Goal: Task Accomplishment & Management: Manage account settings

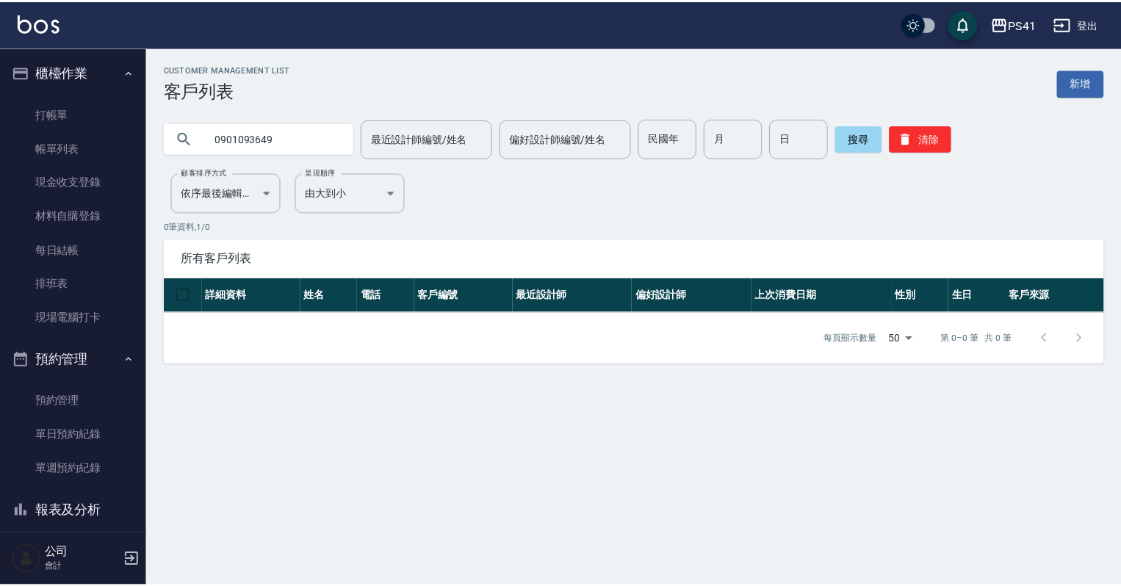
scroll to position [135, 0]
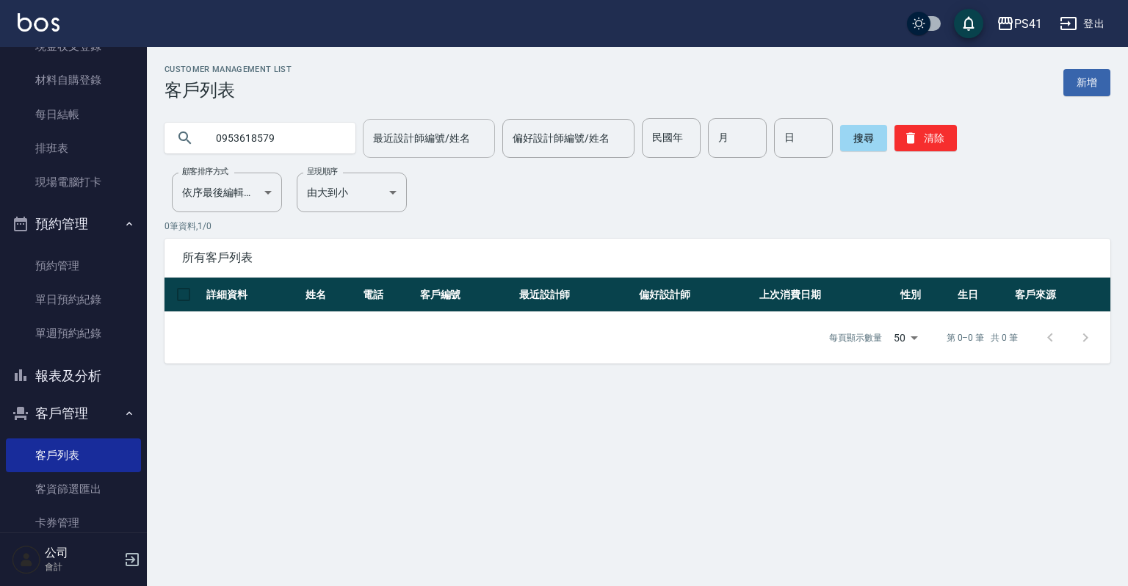
type input "0953618579"
click at [934, 142] on button "清除" at bounding box center [926, 138] width 62 height 26
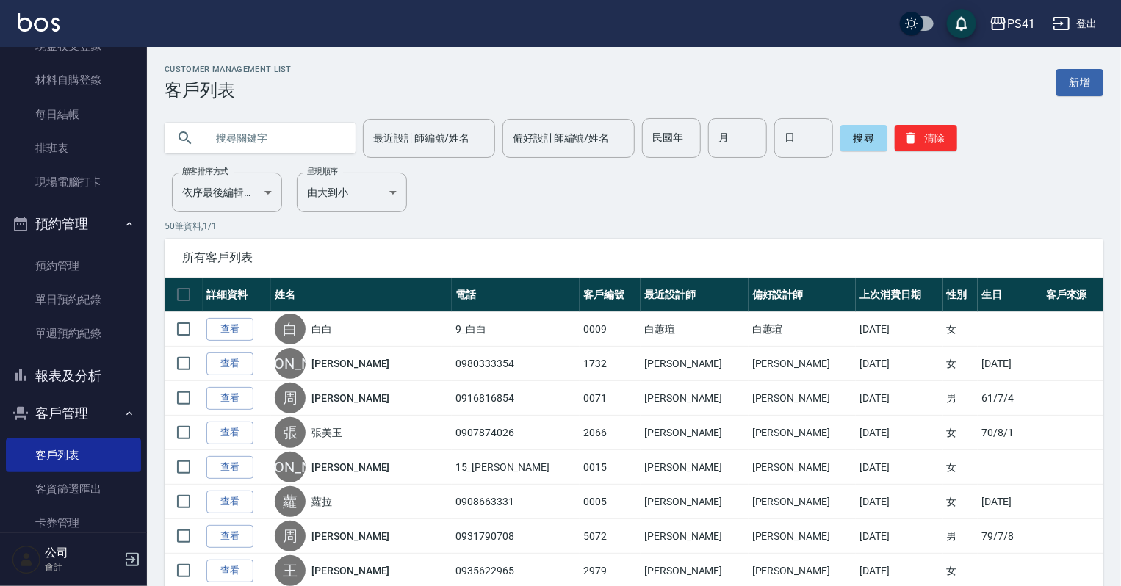
drag, startPoint x: 197, startPoint y: 131, endPoint x: 173, endPoint y: 135, distance: 24.5
click at [192, 133] on div at bounding box center [260, 138] width 191 height 31
click at [220, 137] on input "text" at bounding box center [275, 138] width 138 height 40
type input "0963906201"
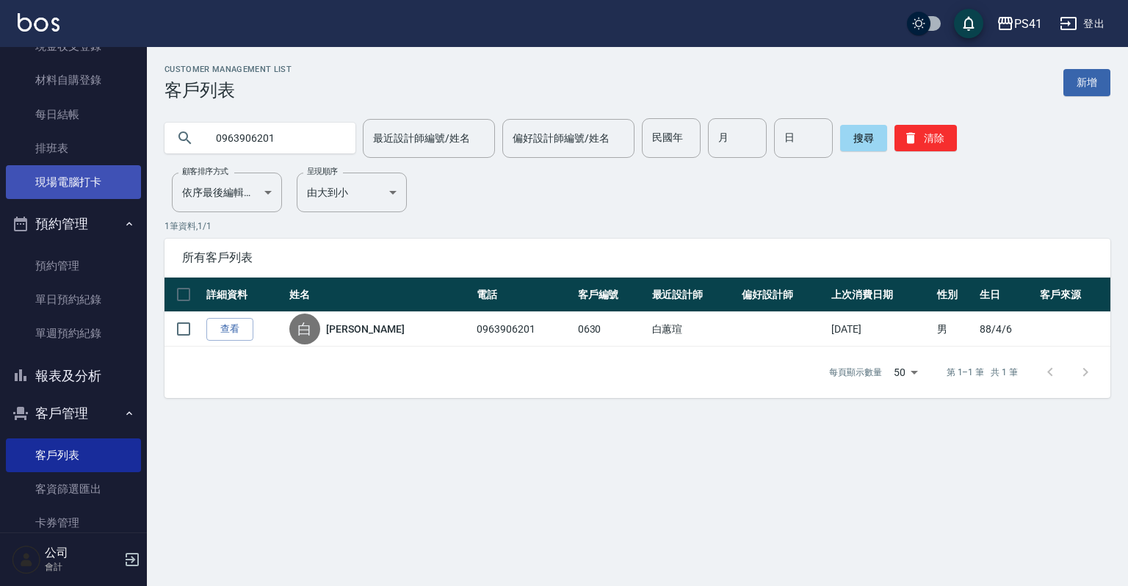
drag, startPoint x: 79, startPoint y: 182, endPoint x: 79, endPoint y: 170, distance: 11.8
click at [79, 182] on link "現場電腦打卡" at bounding box center [73, 182] width 135 height 34
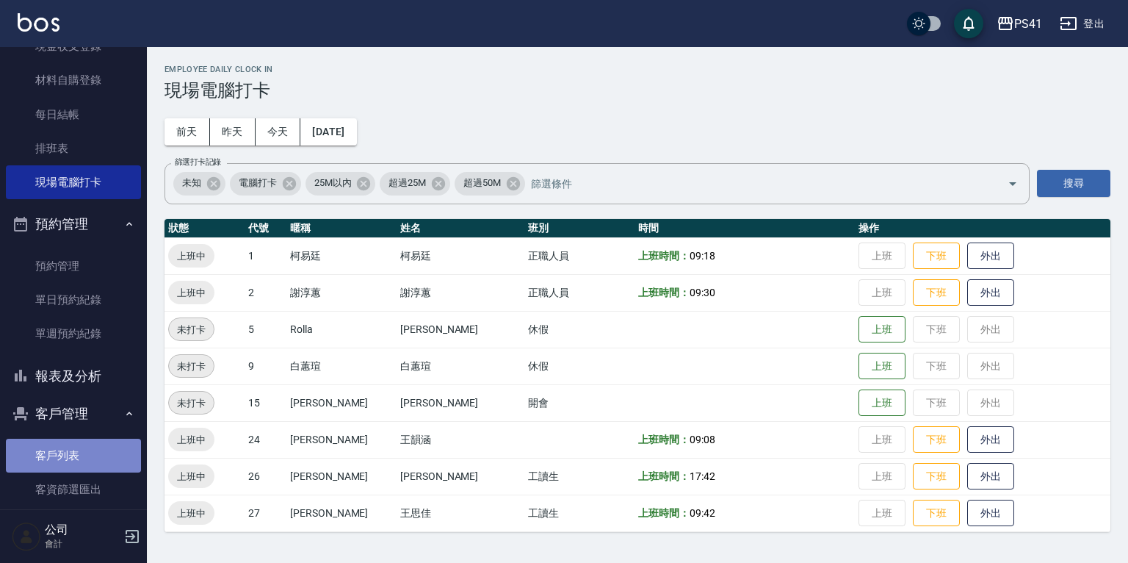
click at [79, 449] on link "客戶列表" at bounding box center [73, 455] width 135 height 34
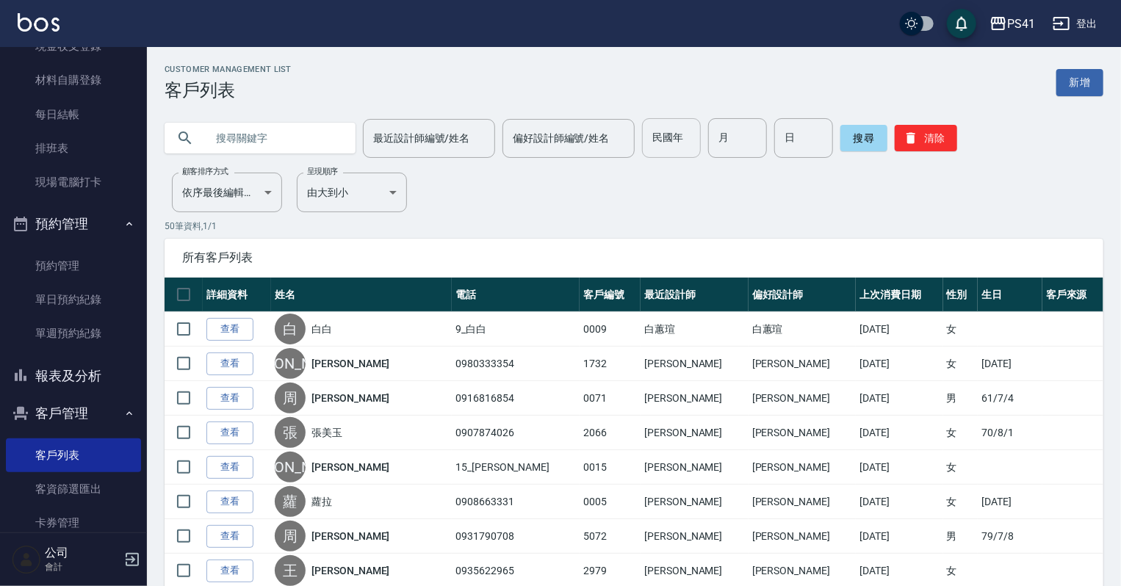
click at [673, 153] on input "民國年" at bounding box center [671, 138] width 59 height 40
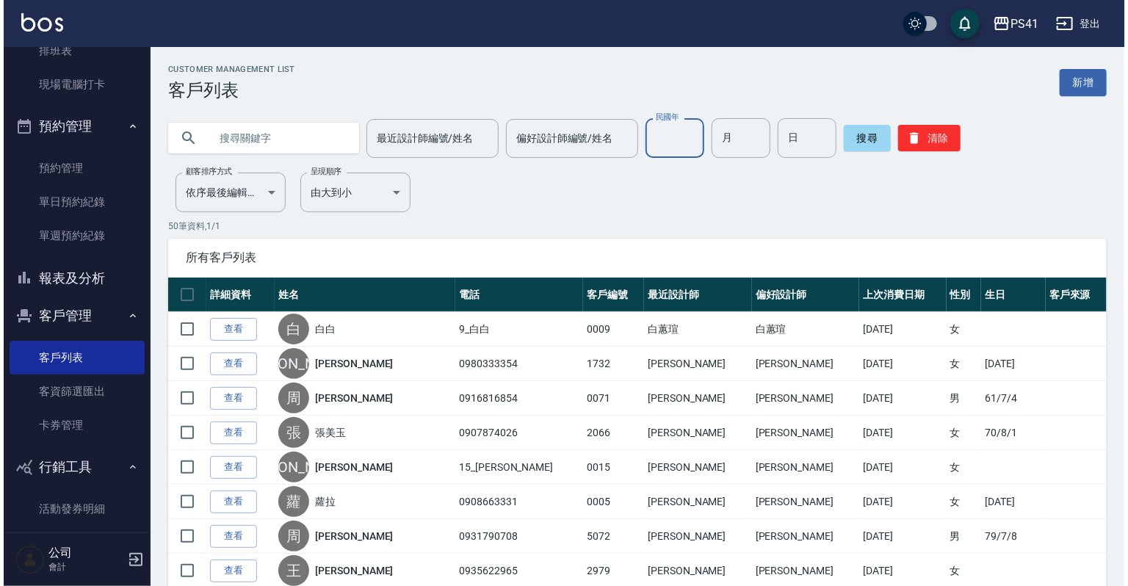
scroll to position [235, 0]
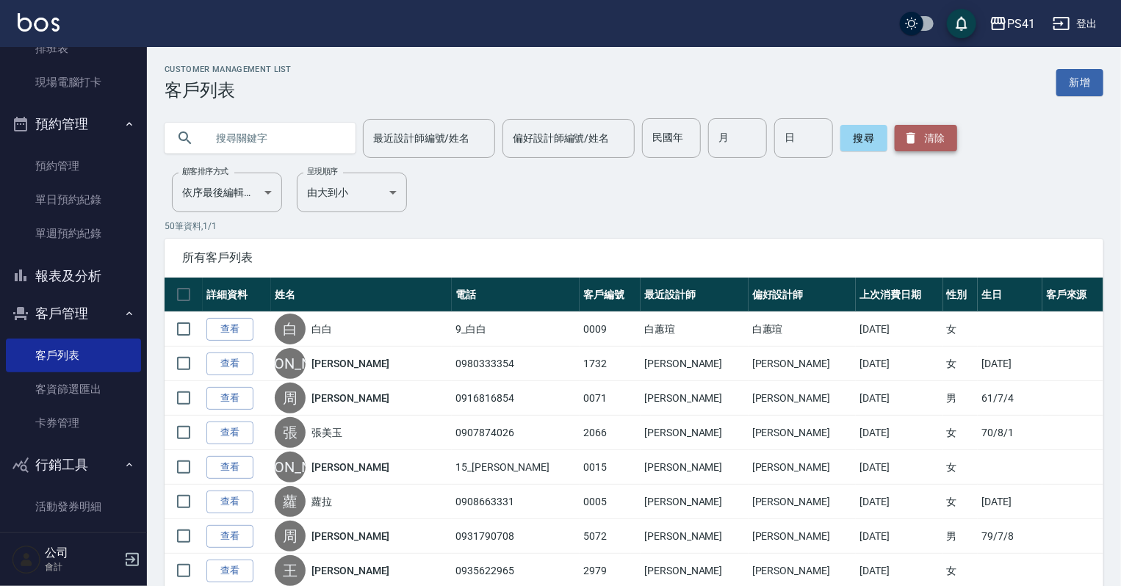
click at [943, 135] on button "清除" at bounding box center [926, 138] width 62 height 26
click at [249, 132] on input "text" at bounding box center [275, 138] width 138 height 40
type input "凱莉"
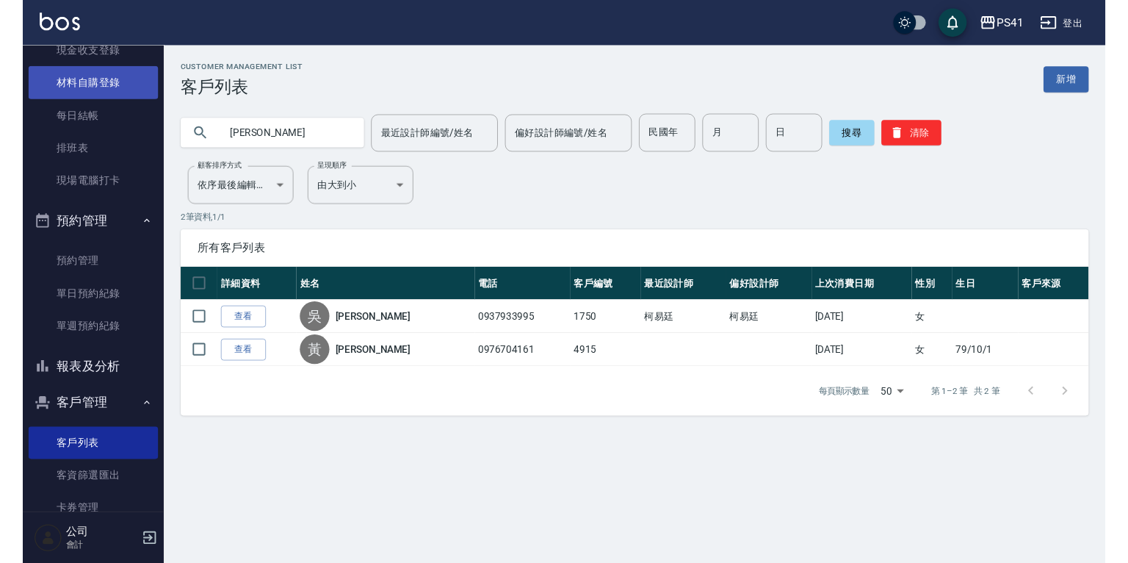
scroll to position [0, 0]
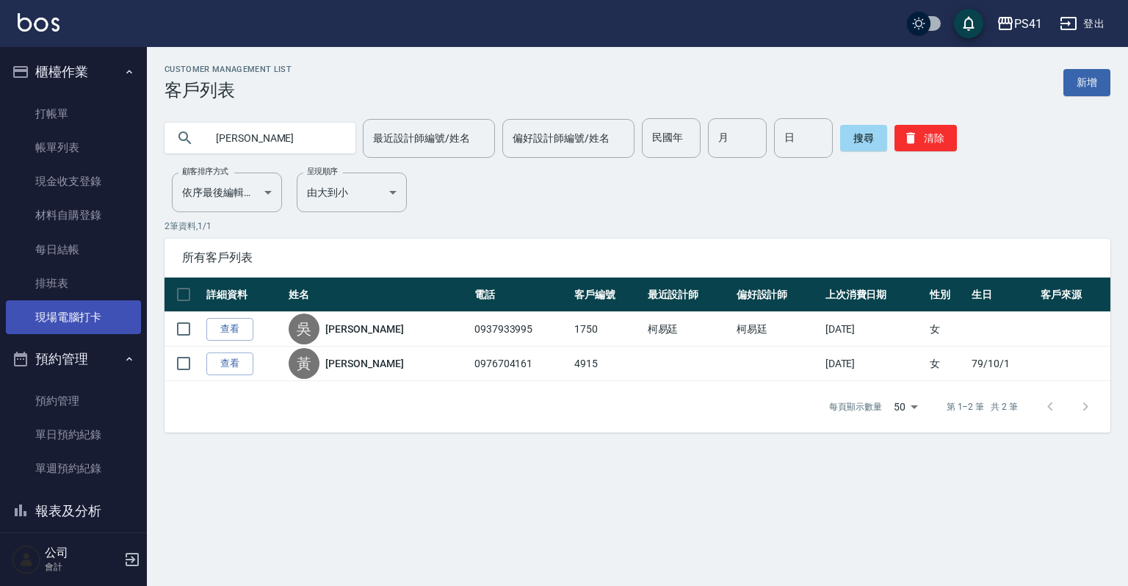
drag, startPoint x: 78, startPoint y: 319, endPoint x: 79, endPoint y: 303, distance: 16.2
click at [78, 319] on link "現場電腦打卡" at bounding box center [73, 317] width 135 height 34
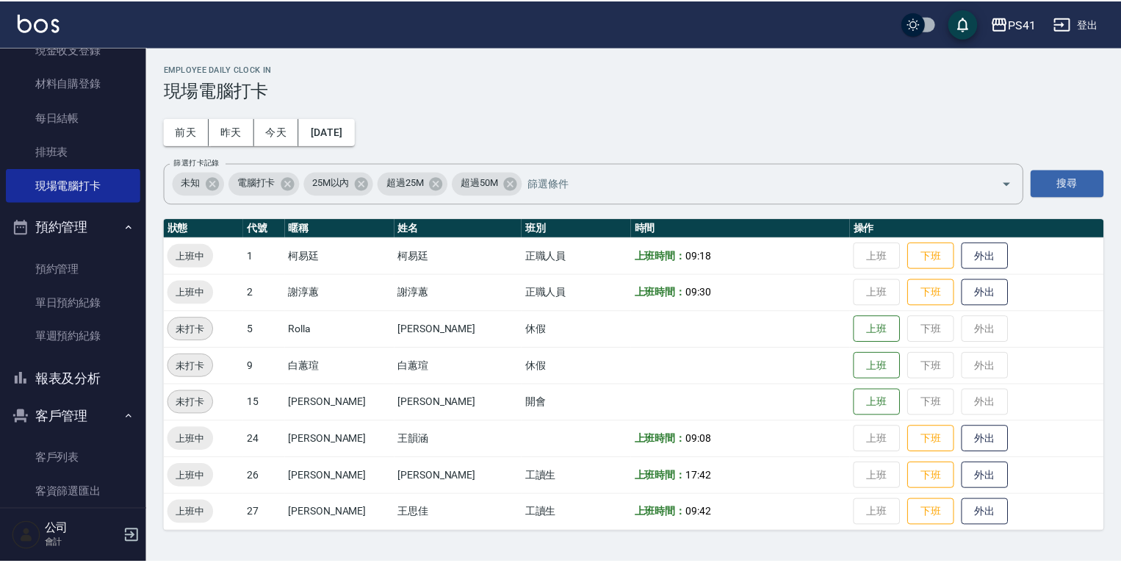
scroll to position [235, 0]
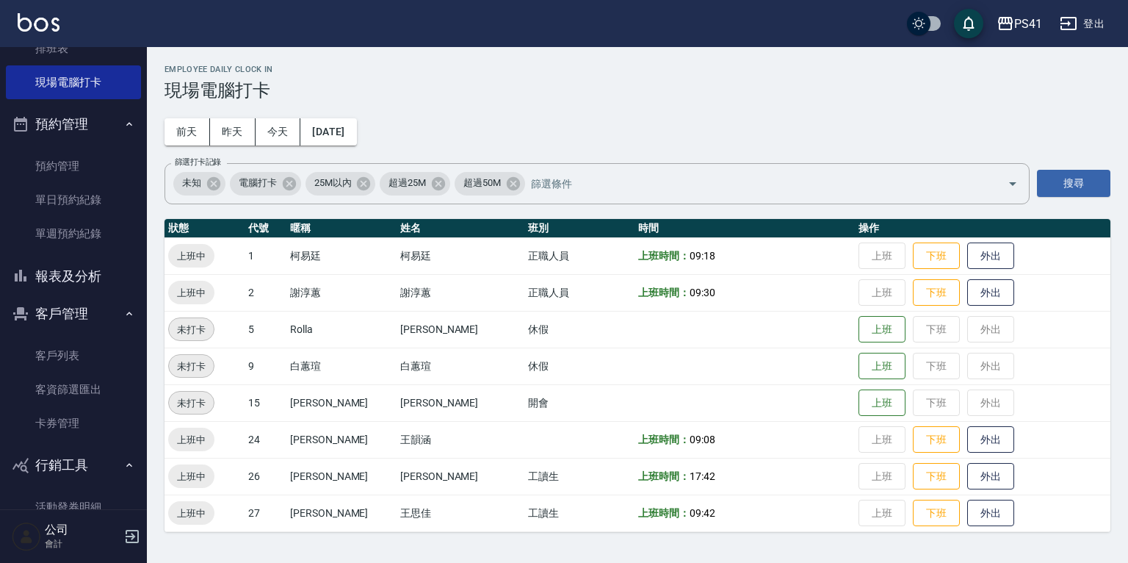
click at [85, 282] on button "報表及分析" at bounding box center [73, 276] width 135 height 38
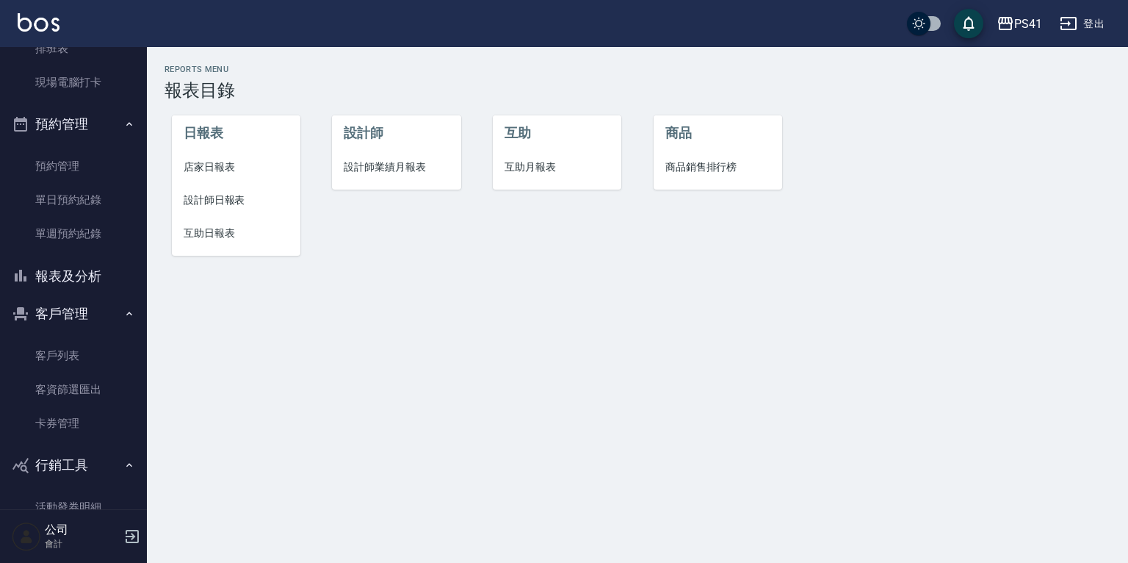
click at [202, 203] on span "設計師日報表" at bounding box center [236, 199] width 105 height 15
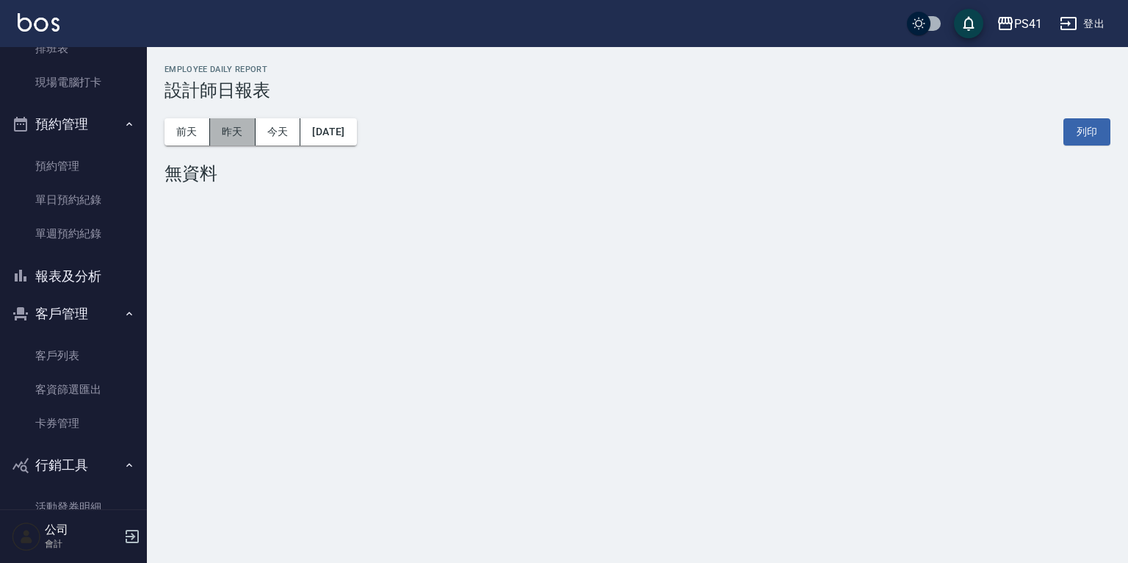
click at [229, 135] on button "昨天" at bounding box center [233, 131] width 46 height 27
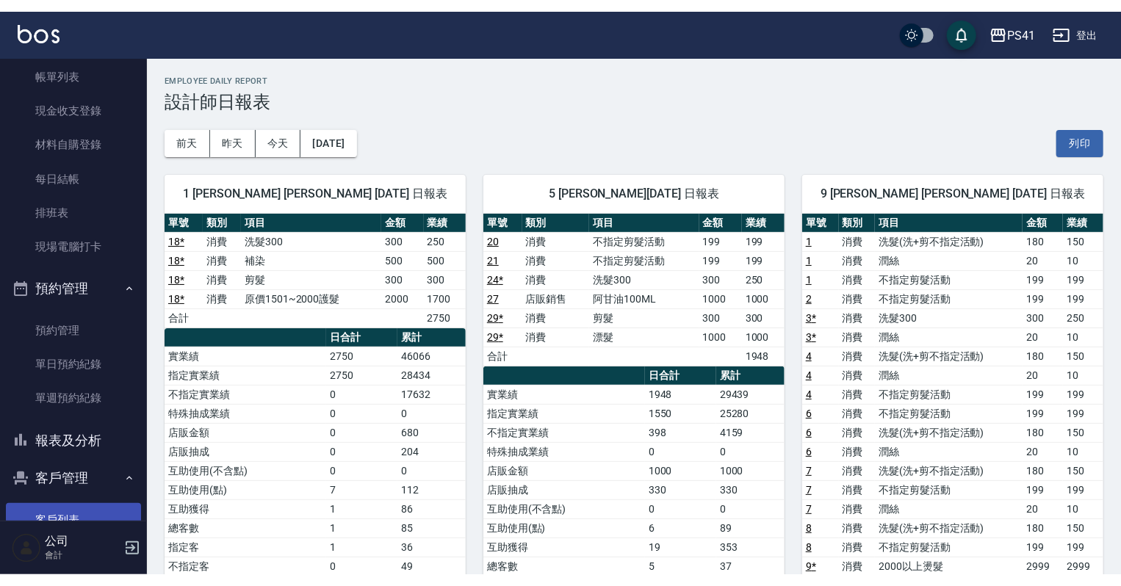
scroll to position [235, 0]
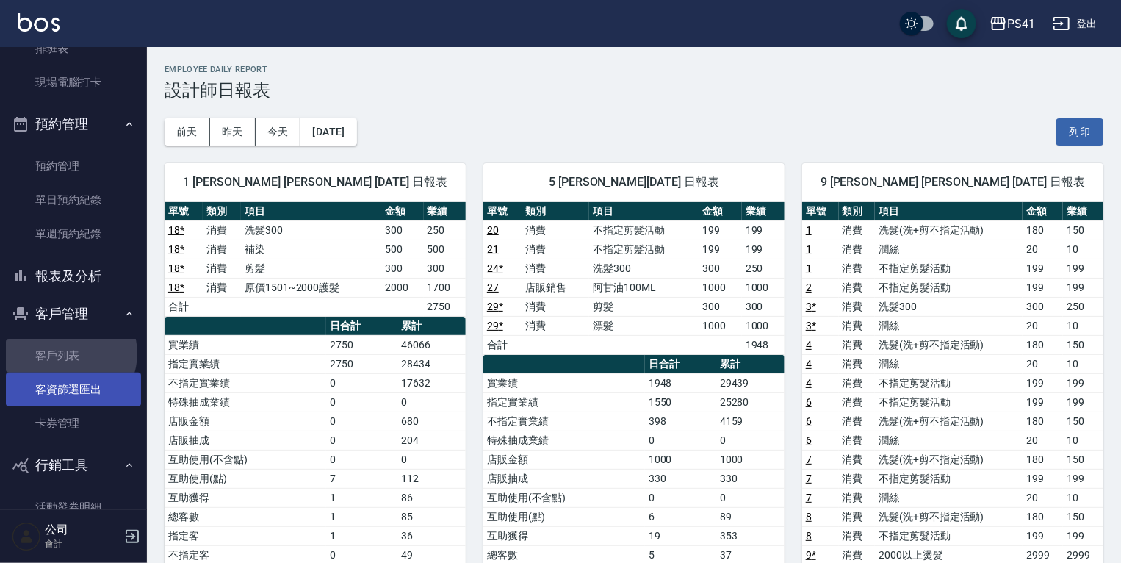
drag, startPoint x: 69, startPoint y: 353, endPoint x: 74, endPoint y: 373, distance: 21.2
click at [71, 353] on link "客戶列表" at bounding box center [73, 356] width 135 height 34
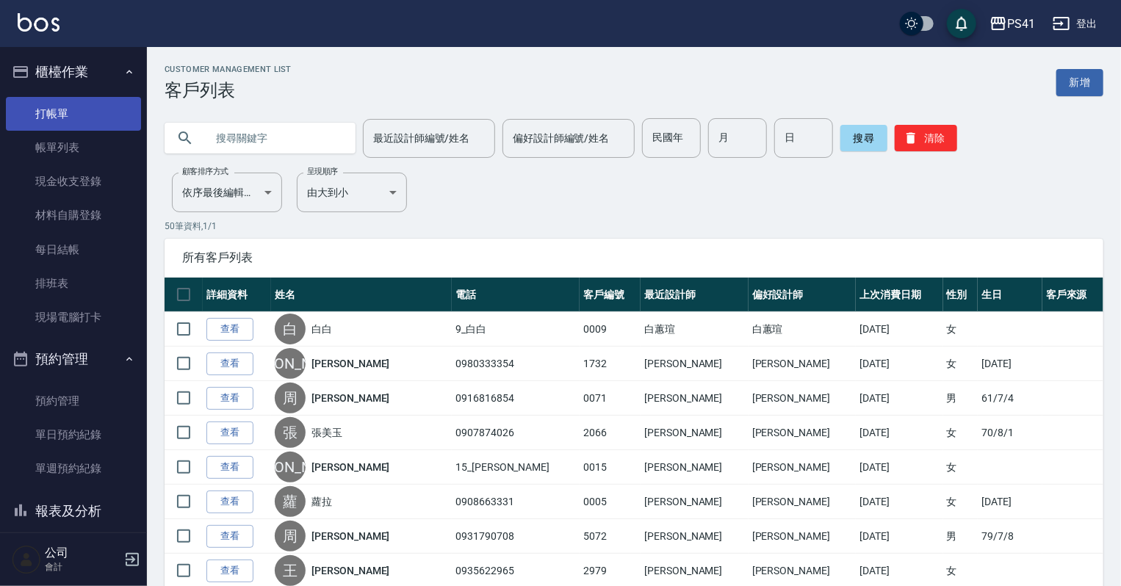
click at [54, 103] on link "打帳單" at bounding box center [73, 114] width 135 height 34
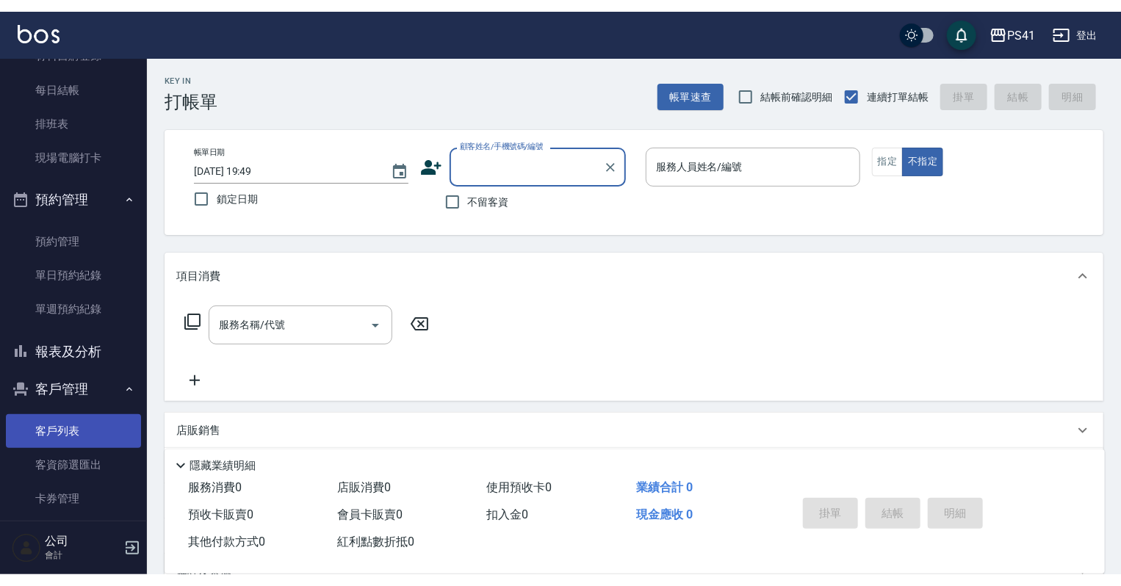
scroll to position [176, 0]
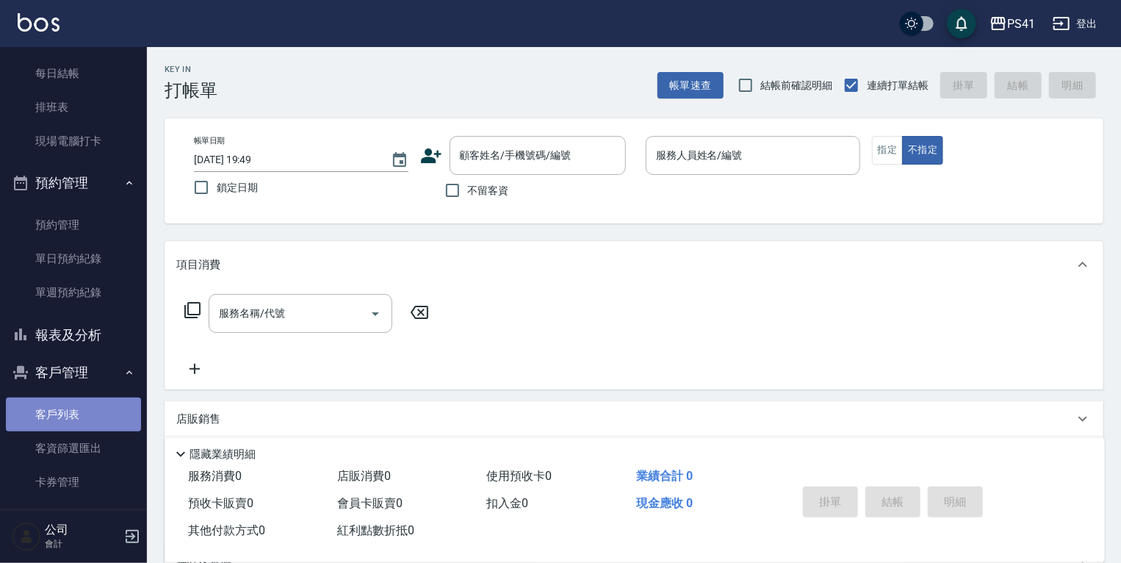
click at [88, 405] on link "客戶列表" at bounding box center [73, 414] width 135 height 34
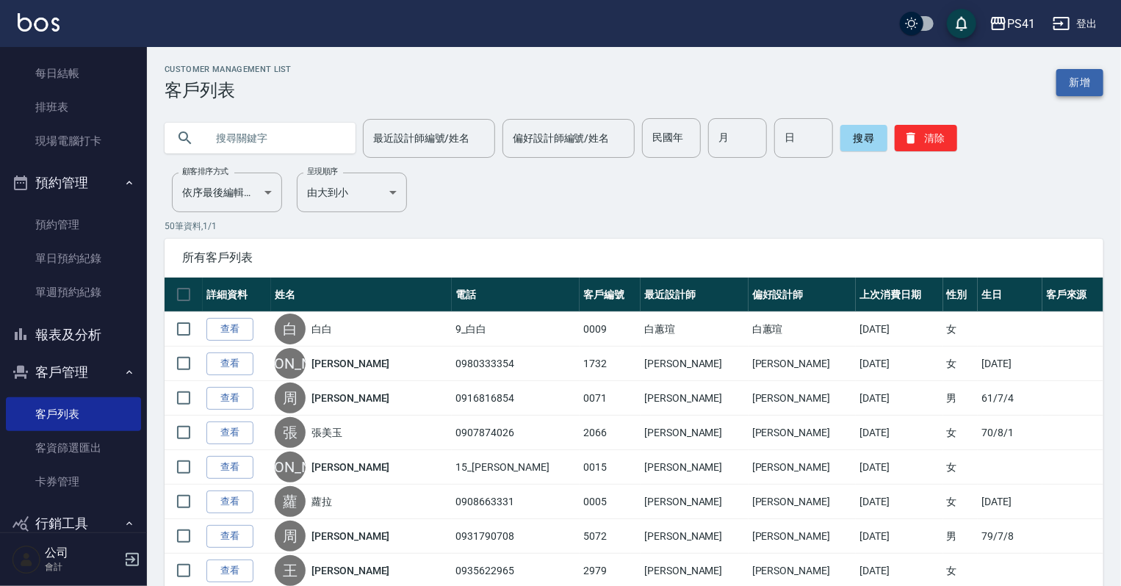
click at [1094, 90] on link "新增" at bounding box center [1079, 82] width 47 height 27
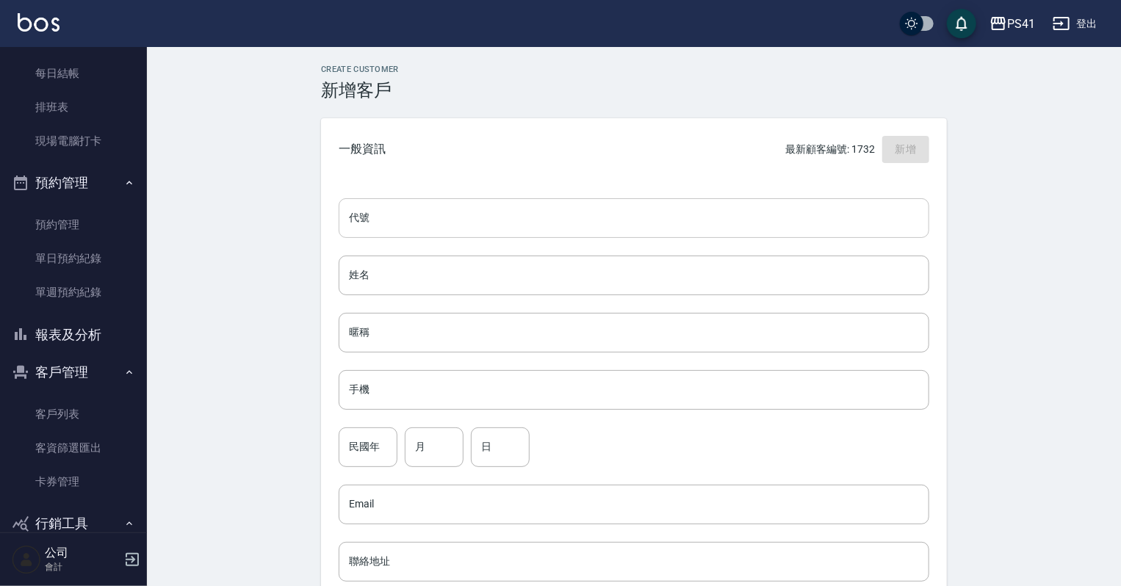
click at [505, 236] on input "代號" at bounding box center [634, 218] width 590 height 40
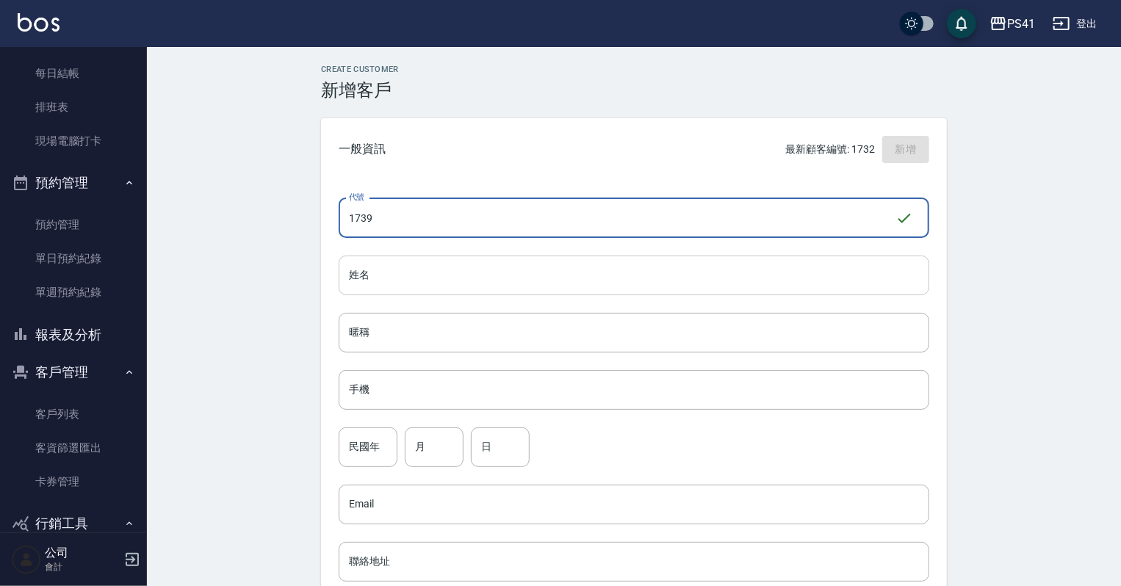
type input "1739"
drag, startPoint x: 478, startPoint y: 266, endPoint x: 494, endPoint y: 272, distance: 16.5
click at [478, 266] on input "姓名" at bounding box center [634, 276] width 590 height 40
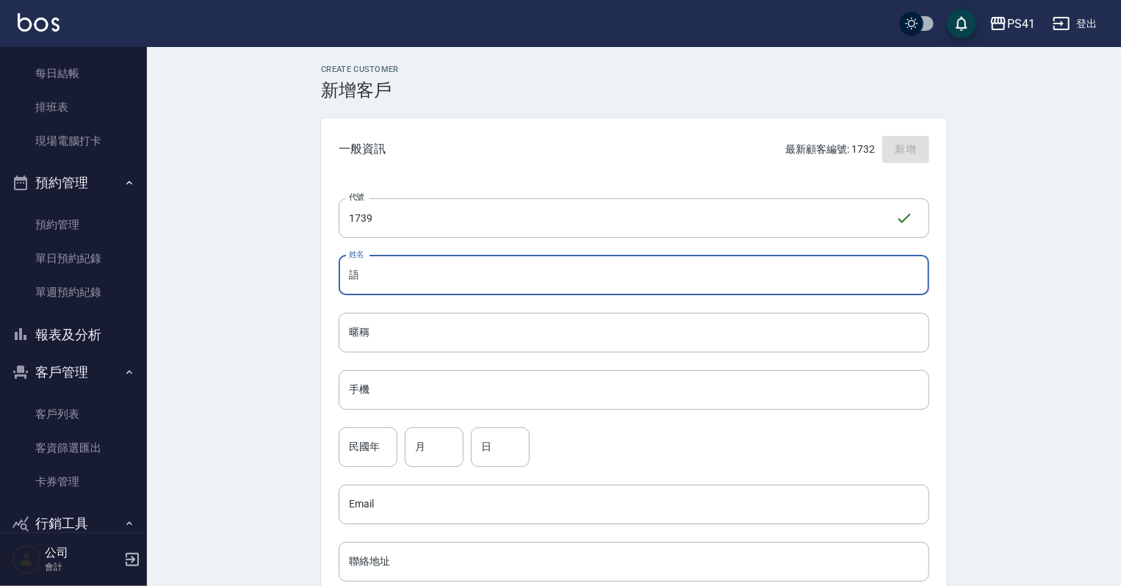
type input "語"
click at [418, 417] on div "代號 1739 ​ 代號 姓名 語 姓名 暱稱 暱稱 手機 手機 民國年 民國年 月 月 日 日 Email Email 聯絡地址 聯絡地址 男 女 LINE…" at bounding box center [634, 538] width 626 height 714
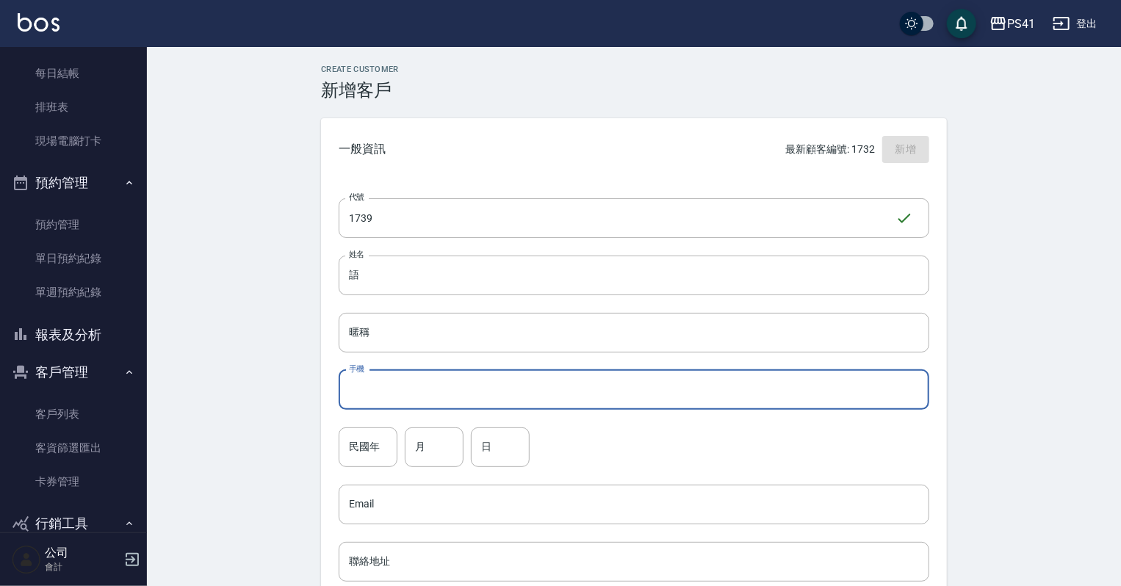
click at [426, 407] on input "手機" at bounding box center [634, 390] width 590 height 40
type input "09"
click at [353, 273] on input "語" at bounding box center [634, 276] width 590 height 40
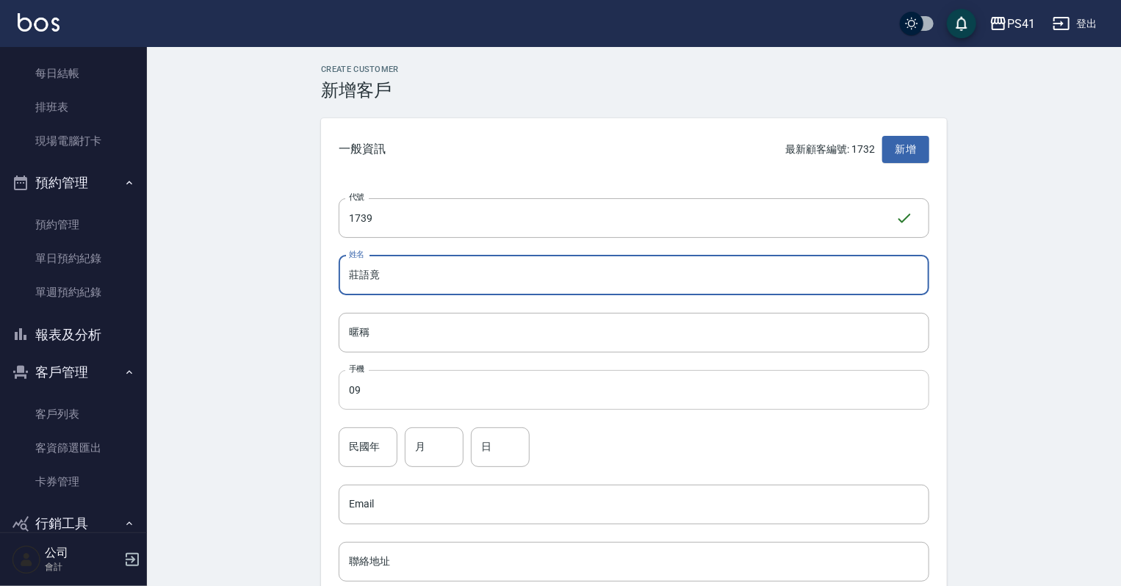
type input "莊語竟"
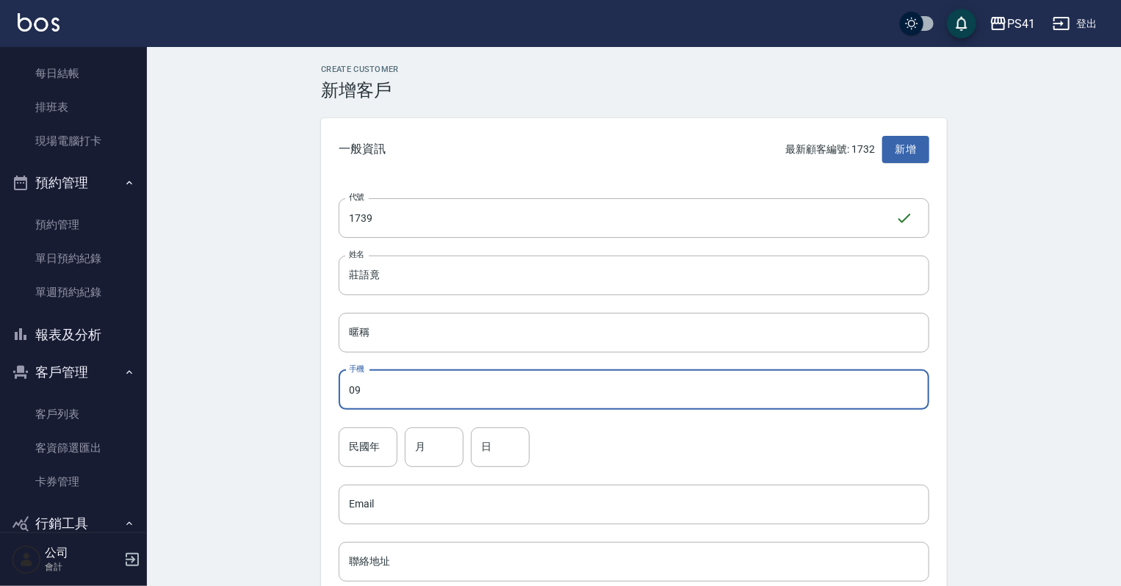
click at [444, 377] on input "09" at bounding box center [634, 390] width 590 height 40
type input "0901093649"
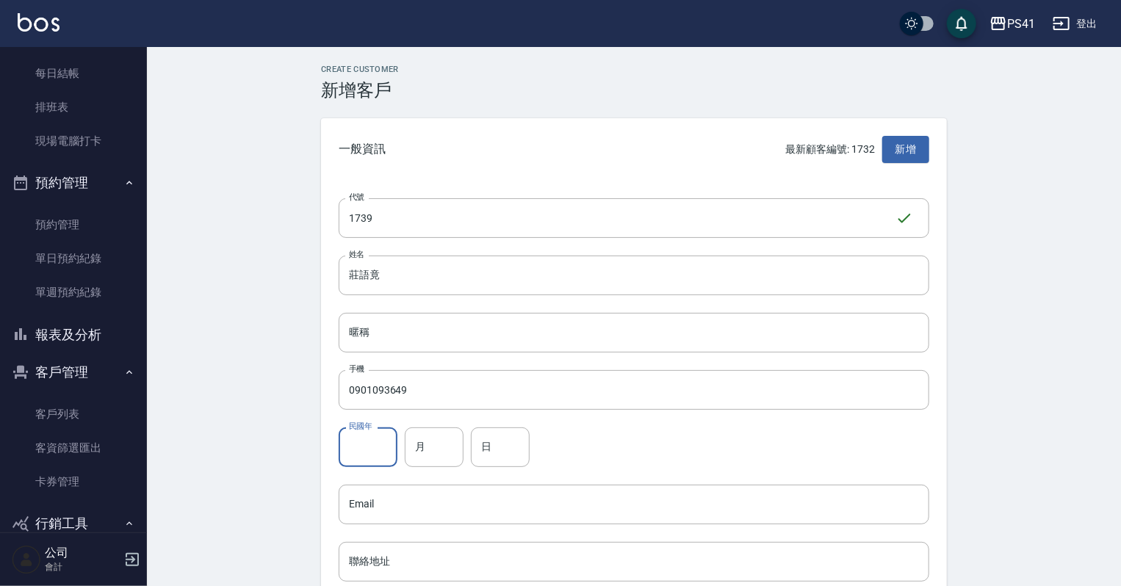
click at [380, 455] on input "民國年" at bounding box center [368, 447] width 59 height 40
type input "93"
click at [437, 450] on input "月" at bounding box center [434, 447] width 59 height 40
type input "03"
click at [491, 447] on input "日" at bounding box center [500, 447] width 59 height 40
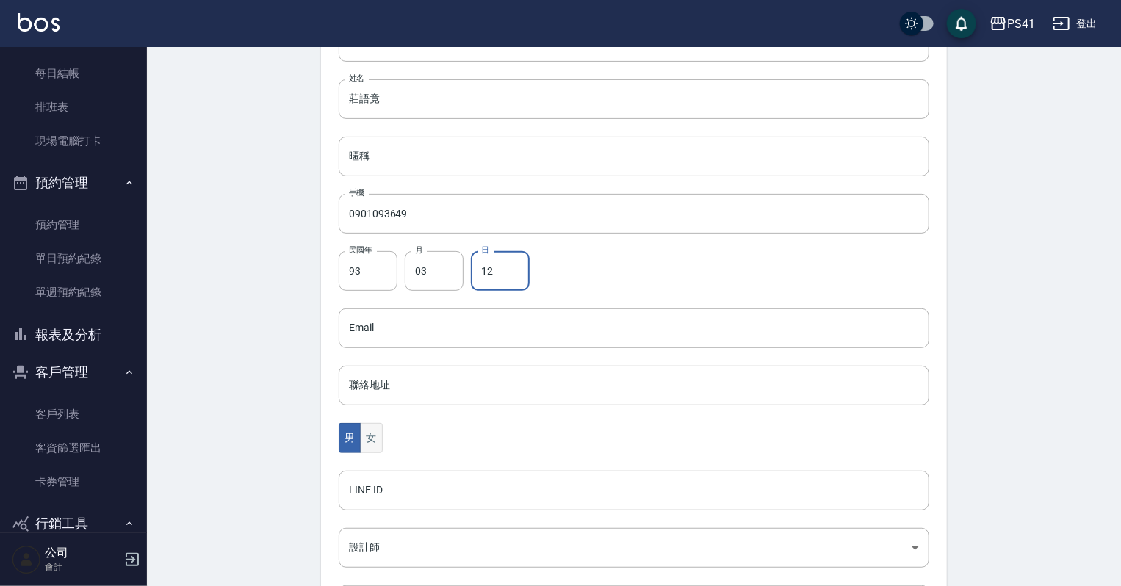
type input "12"
click at [377, 440] on button "女" at bounding box center [371, 438] width 22 height 30
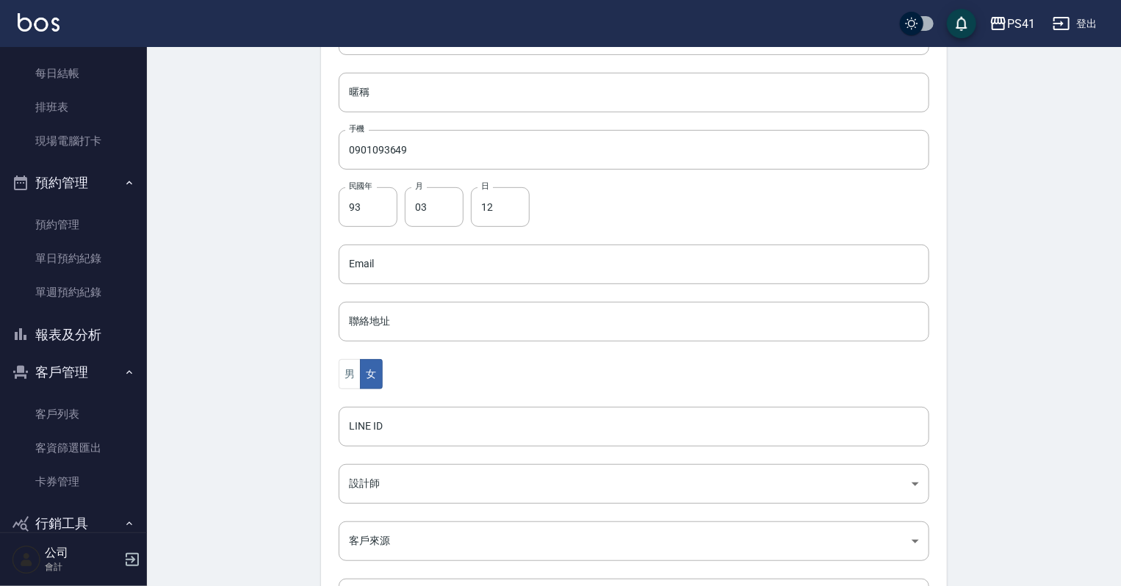
scroll to position [369, 0]
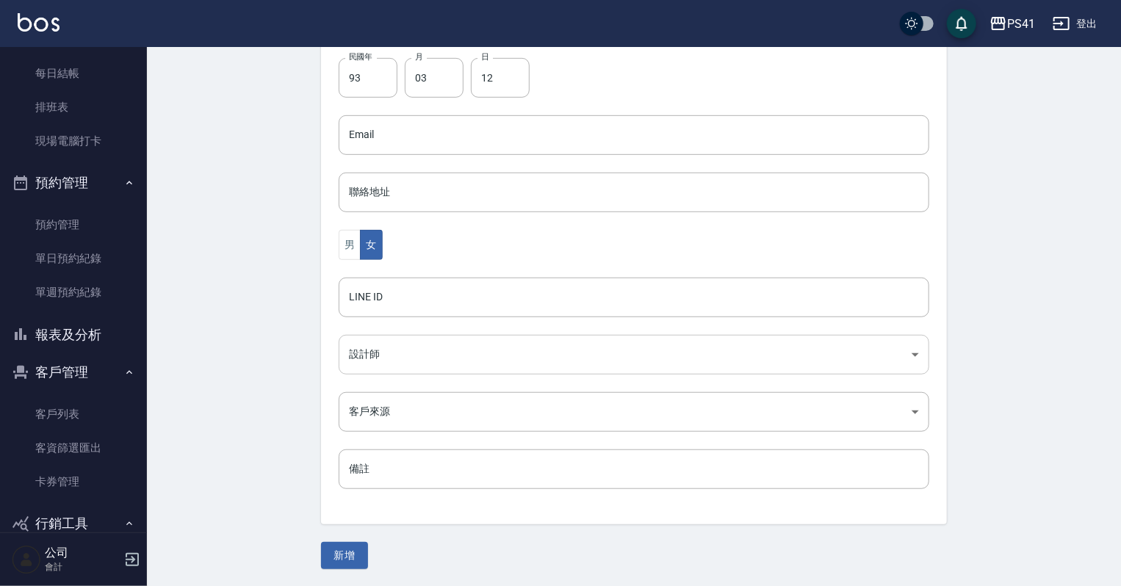
click at [435, 364] on body "PS41 登出 櫃檯作業 打帳單 帳單列表 現金收支登錄 材料自購登錄 每日結帳 排班表 現場電腦打卡 預約管理 預約管理 單日預約紀錄 單週預約紀錄 報表及…" at bounding box center [560, 109] width 1121 height 956
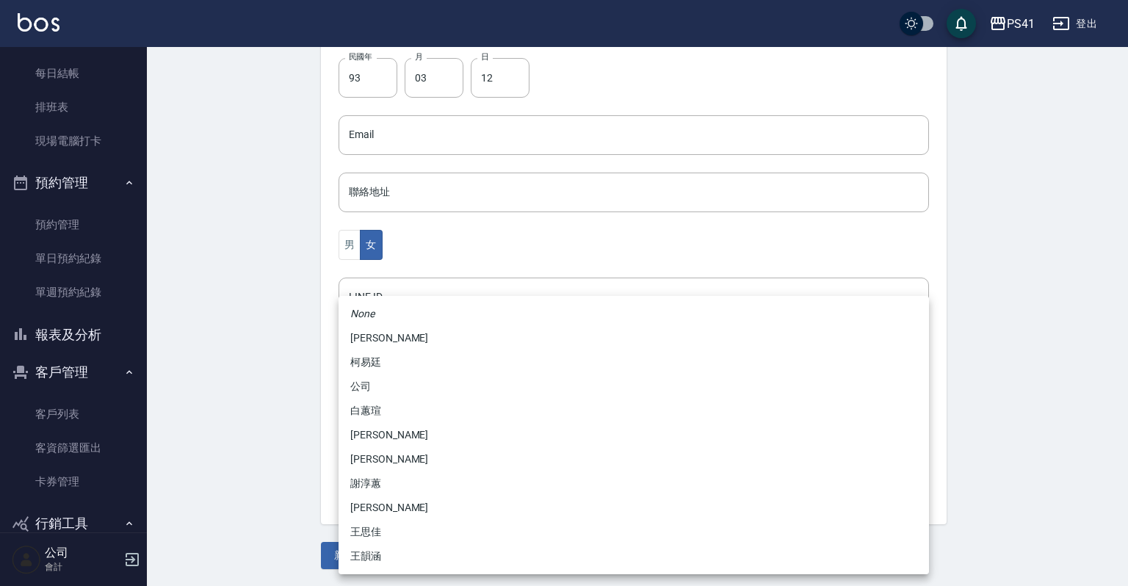
click at [389, 477] on li "謝淳蕙" at bounding box center [634, 484] width 590 height 24
type input "8c411568-4112-470a-9bf0-dab44adfddc4"
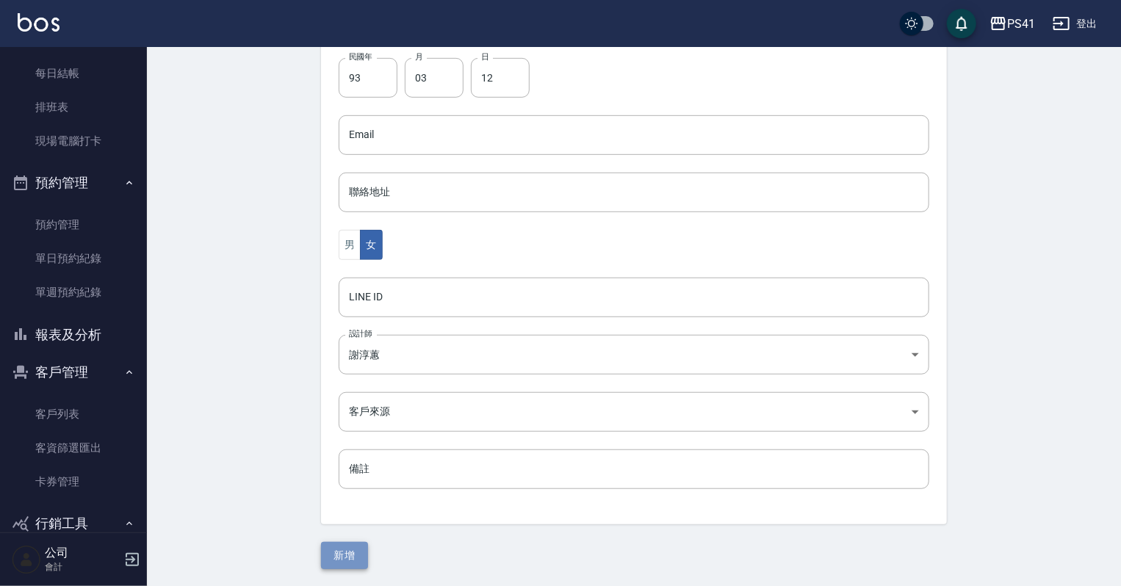
click at [339, 557] on button "新增" at bounding box center [344, 555] width 47 height 27
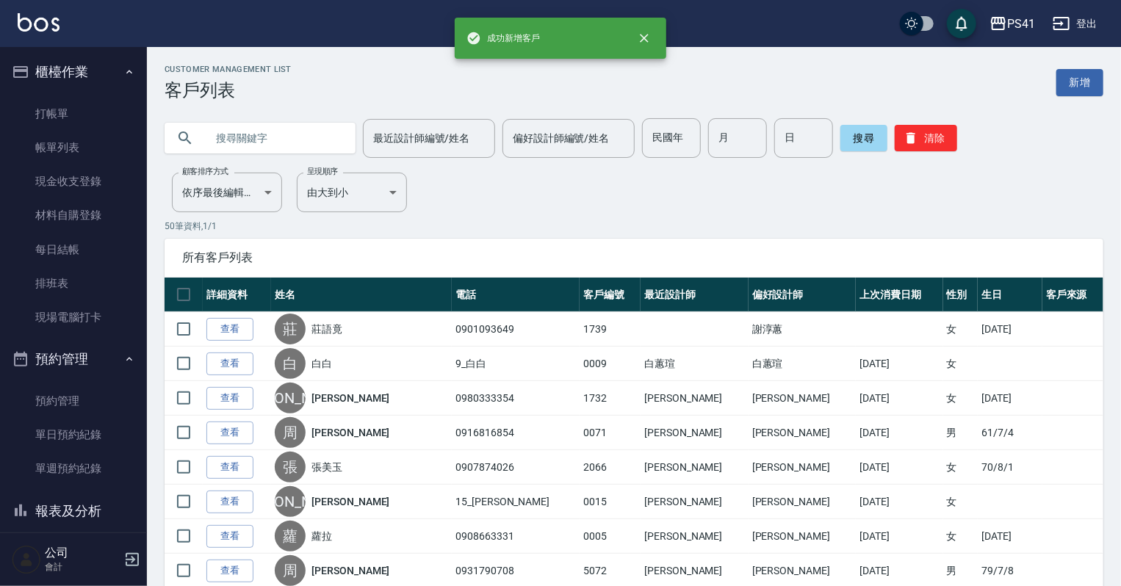
drag, startPoint x: 68, startPoint y: 106, endPoint x: 68, endPoint y: 94, distance: 11.8
click at [68, 106] on link "打帳單" at bounding box center [73, 114] width 135 height 34
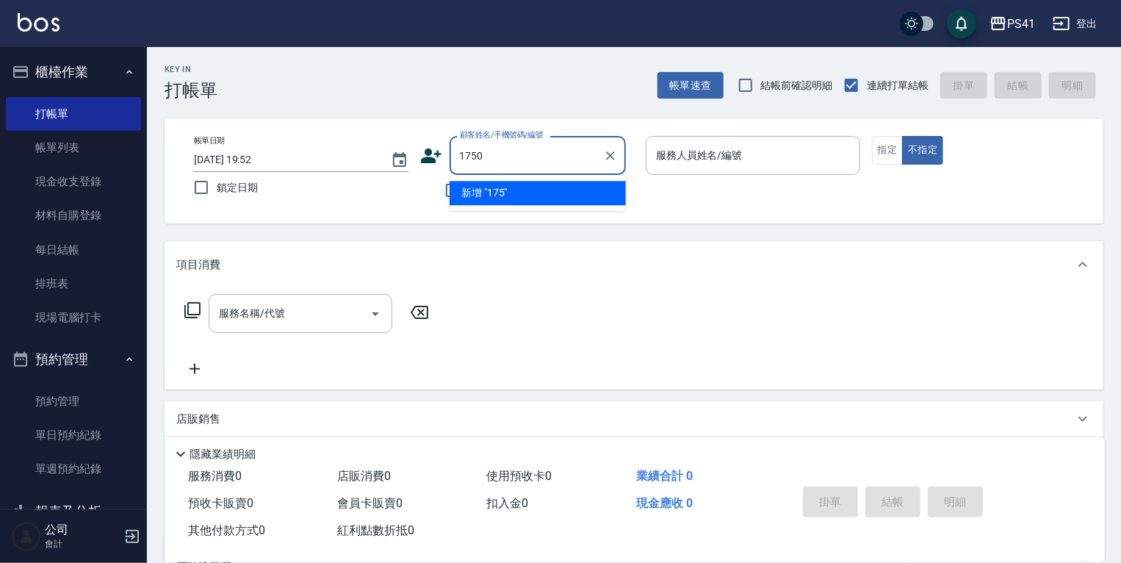
type input "1750"
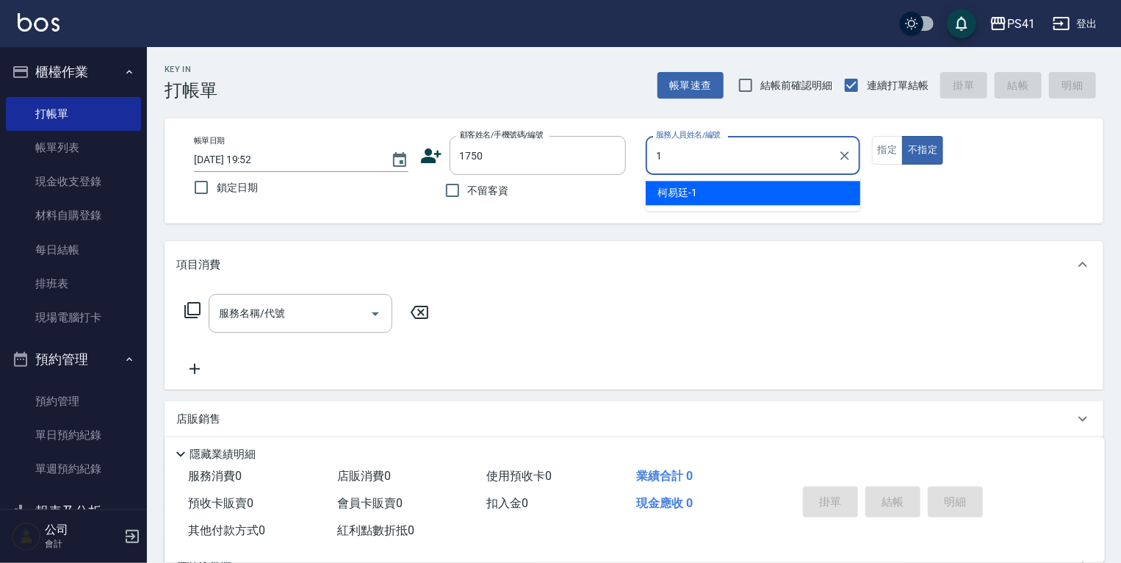
type input "柯易廷-1"
type button "false"
type input "吳凱莉/0937933995/1750"
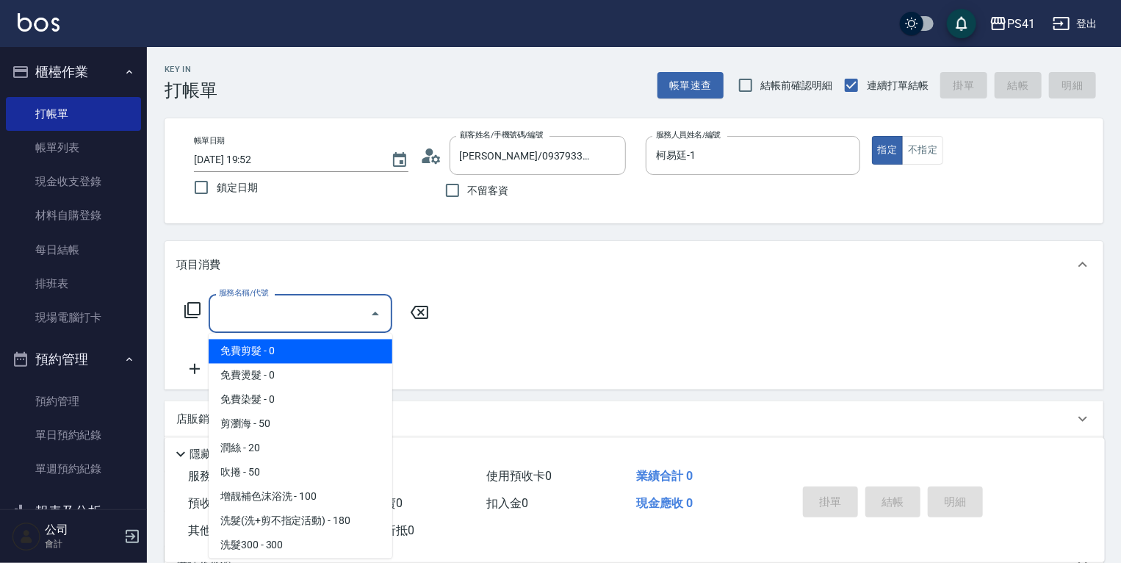
click at [250, 318] on input "服務名稱/代號" at bounding box center [289, 313] width 148 height 26
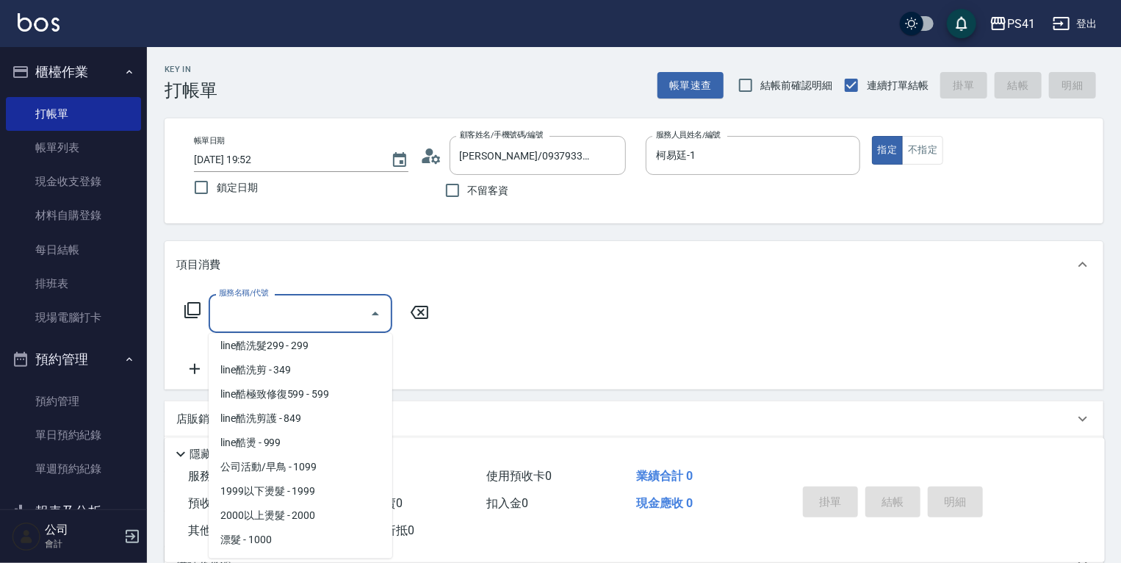
scroll to position [705, 0]
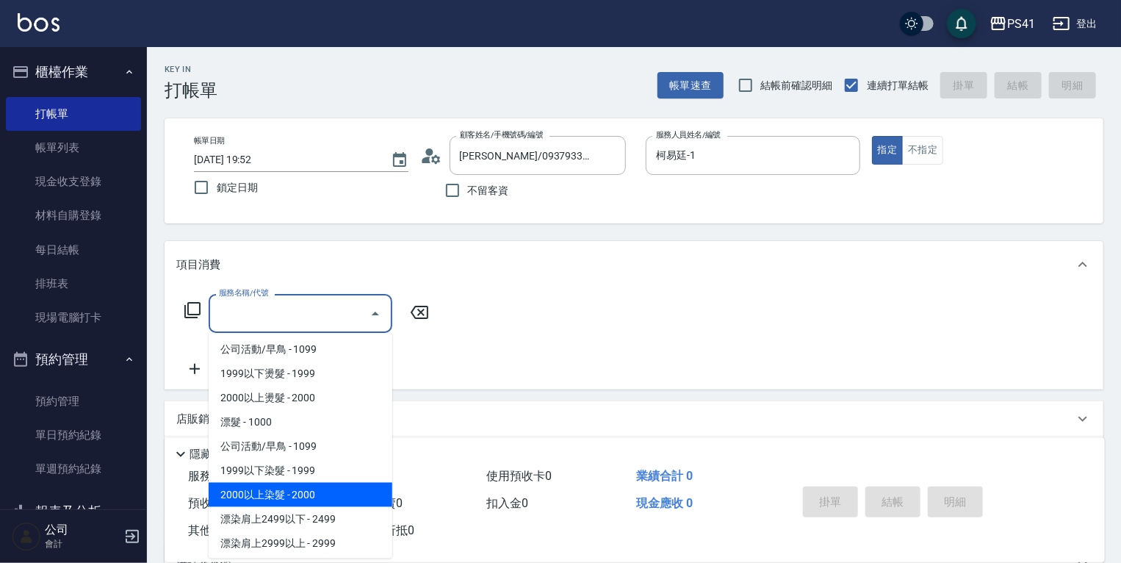
click at [307, 499] on span "2000以上染髮 - 2000" at bounding box center [301, 495] width 184 height 24
type input "2000以上染髮(42000)"
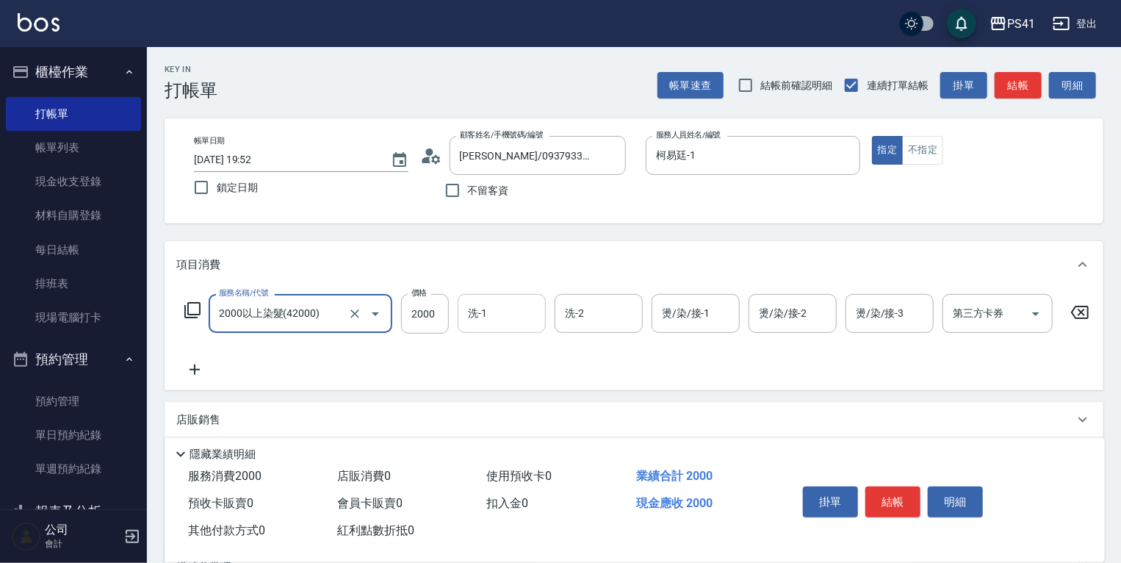
click at [473, 320] on input "洗-1" at bounding box center [501, 313] width 75 height 26
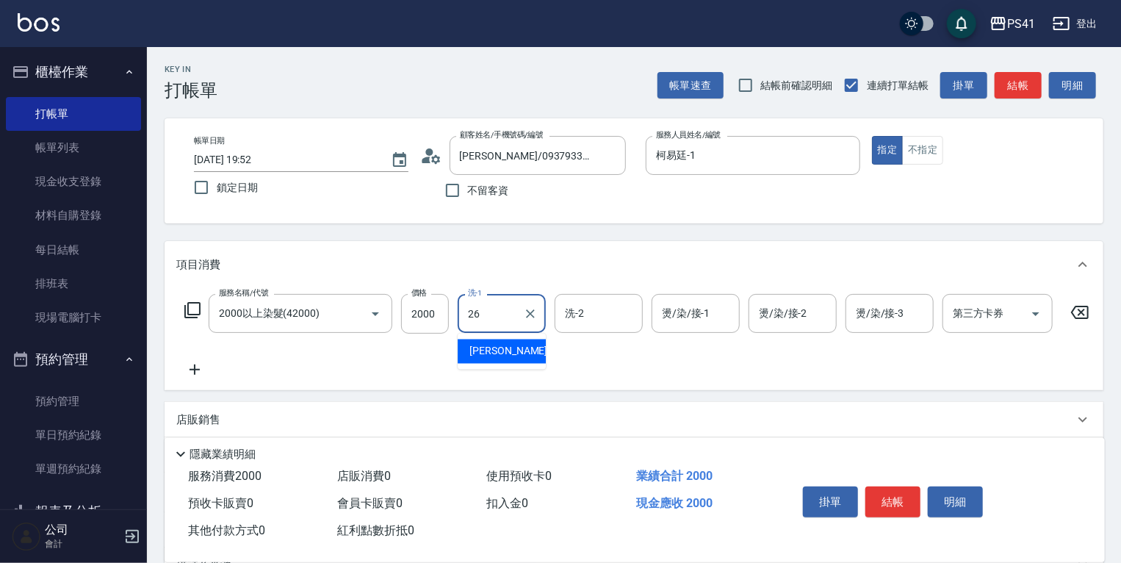
type input "溫佳惇-26"
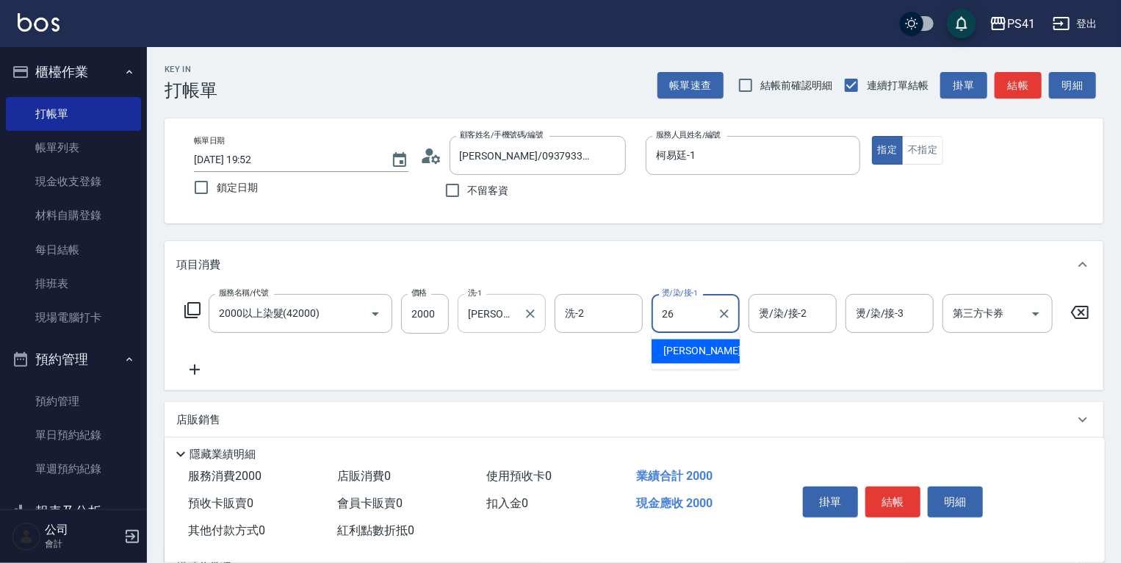
type input "溫佳惇-26"
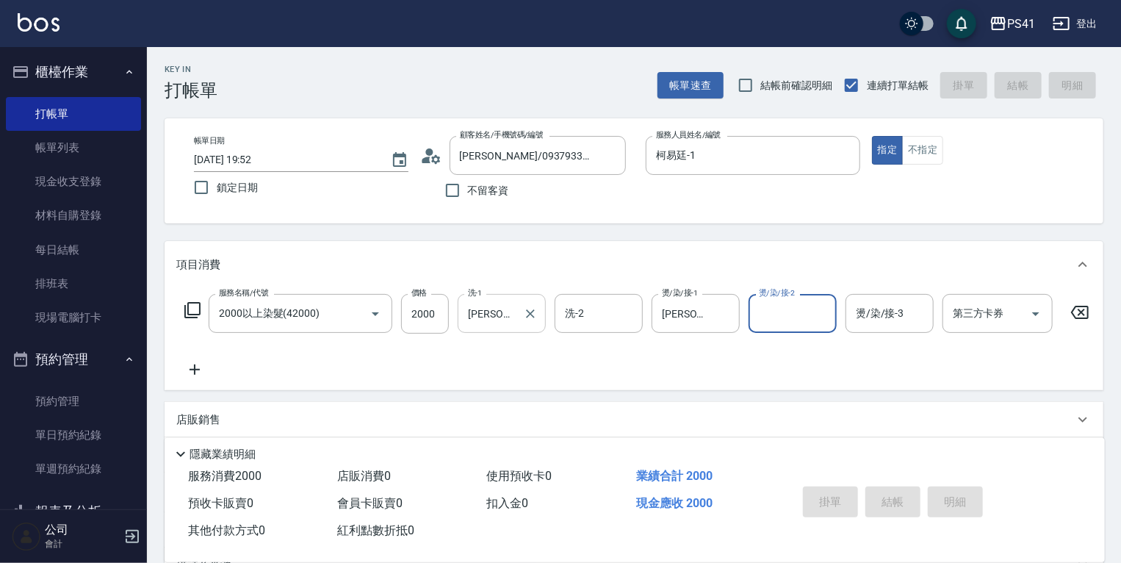
type input "2025/09/23 19:53"
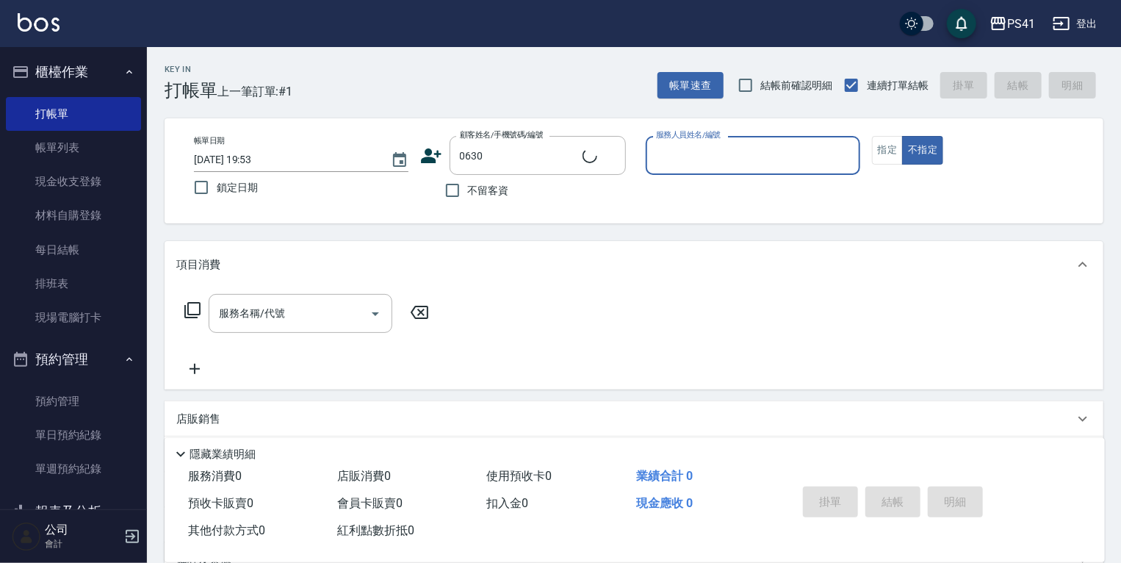
type input "白筑安/0963906201/0630"
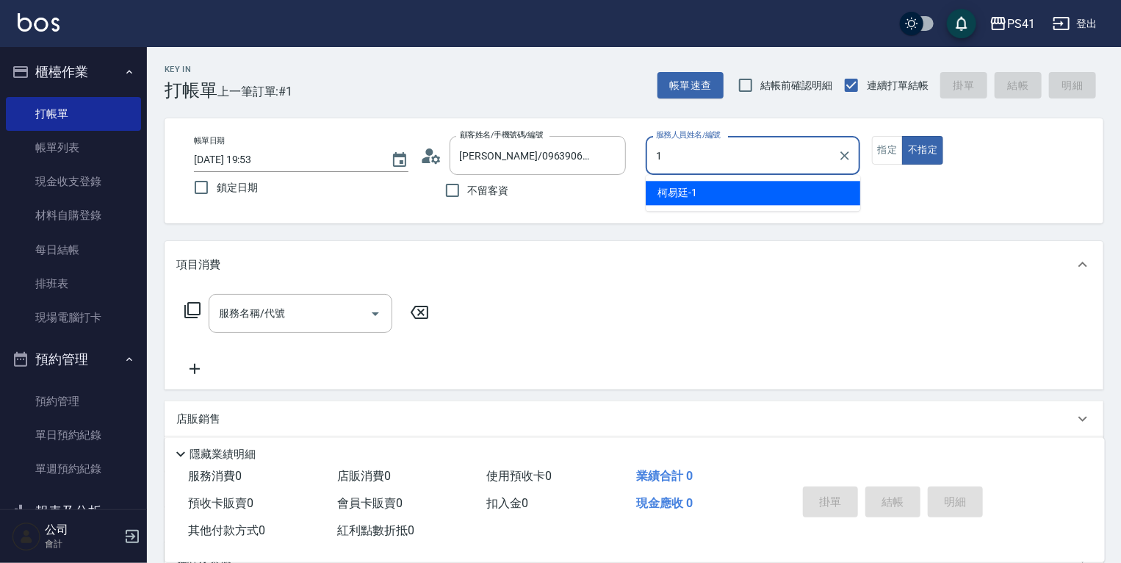
type input "柯易廷-1"
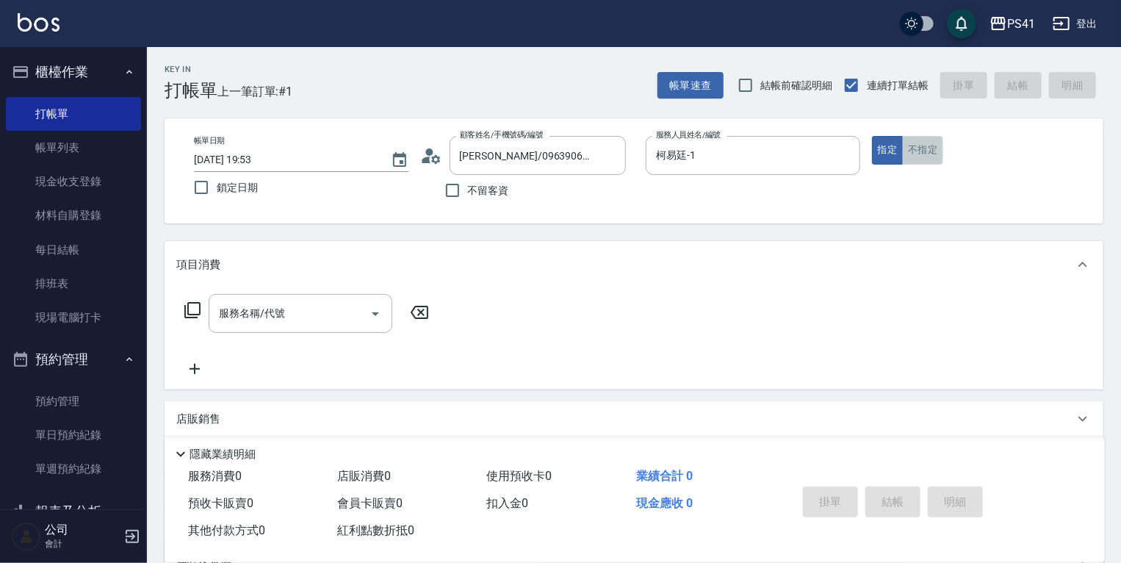
click at [903, 147] on button "不指定" at bounding box center [922, 150] width 41 height 29
click at [316, 317] on input "服務名稱/代號" at bounding box center [289, 313] width 148 height 26
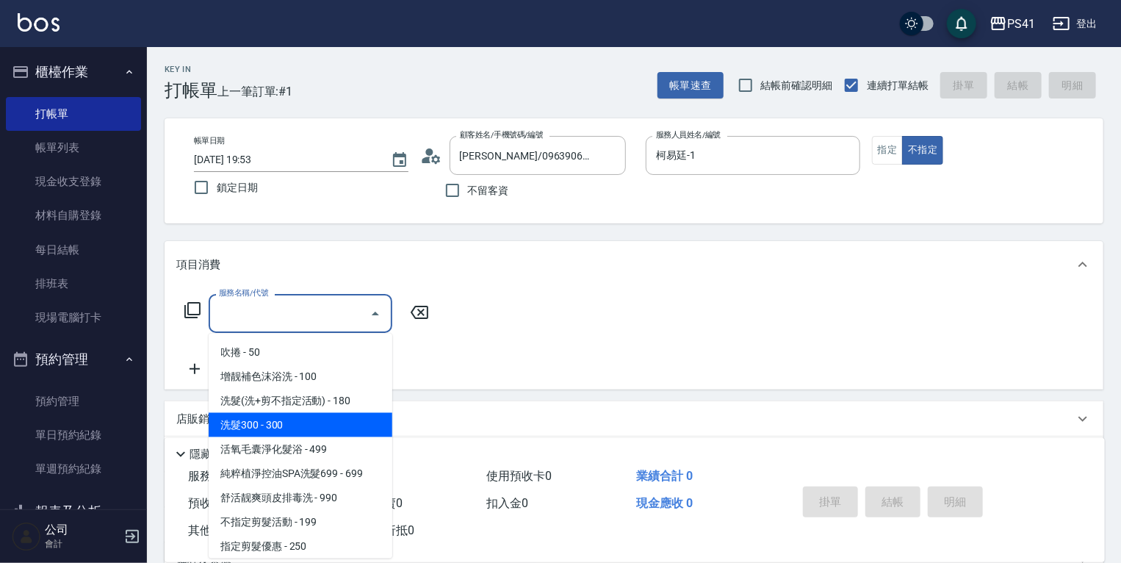
scroll to position [118, 0]
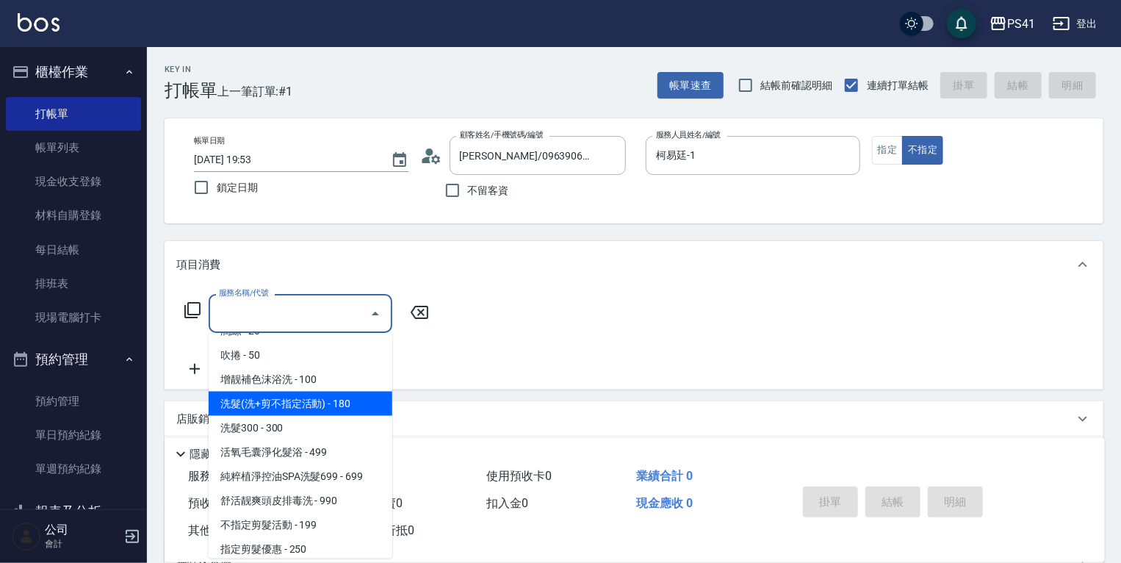
click at [338, 402] on span "洗髮(洗+剪不指定活動) - 180" at bounding box center [301, 403] width 184 height 24
type input "洗髮(洗+剪不指定活動)(1180)"
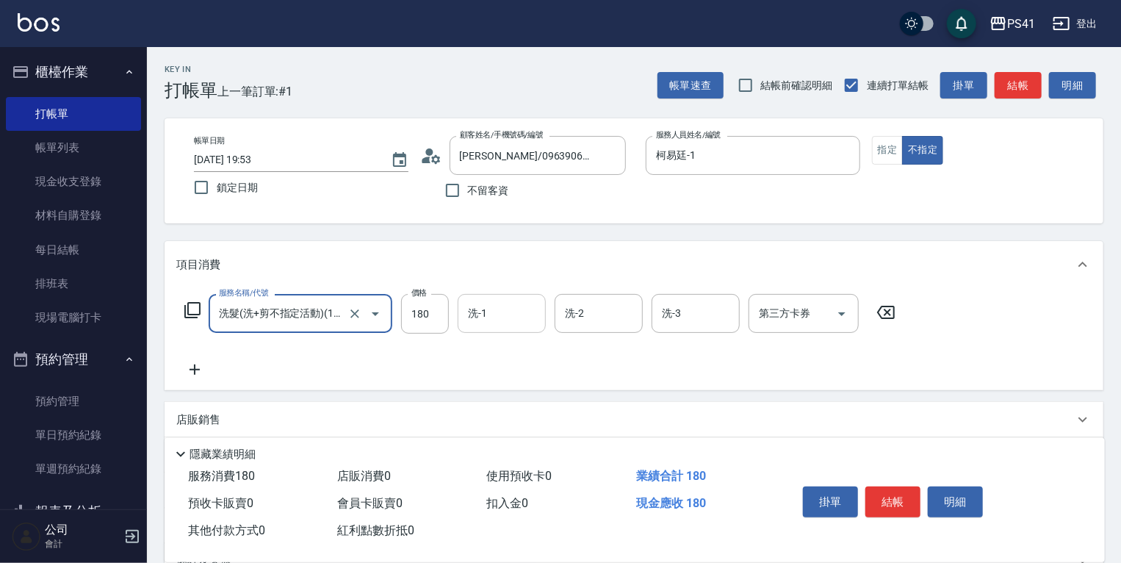
click at [486, 325] on input "洗-1" at bounding box center [501, 313] width 75 height 26
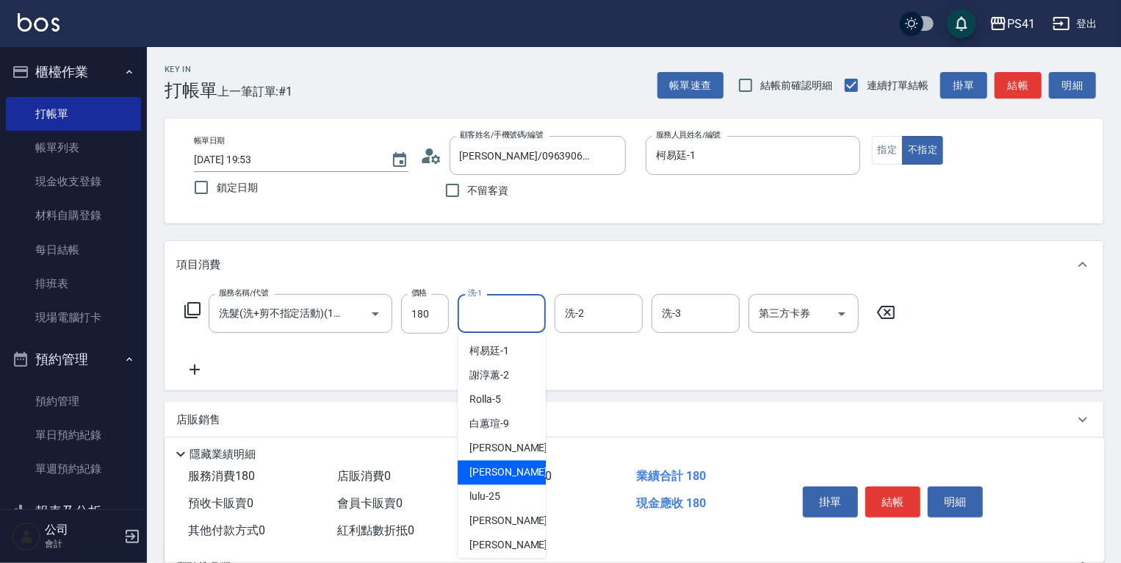
click at [501, 471] on span "小涵 -24" at bounding box center [515, 472] width 93 height 15
type input "小涵-24"
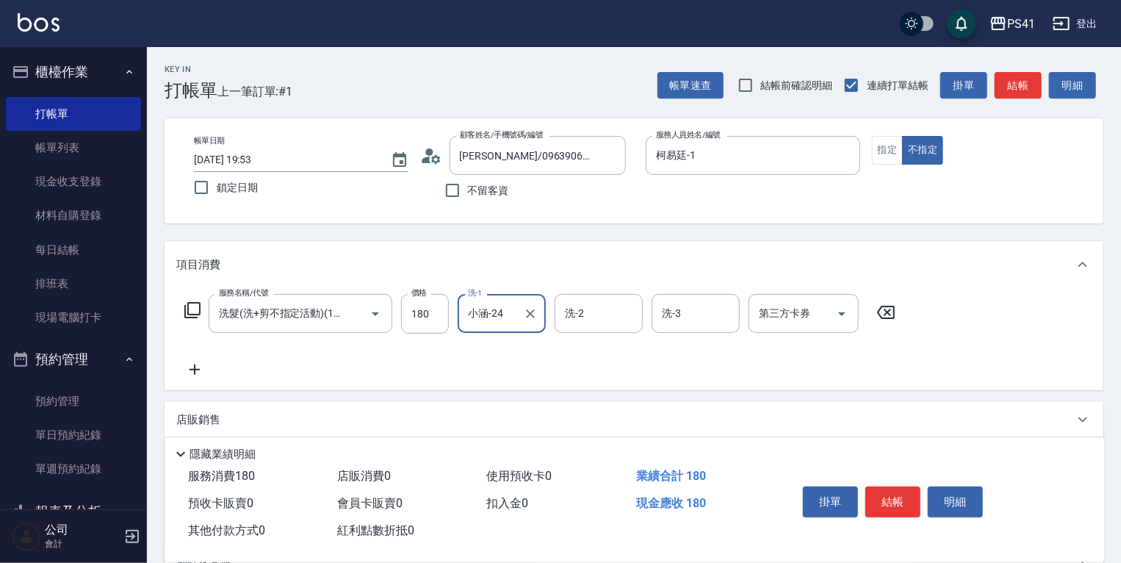
click at [206, 373] on icon at bounding box center [194, 370] width 37 height 18
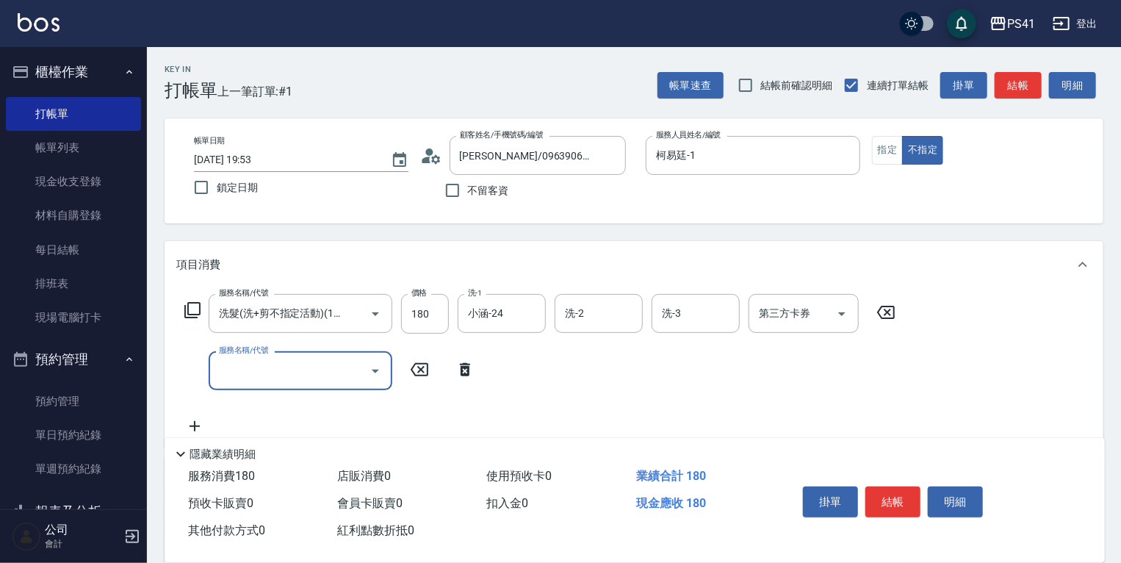
scroll to position [0, 0]
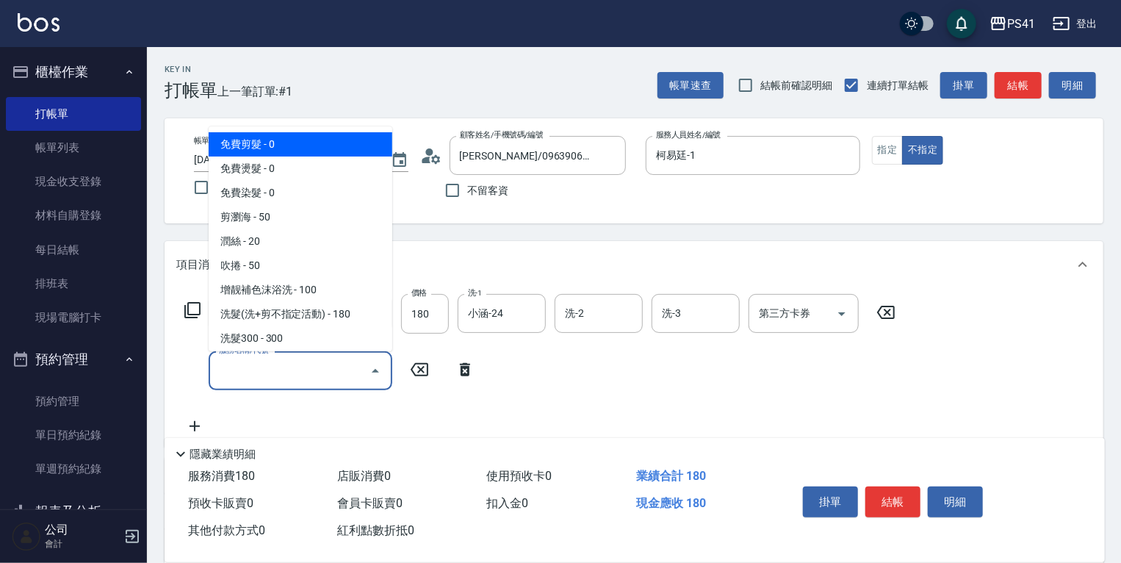
click at [248, 377] on input "服務名稱/代號" at bounding box center [289, 371] width 148 height 26
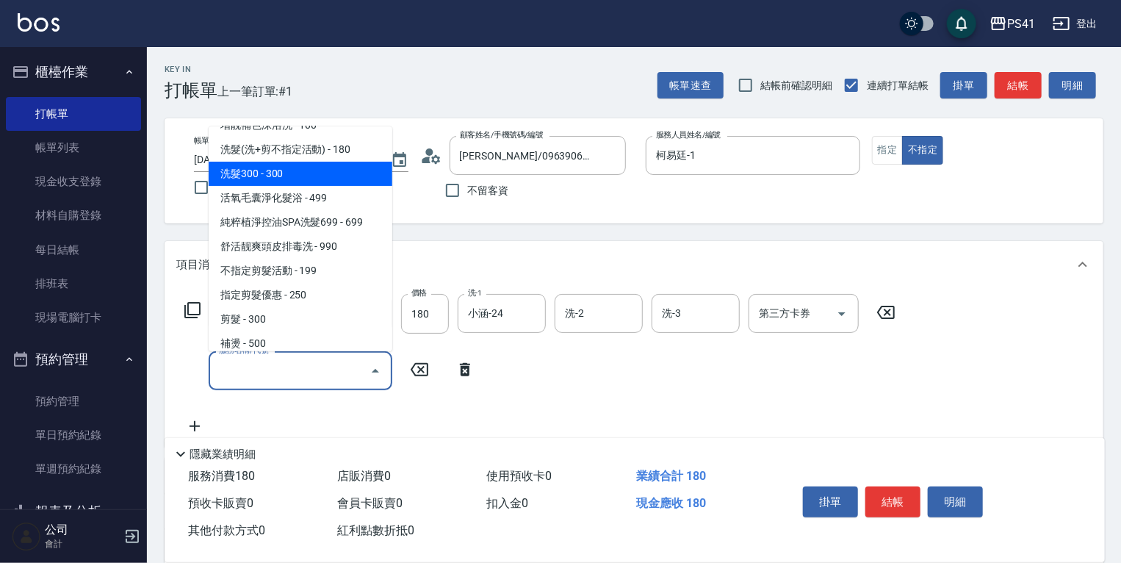
scroll to position [176, 0]
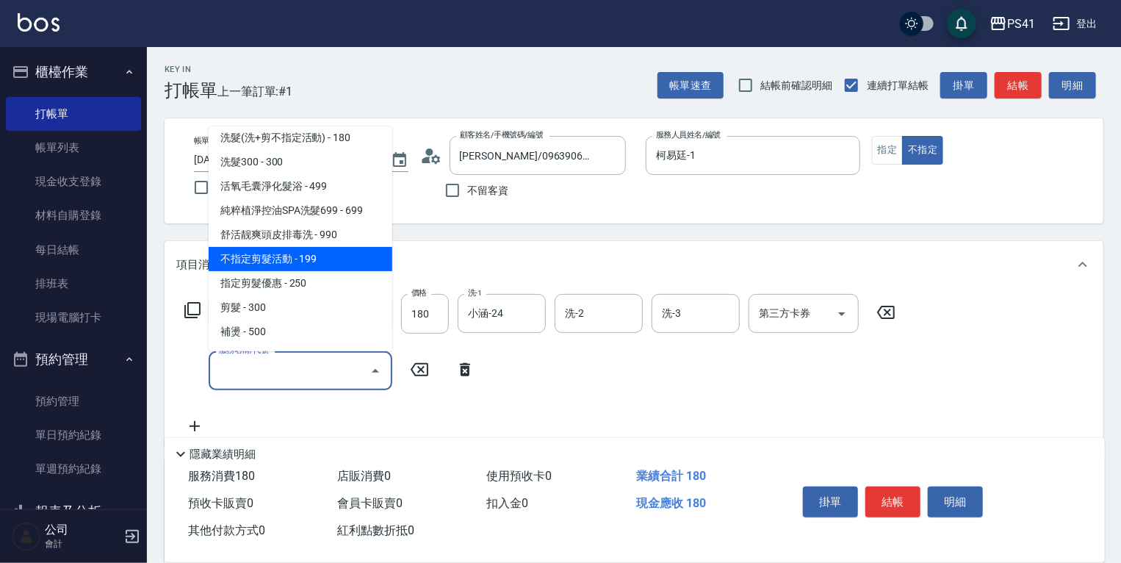
click at [295, 259] on span "不指定剪髮活動 - 199" at bounding box center [301, 259] width 184 height 24
type input "不指定剪髮活動(2199)"
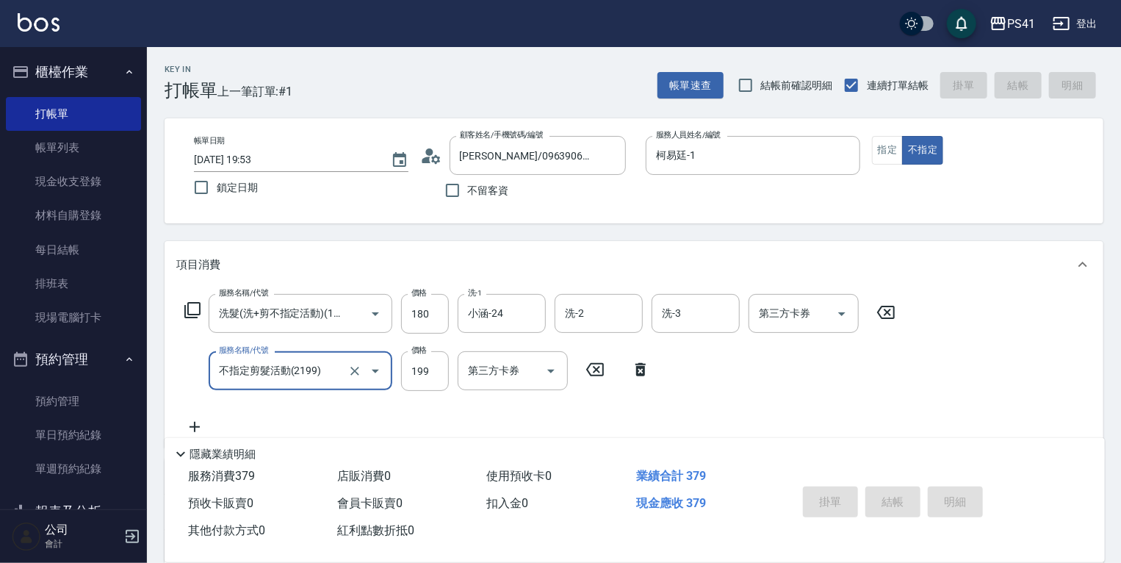
type input "2025/09/23 19:54"
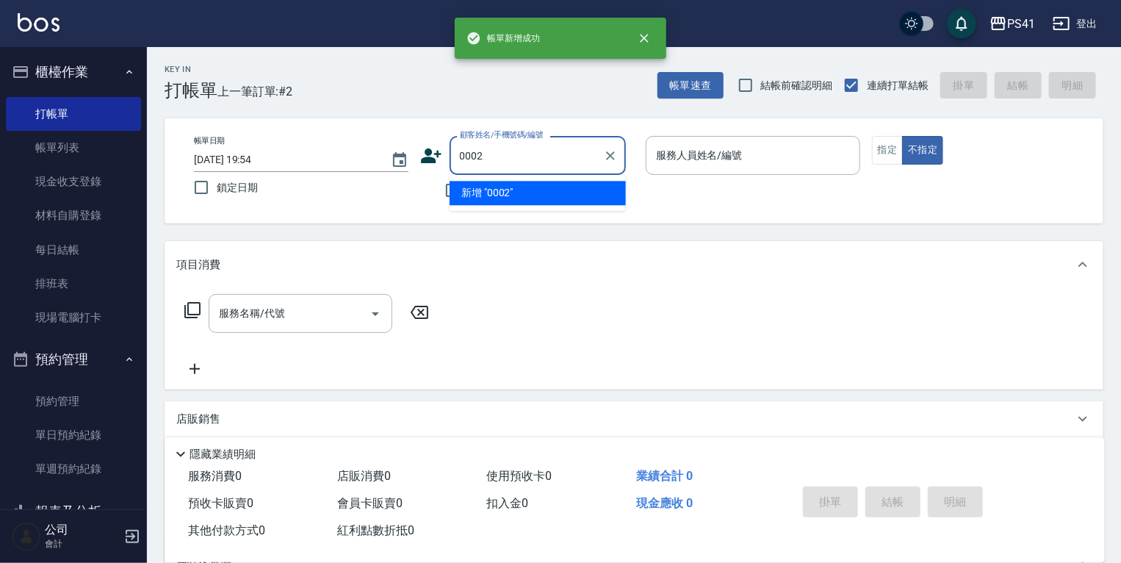
type input "0002"
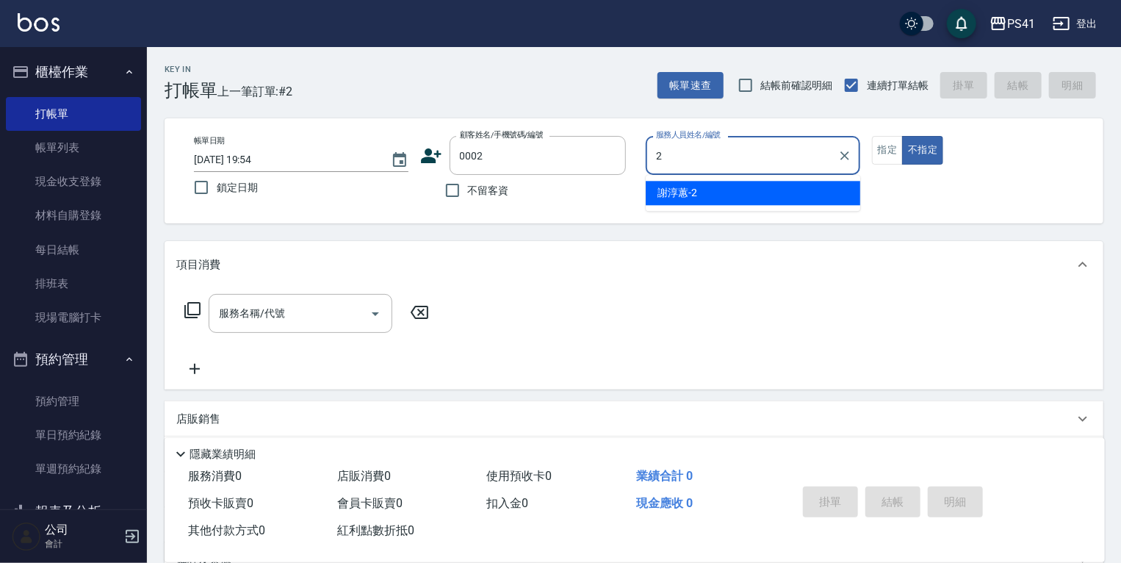
type input "謝淳蕙-2"
type input "Alice/Alice/0002"
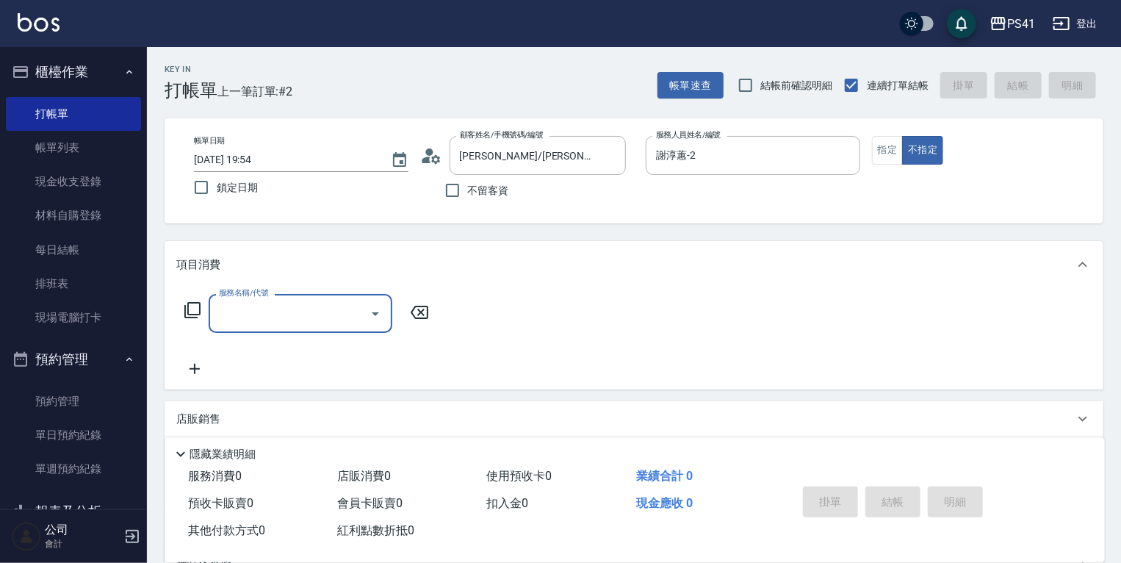
click at [317, 306] on input "服務名稱/代號" at bounding box center [289, 313] width 148 height 26
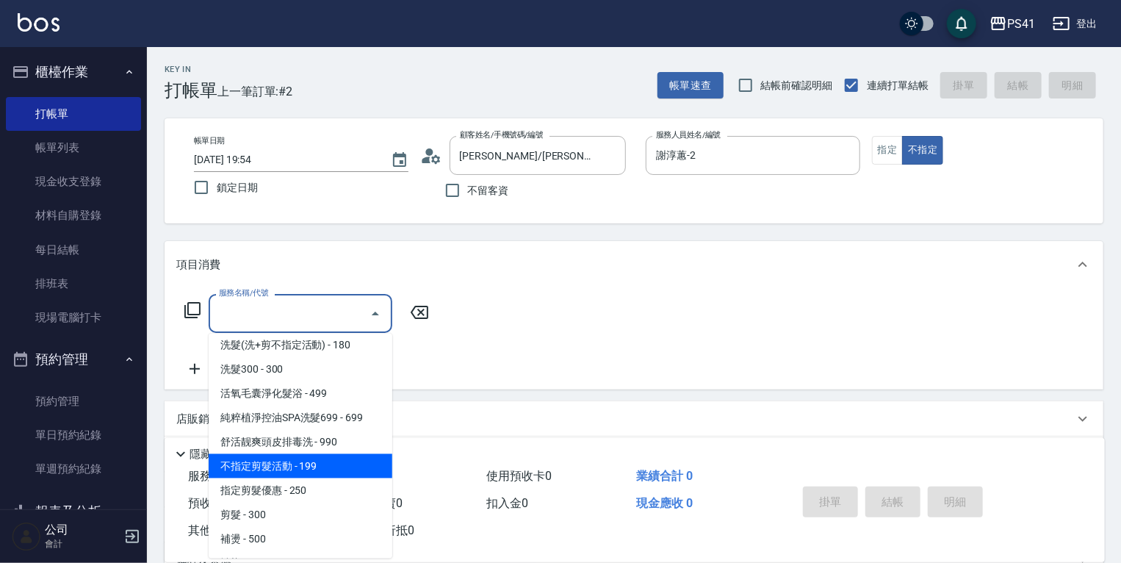
click at [292, 471] on span "不指定剪髮活動 - 199" at bounding box center [301, 466] width 184 height 24
type input "不指定剪髮活動(2199)"
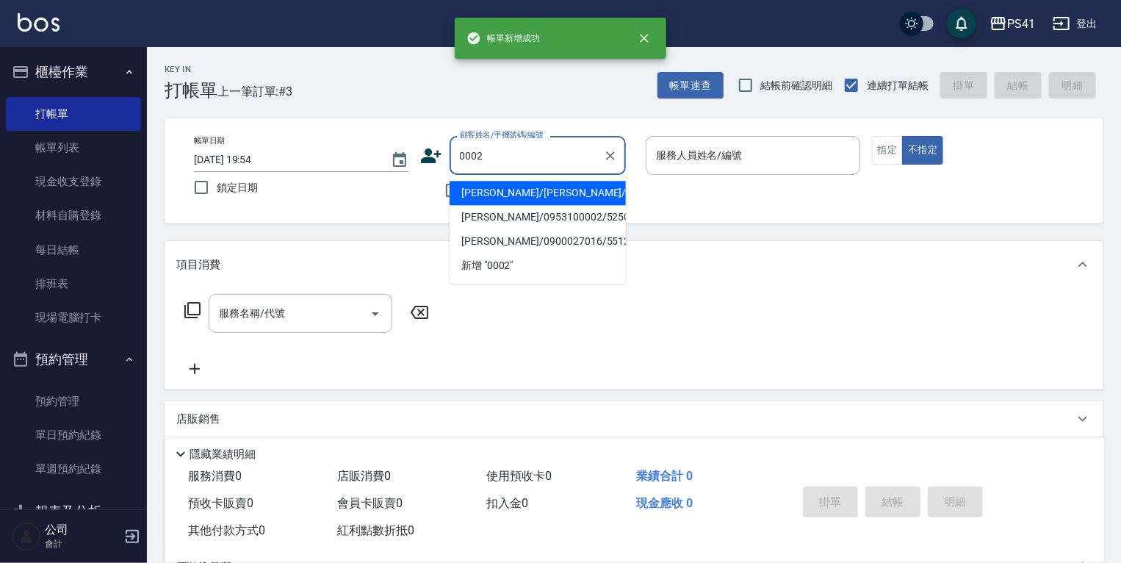
type input "Alice/Alice/0002"
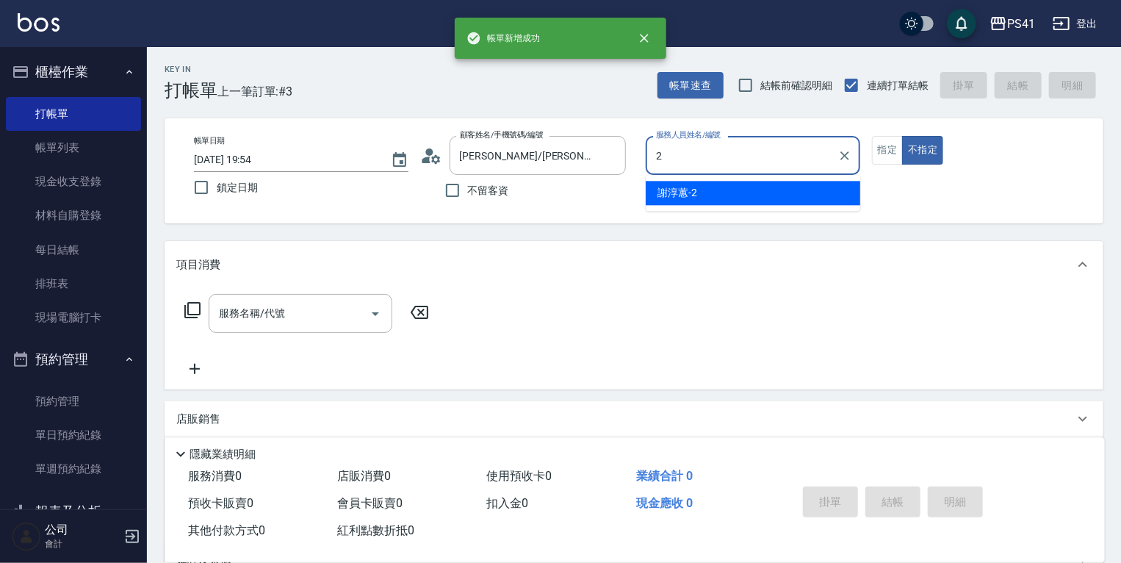
type input "謝淳蕙-2"
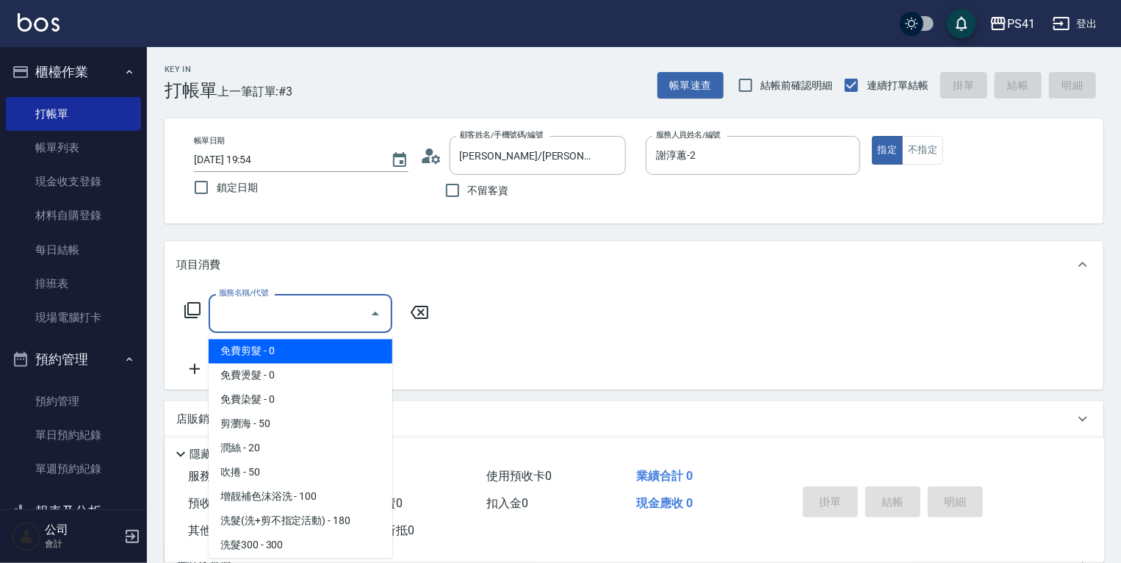
click at [250, 317] on input "服務名稱/代號" at bounding box center [289, 313] width 148 height 26
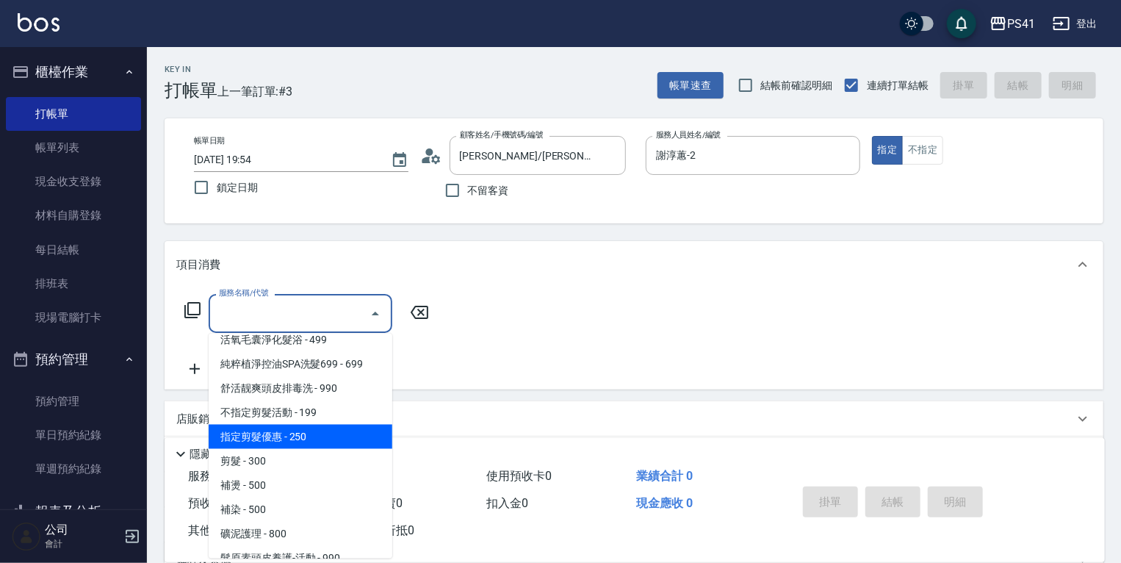
scroll to position [235, 0]
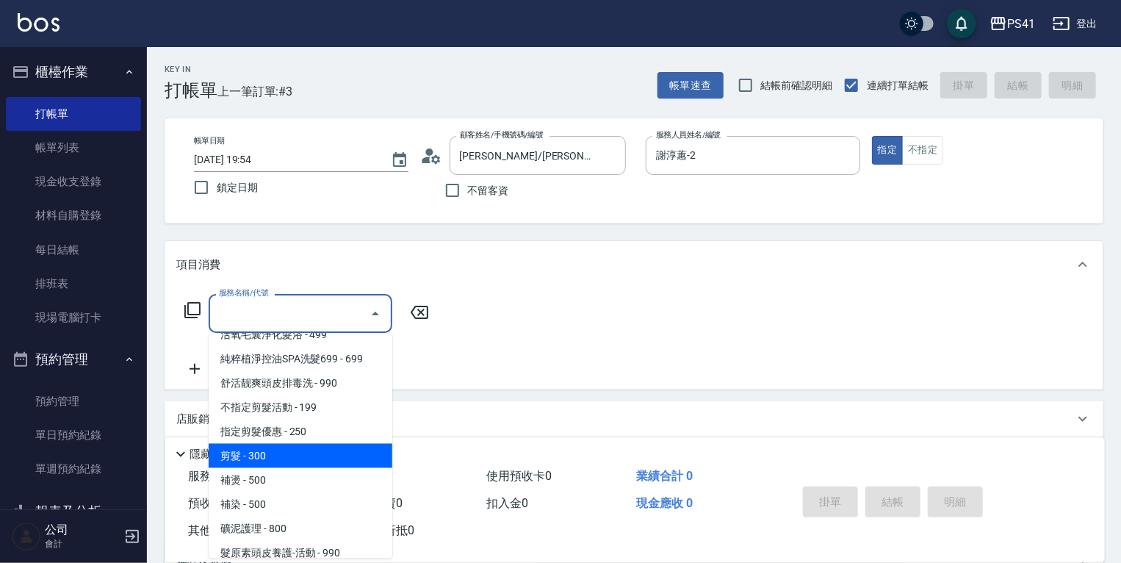
click at [341, 447] on span "剪髮 - 300" at bounding box center [301, 456] width 184 height 24
type input "剪髮(2300)"
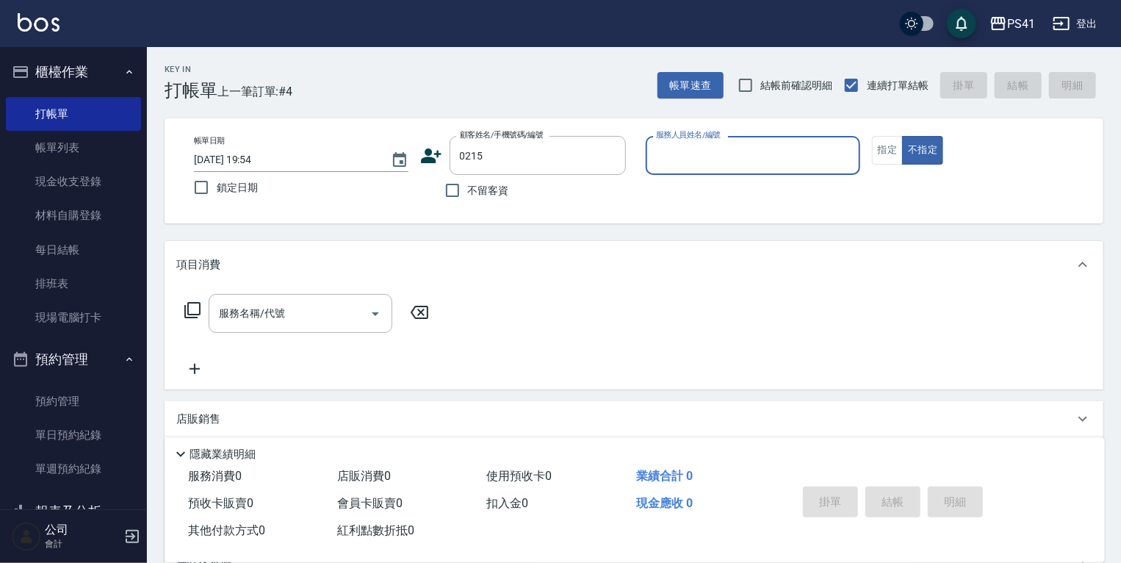
type input "李鎮穎/0916299626/0215"
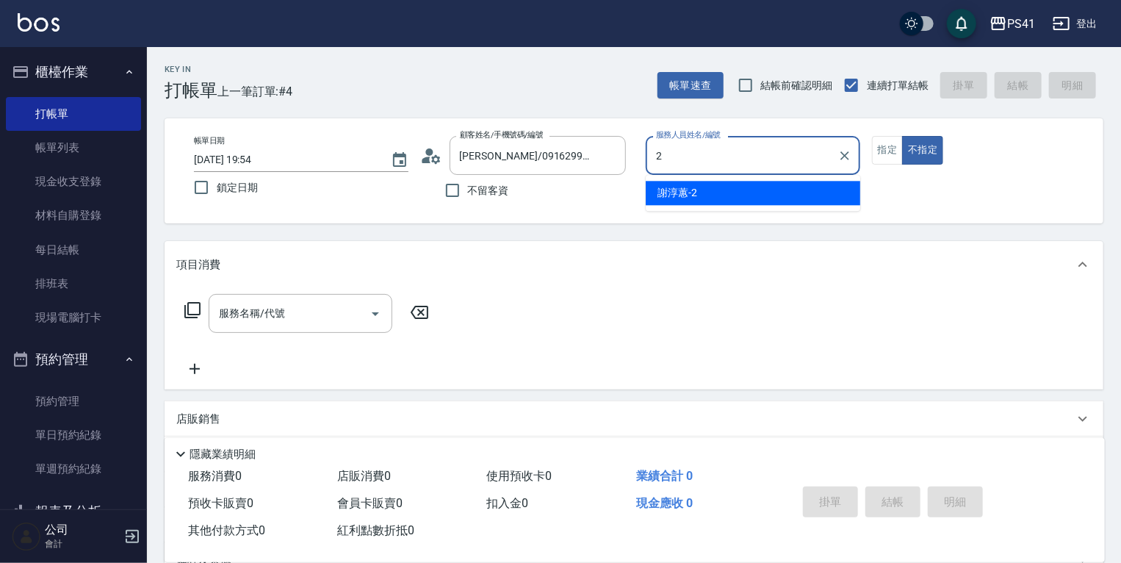
type input "謝淳蕙-2"
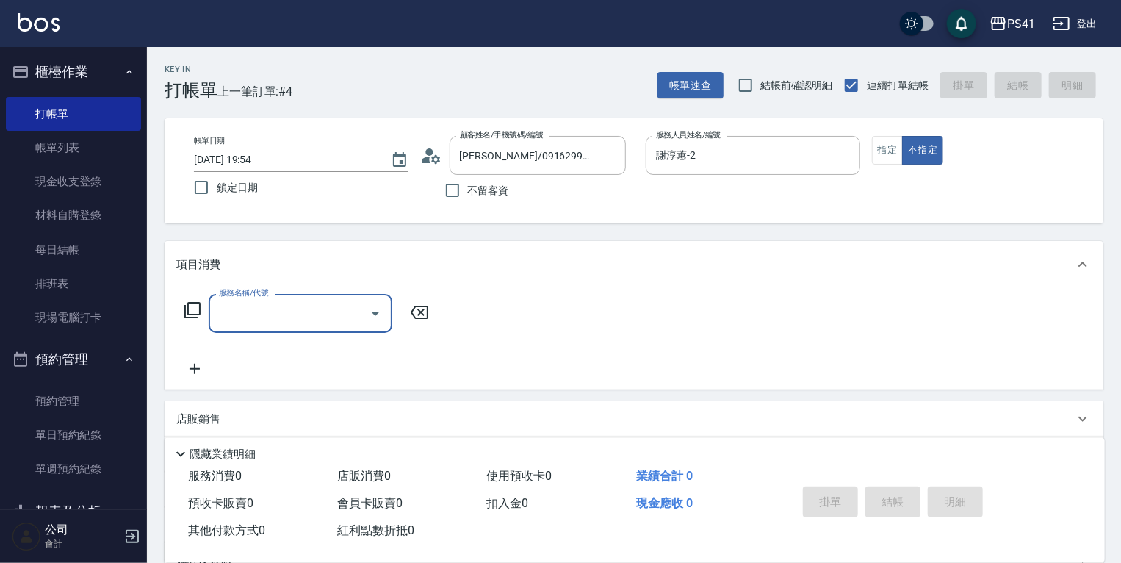
click at [232, 311] on input "服務名稱/代號" at bounding box center [289, 313] width 148 height 26
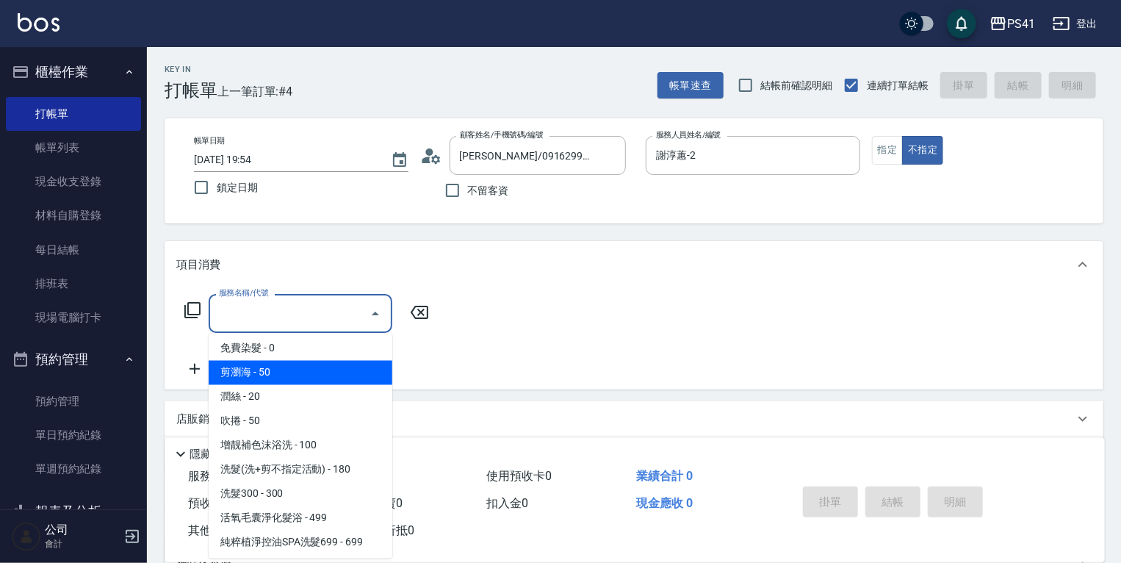
scroll to position [118, 0]
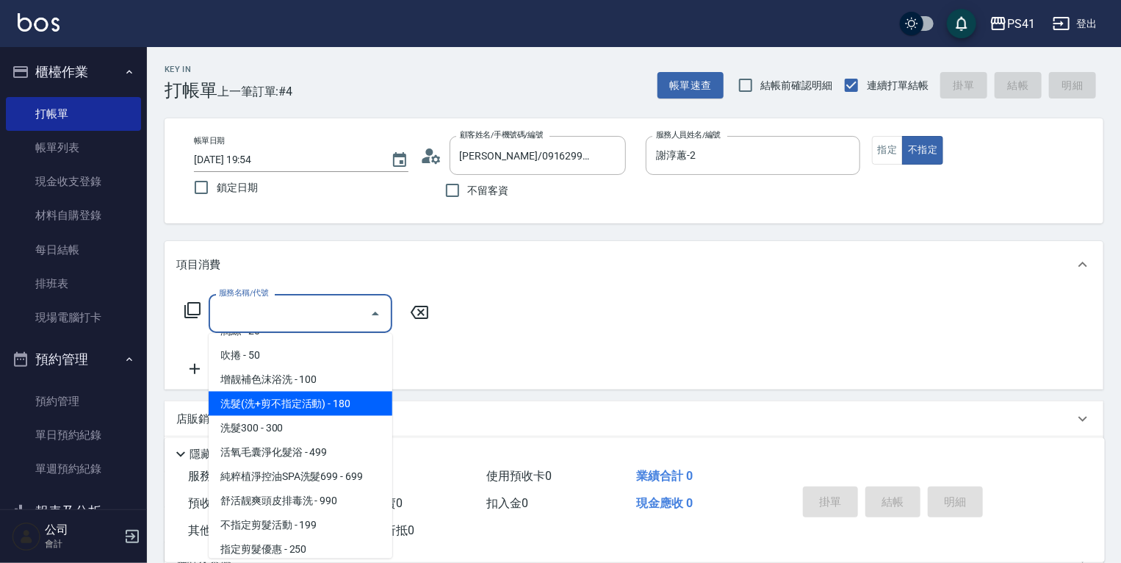
click at [301, 402] on span "洗髮(洗+剪不指定活動) - 180" at bounding box center [301, 403] width 184 height 24
type input "洗髮(洗+剪不指定活動)(1180)"
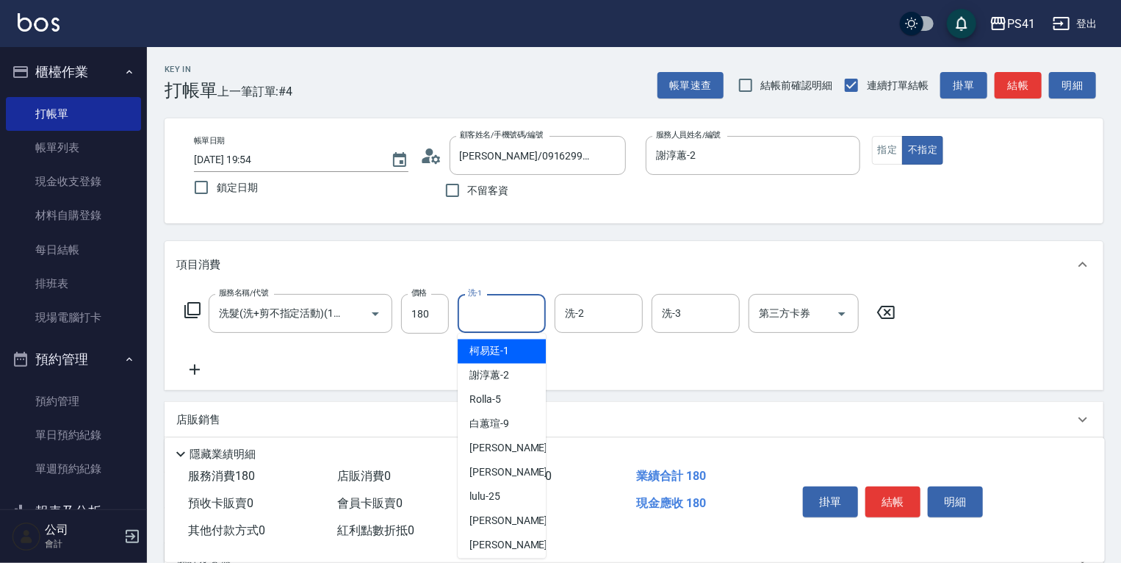
click at [467, 311] on div "洗-1 洗-1" at bounding box center [502, 313] width 88 height 39
click at [505, 470] on div "小涵 -24" at bounding box center [502, 472] width 88 height 24
type input "小涵-24"
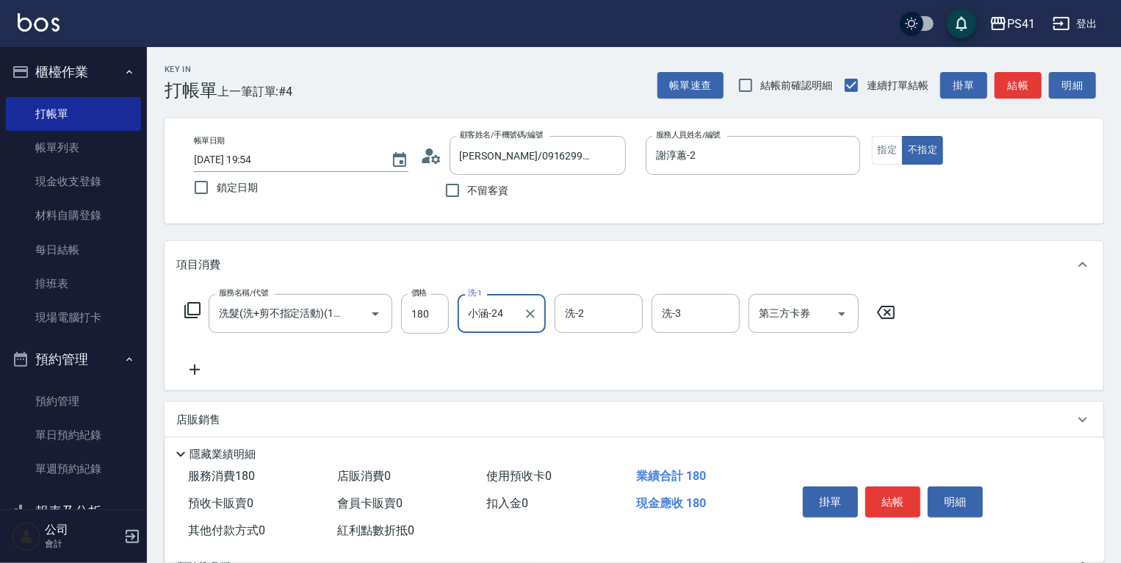
click at [179, 365] on icon at bounding box center [194, 370] width 37 height 18
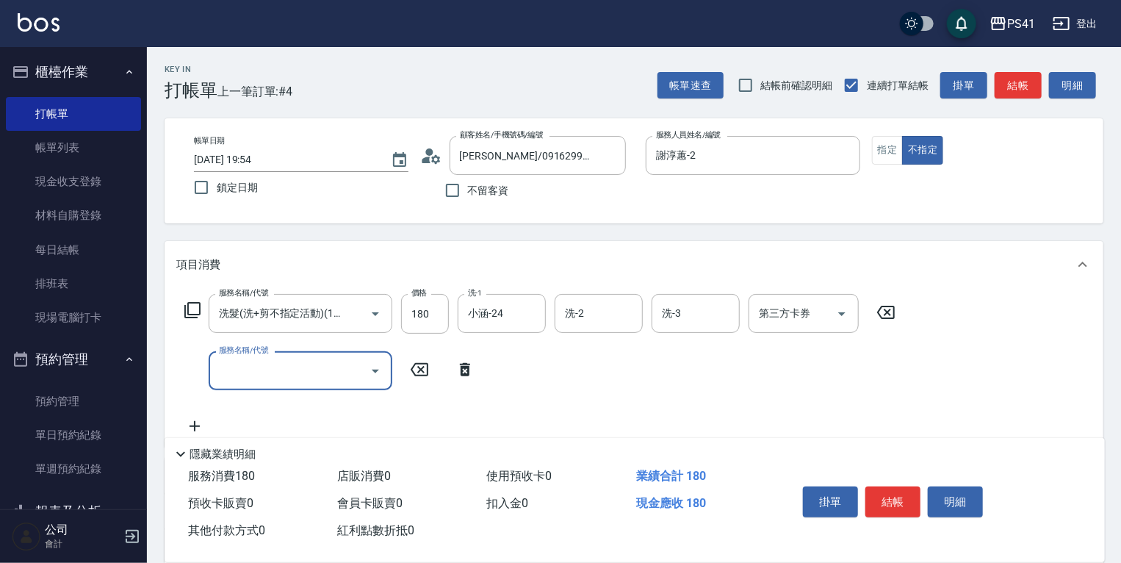
scroll to position [0, 0]
click at [217, 365] on input "服務名稱/代號" at bounding box center [289, 371] width 148 height 26
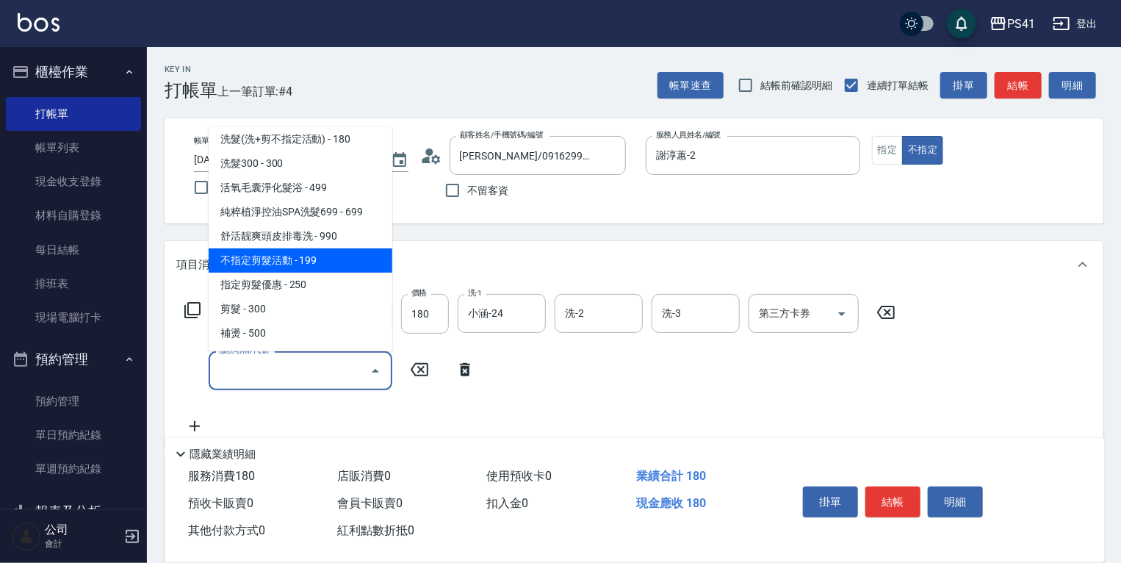
scroll to position [176, 0]
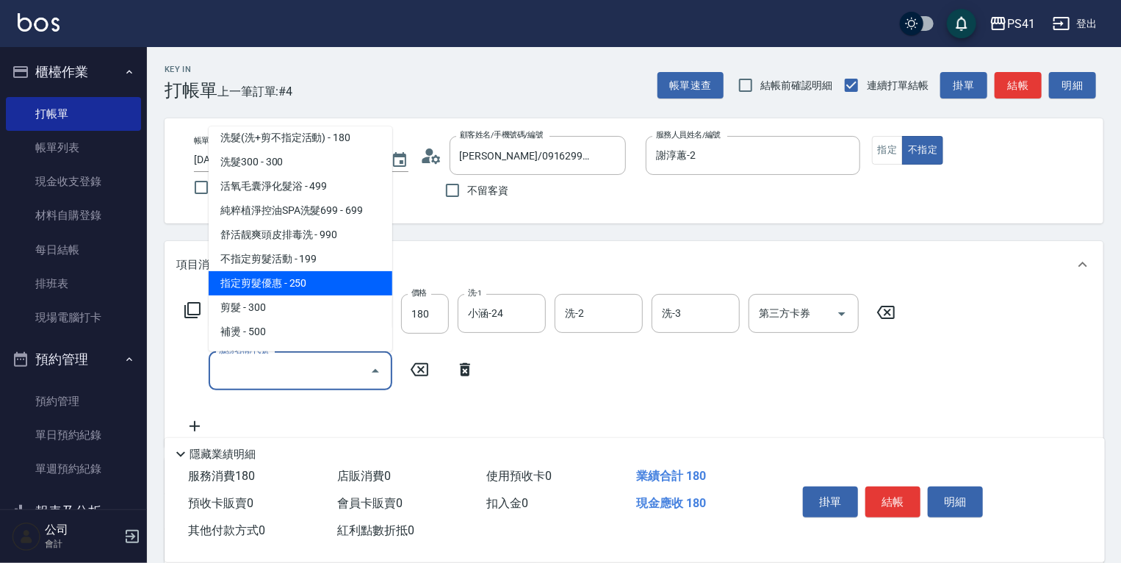
click at [309, 259] on span "不指定剪髮活動 - 199" at bounding box center [301, 259] width 184 height 24
type input "不指定剪髮活動(2199)"
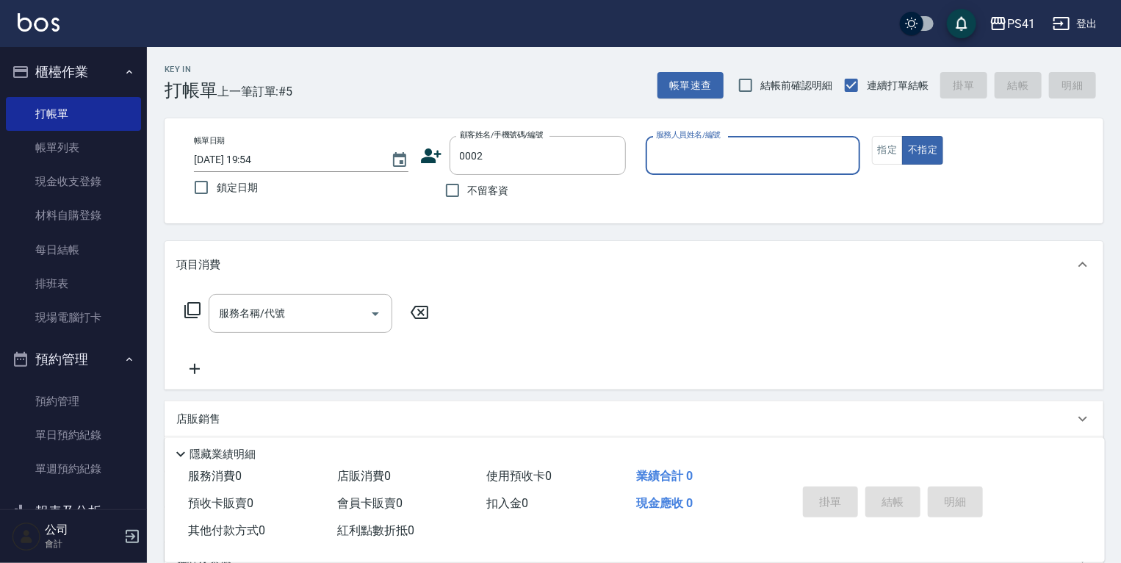
type input "Alice/Alice/0002"
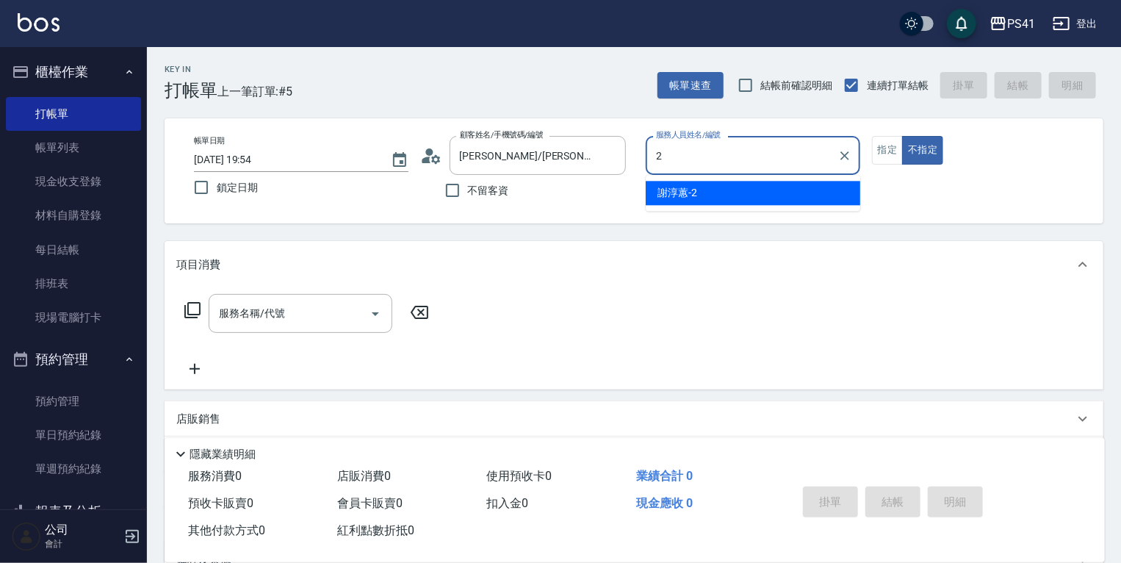
type input "謝淳蕙-2"
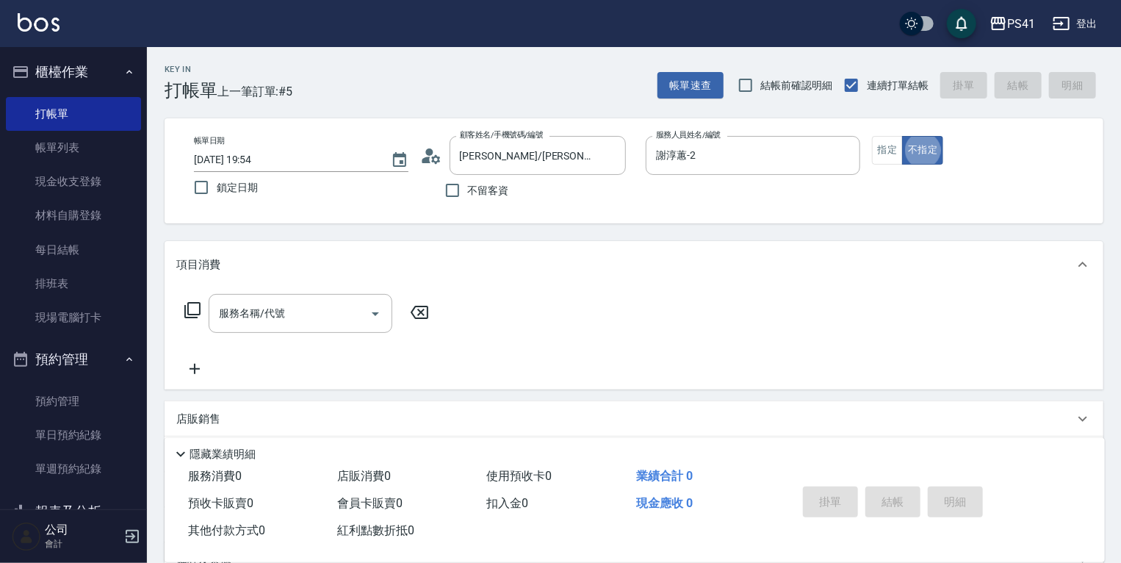
scroll to position [24, 0]
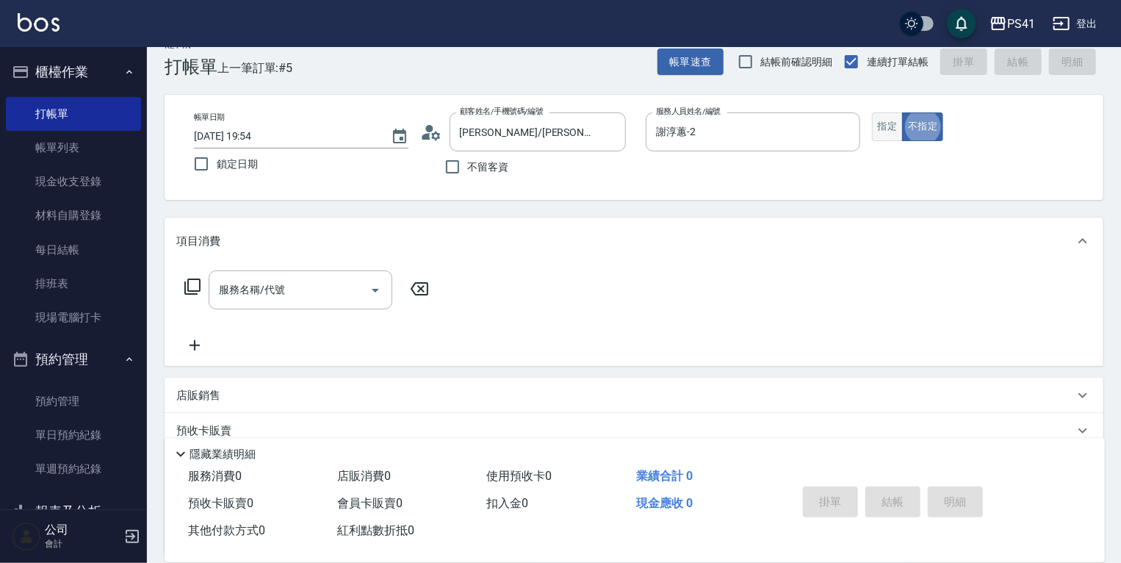
click at [874, 115] on button "指定" at bounding box center [888, 126] width 32 height 29
click at [283, 295] on input "服務名稱/代號" at bounding box center [289, 290] width 148 height 26
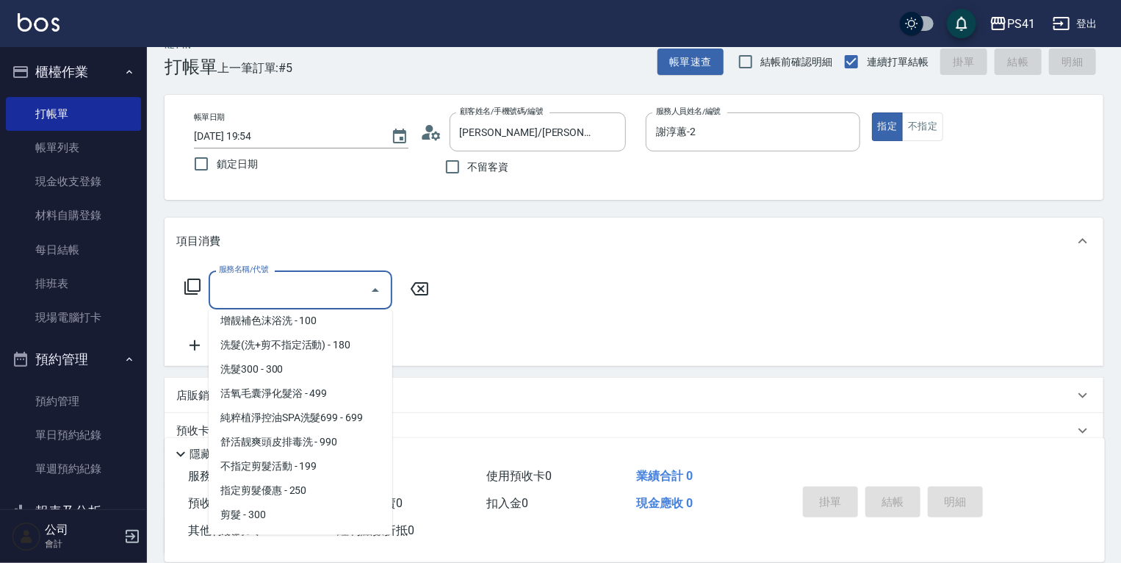
scroll to position [176, 0]
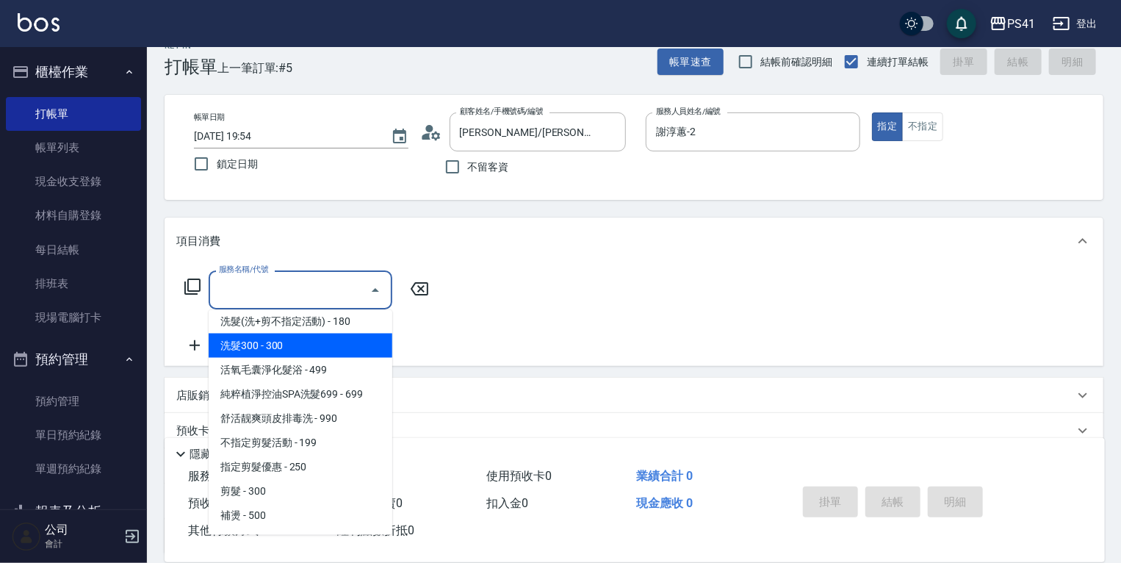
click at [306, 353] on span "洗髮300 - 300" at bounding box center [301, 345] width 184 height 24
type input "洗髮300(1300)"
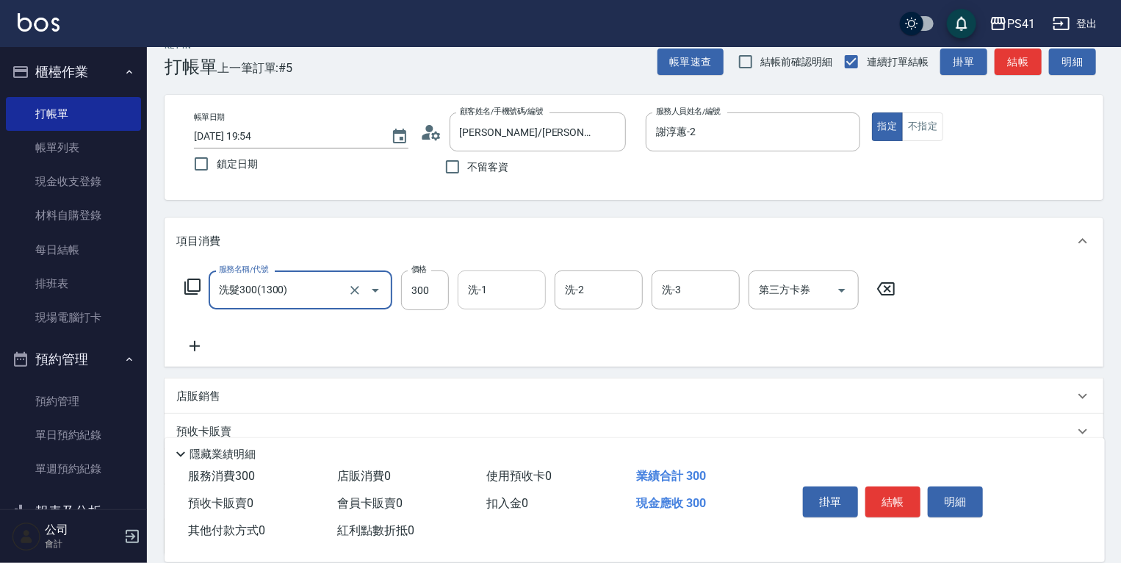
click at [485, 286] on input "洗-1" at bounding box center [501, 290] width 75 height 26
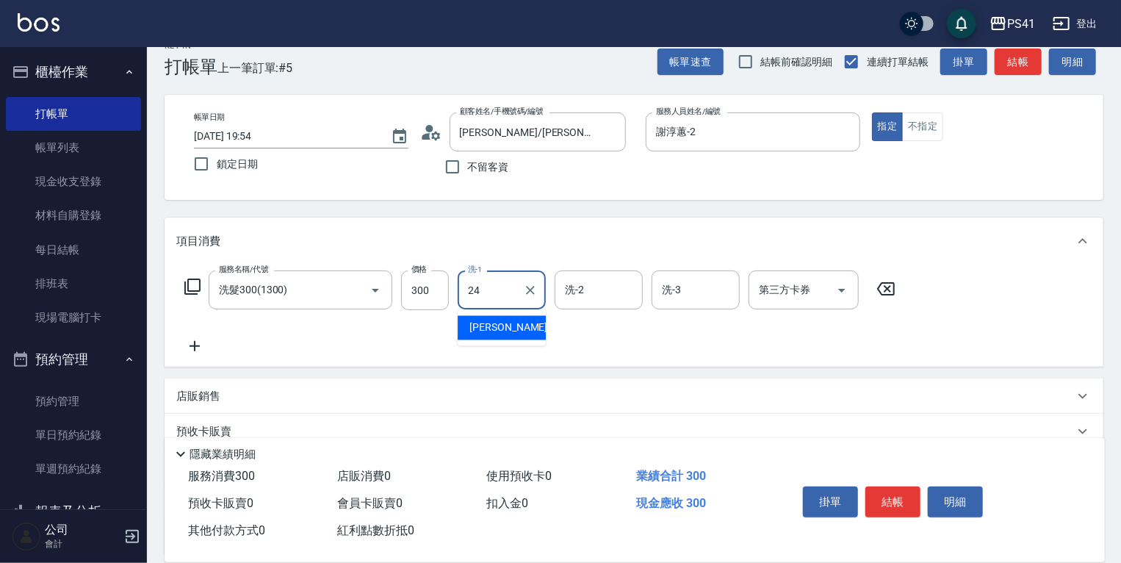
type input "小涵-24"
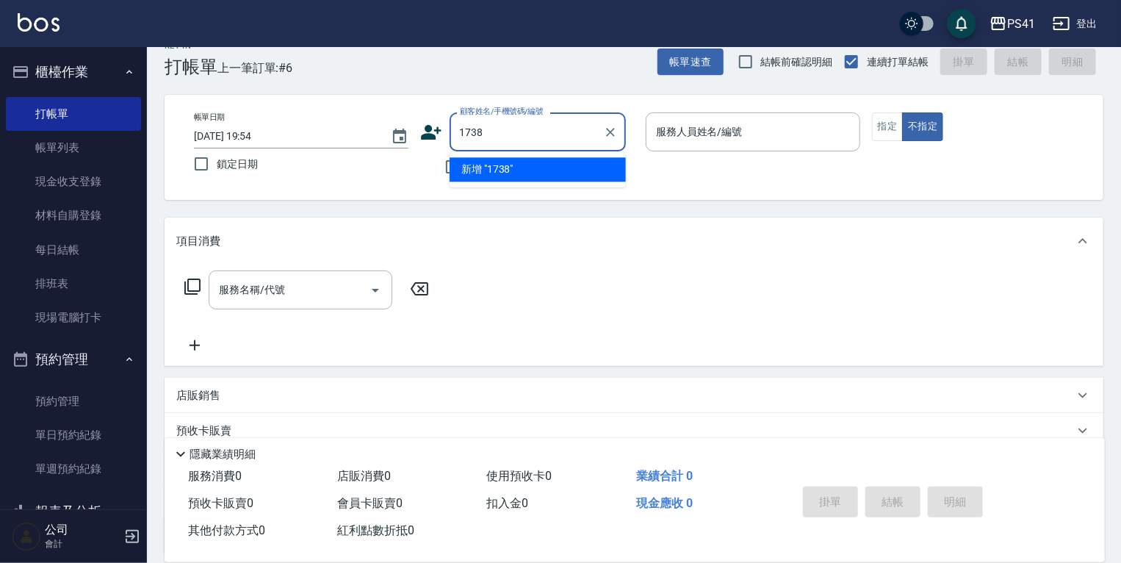
type input "1738"
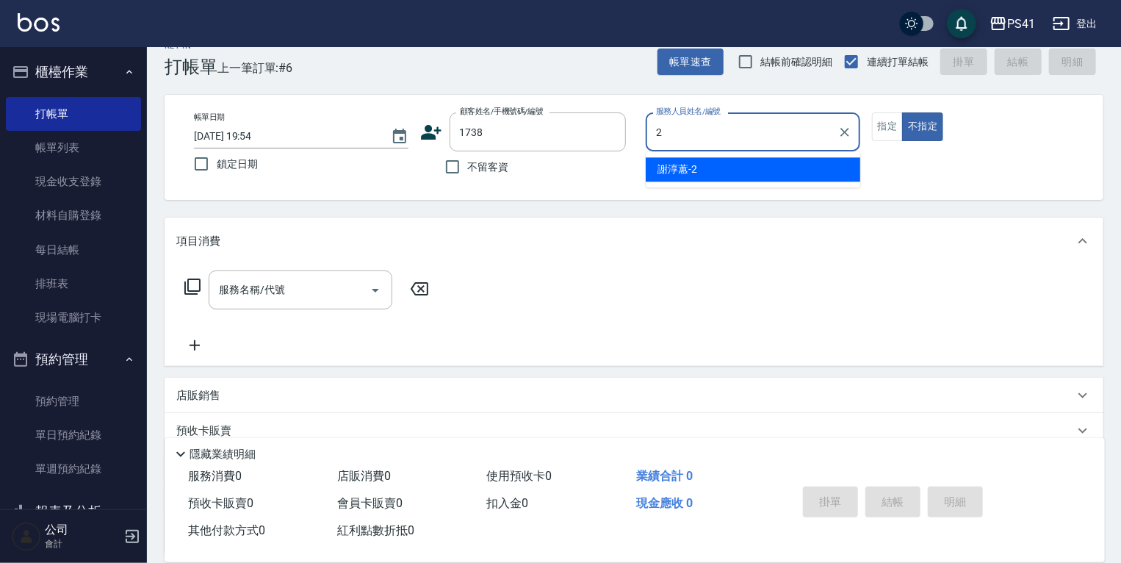
type input "謝淳蕙-2"
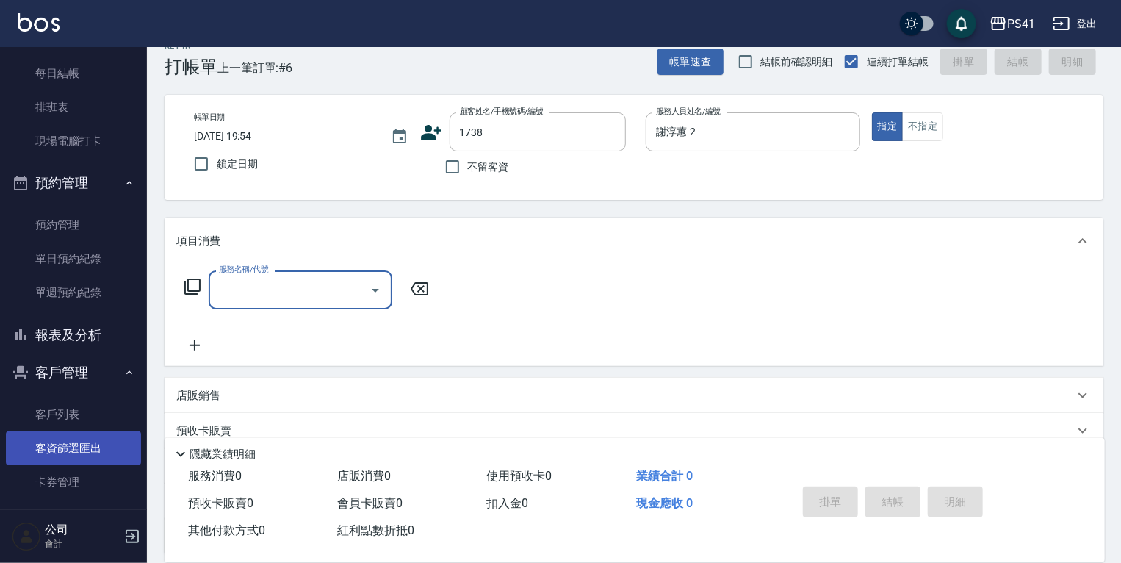
drag, startPoint x: 76, startPoint y: 408, endPoint x: 76, endPoint y: 432, distance: 23.5
click at [76, 408] on link "客戶列表" at bounding box center [73, 414] width 135 height 34
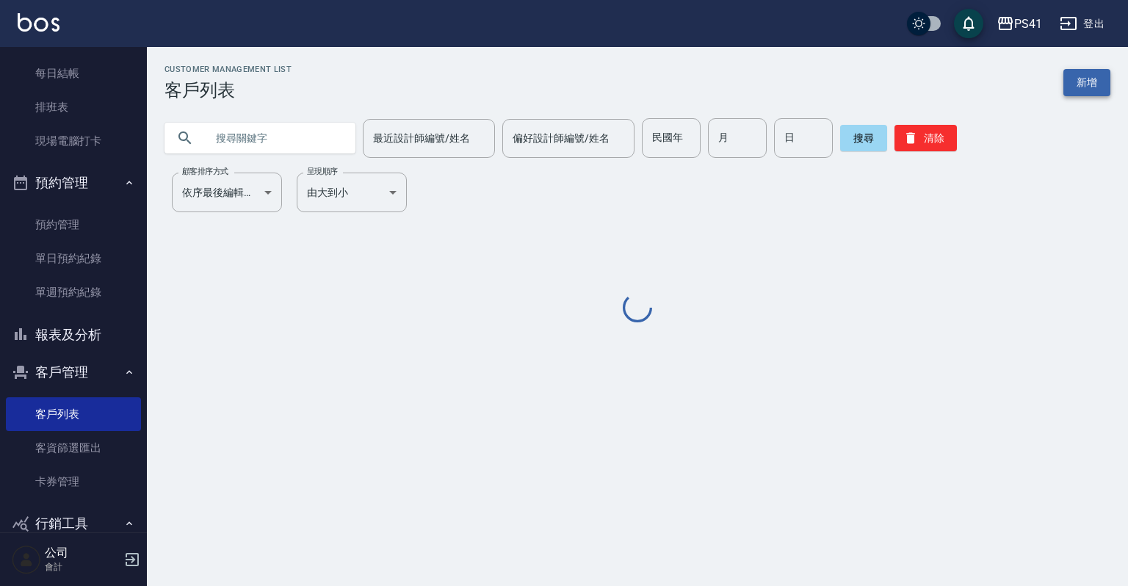
click at [1101, 74] on link "新增" at bounding box center [1086, 82] width 47 height 27
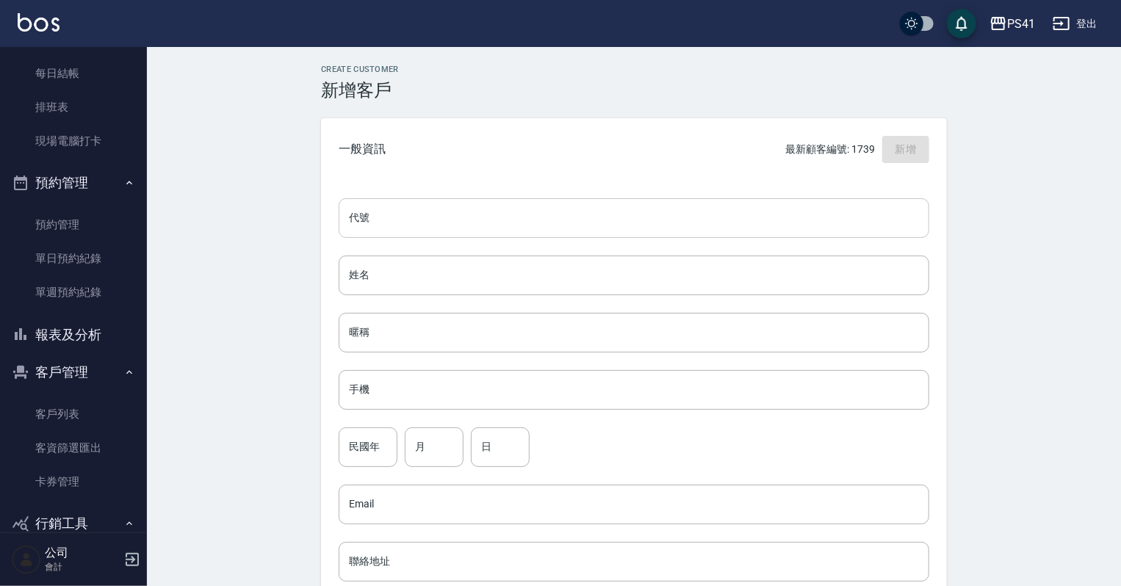
click at [600, 220] on input "代號" at bounding box center [634, 218] width 590 height 40
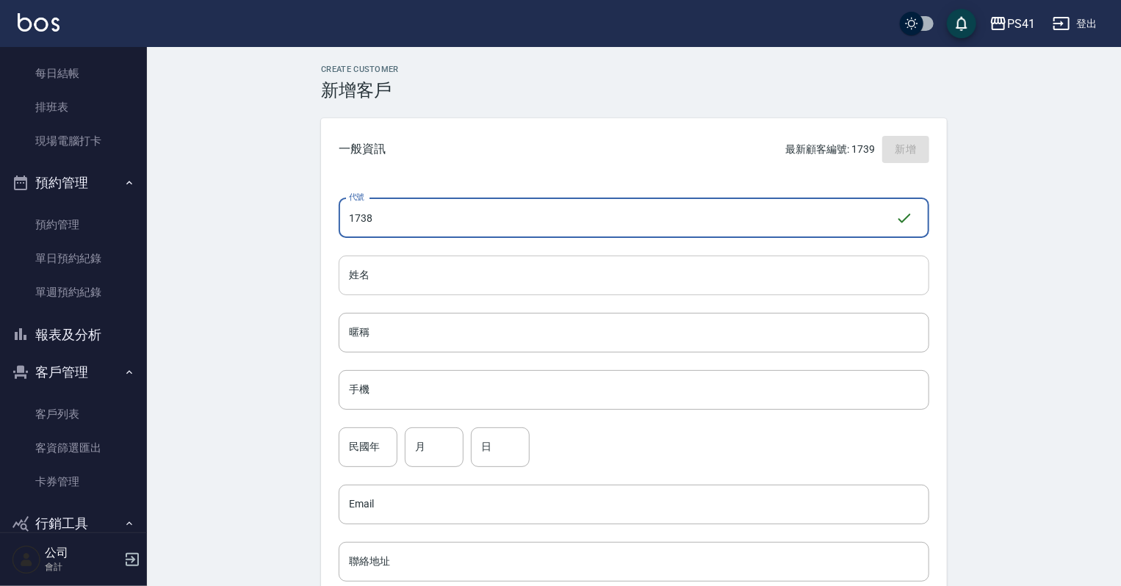
type input "1738"
click at [576, 267] on input "姓名" at bounding box center [634, 276] width 590 height 40
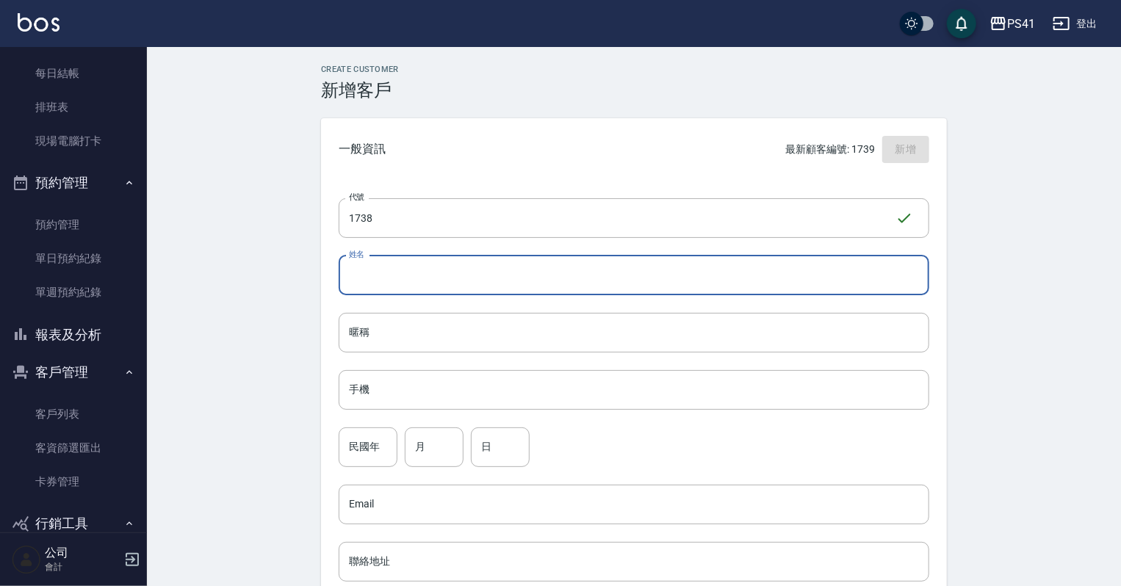
type input "5"
type input "[PERSON_NAME]"
click at [405, 370] on input "手機" at bounding box center [634, 390] width 590 height 40
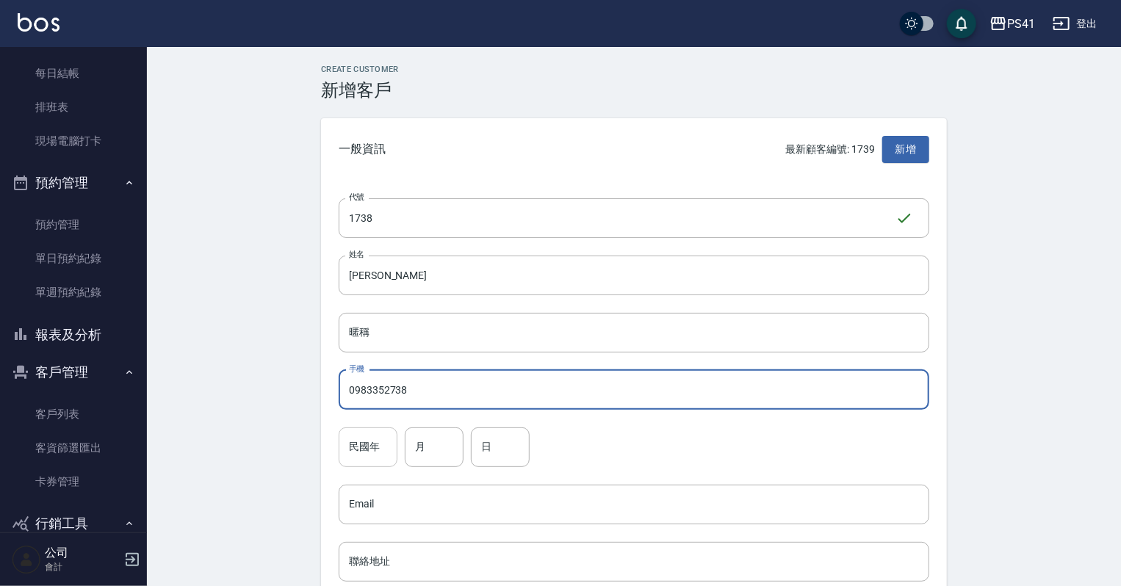
type input "0983352738"
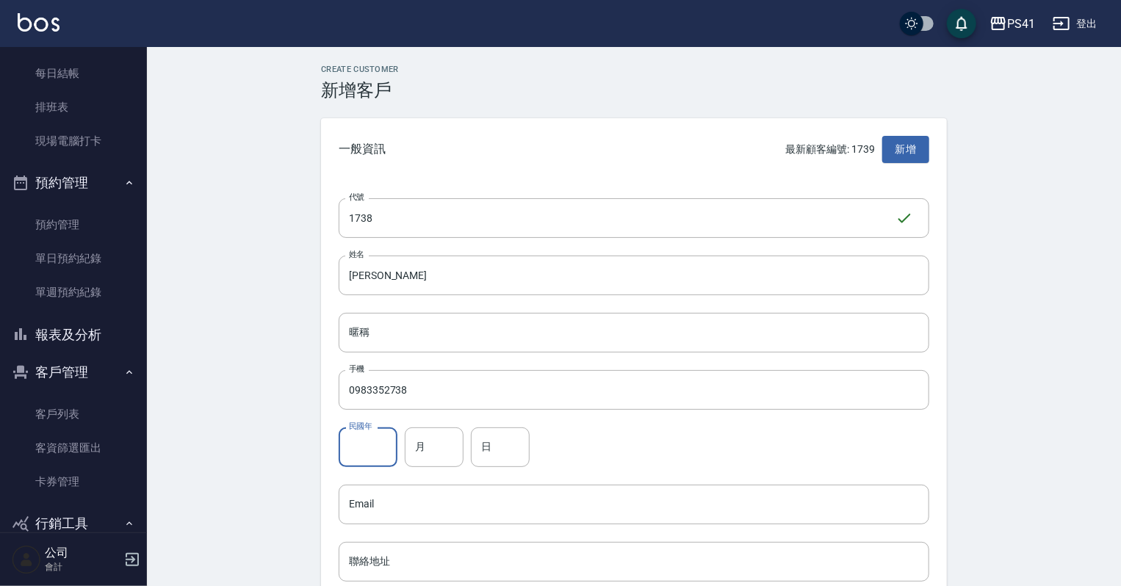
click at [367, 451] on input "民國年" at bounding box center [368, 447] width 59 height 40
type input "84"
click at [417, 435] on div "月 月" at bounding box center [434, 447] width 59 height 40
type input "04"
drag, startPoint x: 479, startPoint y: 458, endPoint x: 477, endPoint y: 441, distance: 17.7
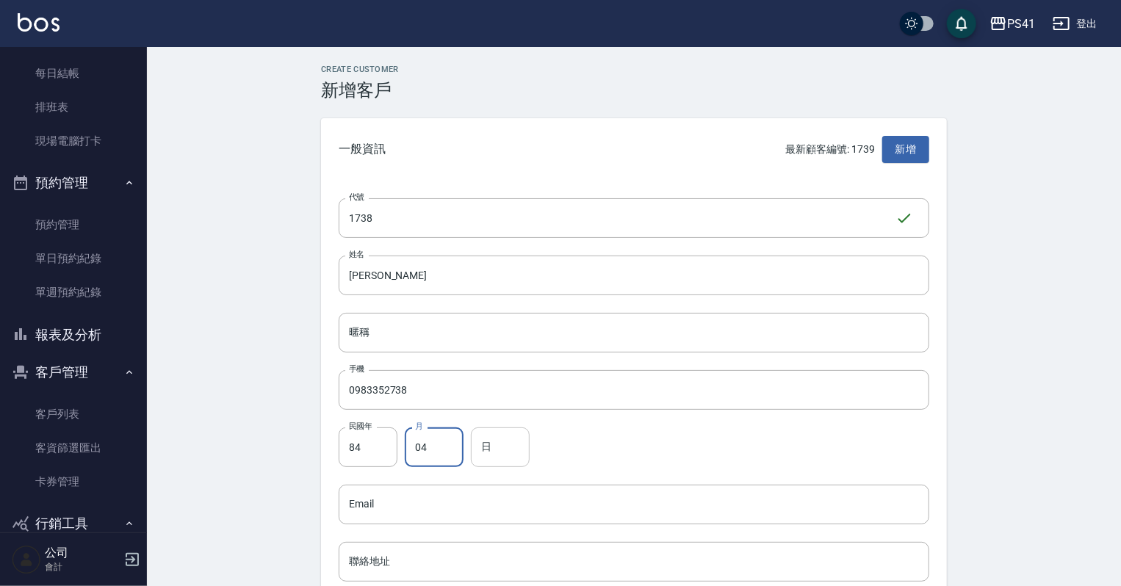
click at [479, 458] on input "日" at bounding box center [500, 447] width 59 height 40
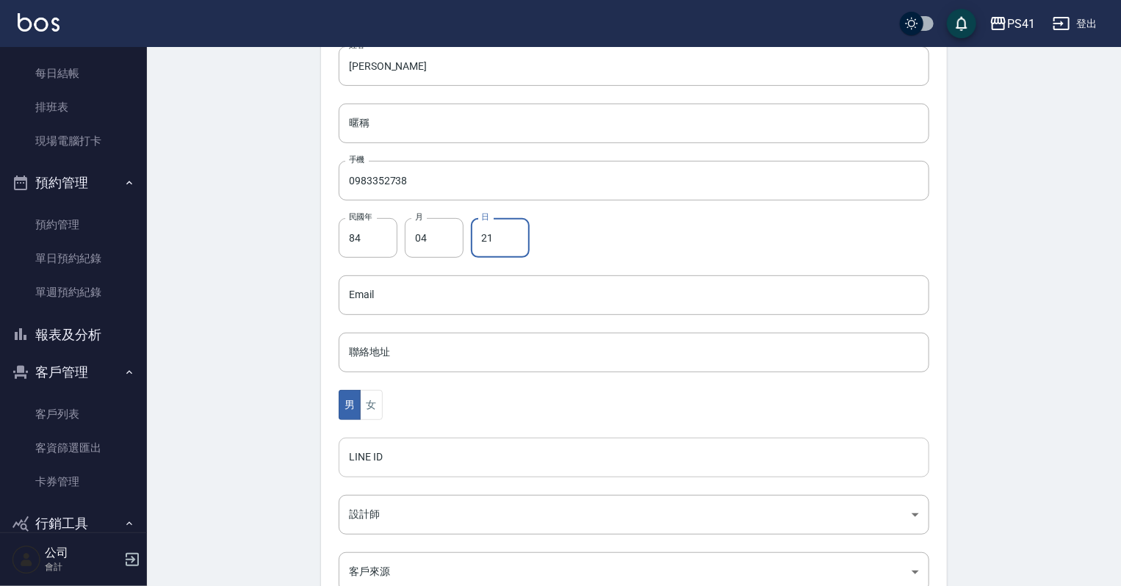
scroll to position [235, 0]
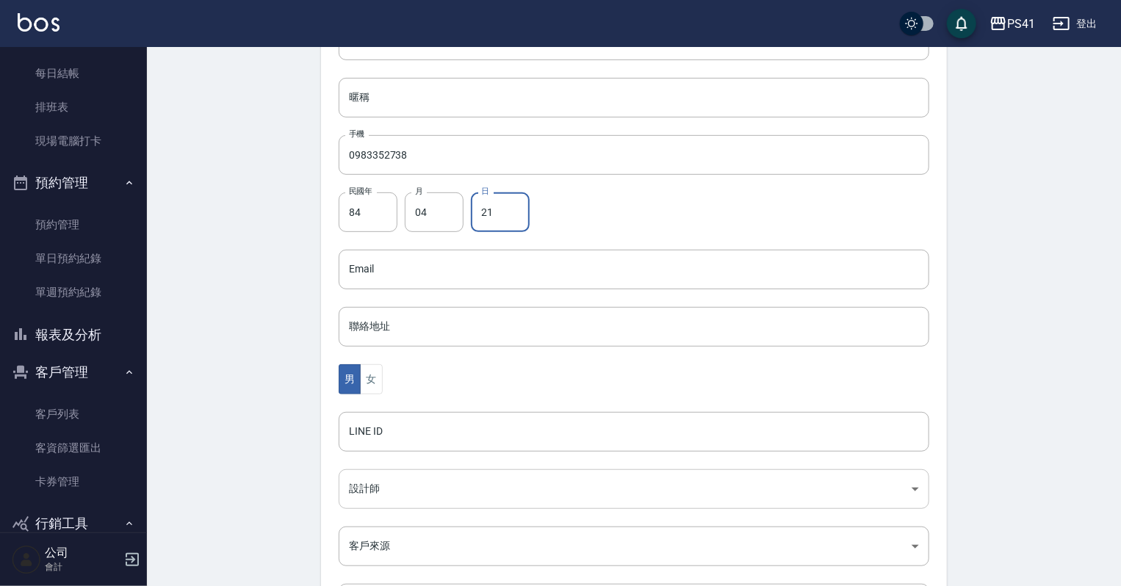
type input "21"
click at [377, 485] on body "PS41 登出 櫃檯作業 打帳單 帳單列表 現金收支登錄 材料自購登錄 每日結帳 排班表 現場電腦打卡 預約管理 預約管理 單日預約紀錄 單週預約紀錄 報表及…" at bounding box center [560, 243] width 1121 height 956
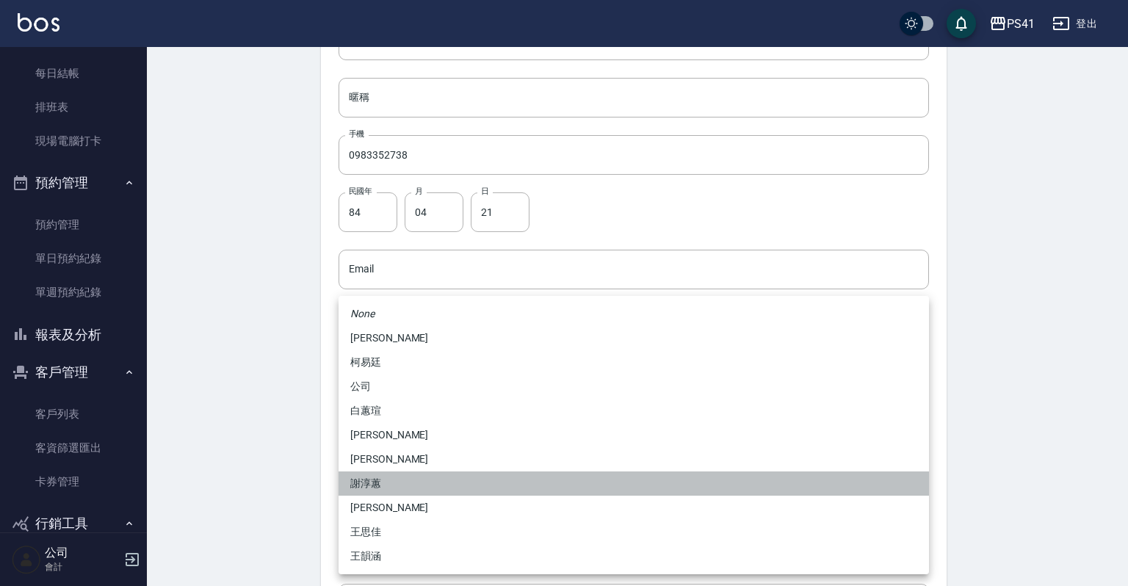
click at [386, 483] on li "謝淳蕙" at bounding box center [634, 484] width 590 height 24
type input "8c411568-4112-470a-9bf0-dab44adfddc4"
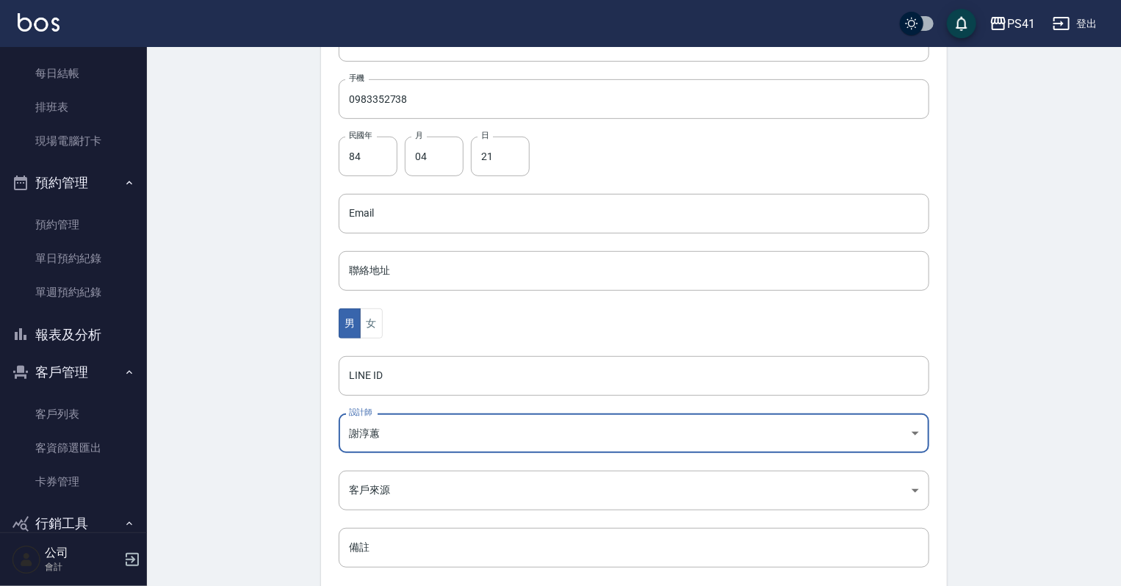
scroll to position [369, 0]
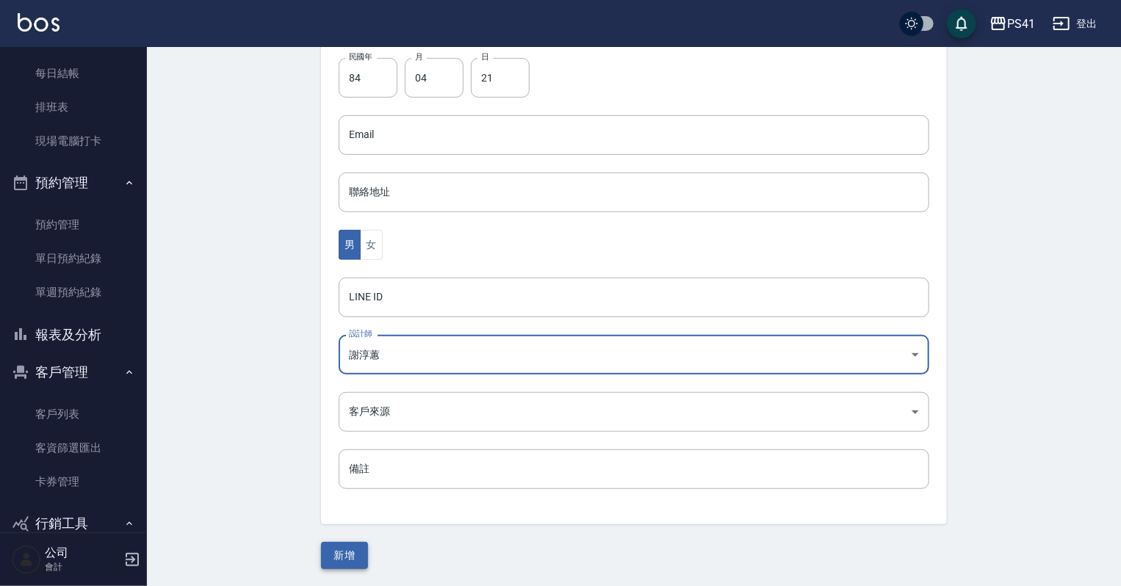
click at [347, 557] on button "新增" at bounding box center [344, 555] width 47 height 27
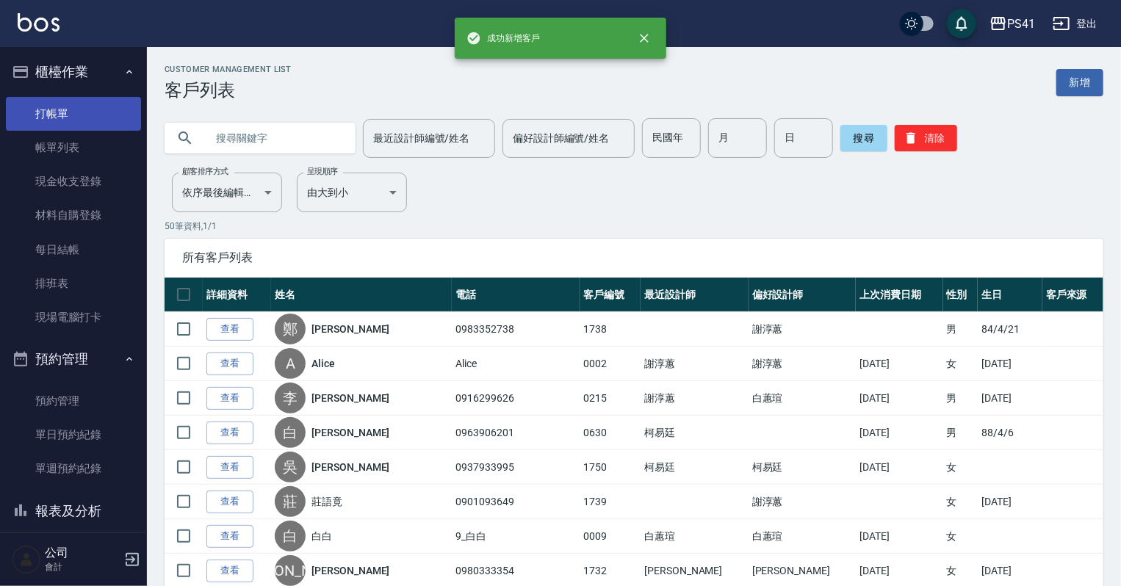
click at [71, 110] on link "打帳單" at bounding box center [73, 114] width 135 height 34
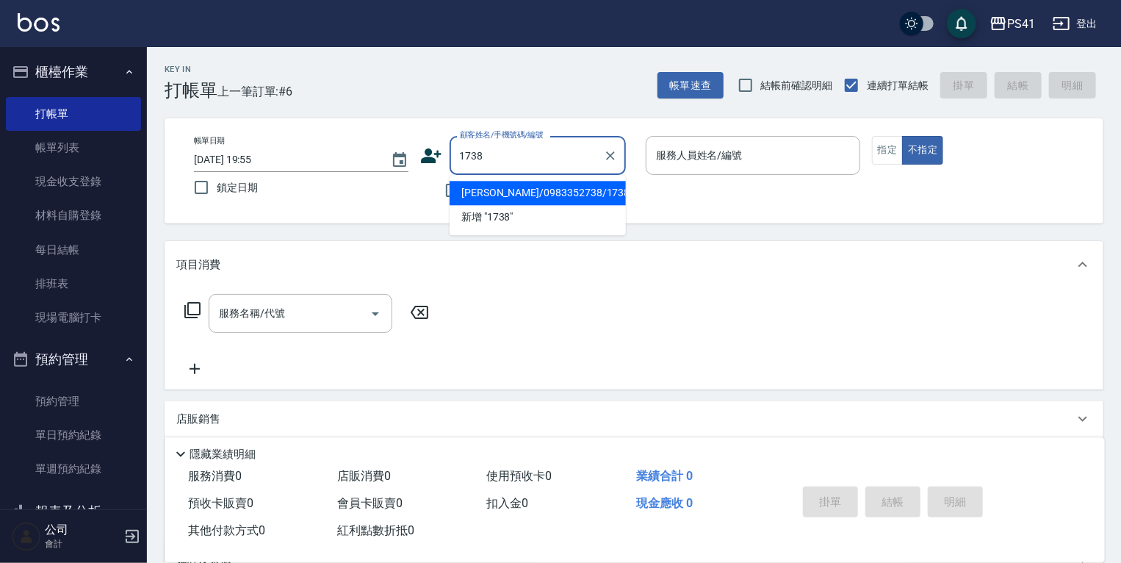
type input "鄭逸龍/0983352738/1738"
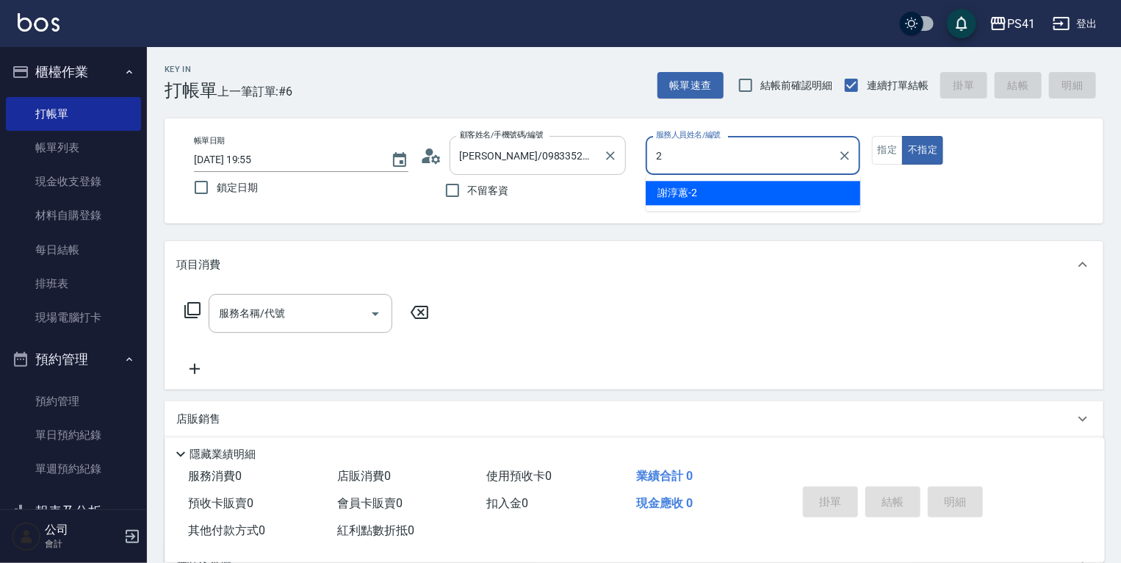
type input "謝淳蕙-2"
type button "false"
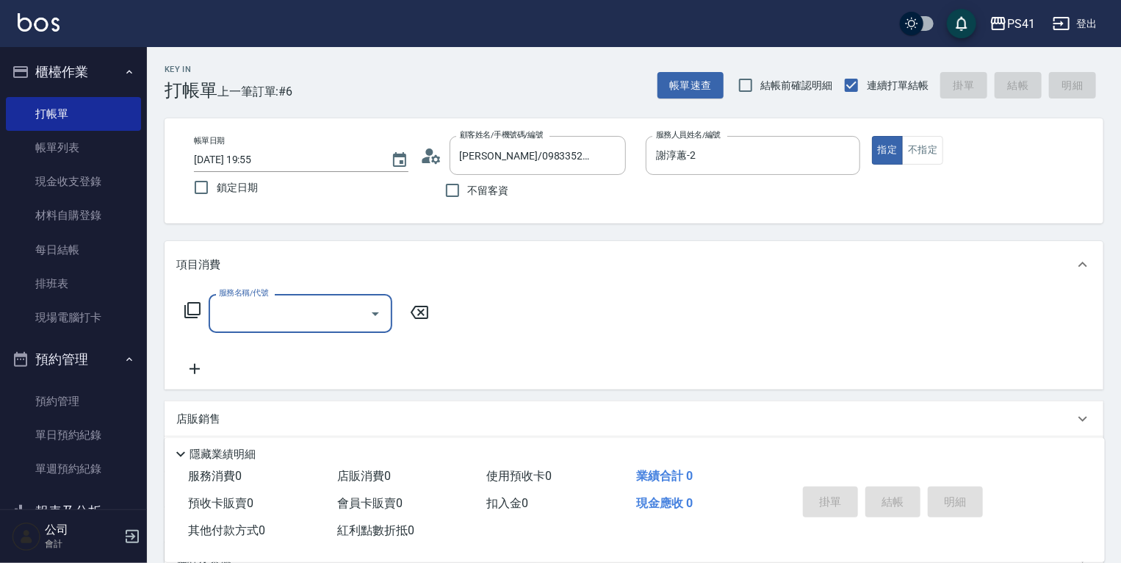
click at [309, 305] on input "服務名稱/代號" at bounding box center [289, 313] width 148 height 26
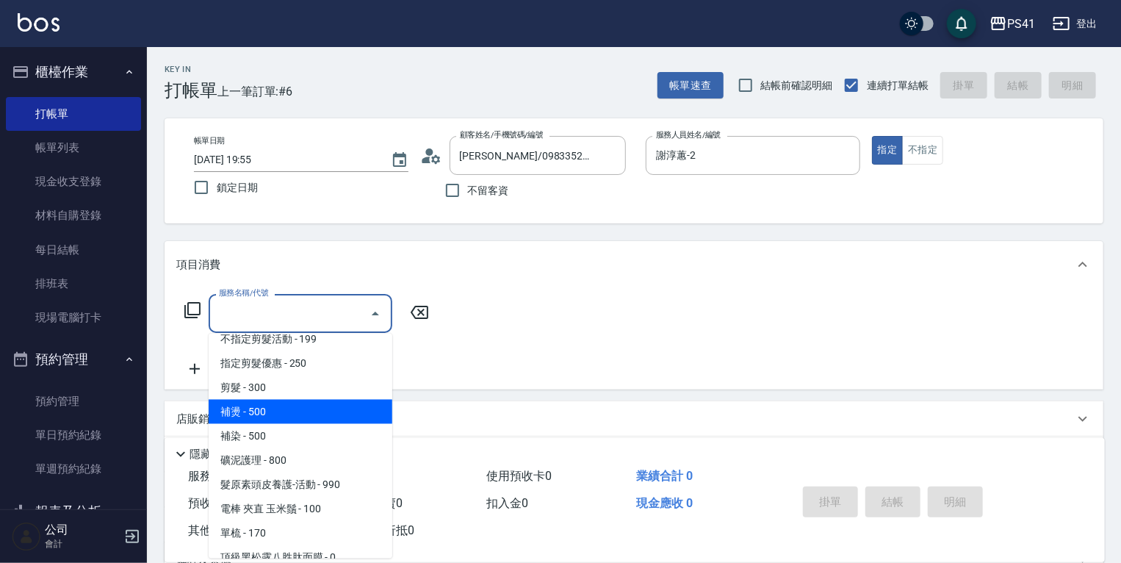
scroll to position [294, 0]
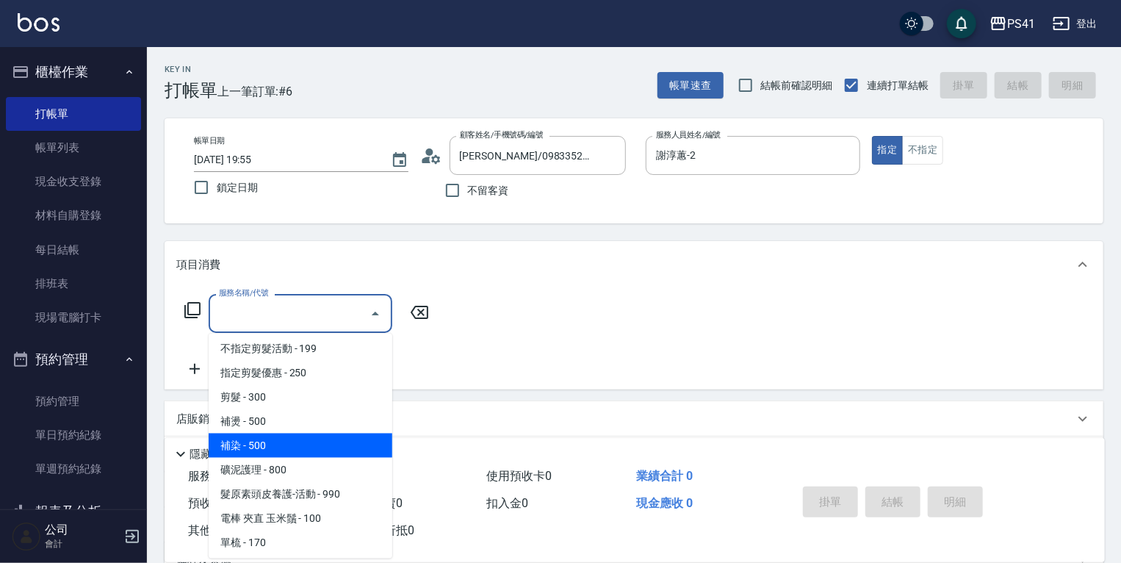
click at [308, 445] on span "補染 - 500" at bounding box center [301, 445] width 184 height 24
type input "補染(4500)"
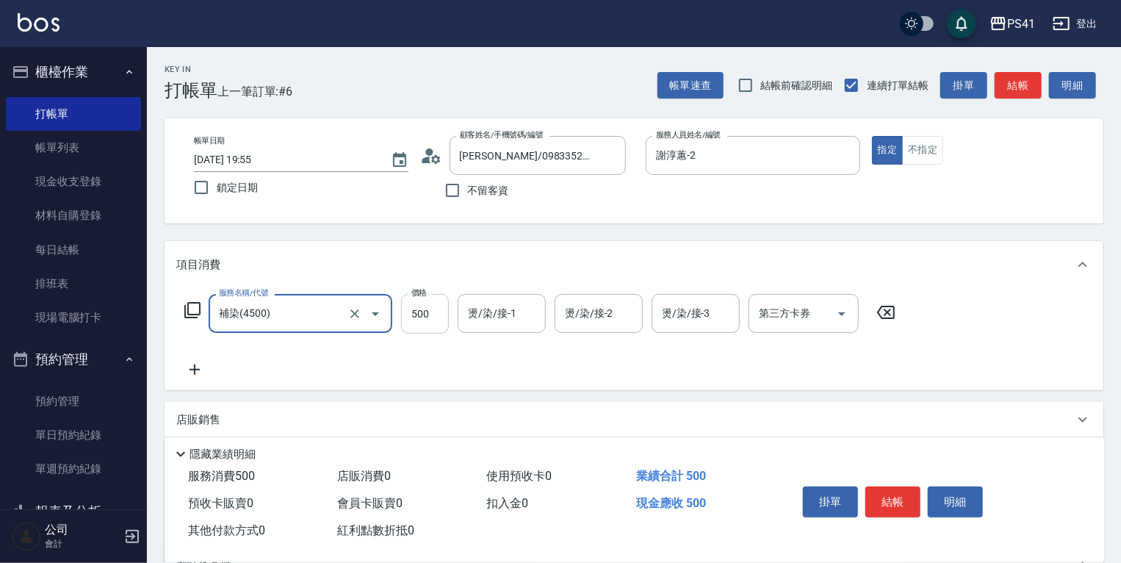
click at [426, 324] on input "500" at bounding box center [425, 314] width 48 height 40
type input "800"
click at [526, 318] on input "燙/染/接-1" at bounding box center [501, 313] width 75 height 26
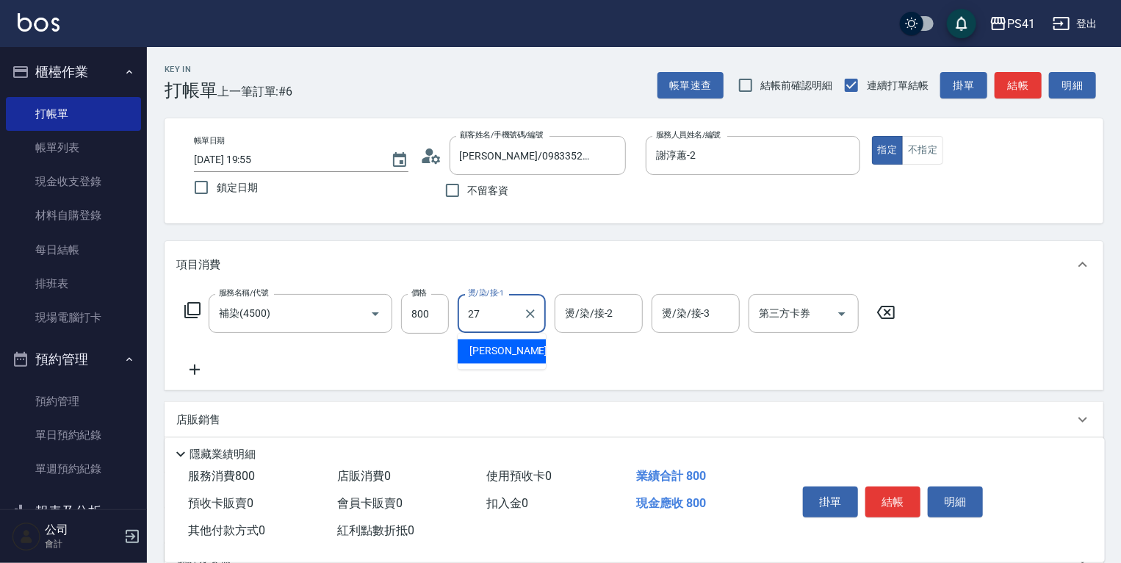
type input "27"
click at [364, 344] on div "服務名稱/代號 補染(4500) 服務名稱/代號 價格 800 價格 燙/染/接-1 燙/染/接-1 燙/染/接-2 燙/染/接-2 燙/染/接-3 燙/染/…" at bounding box center [540, 336] width 728 height 84
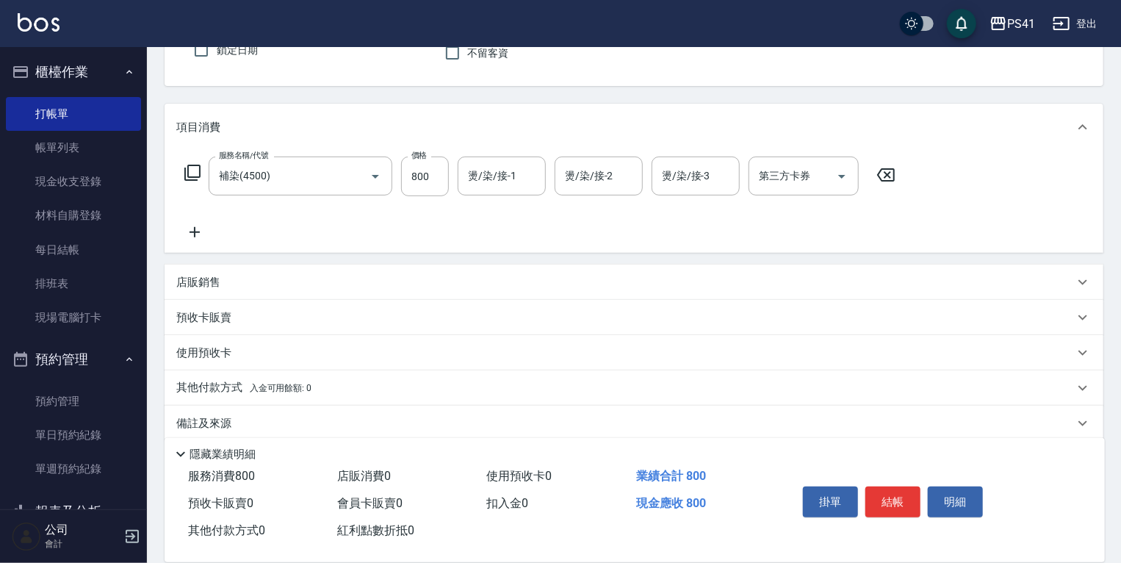
scroll to position [155, 0]
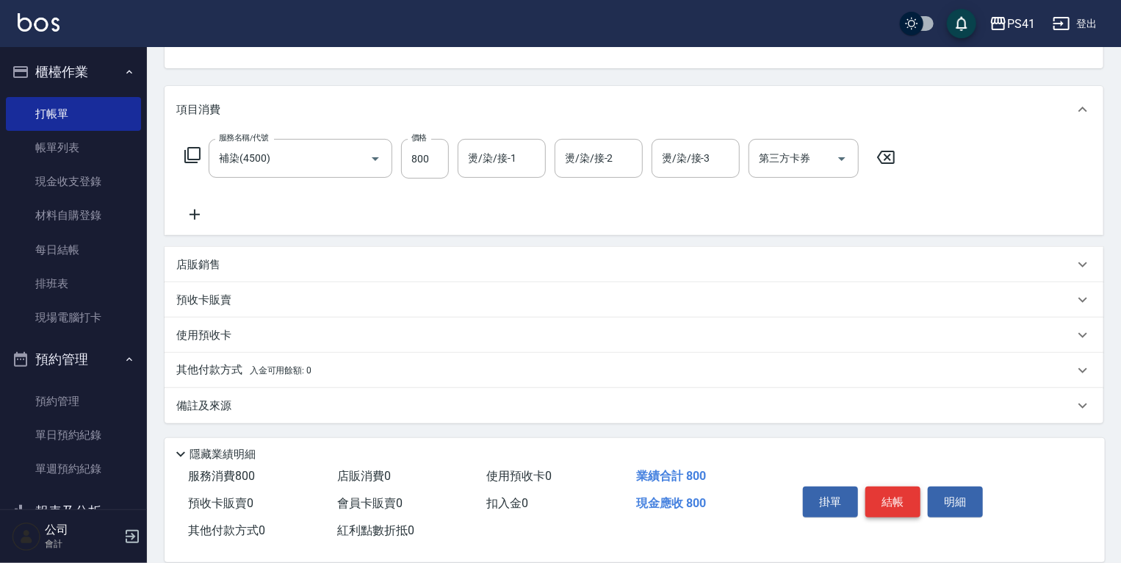
click at [899, 502] on button "結帳" at bounding box center [892, 501] width 55 height 31
type input "2025/09/23 19:56"
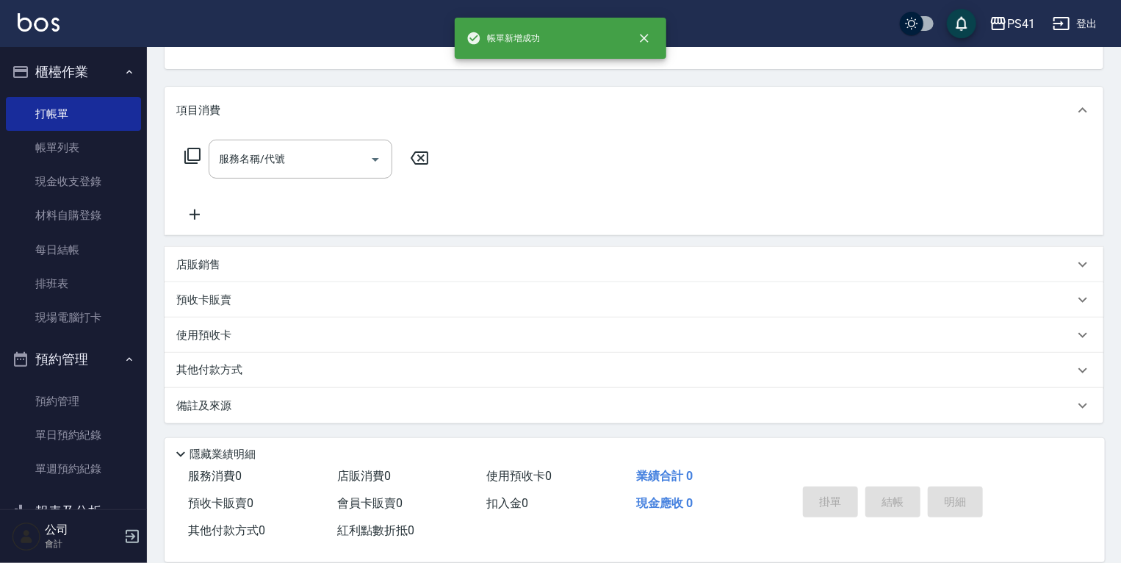
scroll to position [142, 0]
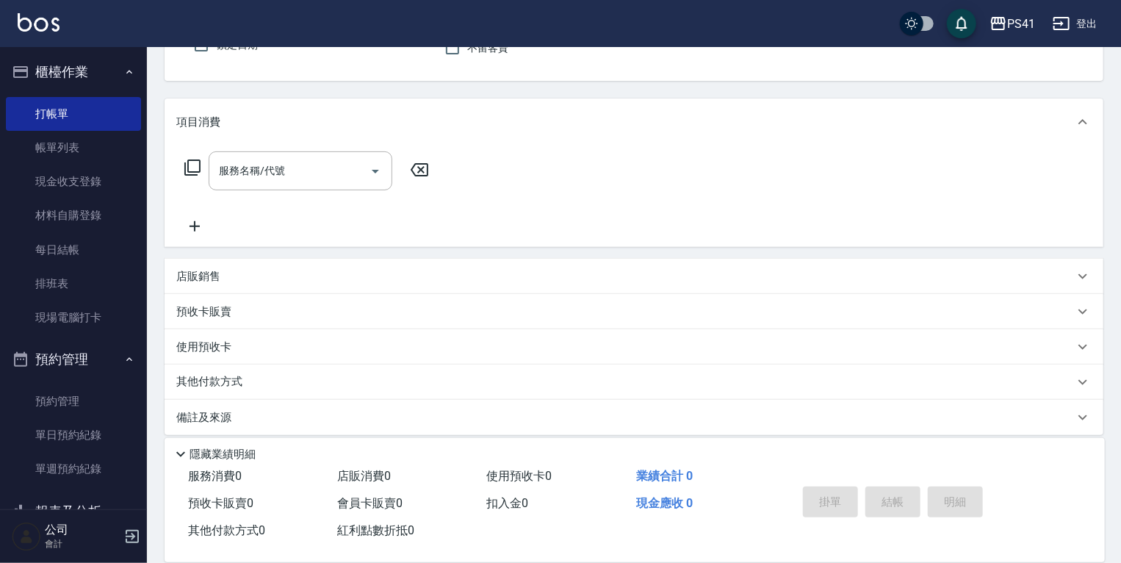
type input "陳建安/0920265005/3443"
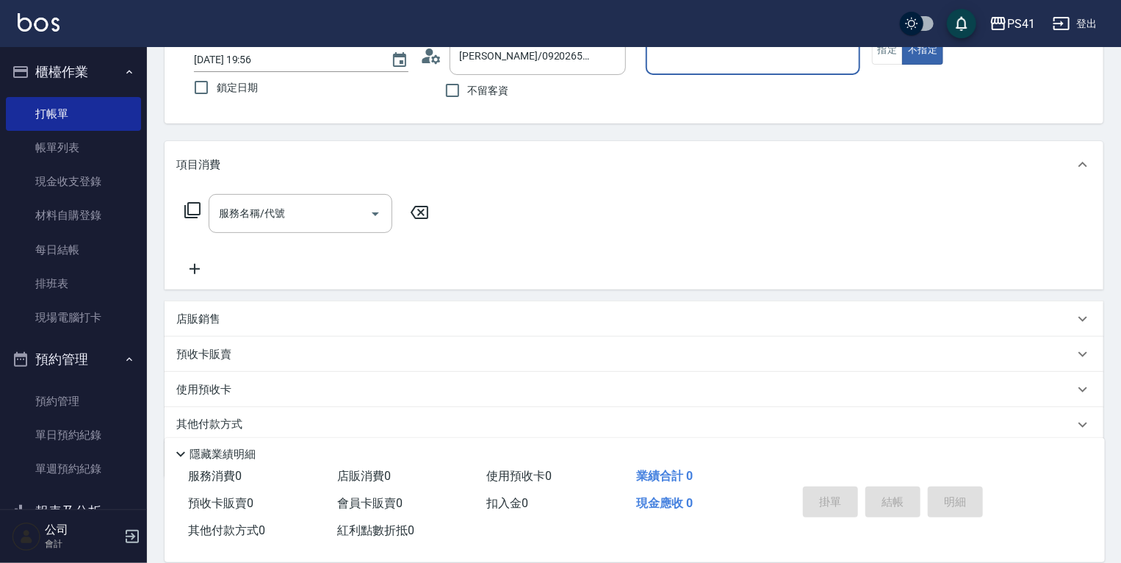
scroll to position [0, 0]
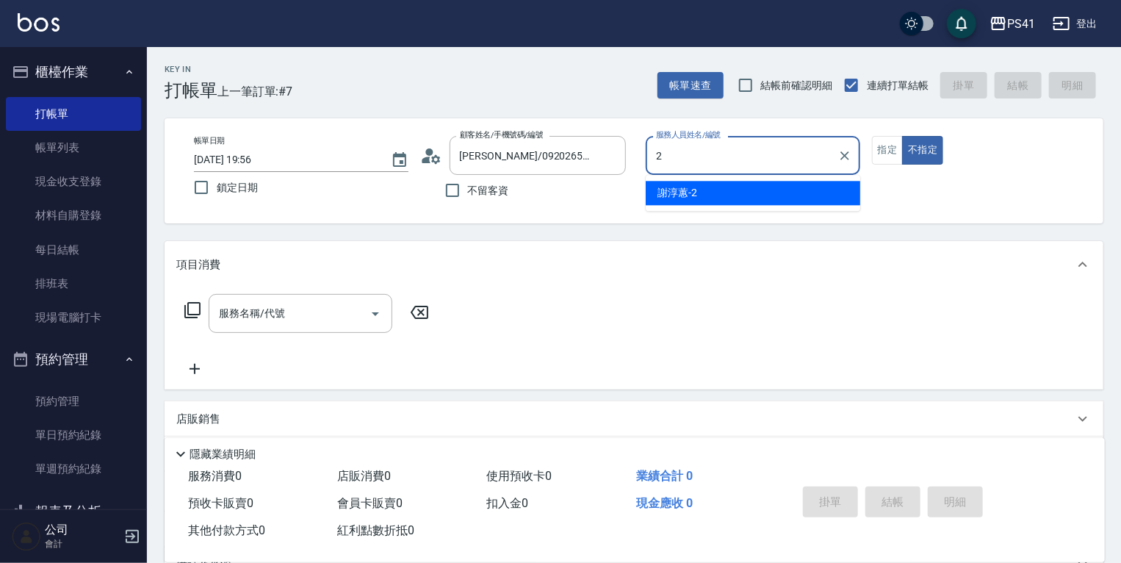
type input "謝淳蕙-2"
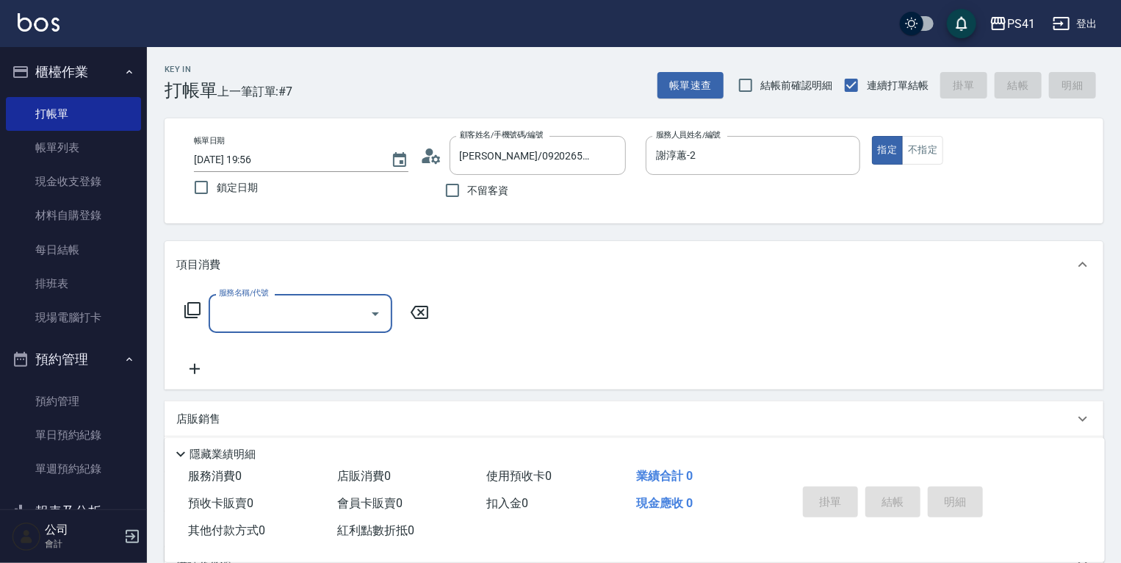
click at [268, 310] on input "服務名稱/代號" at bounding box center [289, 313] width 148 height 26
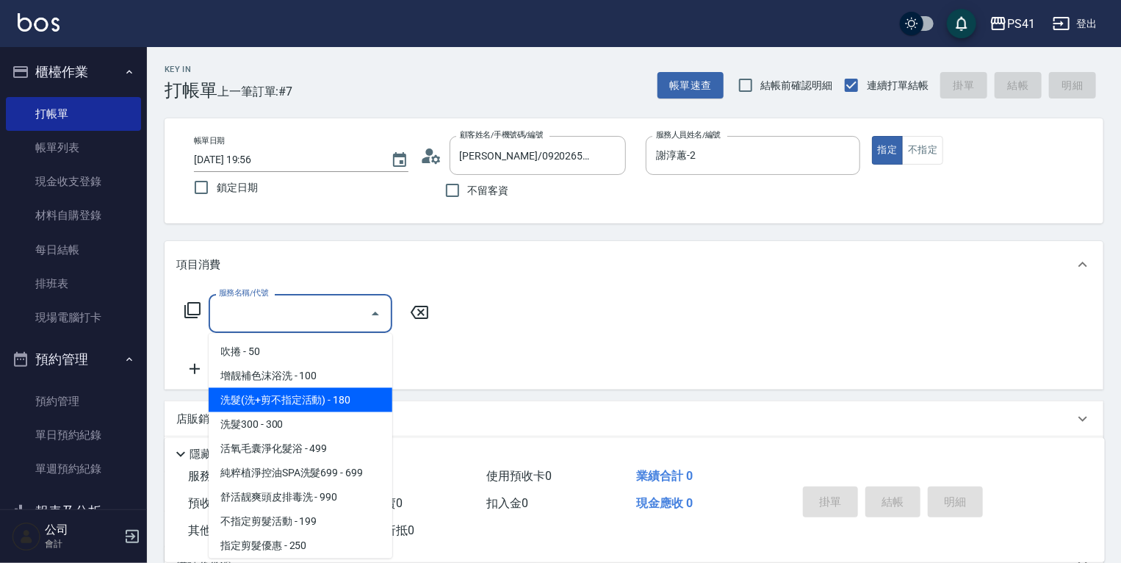
scroll to position [118, 0]
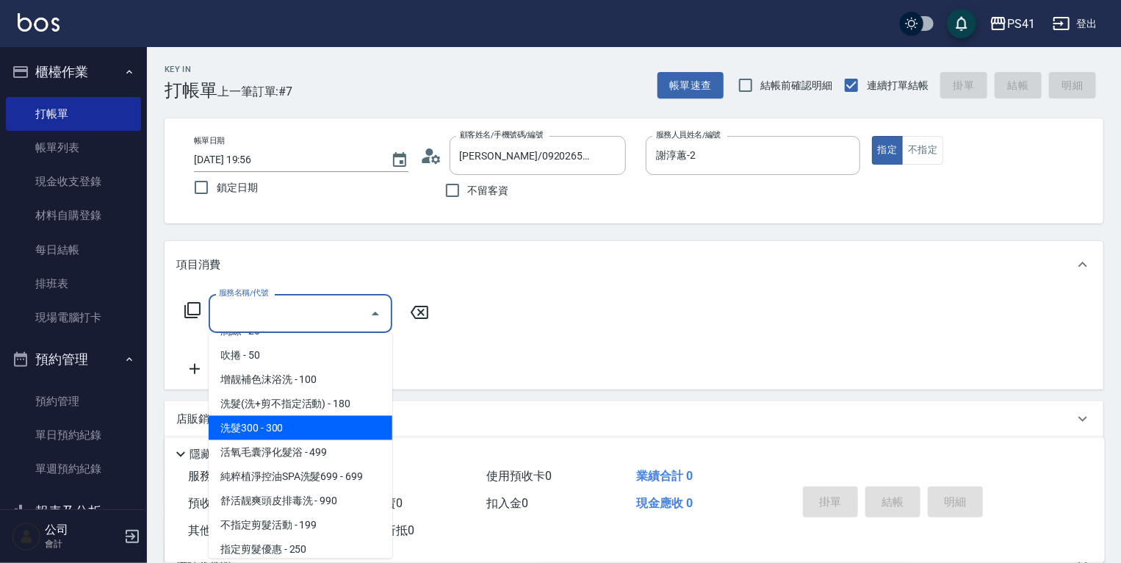
click at [343, 428] on span "洗髮300 - 300" at bounding box center [301, 428] width 184 height 24
type input "洗髮300(1300)"
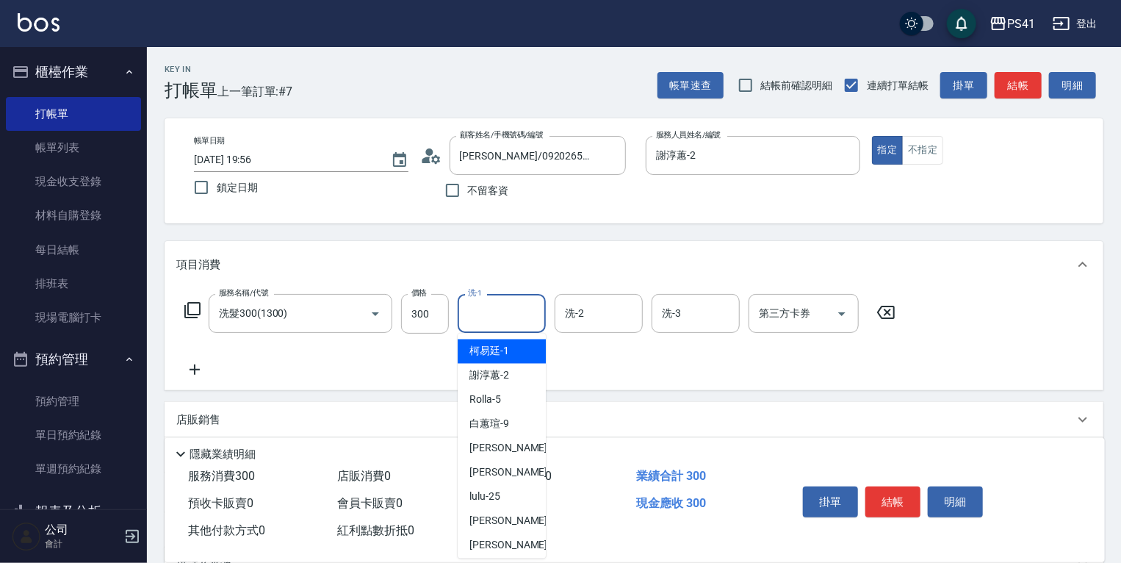
click at [494, 318] on input "洗-1" at bounding box center [501, 313] width 75 height 26
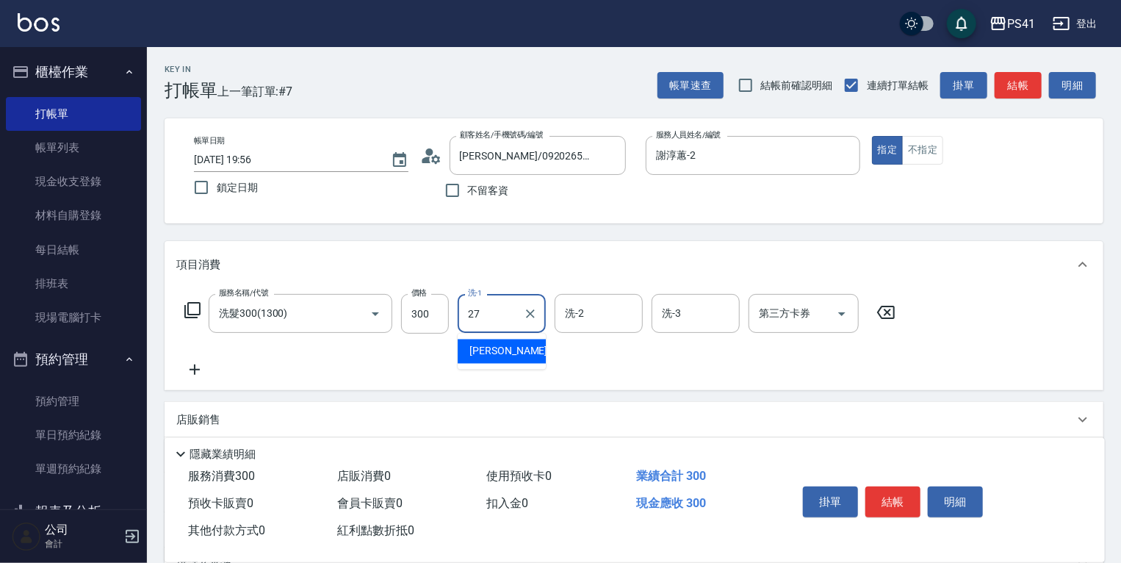
type input "佳佳-27"
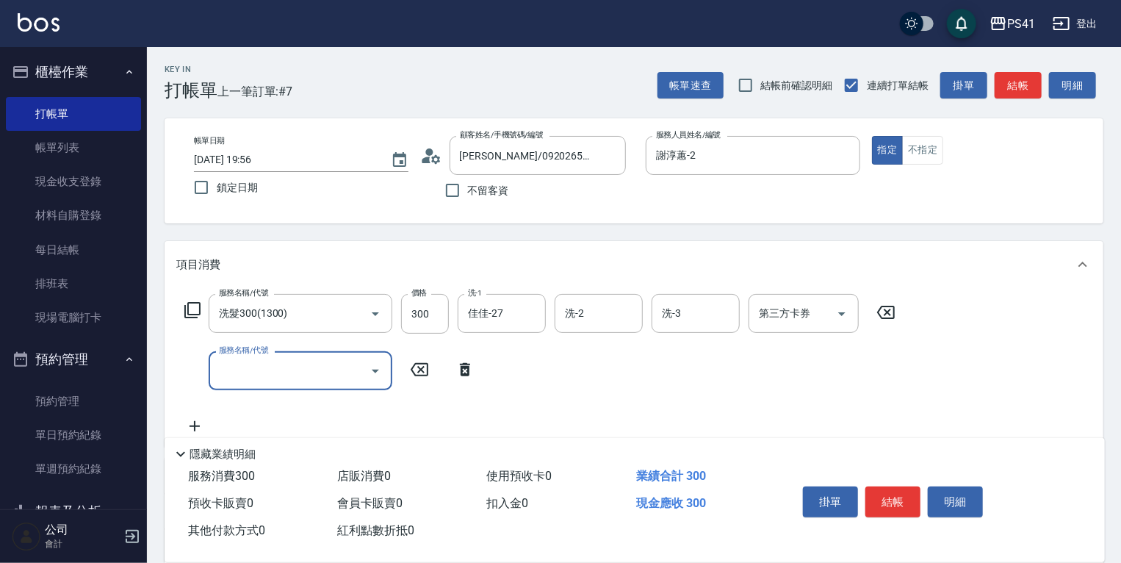
scroll to position [176, 0]
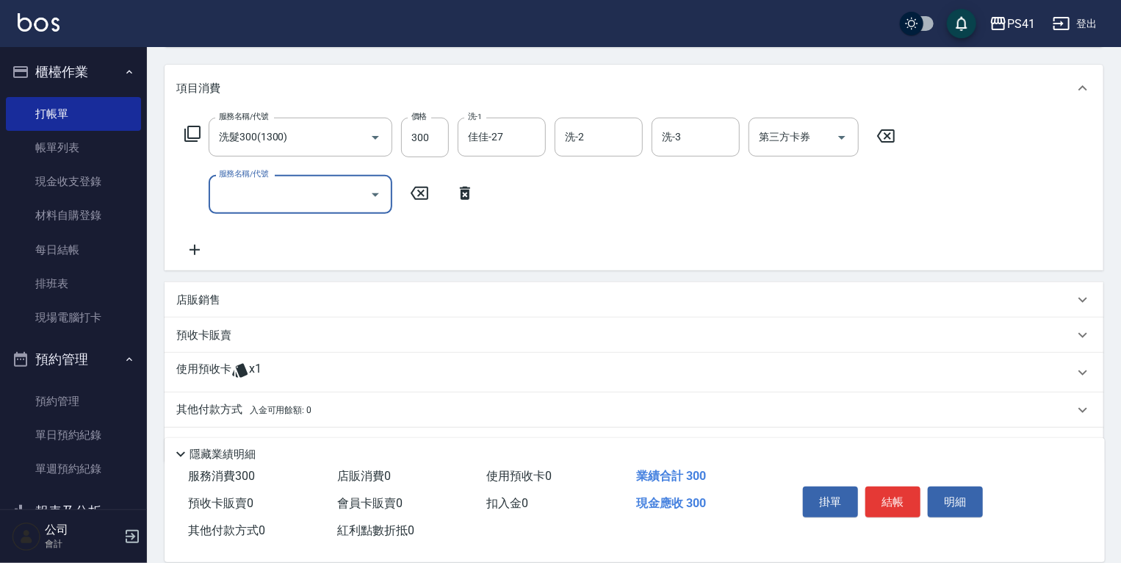
click at [210, 373] on p "使用預收卡" at bounding box center [203, 372] width 55 height 22
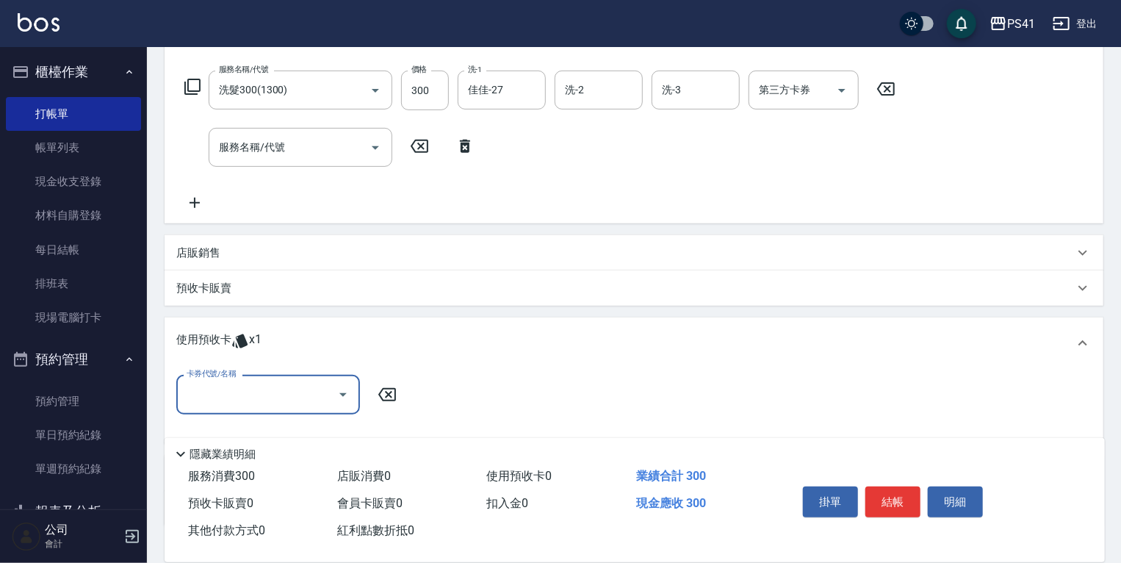
scroll to position [325, 0]
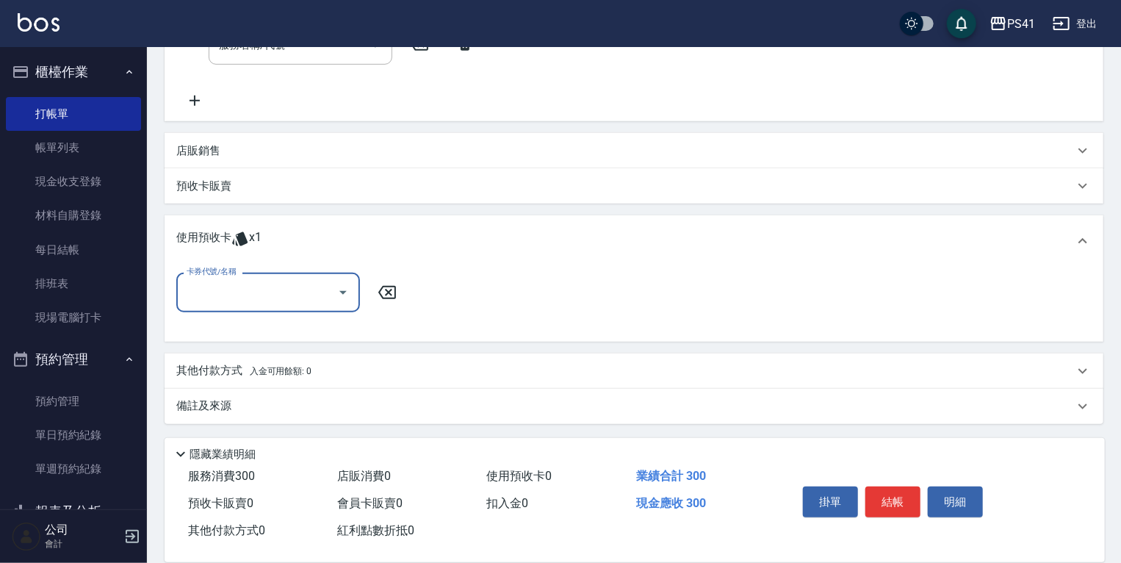
click at [266, 291] on input "卡券代號/名稱" at bounding box center [257, 292] width 148 height 26
click at [250, 323] on div "山茶花包套5次送魔法乳 剩餘1張" at bounding box center [268, 329] width 184 height 24
type input "山茶花包套5次送魔法乳"
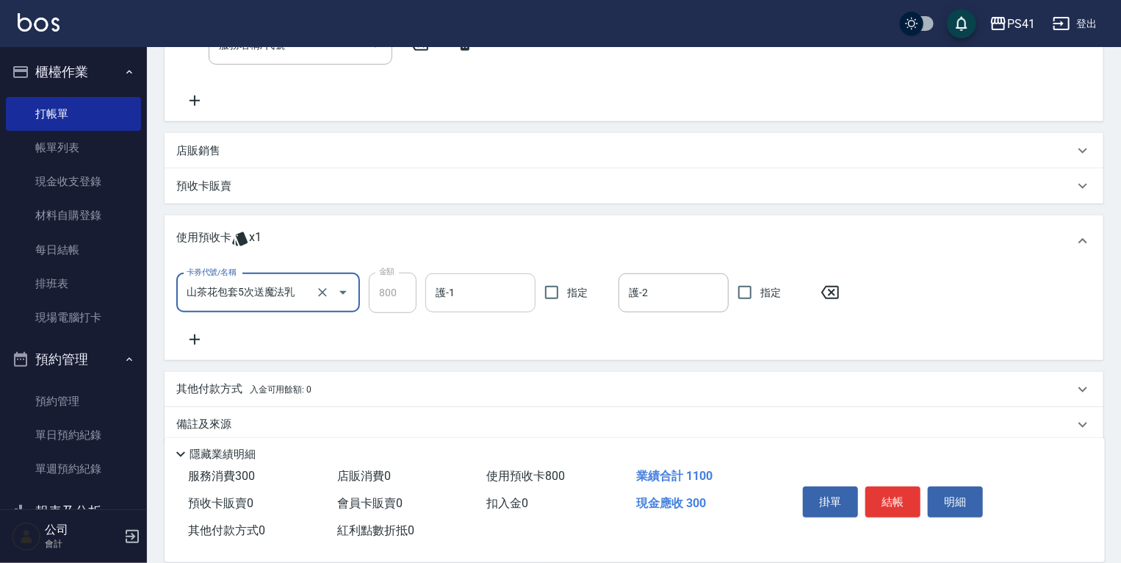
click at [457, 282] on input "護-1" at bounding box center [480, 293] width 97 height 26
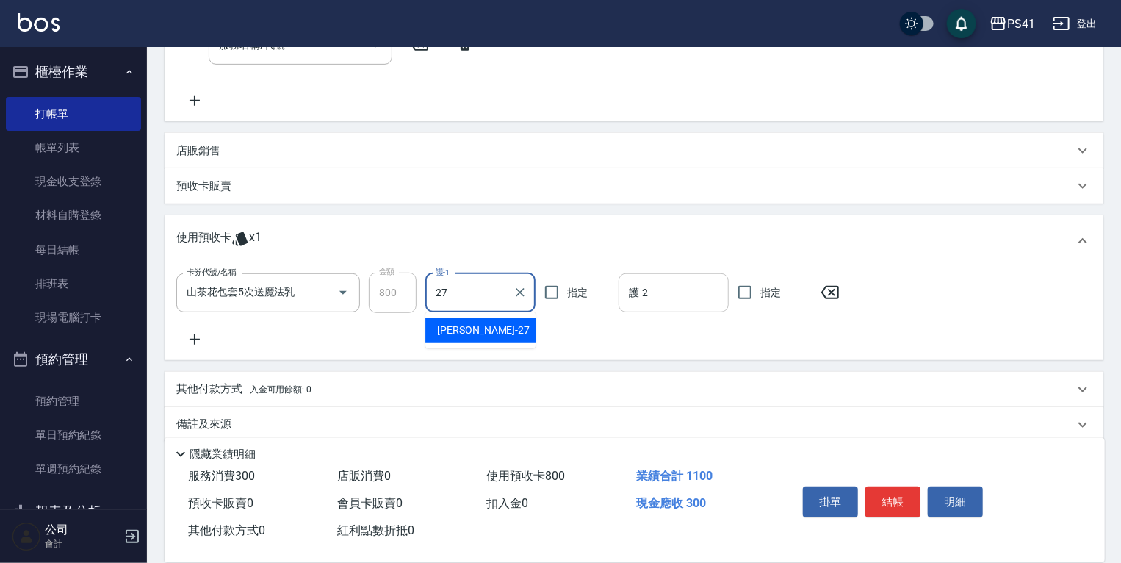
type input "27"
click at [654, 304] on input "護-2" at bounding box center [673, 293] width 97 height 26
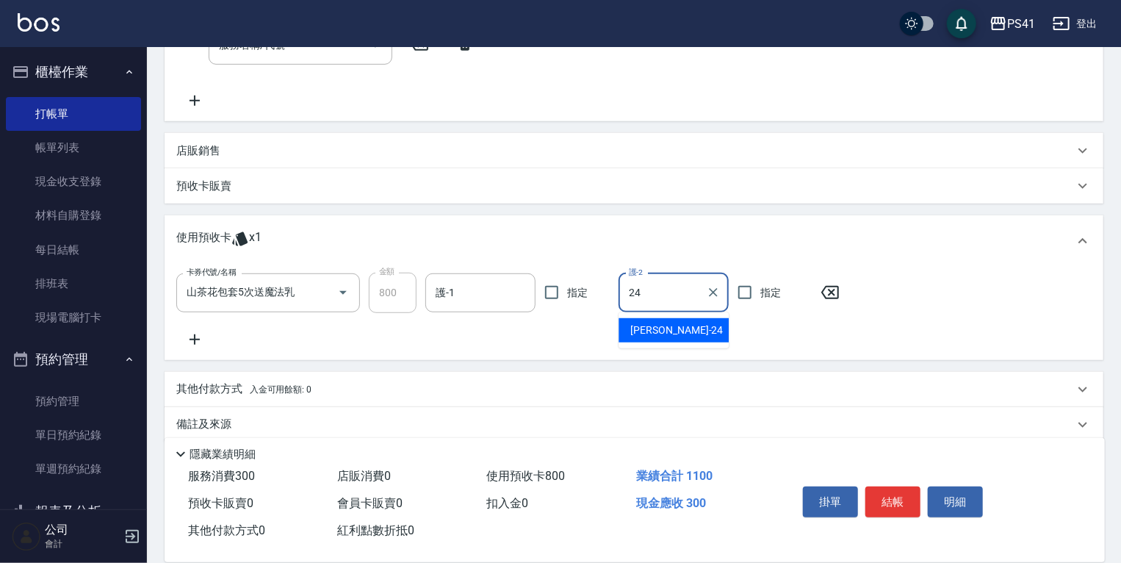
type input "24"
click at [519, 331] on div "卡券代號/名稱 山茶花包套5次送魔法乳 卡券代號/名稱 金額 800 金額 護-1 護-1 指定 護-2 護-2 指定" at bounding box center [633, 309] width 915 height 75
click at [462, 304] on input "護-1" at bounding box center [480, 293] width 97 height 26
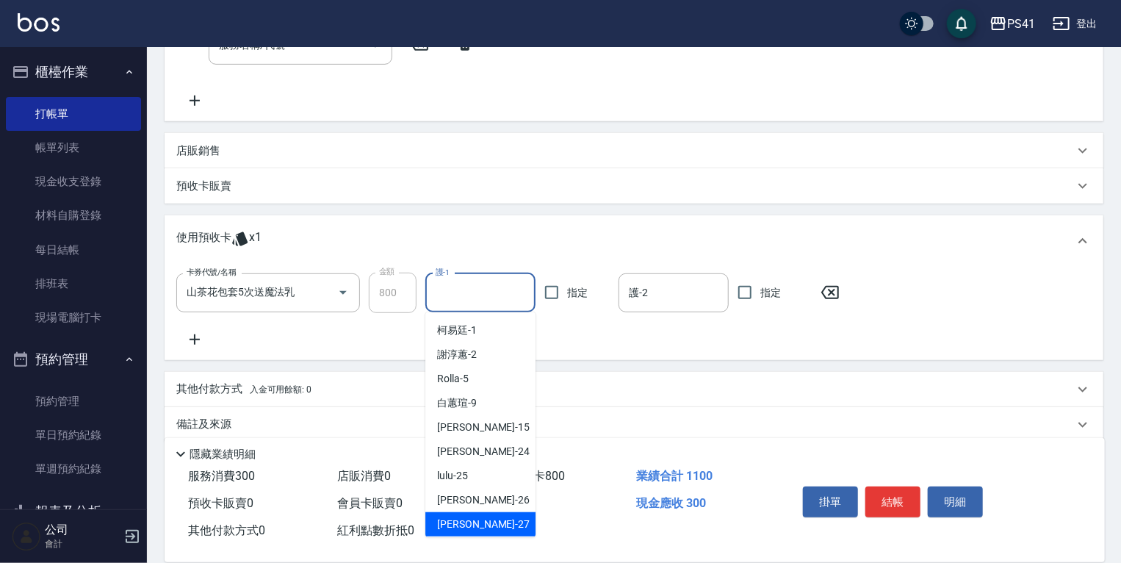
click at [479, 515] on div "佳佳 -27" at bounding box center [480, 524] width 110 height 24
type input "佳佳-27"
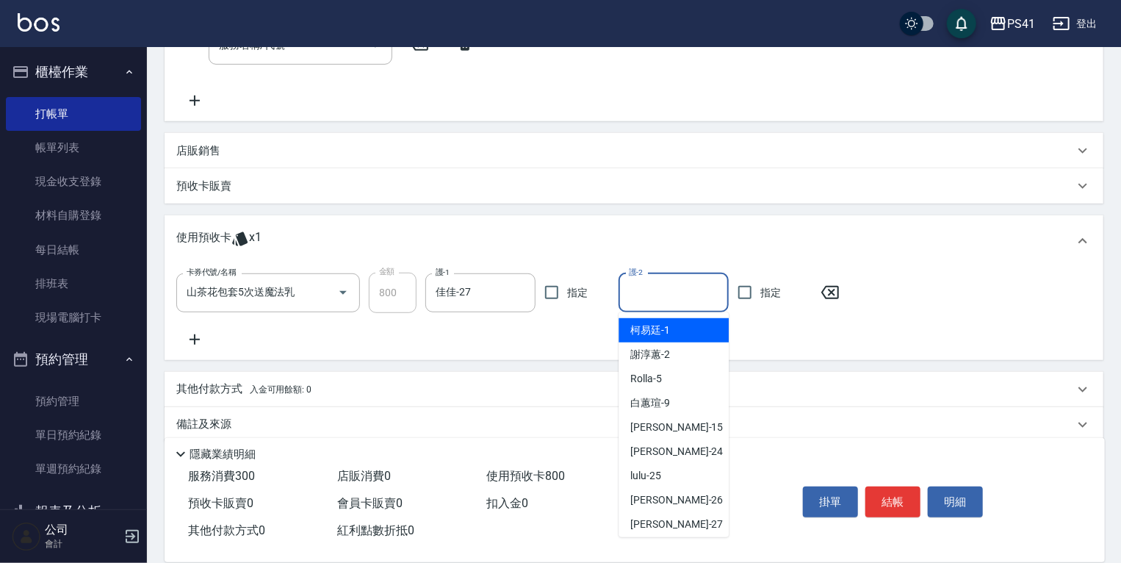
click at [629, 297] on input "護-2" at bounding box center [673, 293] width 97 height 26
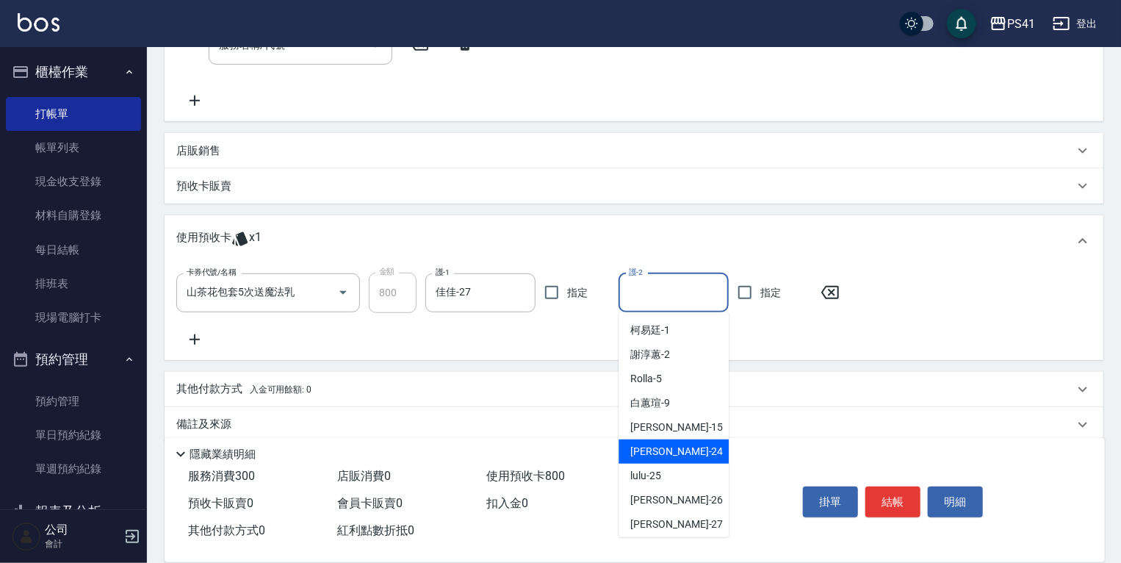
click at [697, 460] on div "小涵 -24" at bounding box center [673, 451] width 110 height 24
type input "小涵-24"
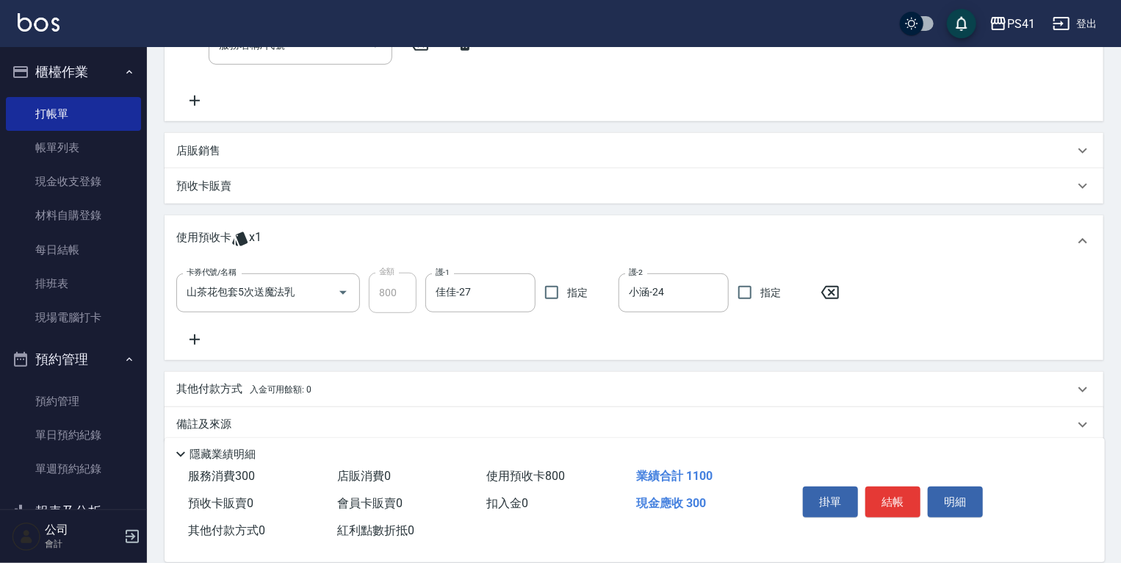
click at [729, 377] on div "其他付款方式 入金可用餘額: 0" at bounding box center [634, 389] width 939 height 35
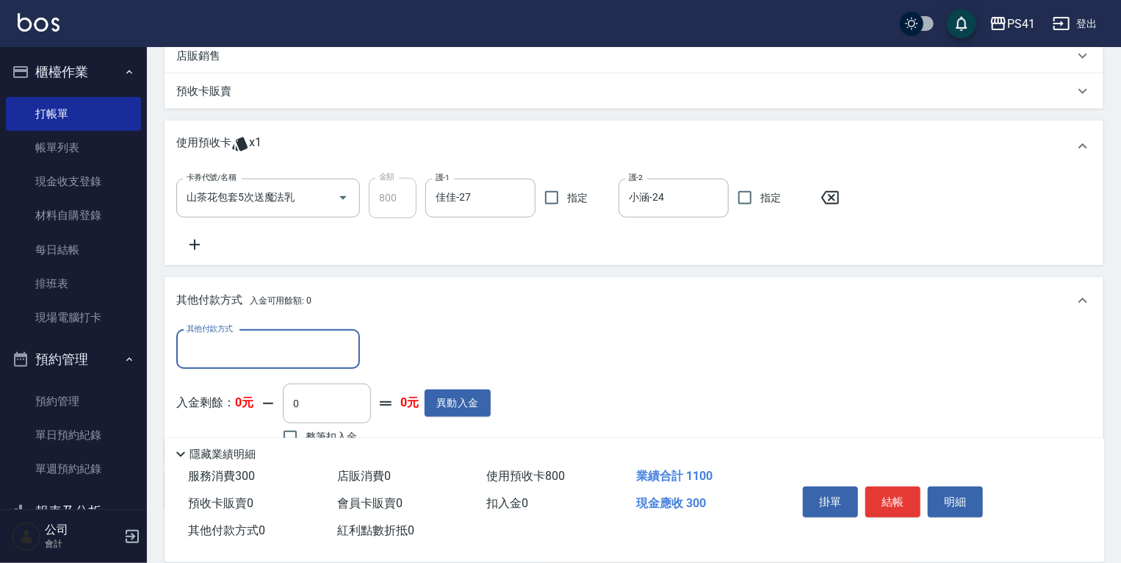
scroll to position [443, 0]
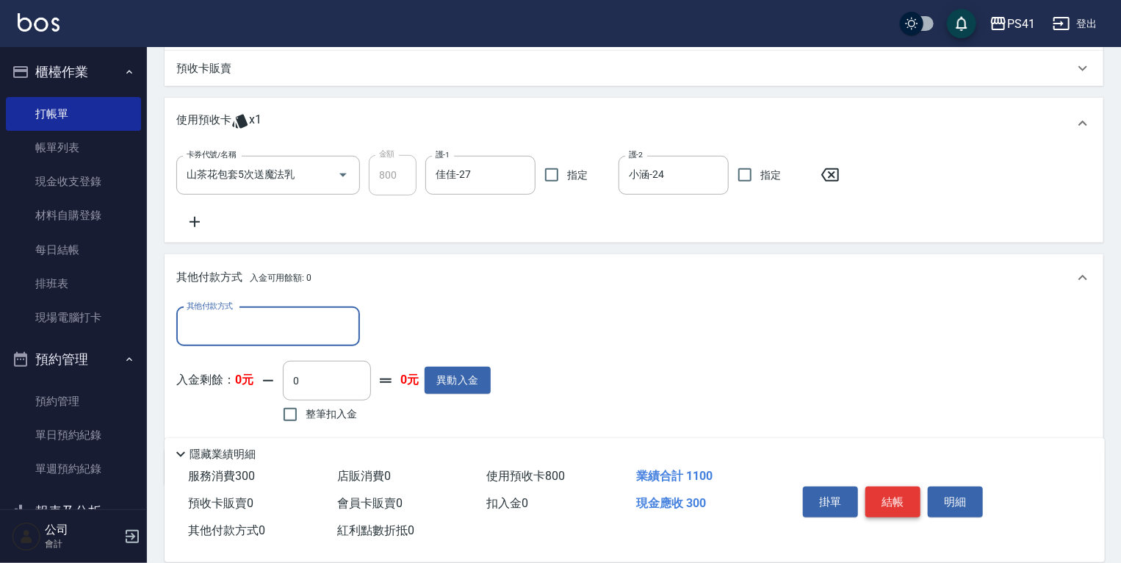
click at [897, 496] on button "結帳" at bounding box center [892, 501] width 55 height 31
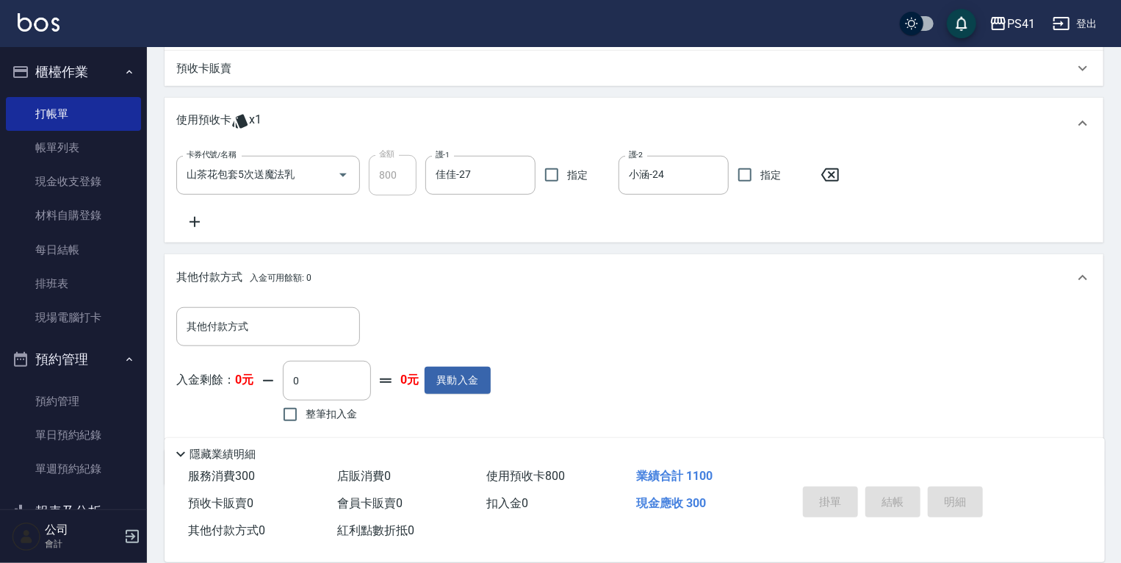
type input "2025/09/23 19:57"
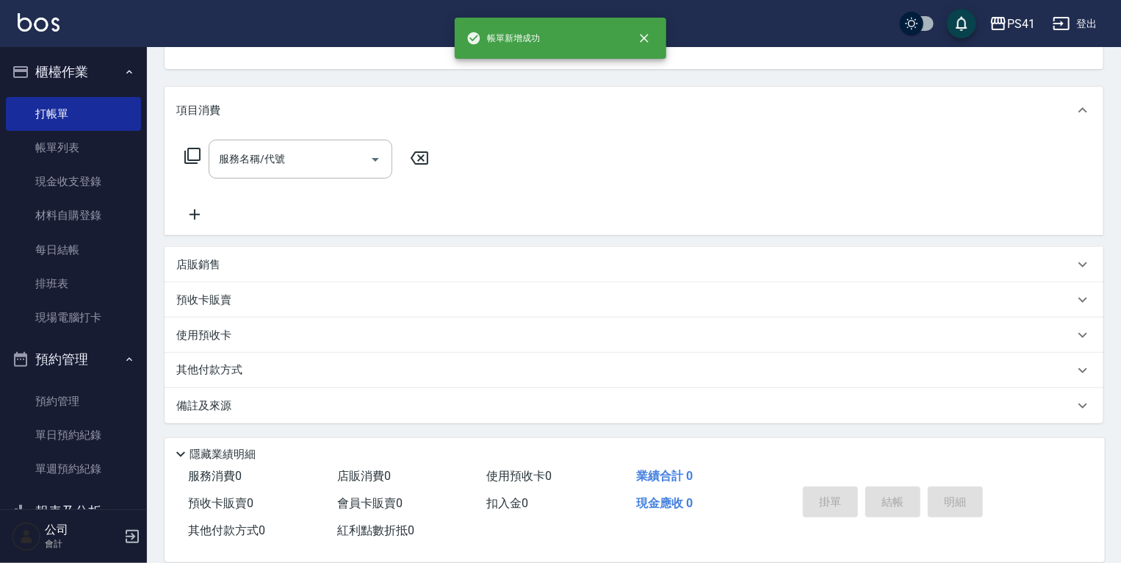
scroll to position [0, 0]
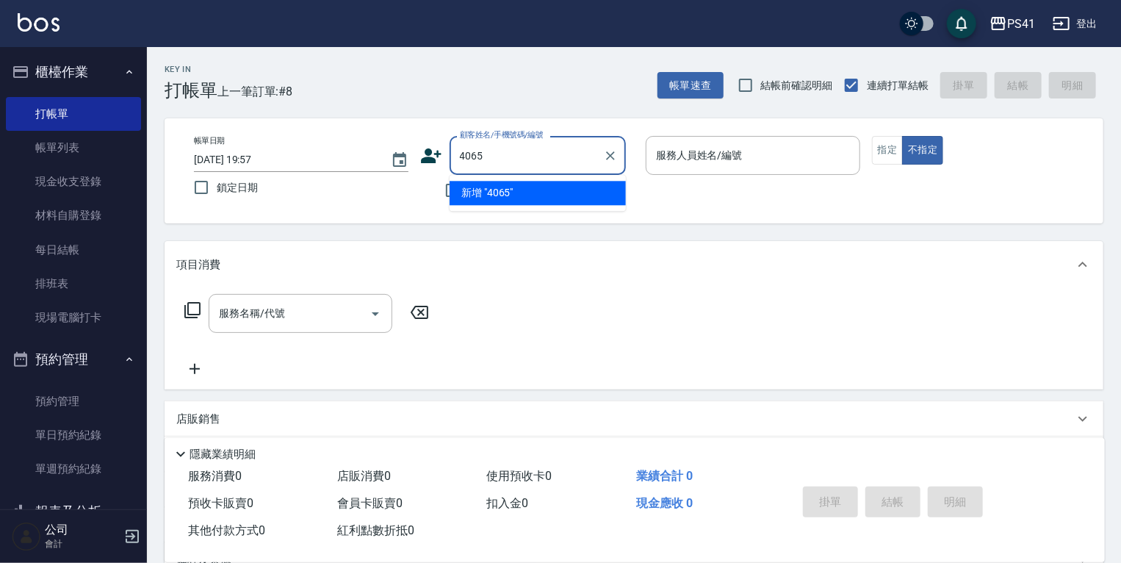
type input "4065"
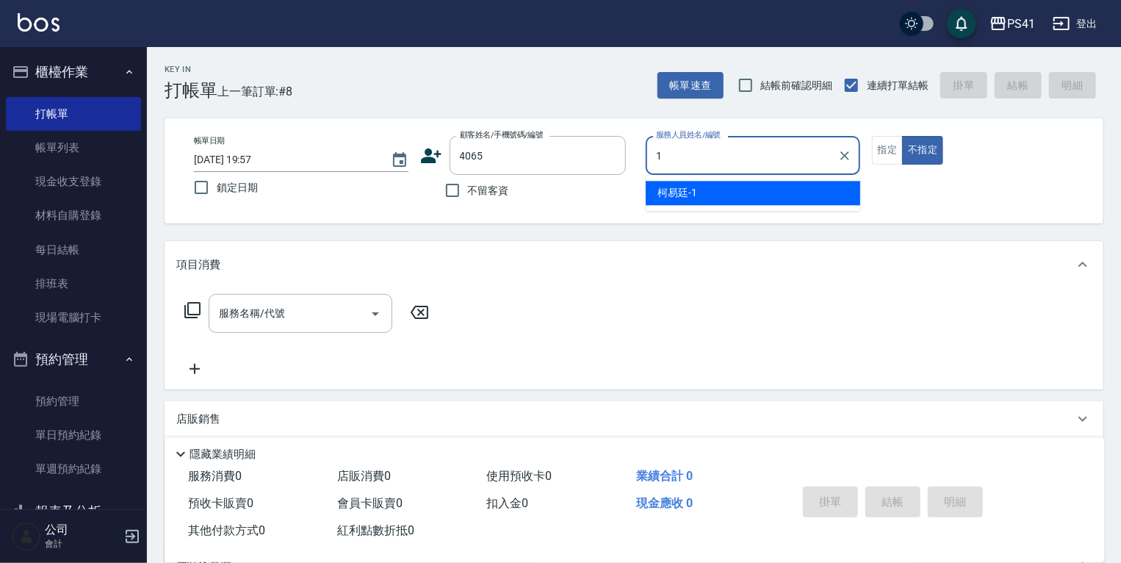
type input "柯易廷-1"
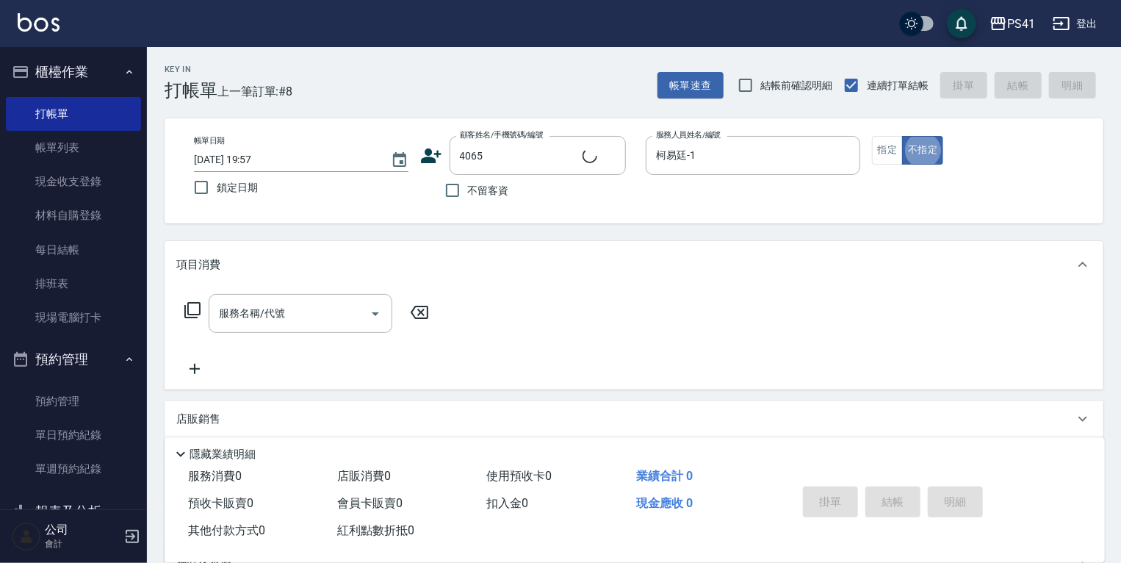
type input "甘銘凱/0905722683/4065"
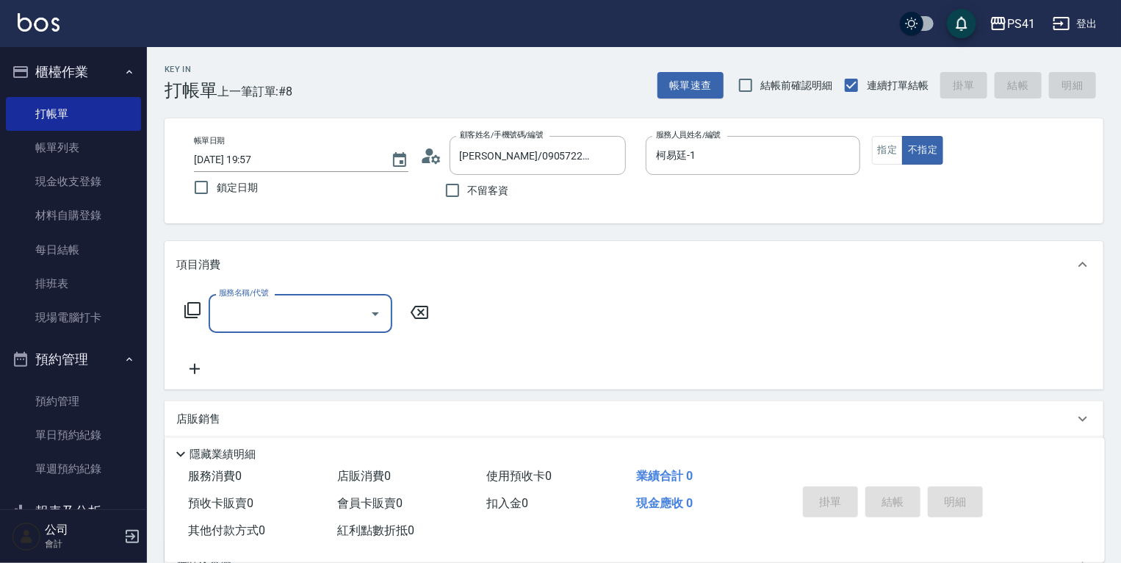
click at [300, 311] on input "服務名稱/代號" at bounding box center [289, 313] width 148 height 26
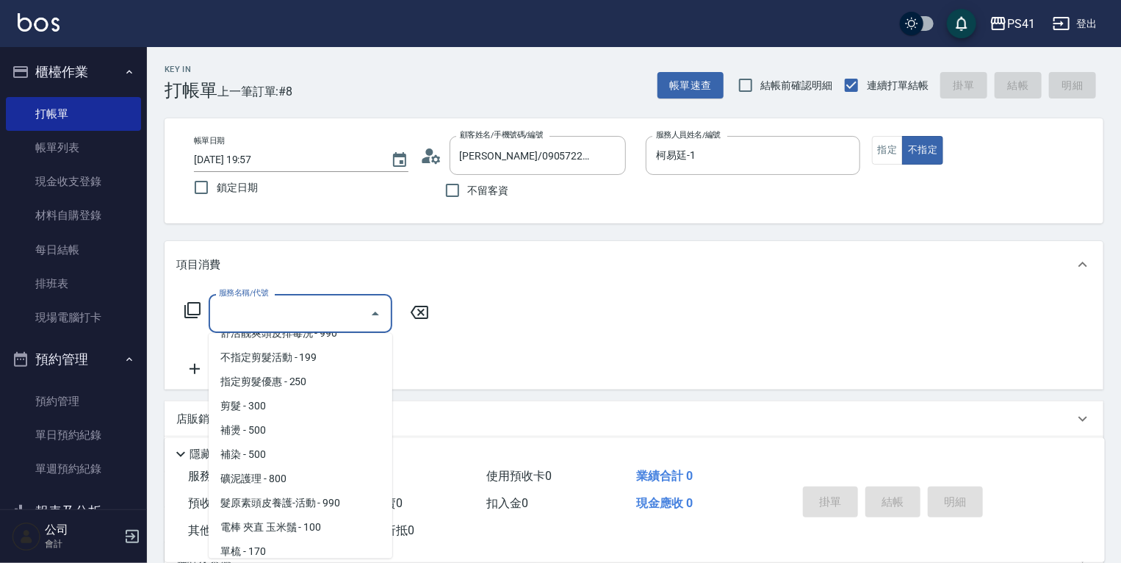
scroll to position [294, 0]
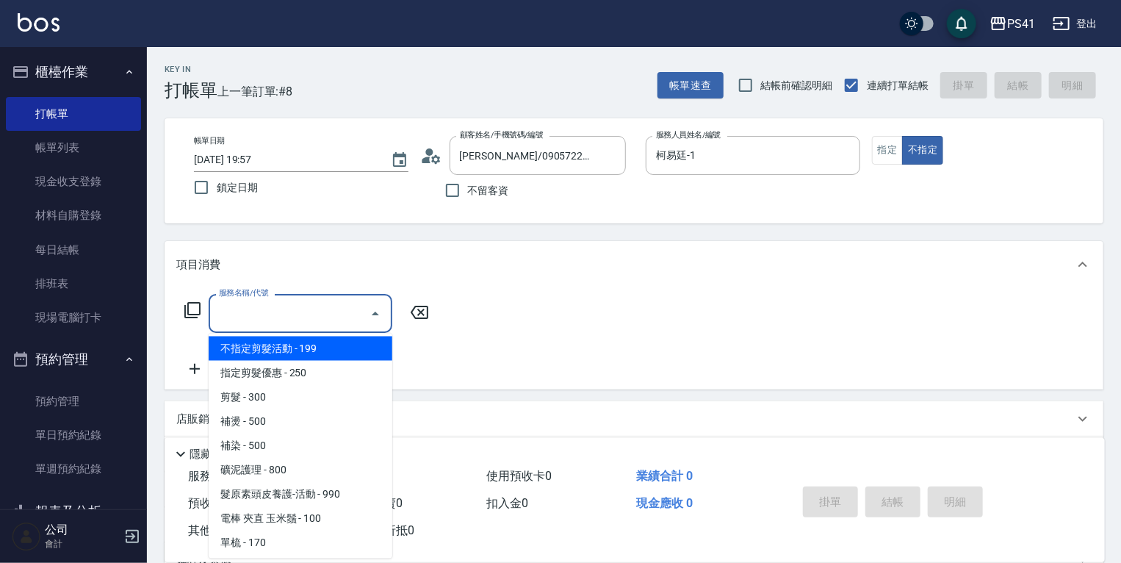
click at [295, 356] on span "不指定剪髮活動 - 199" at bounding box center [301, 348] width 184 height 24
type input "不指定剪髮活動(2199)"
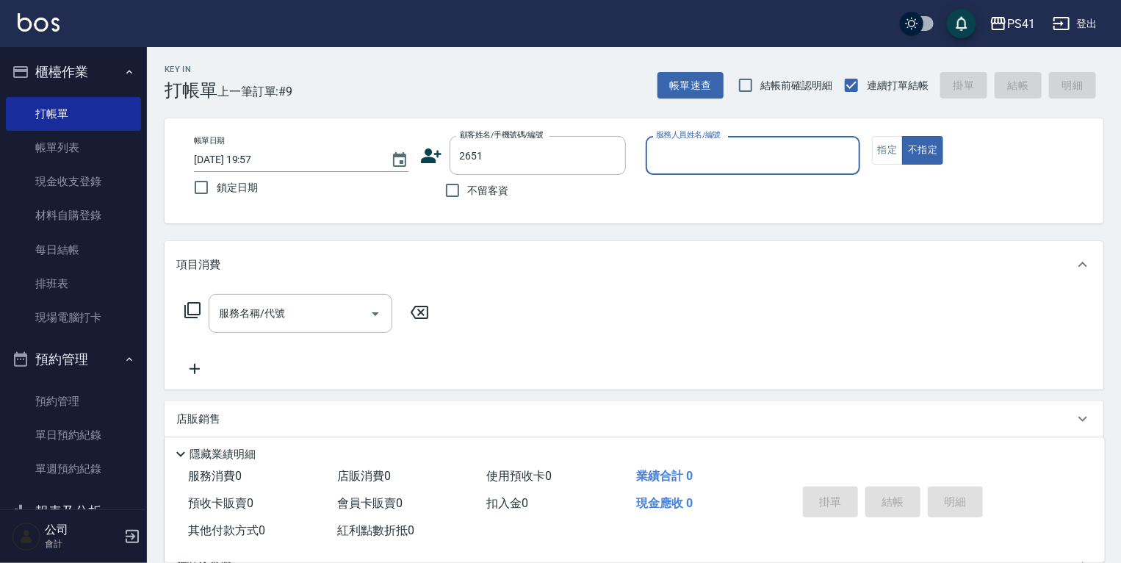
type input "陳亮均/0978011369/2651"
type input "柯易廷-1"
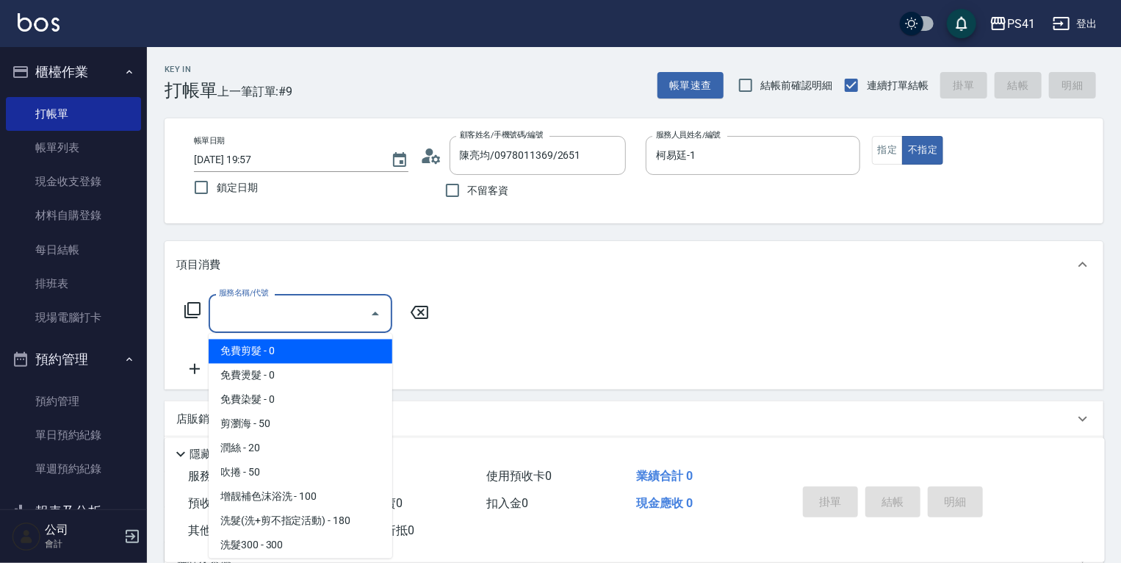
click at [338, 314] on input "服務名稱/代號" at bounding box center [289, 313] width 148 height 26
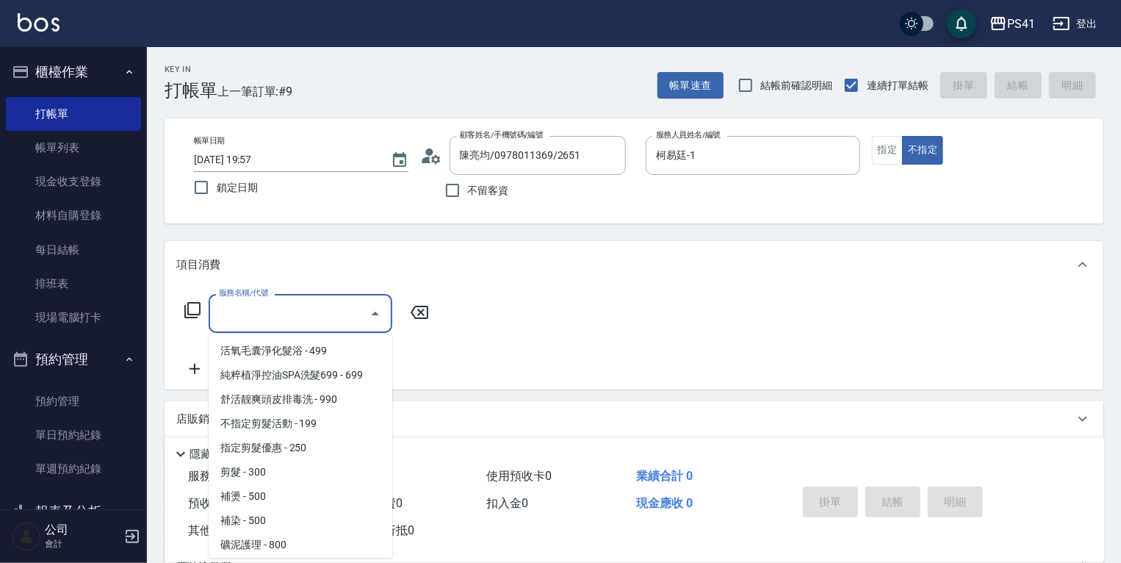
scroll to position [235, 0]
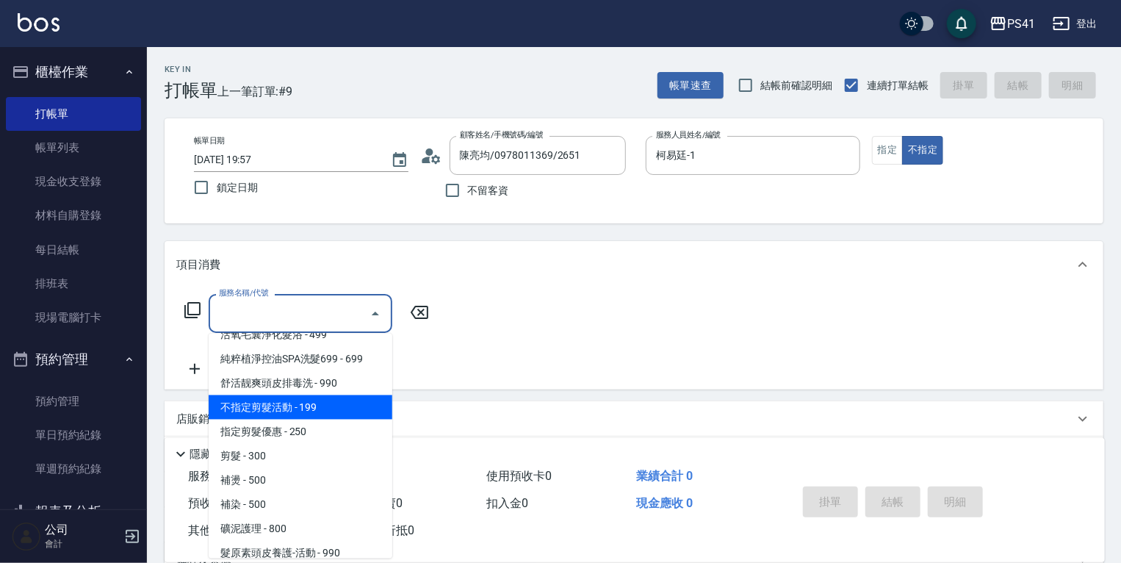
click at [309, 409] on span "不指定剪髮活動 - 199" at bounding box center [301, 407] width 184 height 24
type input "不指定剪髮活動(2199)"
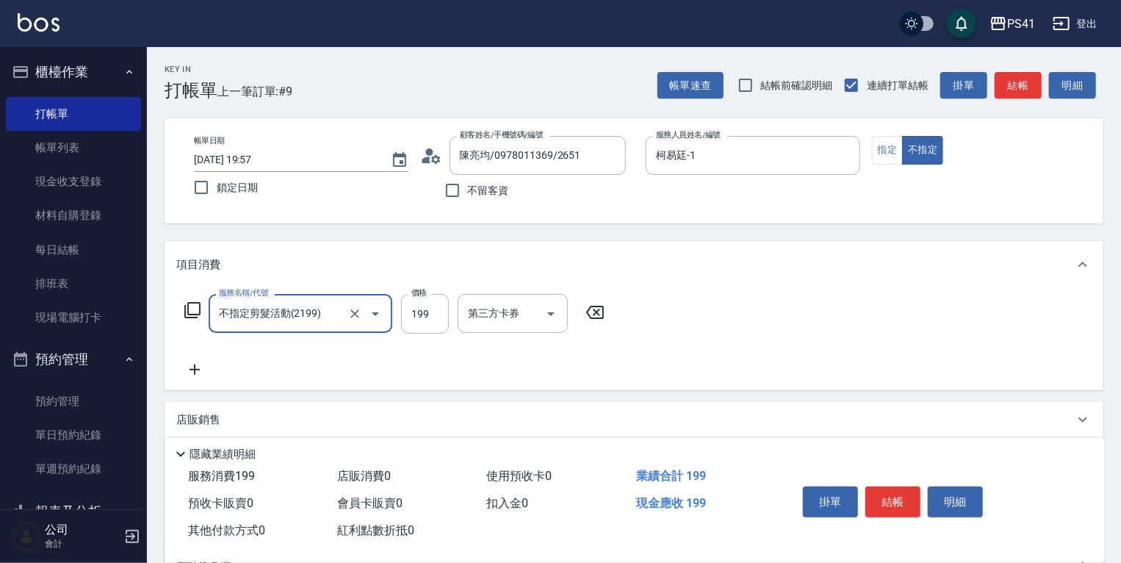
click at [184, 373] on icon at bounding box center [194, 370] width 37 height 18
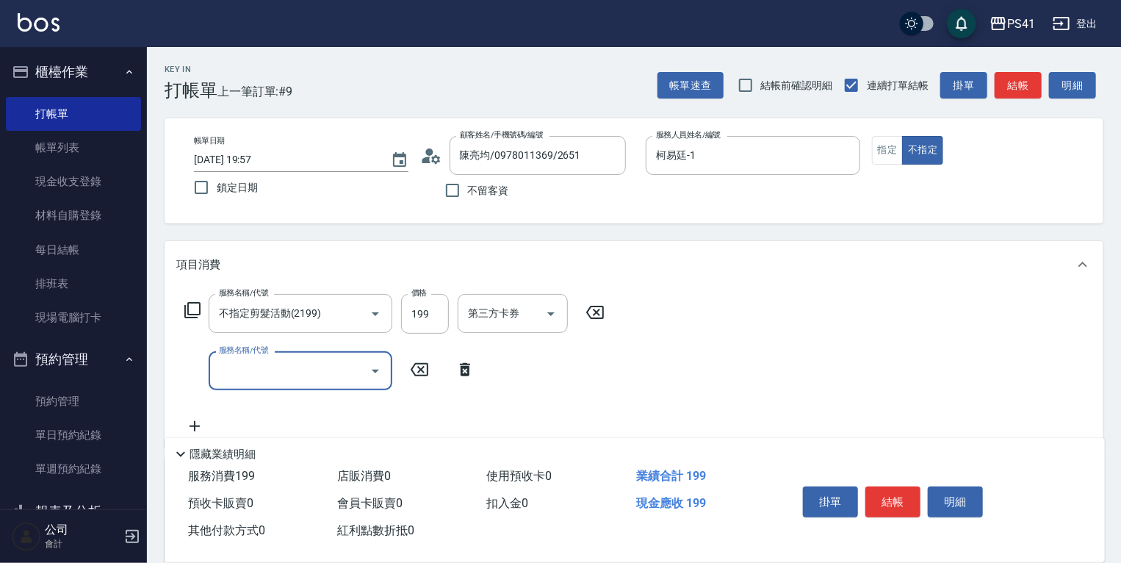
click at [250, 371] on input "服務名稱/代號" at bounding box center [289, 371] width 148 height 26
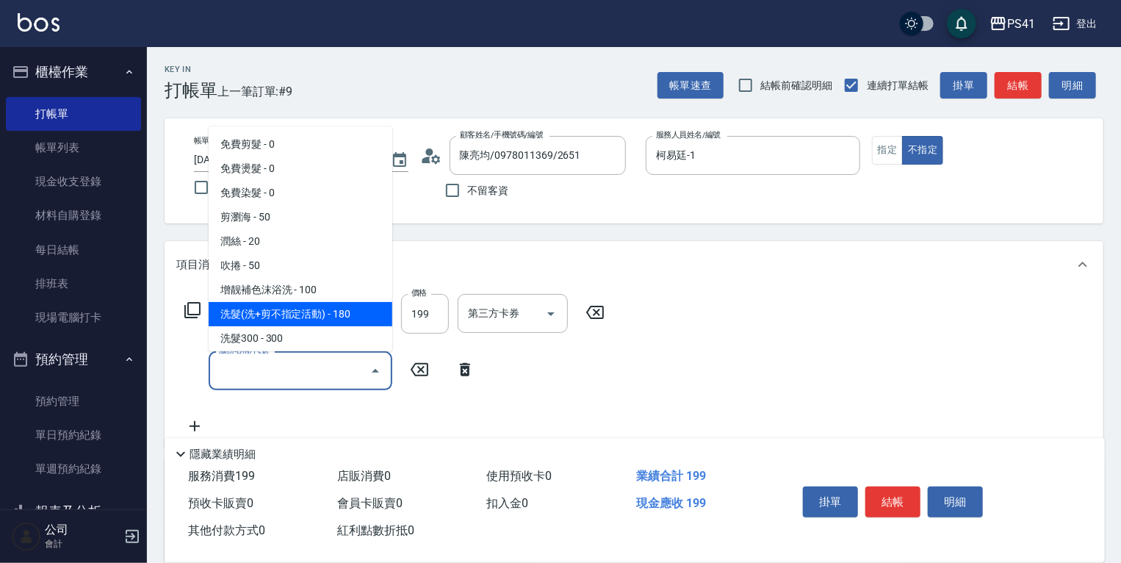
click at [264, 307] on span "洗髮(洗+剪不指定活動) - 180" at bounding box center [301, 314] width 184 height 24
type input "洗髮(洗+剪不指定活動)(1180)"
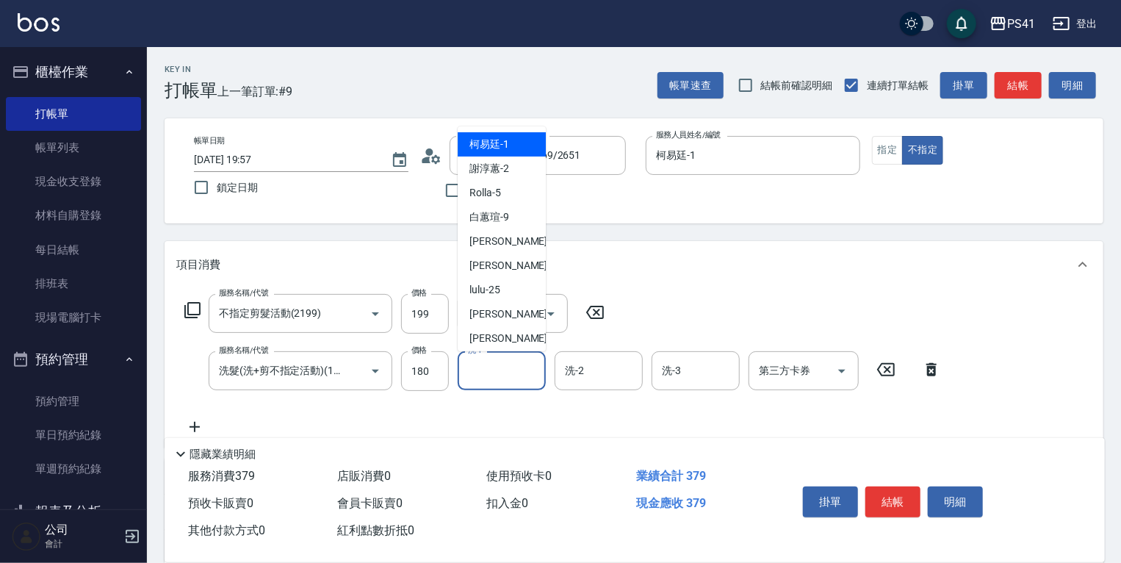
click at [494, 359] on input "洗-1" at bounding box center [501, 371] width 75 height 26
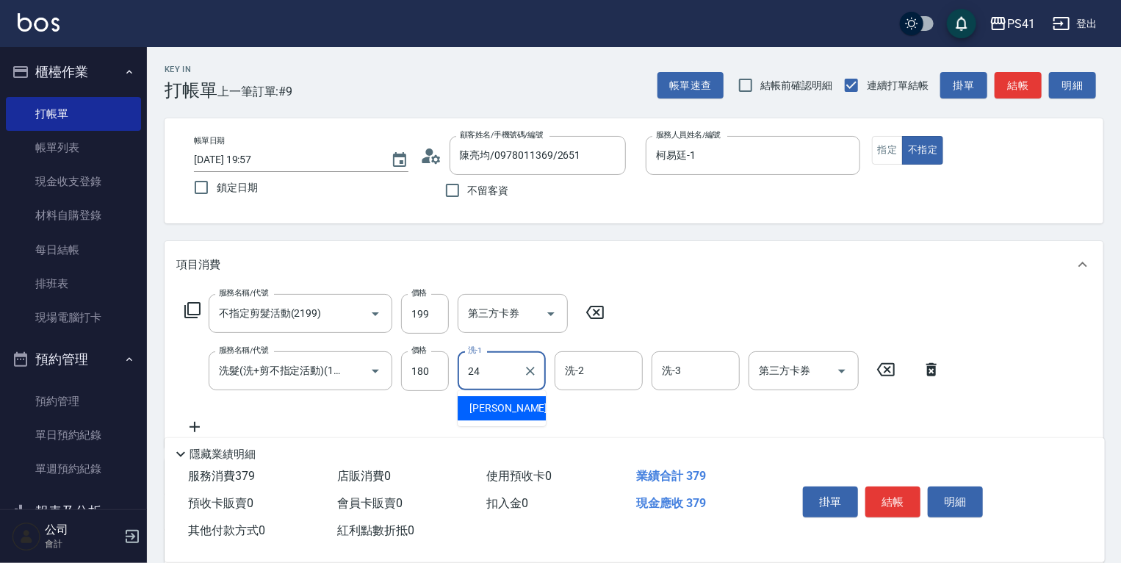
type input "小涵-24"
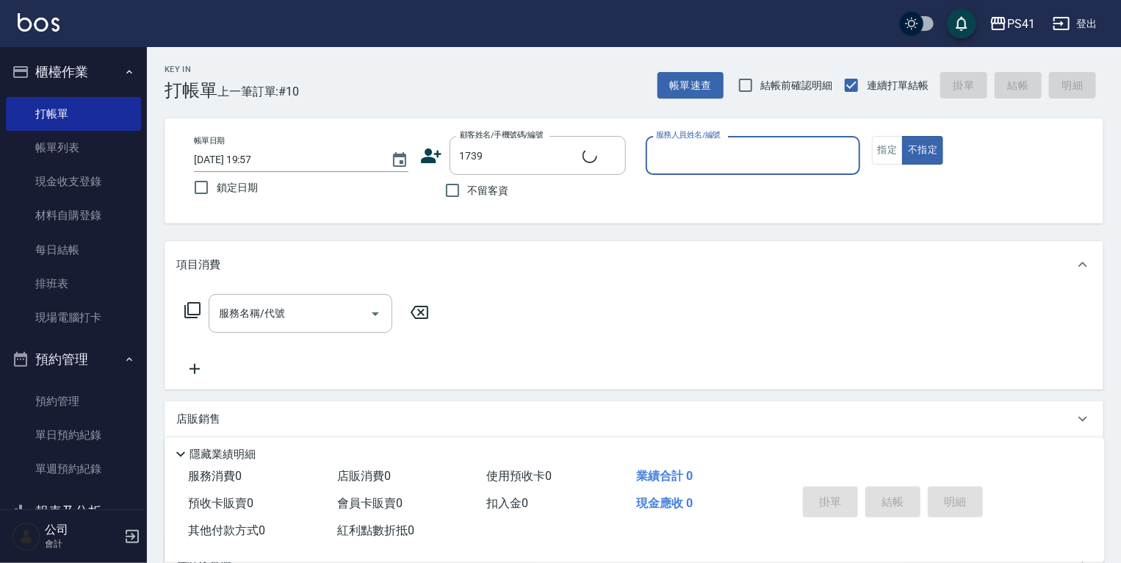
type input "莊語竟/0901093649/1739"
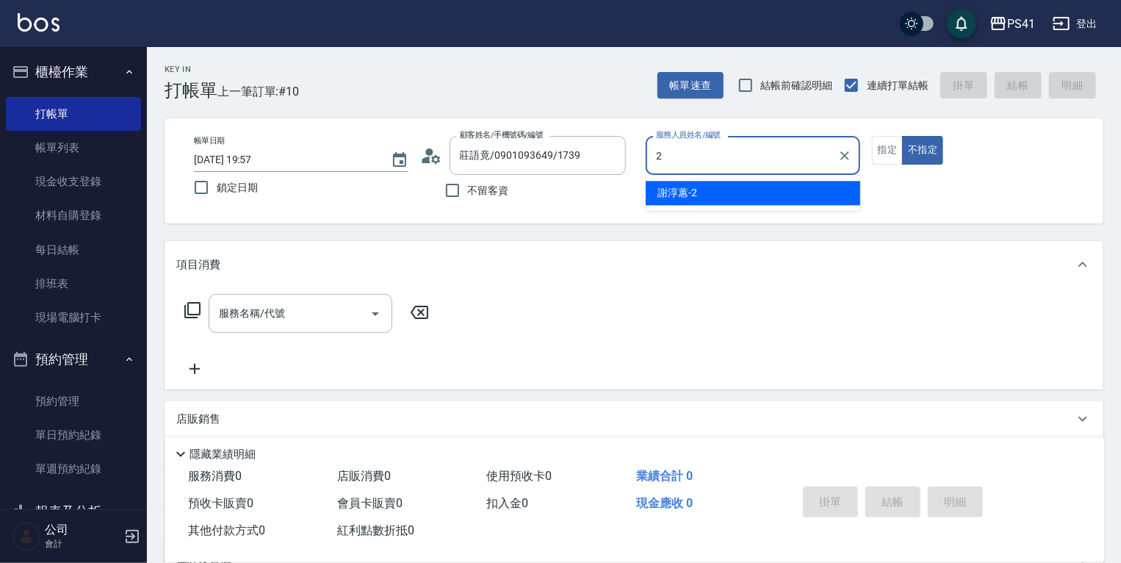
type input "謝淳蕙-2"
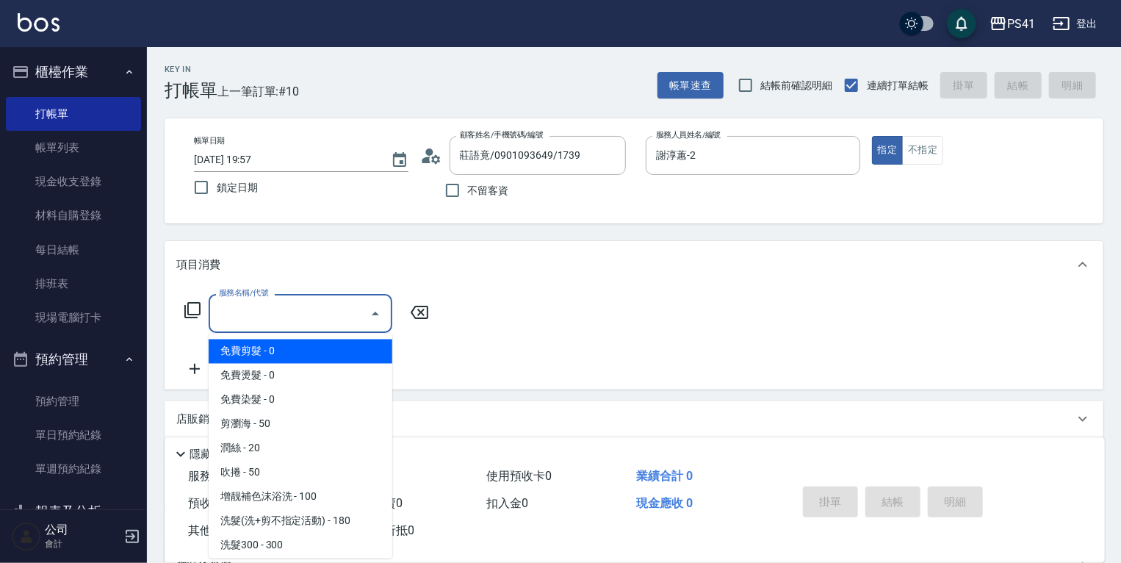
click at [291, 309] on input "服務名稱/代號" at bounding box center [289, 313] width 148 height 26
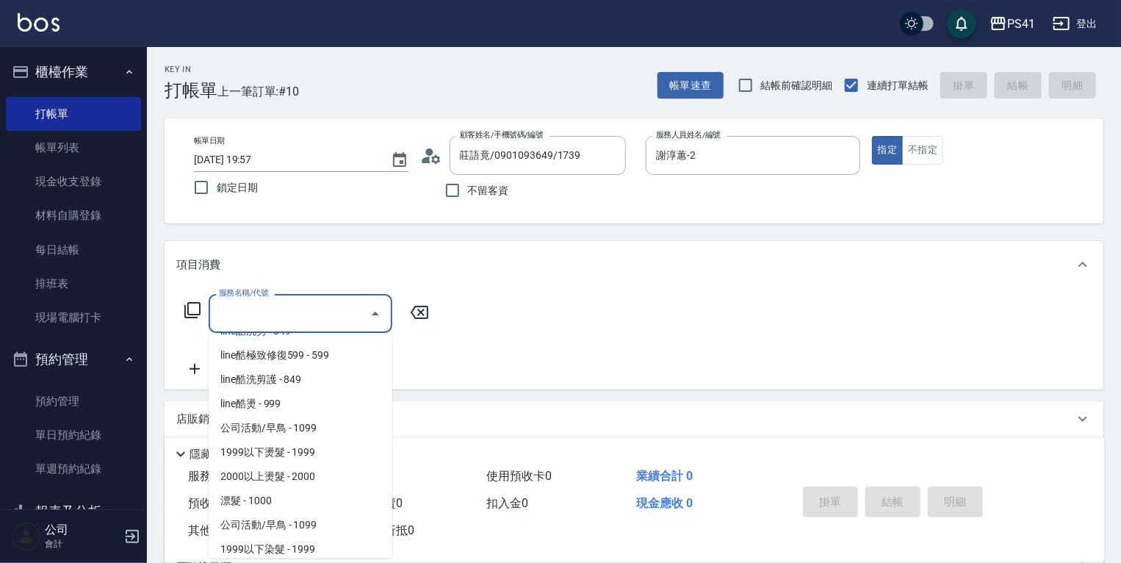
scroll to position [646, 0]
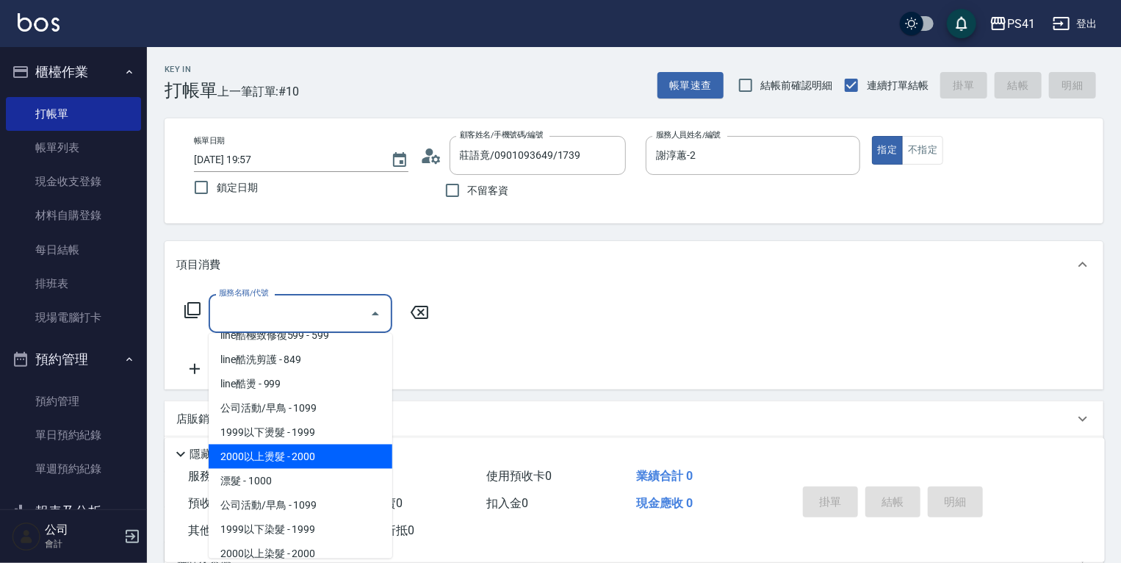
click at [312, 456] on span "2000以上燙髮 - 2000" at bounding box center [301, 456] width 184 height 24
type input "2000以上燙髮(32000)"
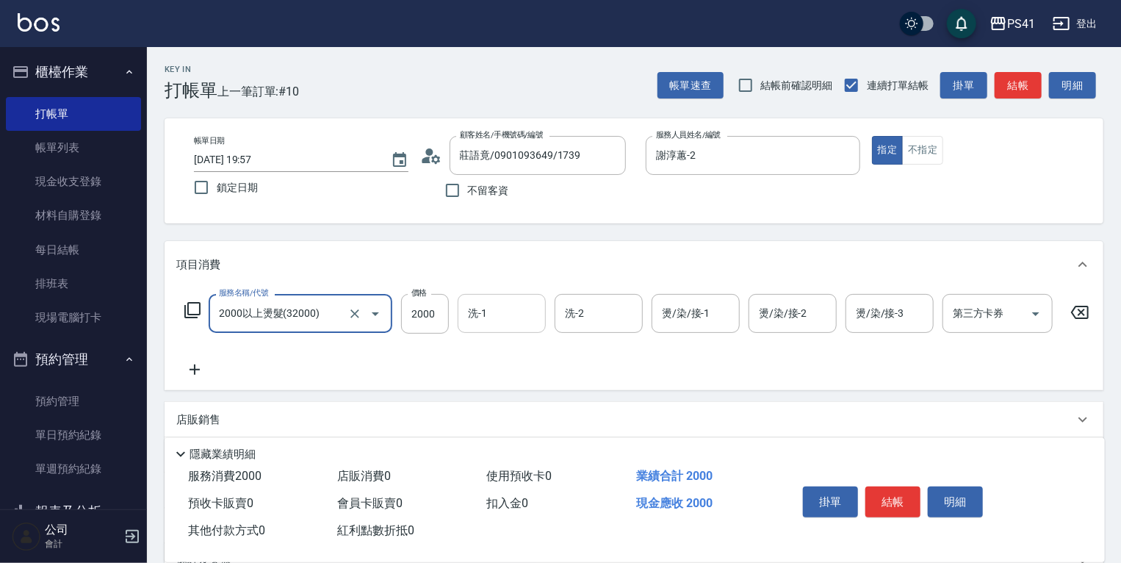
click at [500, 319] on input "洗-1" at bounding box center [501, 313] width 75 height 26
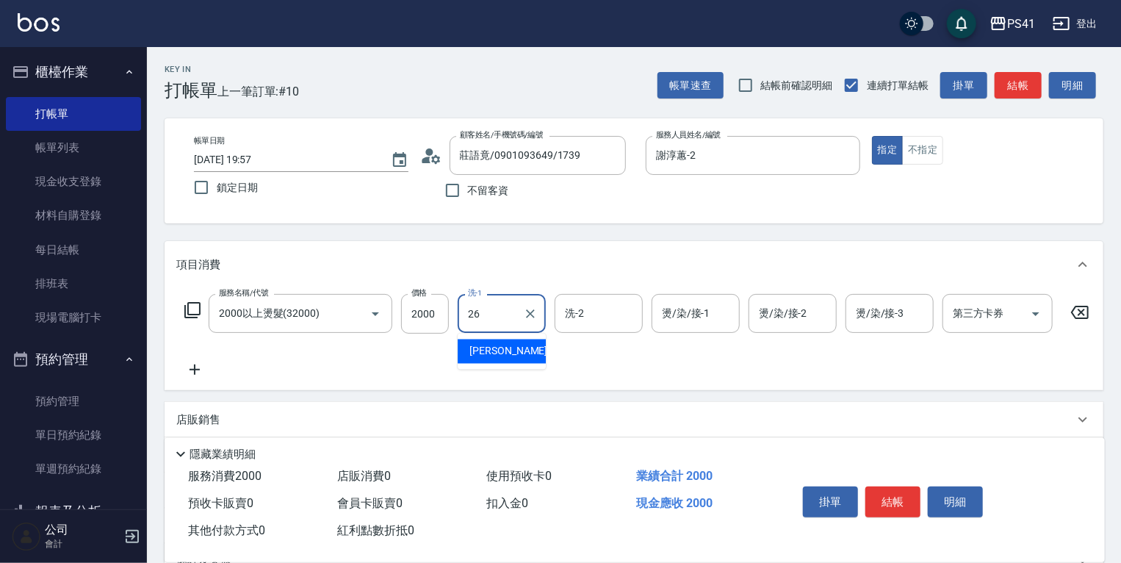
type input "溫佳惇-26"
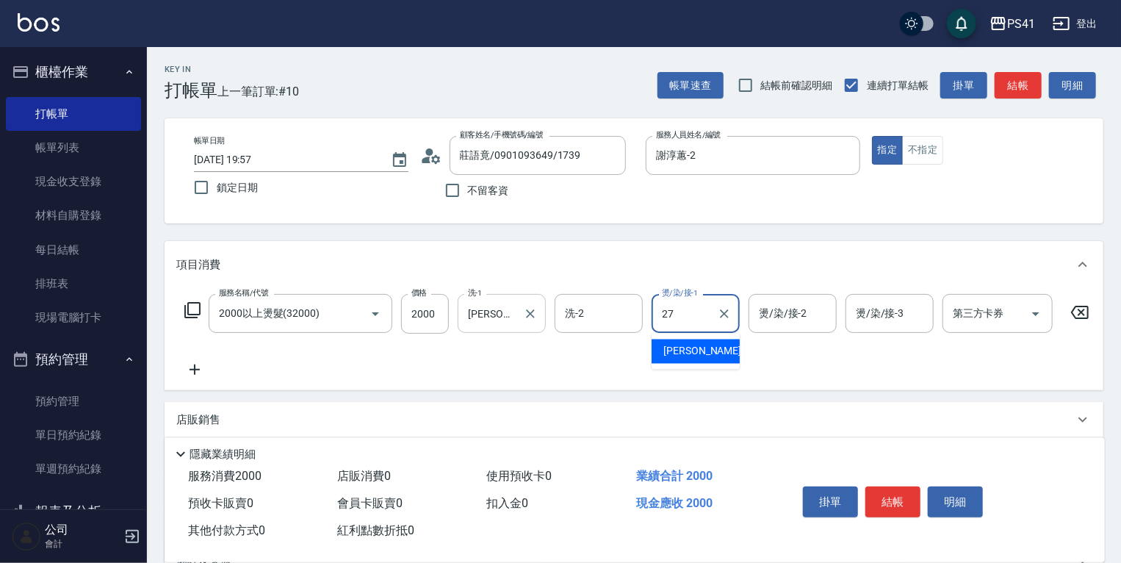
type input "佳佳-27"
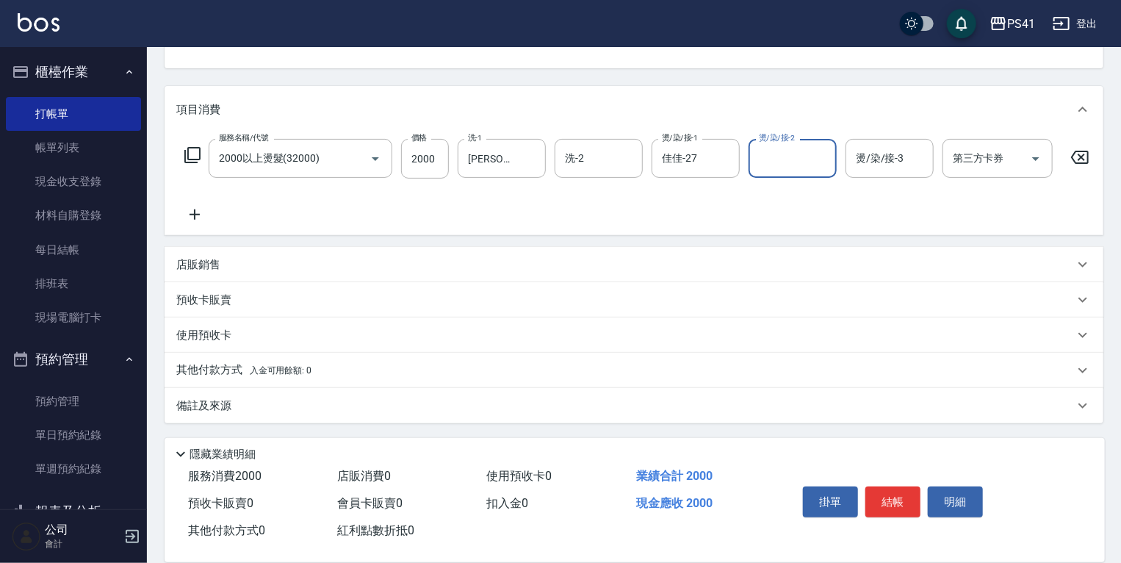
scroll to position [164, 0]
drag, startPoint x: 211, startPoint y: 361, endPoint x: 228, endPoint y: 362, distance: 17.7
click at [211, 361] on div "其他付款方式 入金可用餘額: 0" at bounding box center [634, 370] width 939 height 35
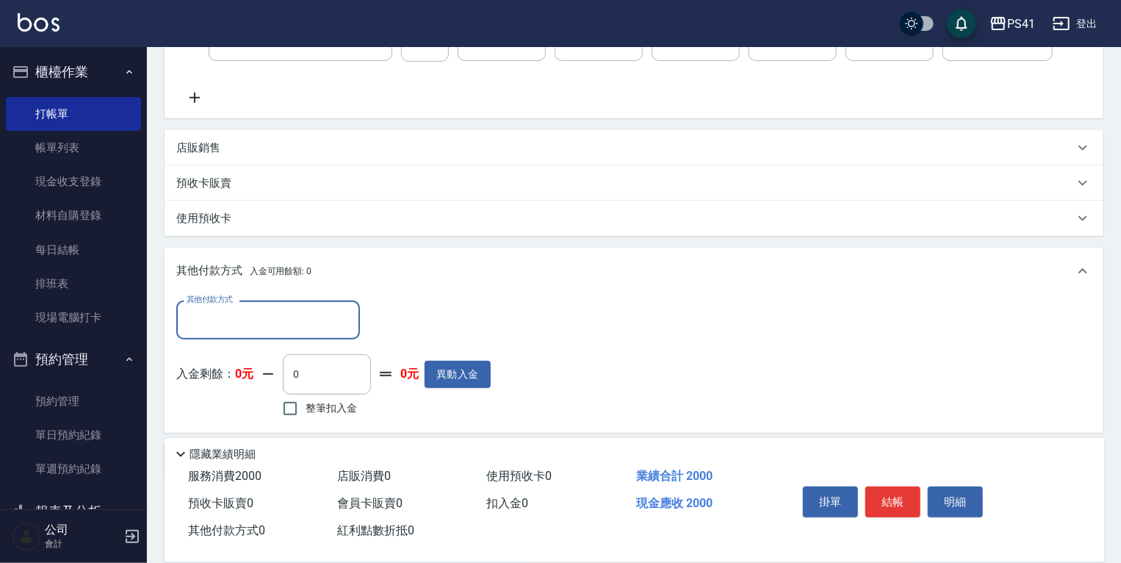
scroll to position [281, 0]
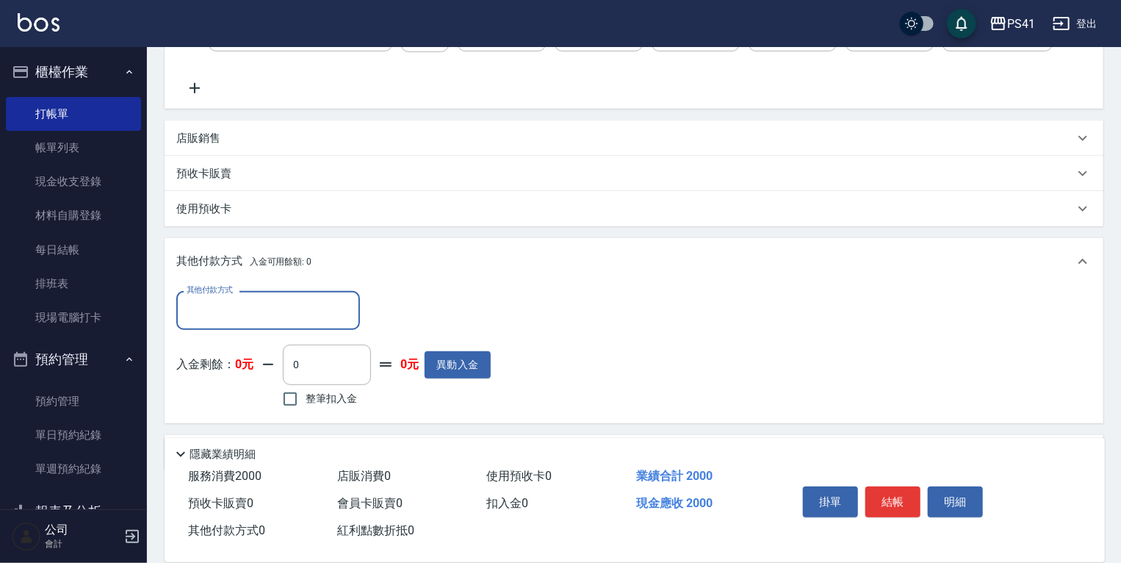
click at [283, 323] on input "其他付款方式" at bounding box center [268, 310] width 170 height 26
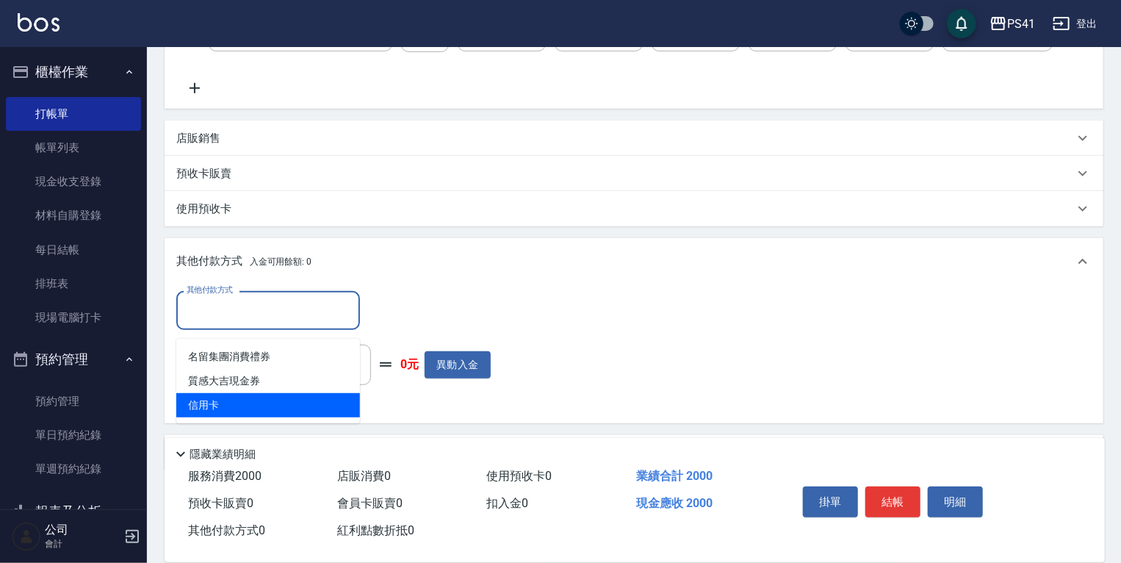
click at [254, 397] on span "信用卡" at bounding box center [268, 405] width 184 height 24
type input "信用卡"
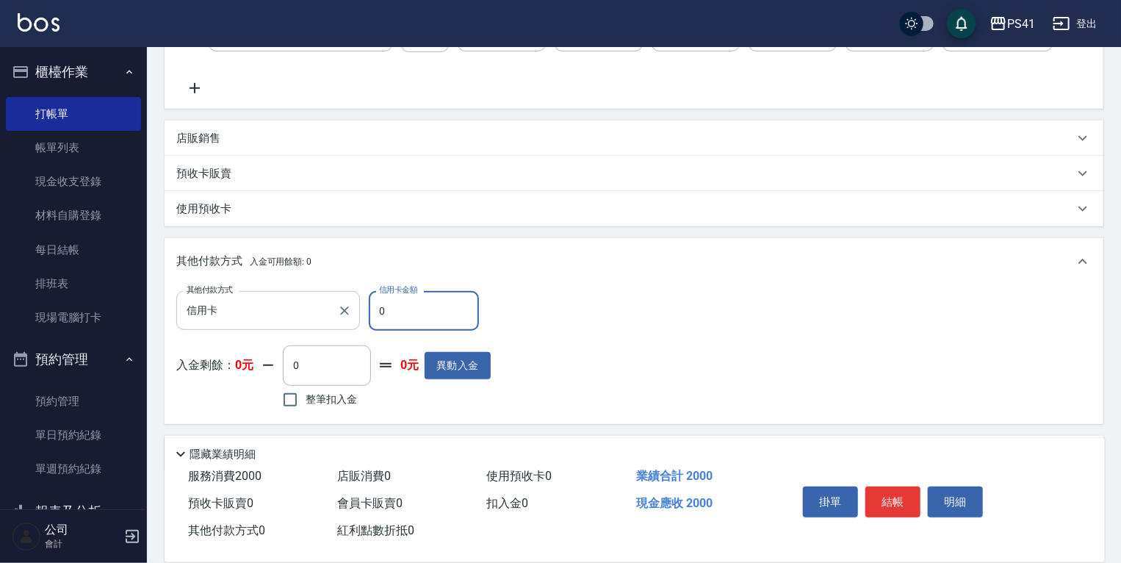
drag, startPoint x: 405, startPoint y: 321, endPoint x: 347, endPoint y: 332, distance: 59.1
click at [347, 330] on div "其他付款方式 信用卡 其他付款方式 信用卡金額 0 信用卡金額" at bounding box center [333, 311] width 314 height 40
type input "2000"
click at [896, 496] on button "結帳" at bounding box center [892, 501] width 55 height 31
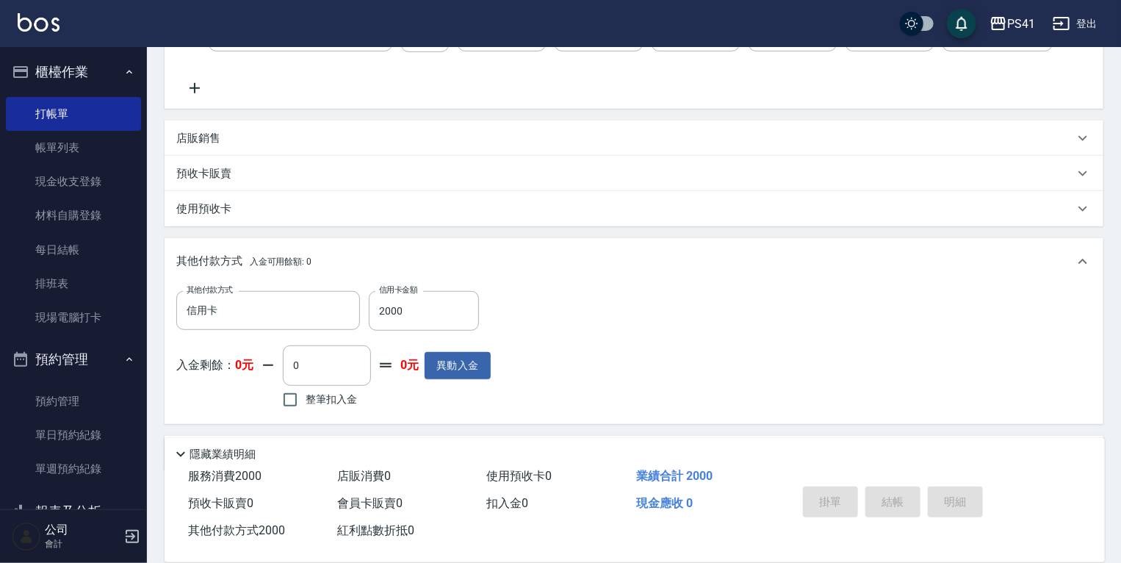
type input "2025/09/23 19:58"
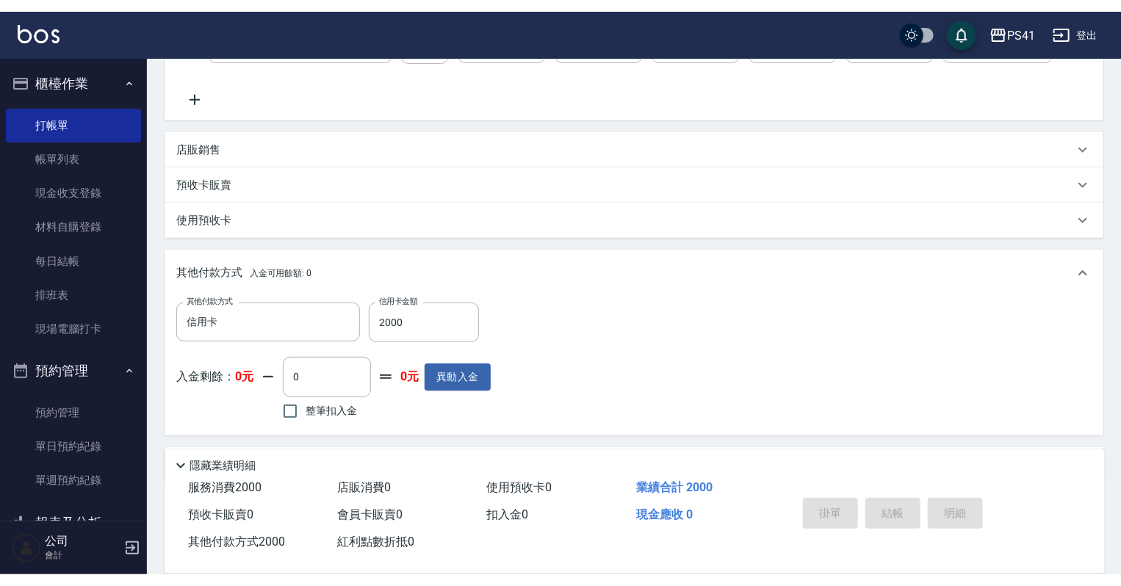
scroll to position [0, 0]
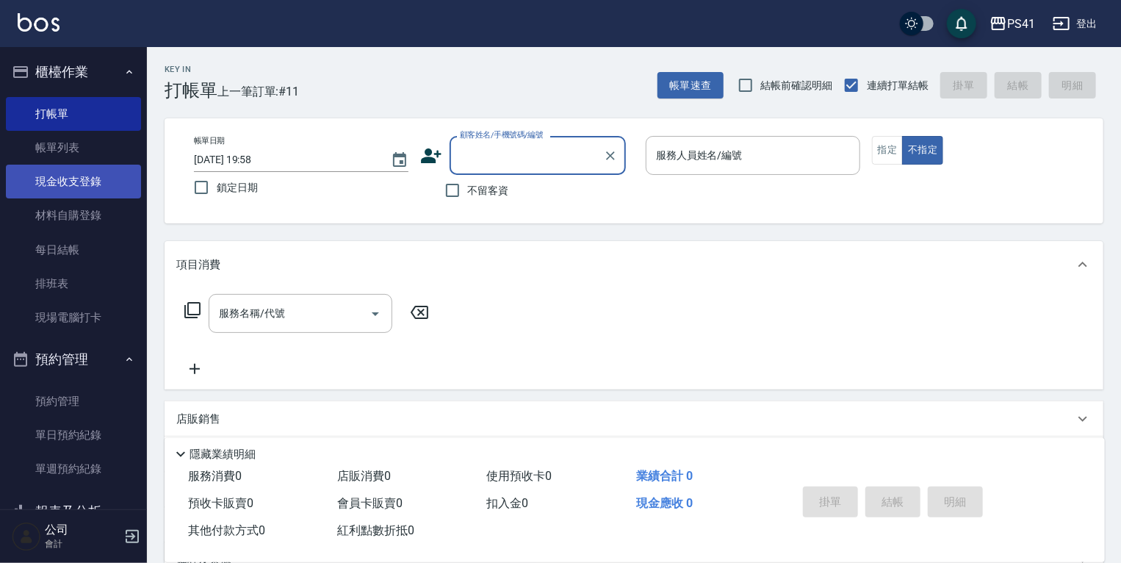
drag, startPoint x: 71, startPoint y: 161, endPoint x: 71, endPoint y: 184, distance: 23.5
click at [71, 161] on link "帳單列表" at bounding box center [73, 148] width 135 height 34
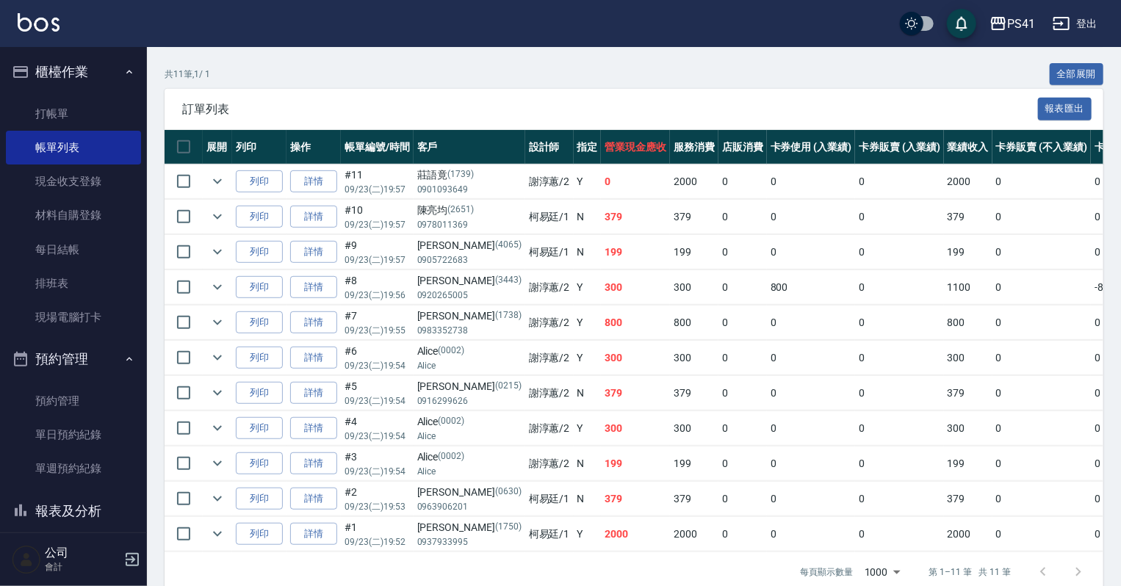
scroll to position [353, 0]
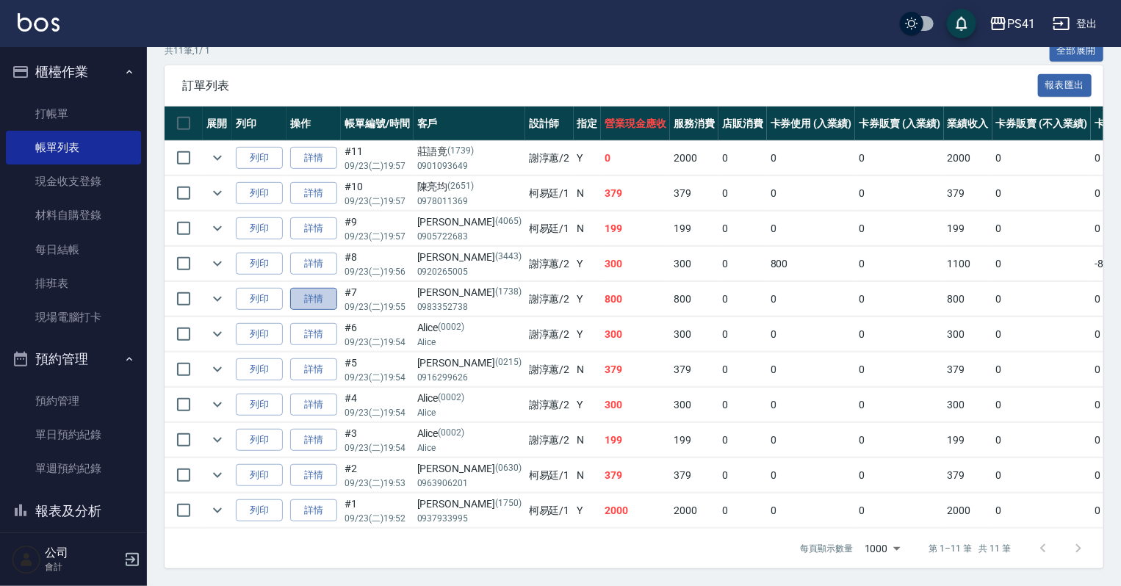
click at [313, 297] on link "詳情" at bounding box center [313, 299] width 47 height 23
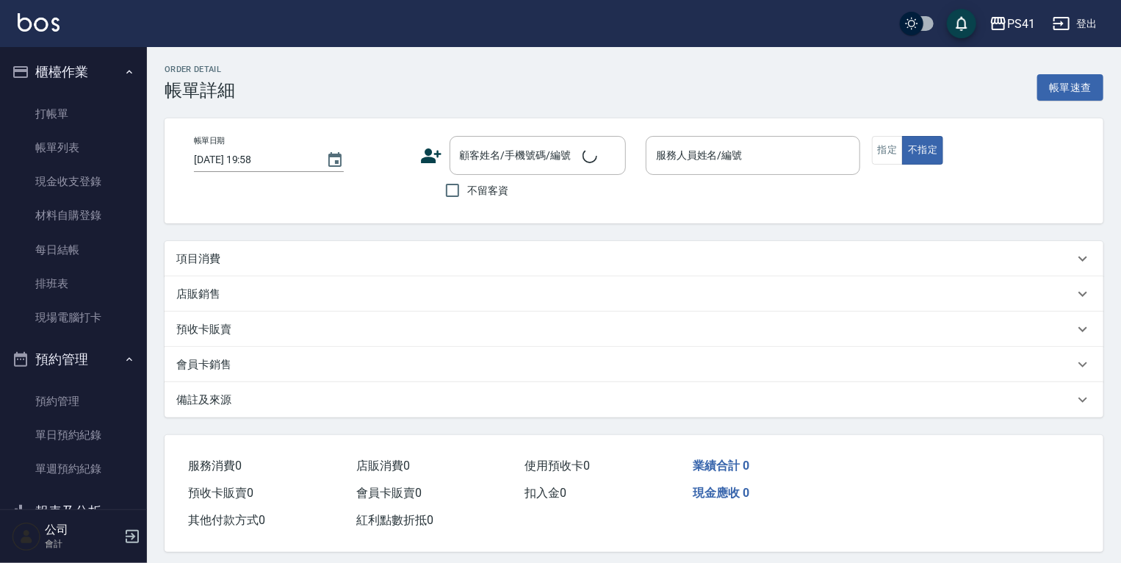
type input "2025/09/23 19:55"
type input "謝淳蕙-2"
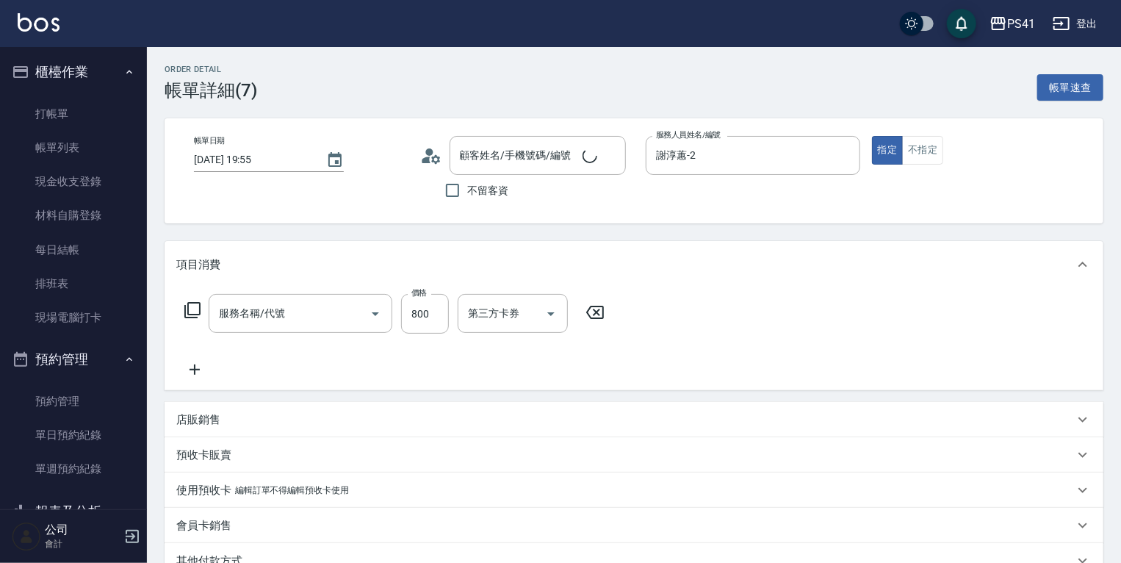
type input "補染(4500)"
type input "鄭逸龍/0983352738/1738"
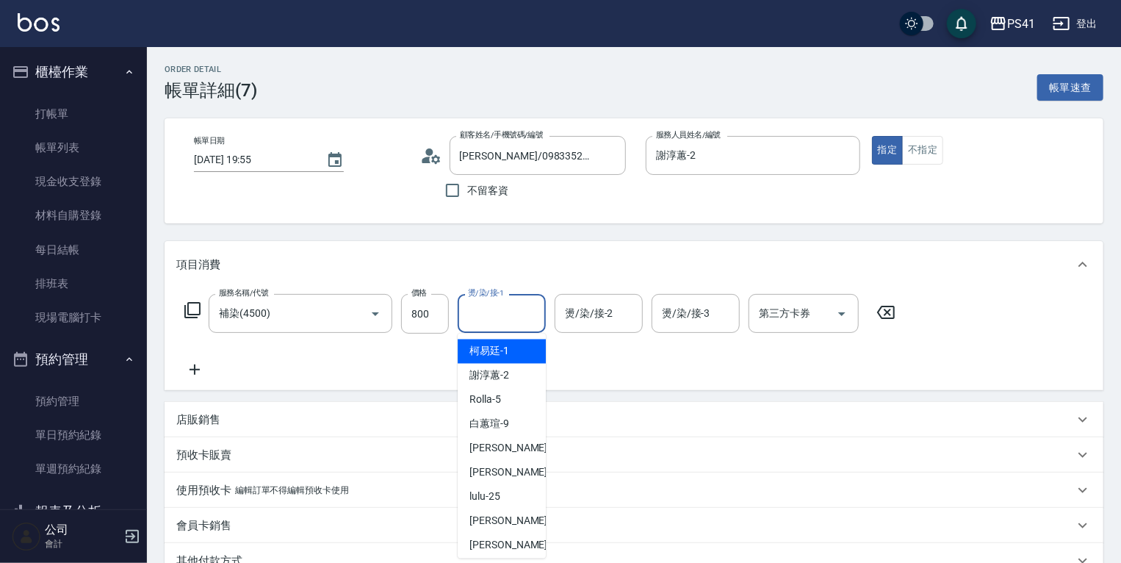
click at [491, 311] on input "燙/染/接-1" at bounding box center [501, 313] width 75 height 26
click at [503, 543] on span "佳佳 -27" at bounding box center [515, 545] width 93 height 15
type input "佳佳-27"
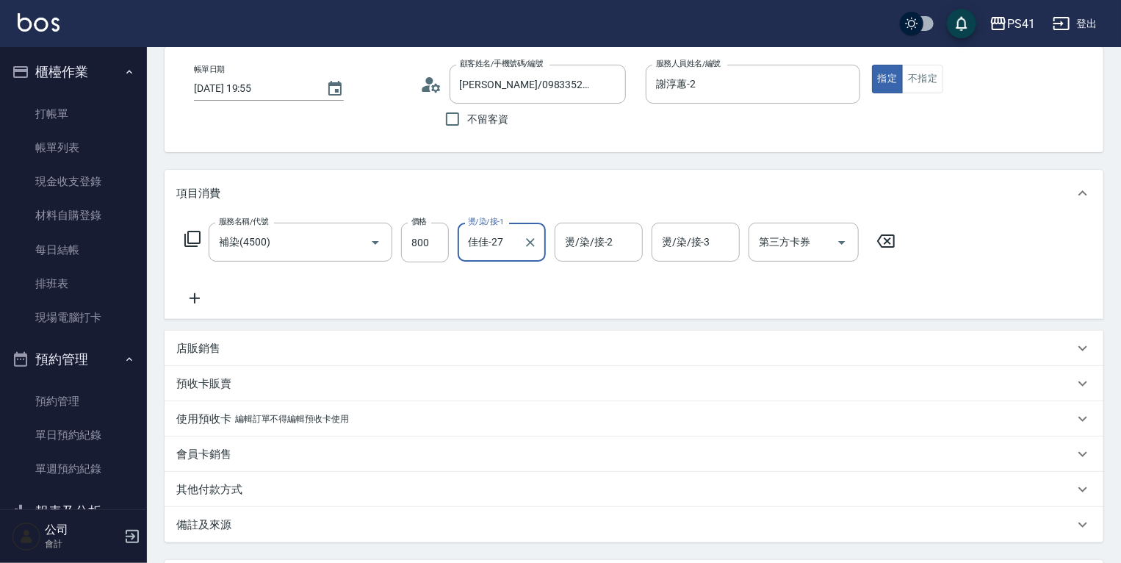
scroll to position [207, 0]
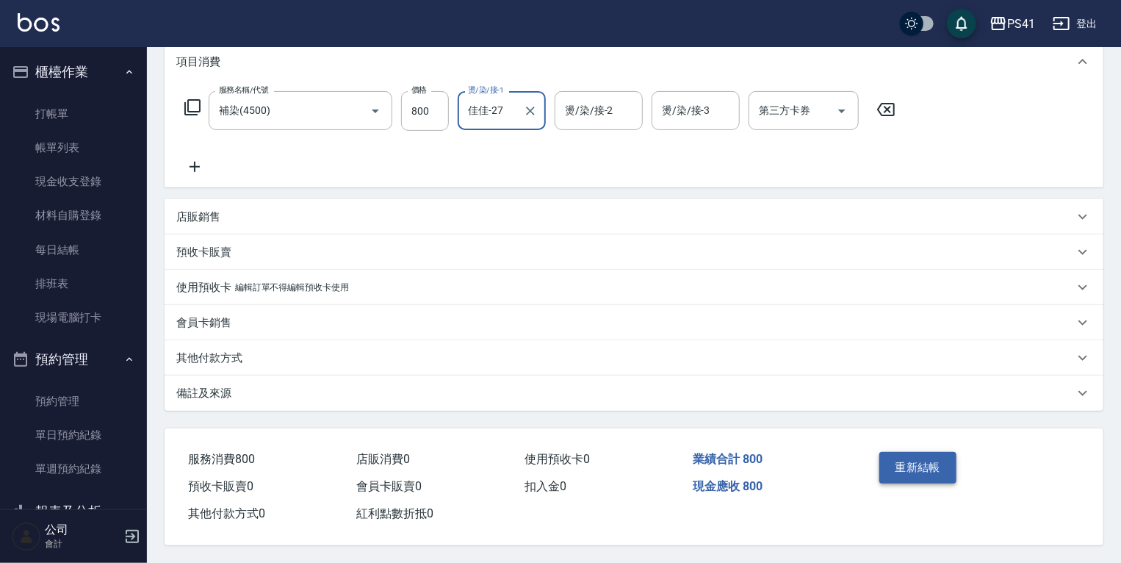
click at [929, 459] on button "重新結帳" at bounding box center [918, 467] width 78 height 31
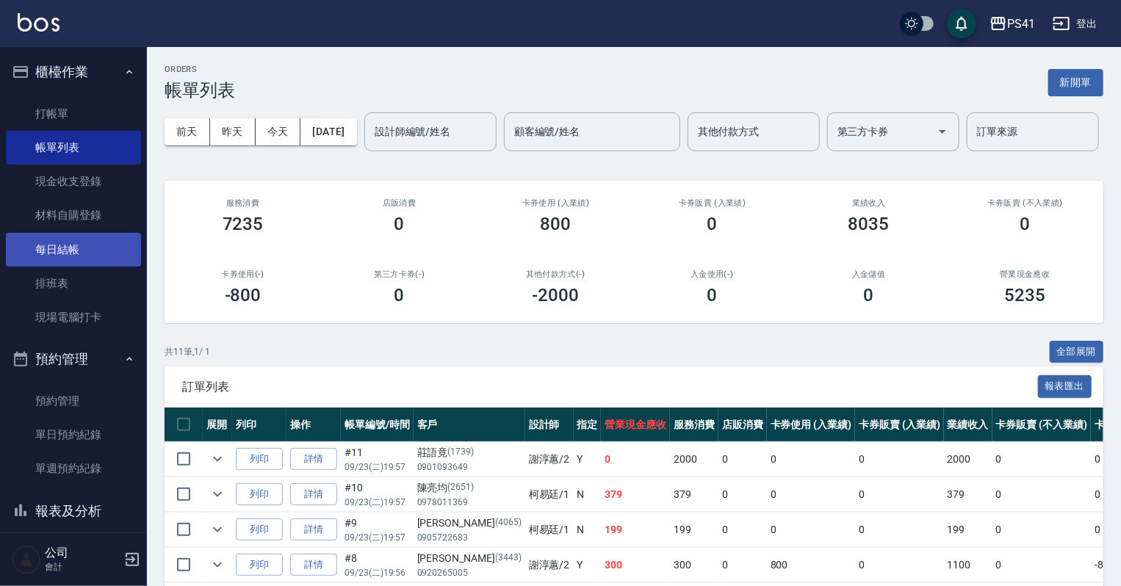
click at [66, 263] on link "每日結帳" at bounding box center [73, 250] width 135 height 34
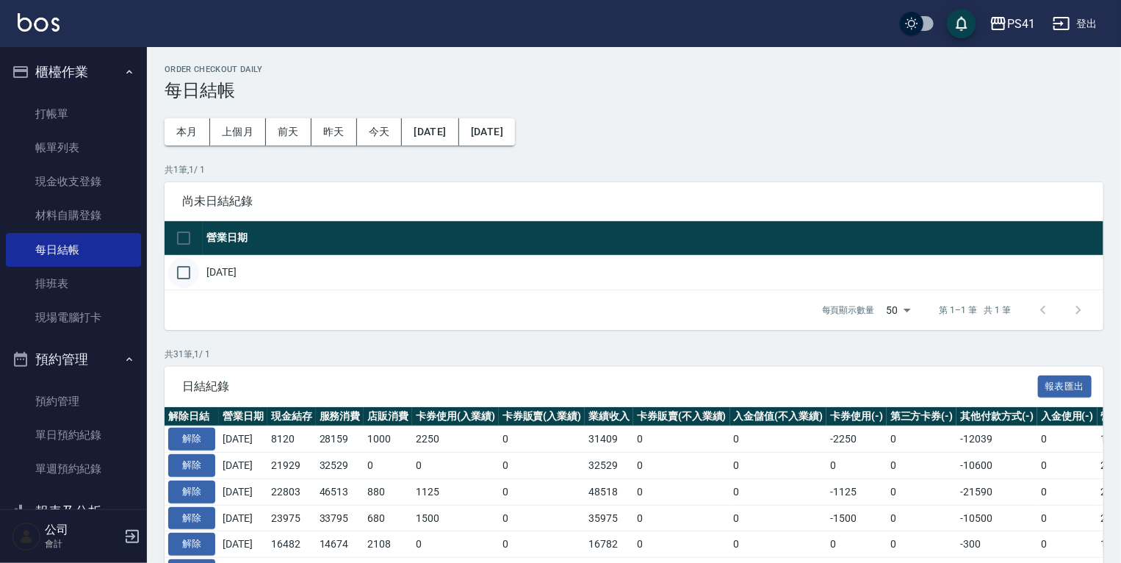
click at [197, 272] on input "checkbox" at bounding box center [183, 272] width 31 height 31
checkbox input "true"
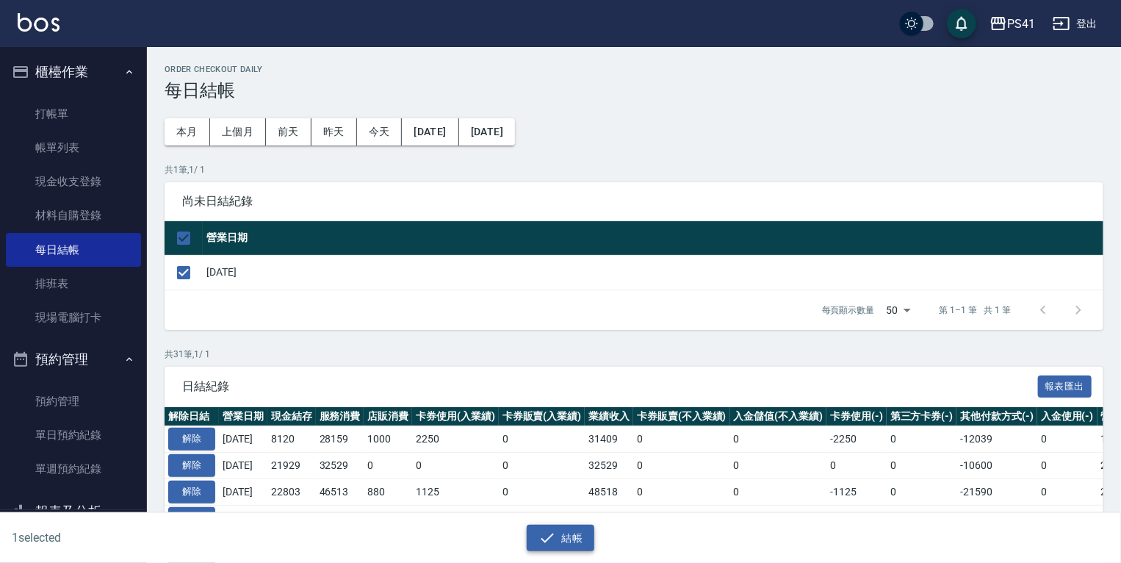
click at [567, 530] on button "結帳" at bounding box center [561, 537] width 68 height 27
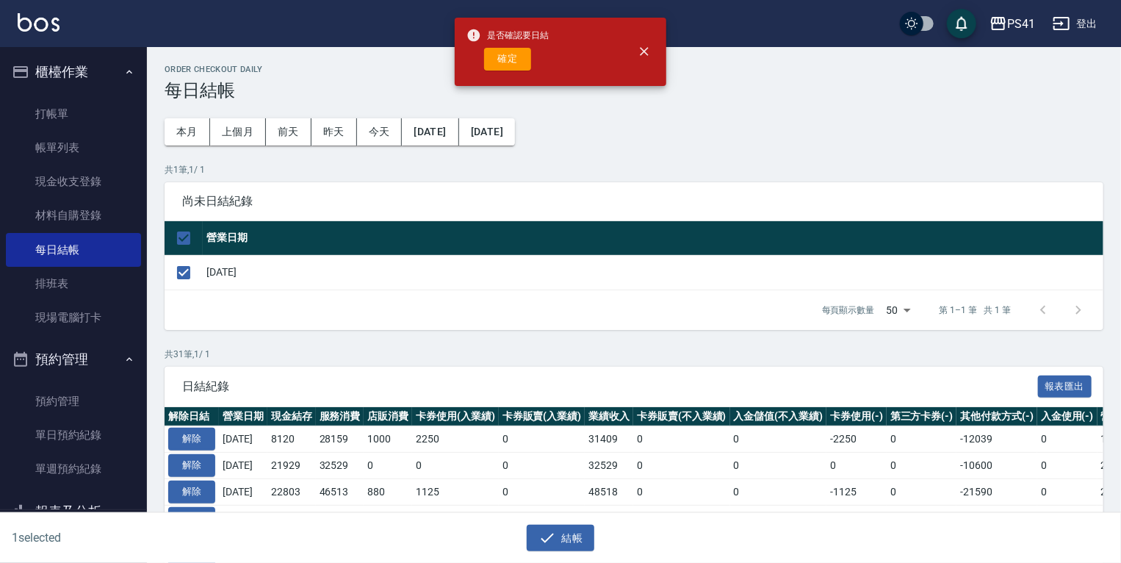
click at [511, 68] on button "確定" at bounding box center [507, 59] width 47 height 23
checkbox input "false"
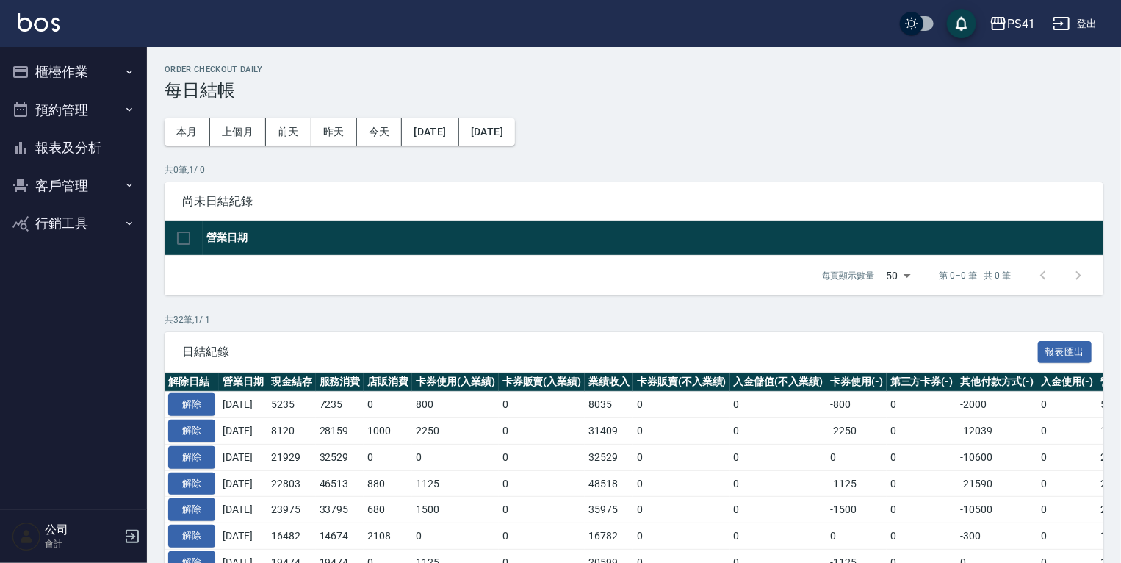
click at [93, 115] on button "預約管理" at bounding box center [73, 110] width 135 height 38
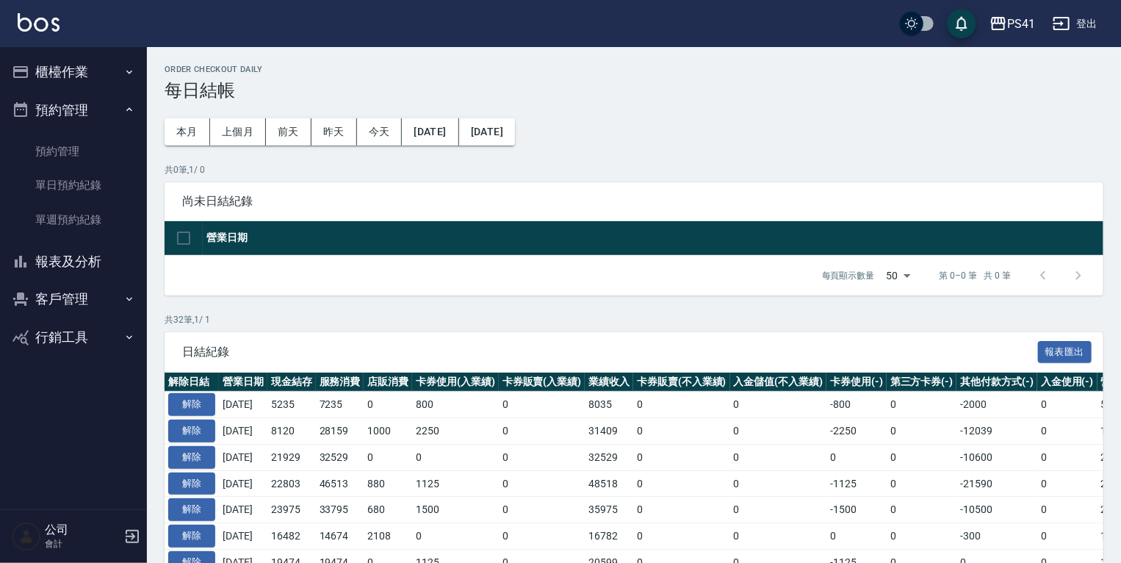
click at [69, 259] on button "報表及分析" at bounding box center [73, 261] width 135 height 38
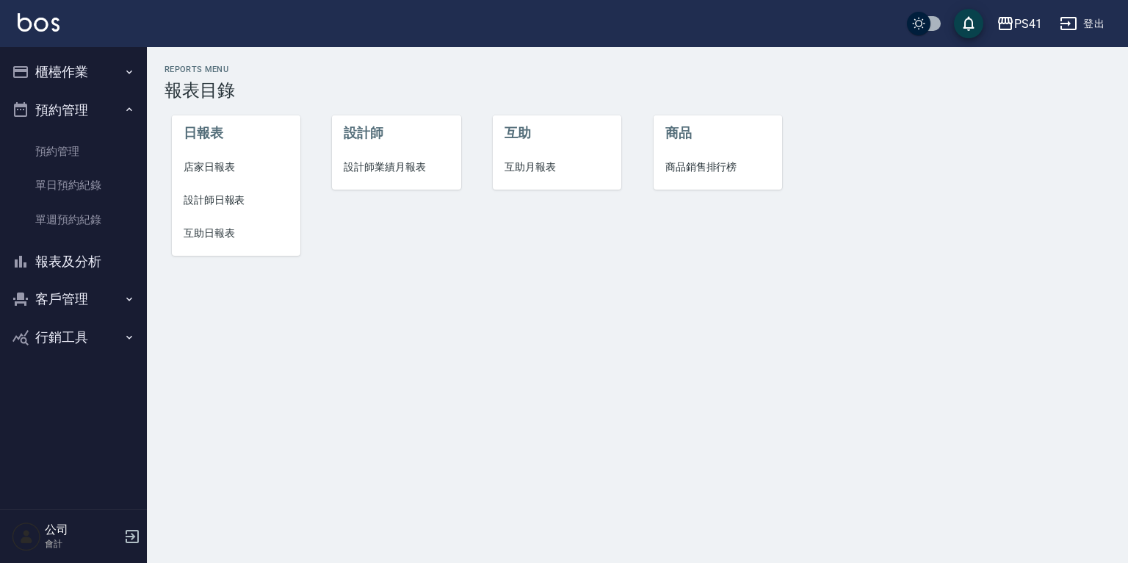
click at [223, 158] on li "店家日報表" at bounding box center [236, 167] width 129 height 33
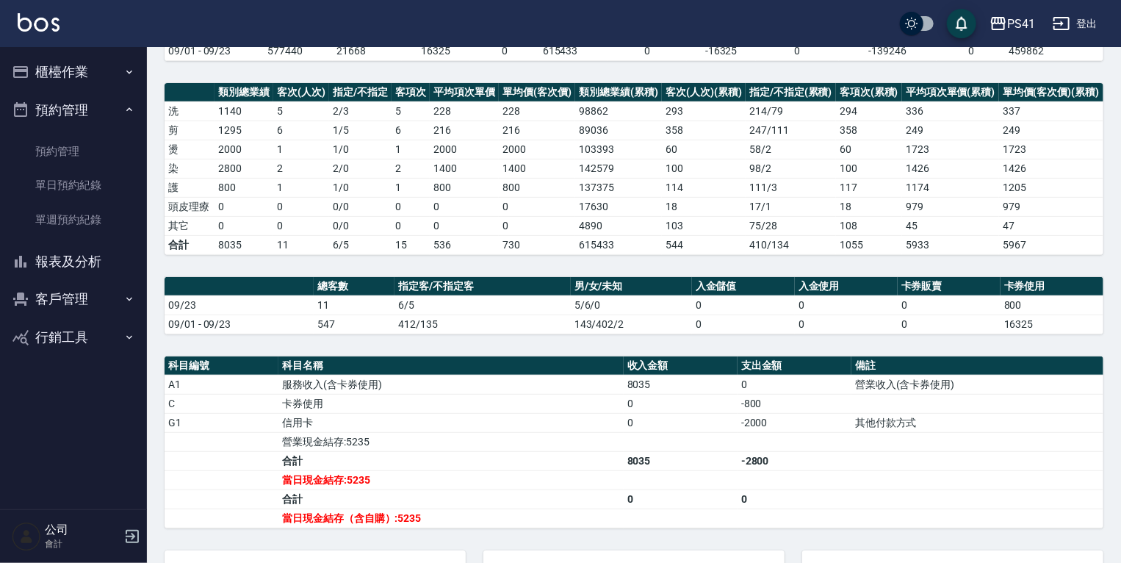
scroll to position [176, 0]
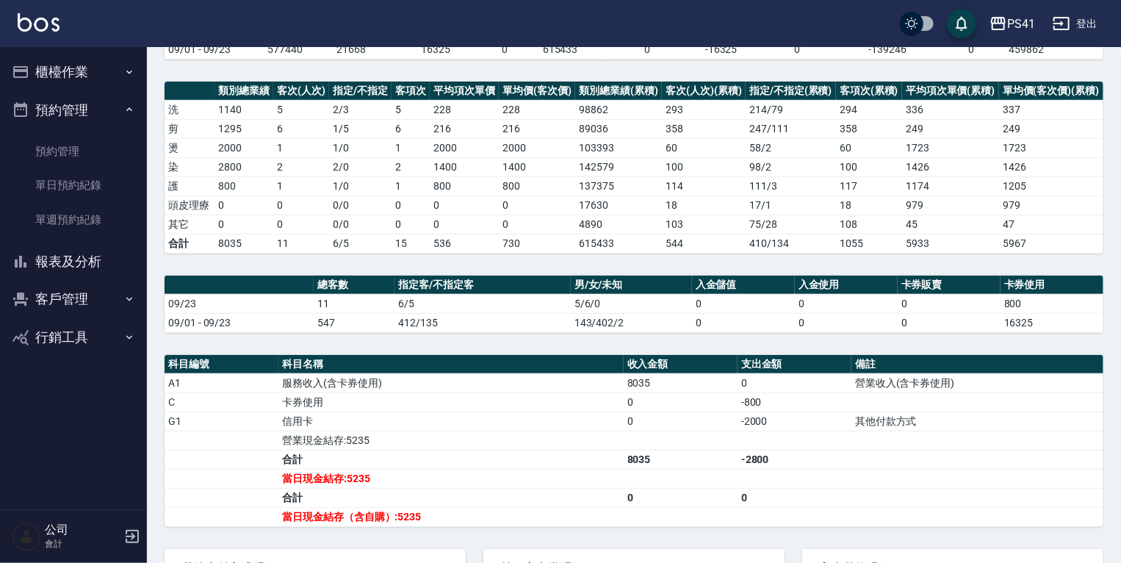
click at [83, 259] on button "報表及分析" at bounding box center [73, 261] width 135 height 38
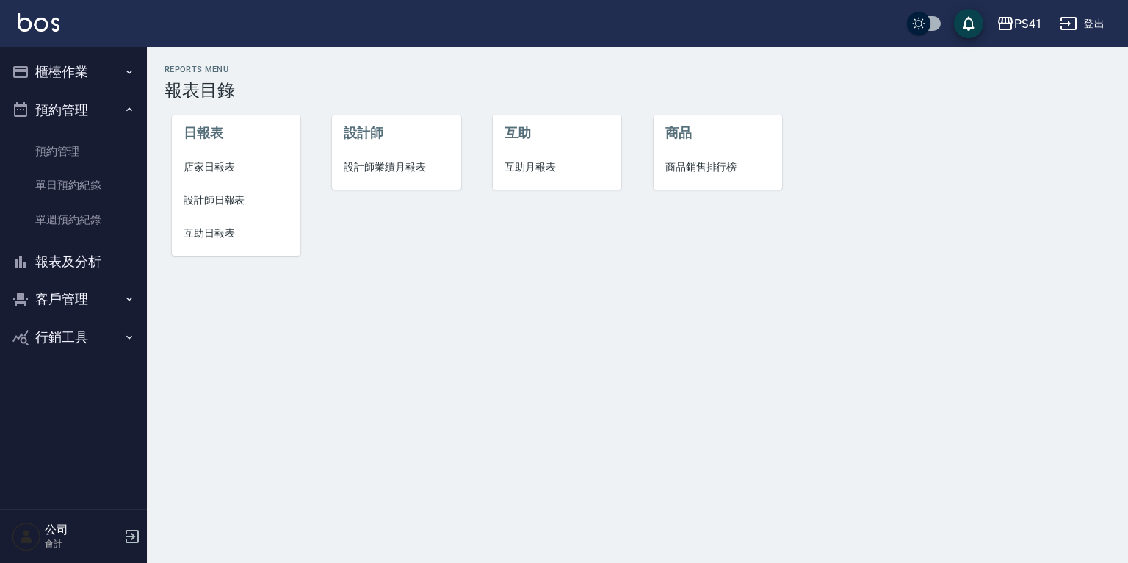
click at [223, 194] on span "設計師日報表" at bounding box center [236, 199] width 105 height 15
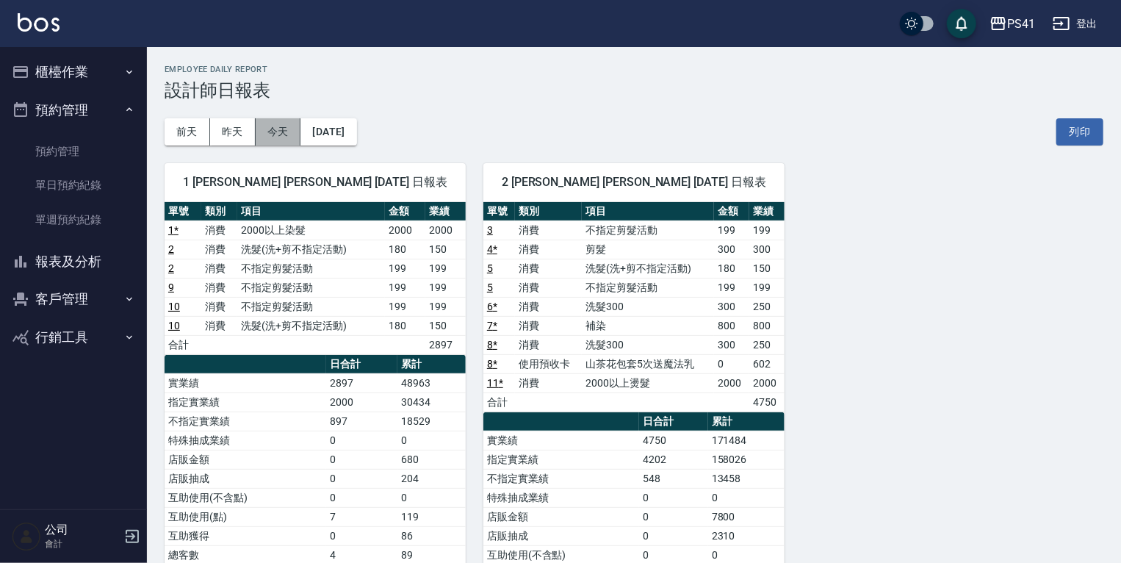
click at [272, 131] on button "今天" at bounding box center [279, 131] width 46 height 27
click at [322, 126] on button "[DATE]" at bounding box center [328, 131] width 56 height 27
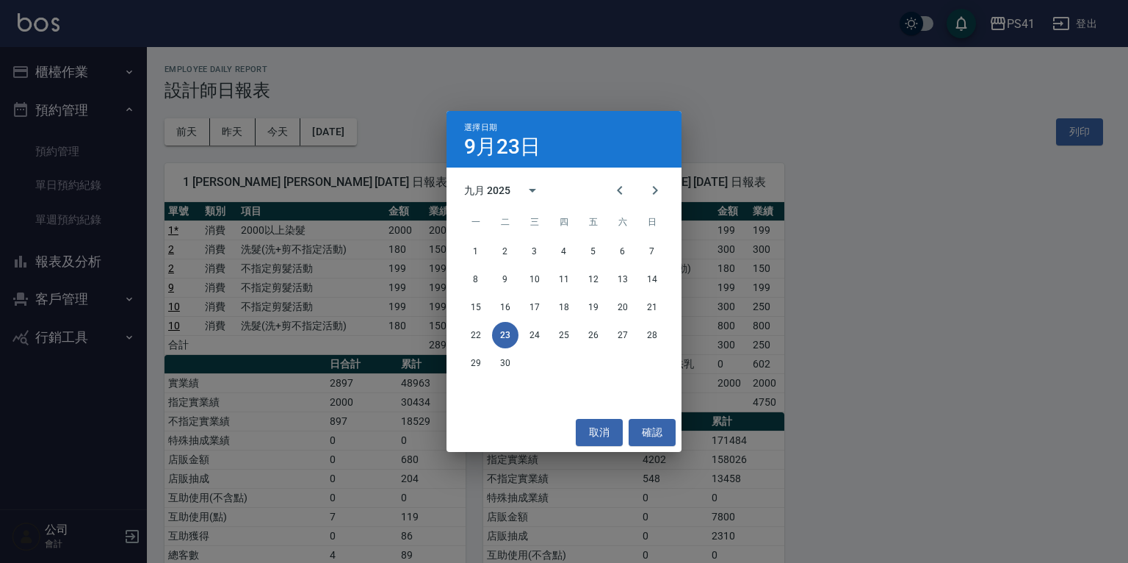
click at [638, 43] on div "選擇日期 9月23日 九月 2025 一 二 三 四 五 六 日 1 2 3 4 5 6 7 8 9 10 11 12 13 14 15 16 17 18 1…" at bounding box center [564, 281] width 1128 height 563
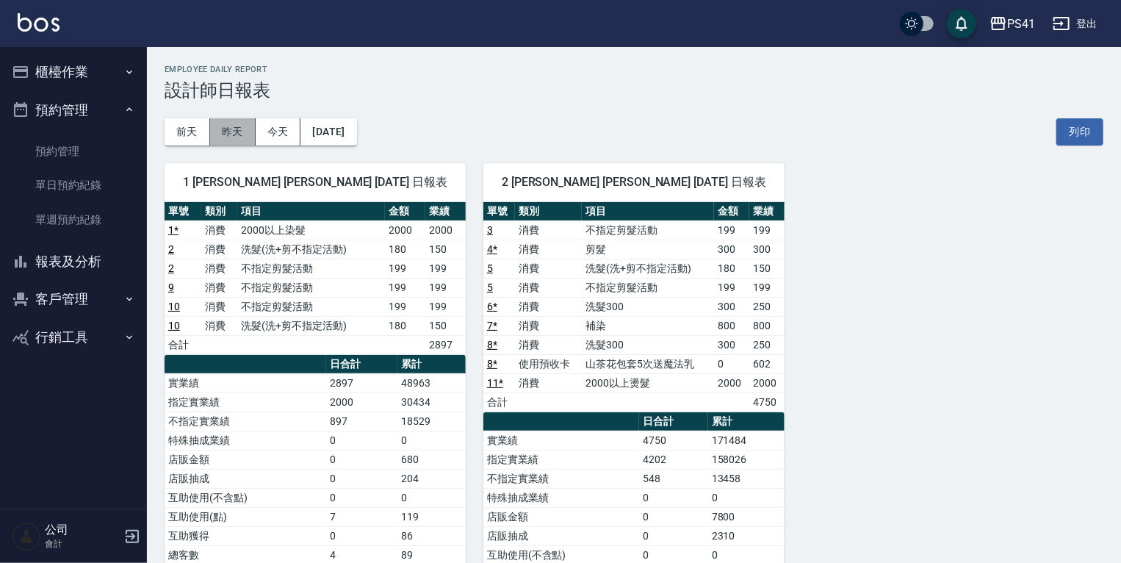
click at [235, 128] on button "昨天" at bounding box center [233, 131] width 46 height 27
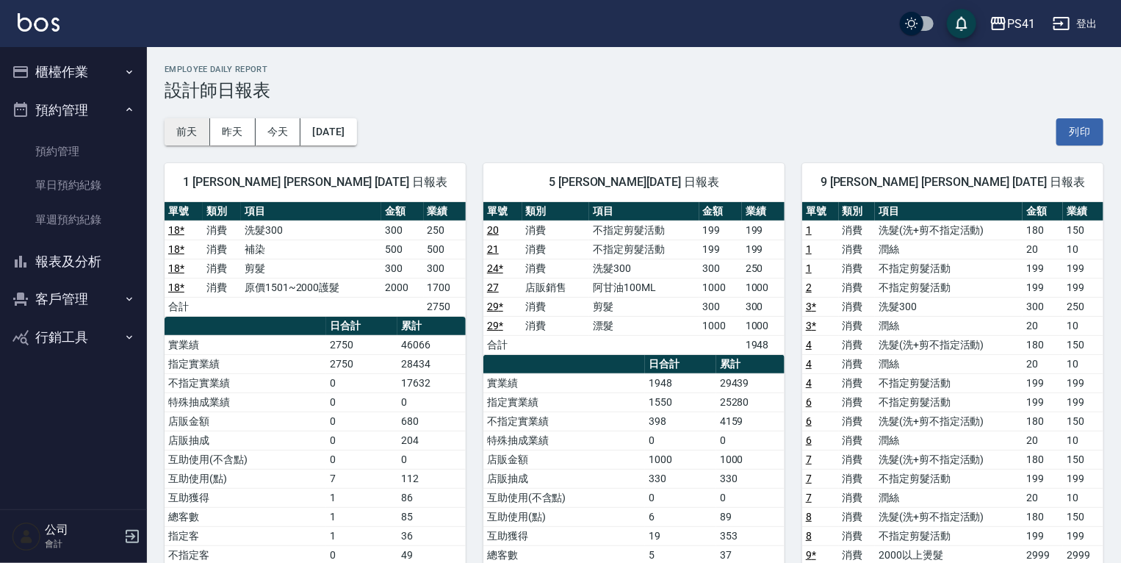
click at [176, 135] on button "前天" at bounding box center [188, 131] width 46 height 27
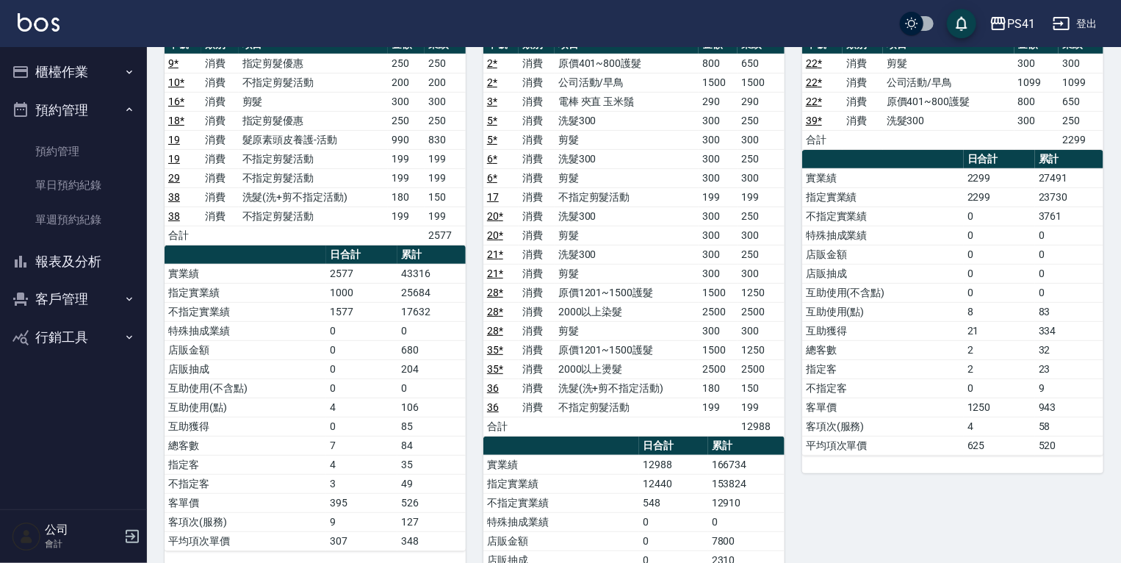
scroll to position [176, 0]
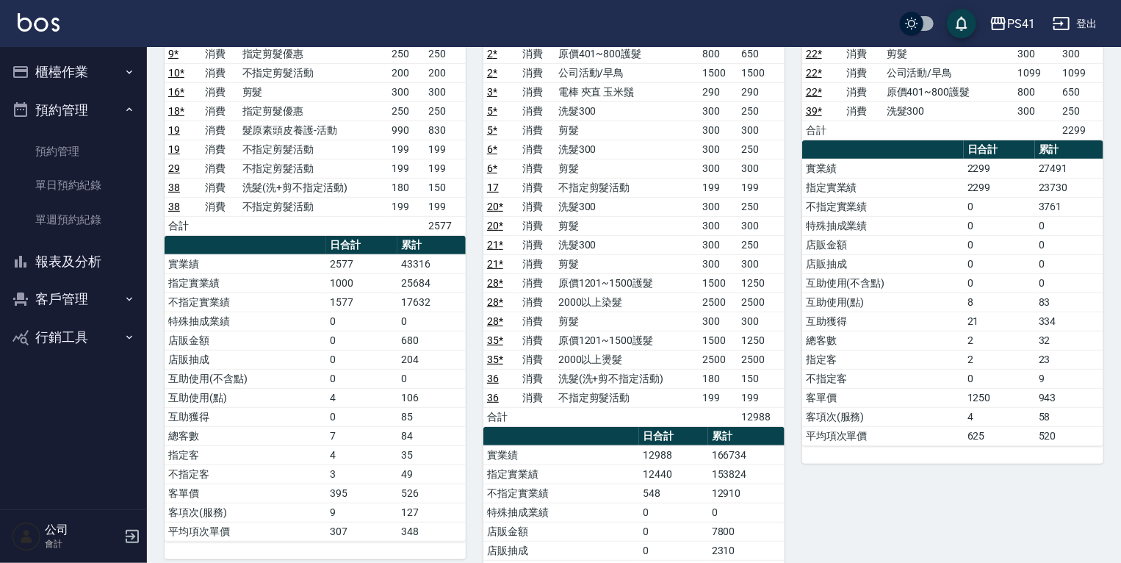
click at [100, 254] on button "報表及分析" at bounding box center [73, 261] width 135 height 38
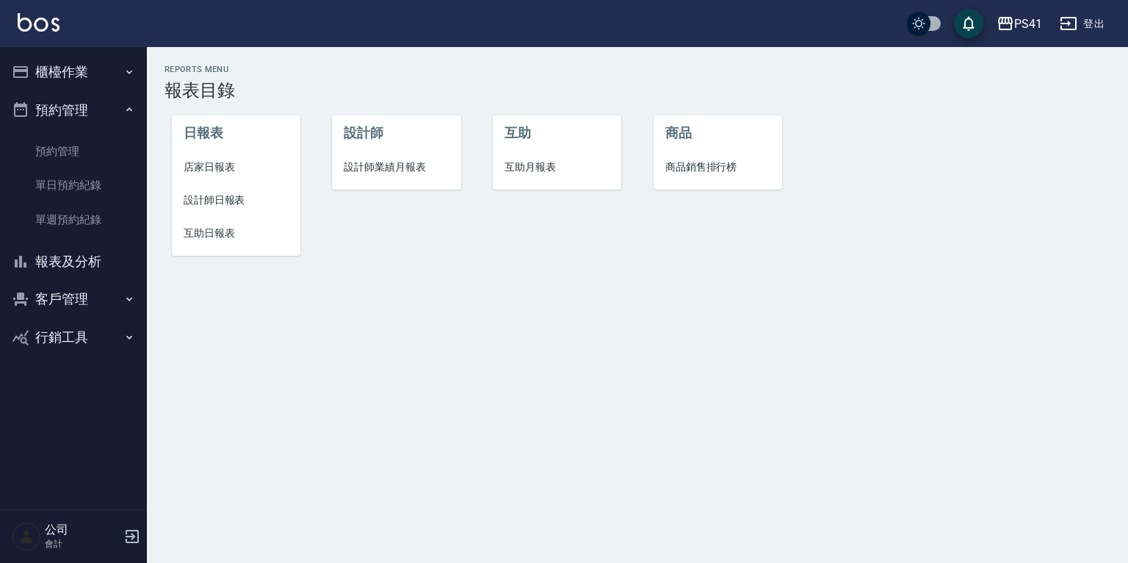
click at [438, 145] on li "設計師" at bounding box center [396, 132] width 129 height 35
click at [376, 155] on li "設計師業績月報表" at bounding box center [396, 167] width 129 height 33
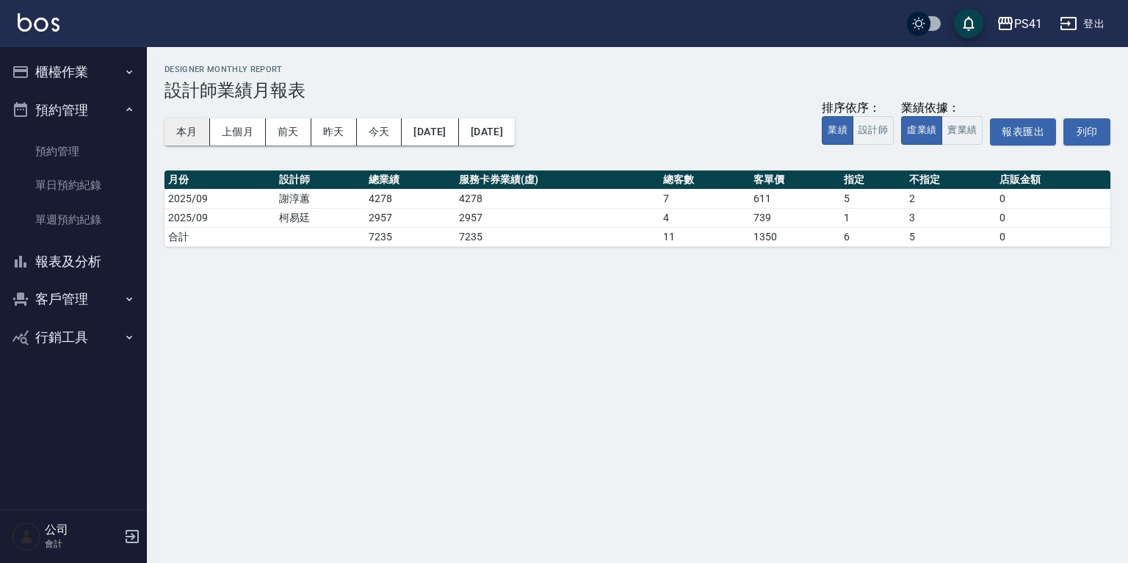
click at [177, 126] on button "本月" at bounding box center [188, 131] width 46 height 27
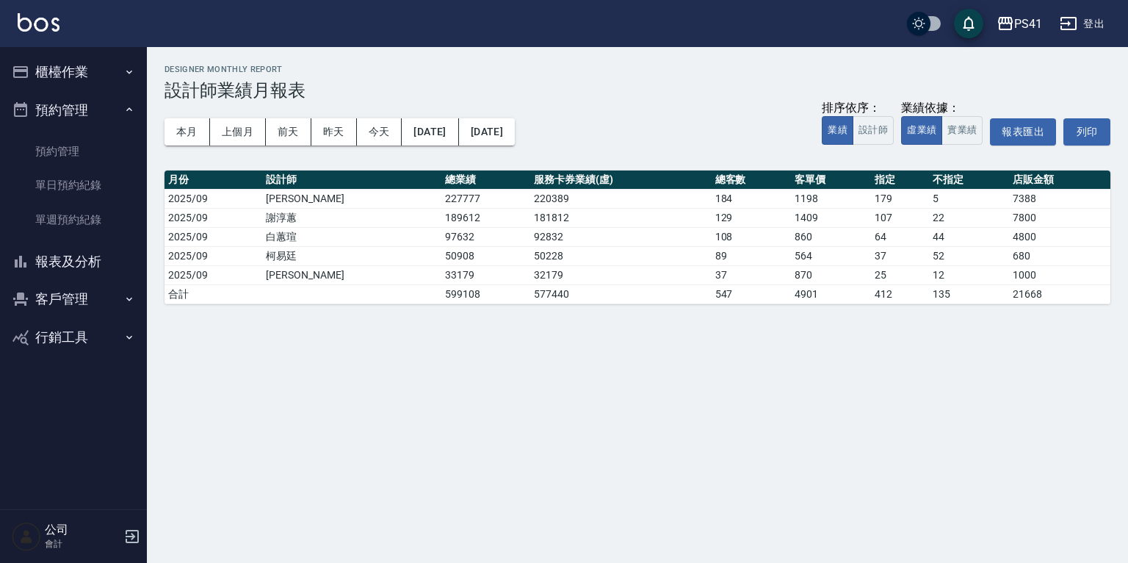
click at [84, 261] on button "報表及分析" at bounding box center [73, 261] width 135 height 38
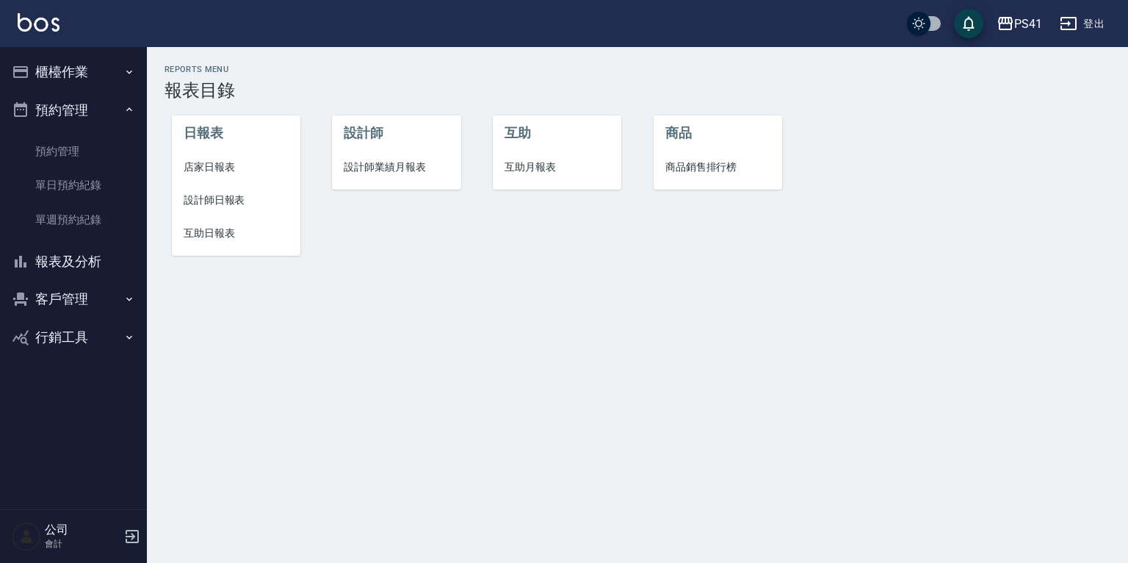
click at [226, 203] on span "設計師日報表" at bounding box center [236, 199] width 105 height 15
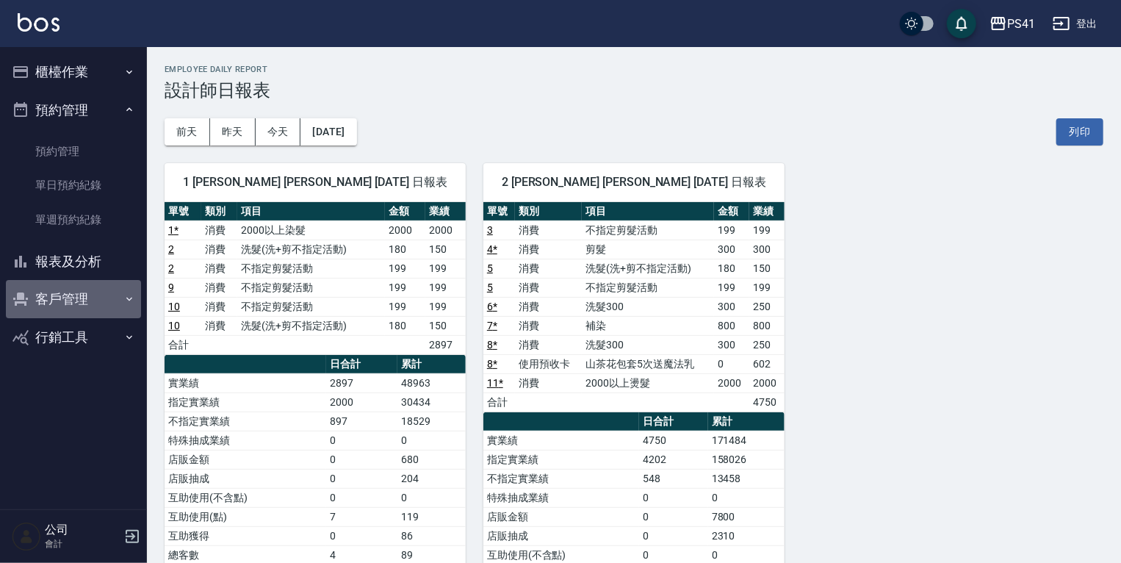
click at [52, 293] on button "客戶管理" at bounding box center [73, 299] width 135 height 38
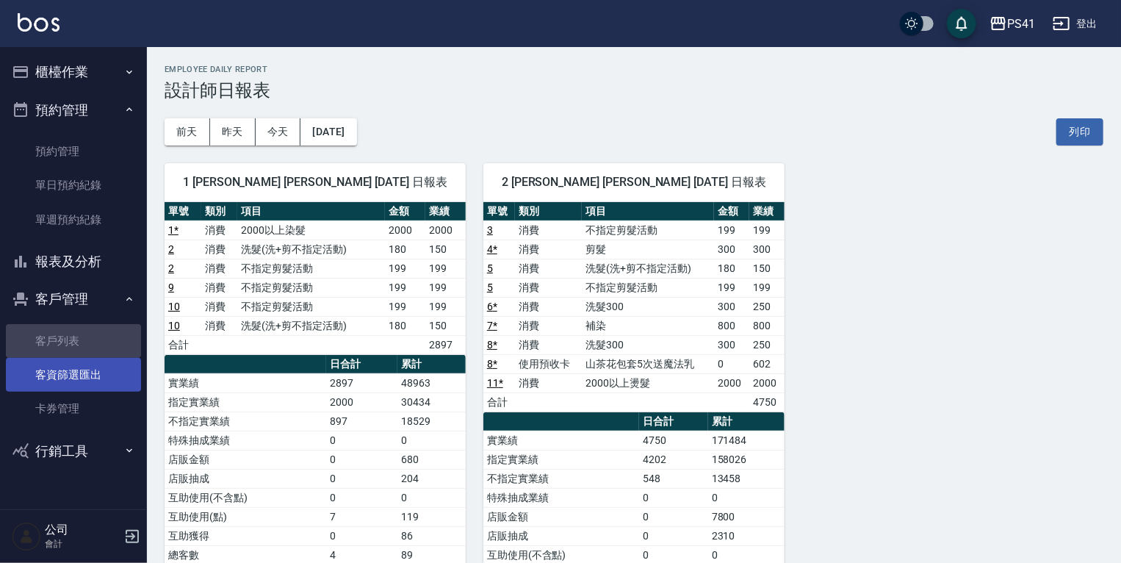
drag, startPoint x: 74, startPoint y: 339, endPoint x: 74, endPoint y: 362, distance: 23.5
click at [74, 339] on link "客戶列表" at bounding box center [73, 341] width 135 height 34
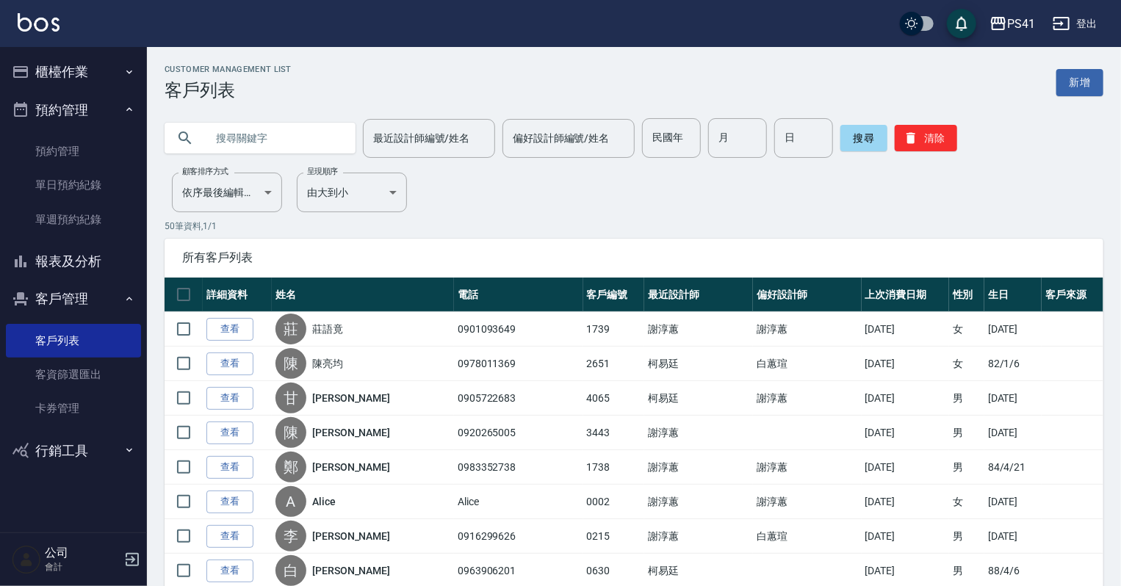
click at [71, 88] on button "櫃檯作業" at bounding box center [73, 72] width 135 height 38
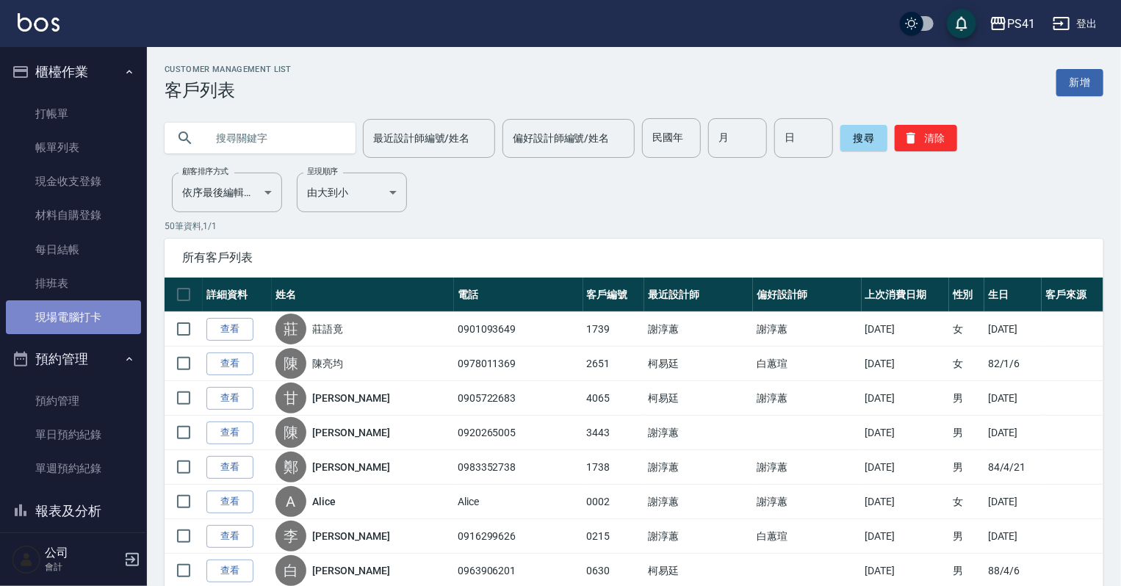
click at [77, 316] on link "現場電腦打卡" at bounding box center [73, 317] width 135 height 34
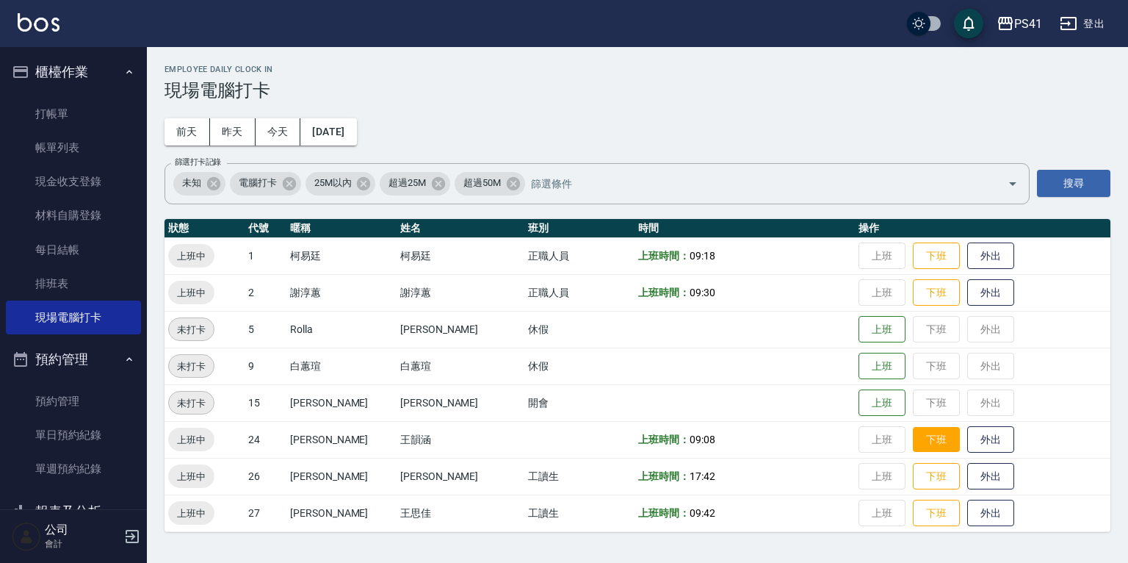
click at [925, 444] on button "下班" at bounding box center [936, 440] width 47 height 26
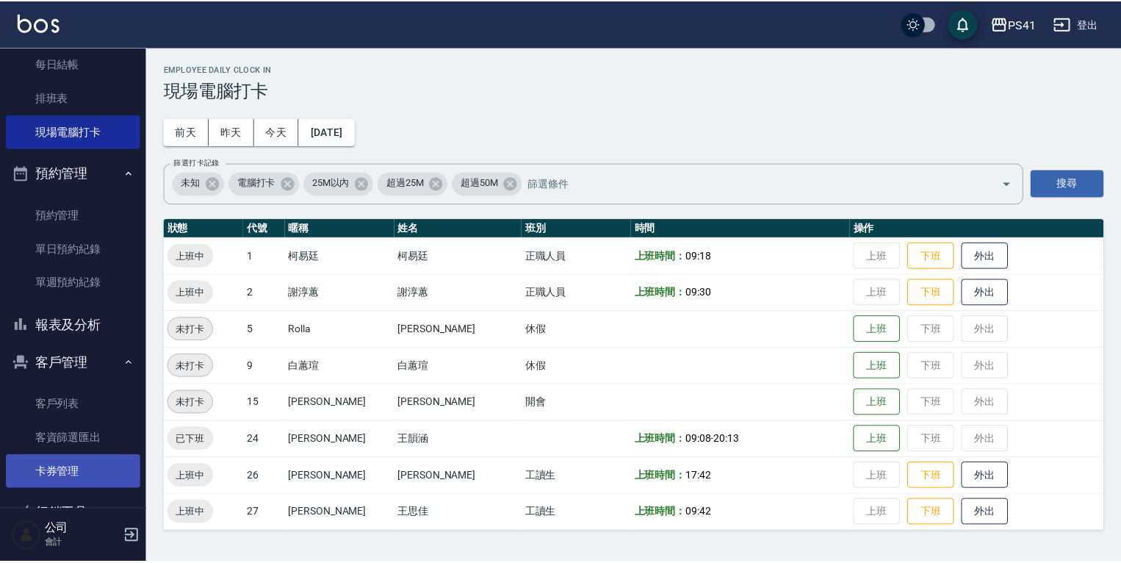
scroll to position [226, 0]
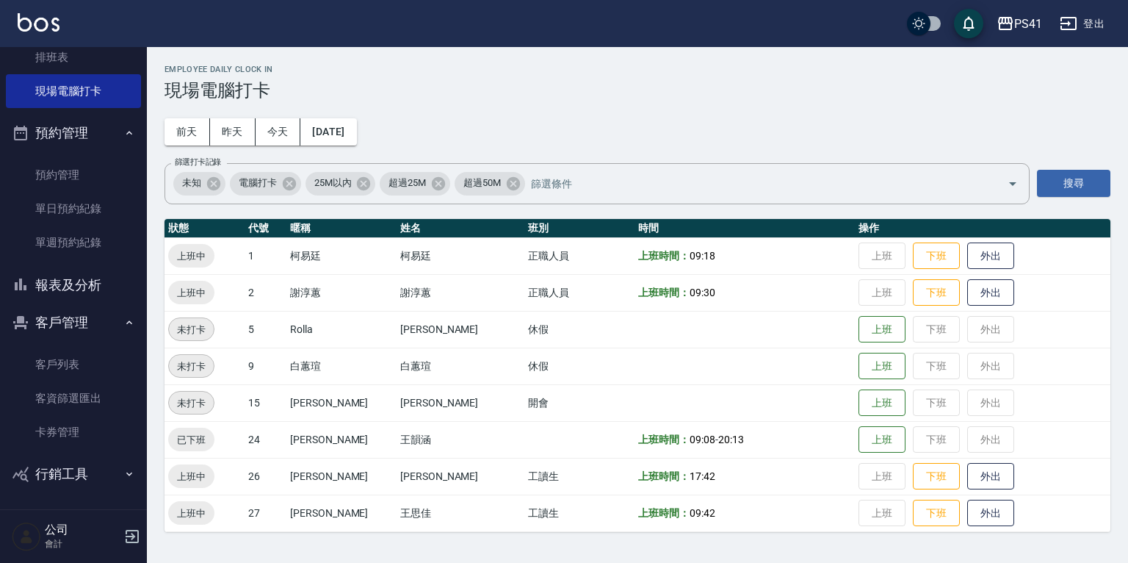
click at [63, 295] on button "報表及分析" at bounding box center [73, 285] width 135 height 38
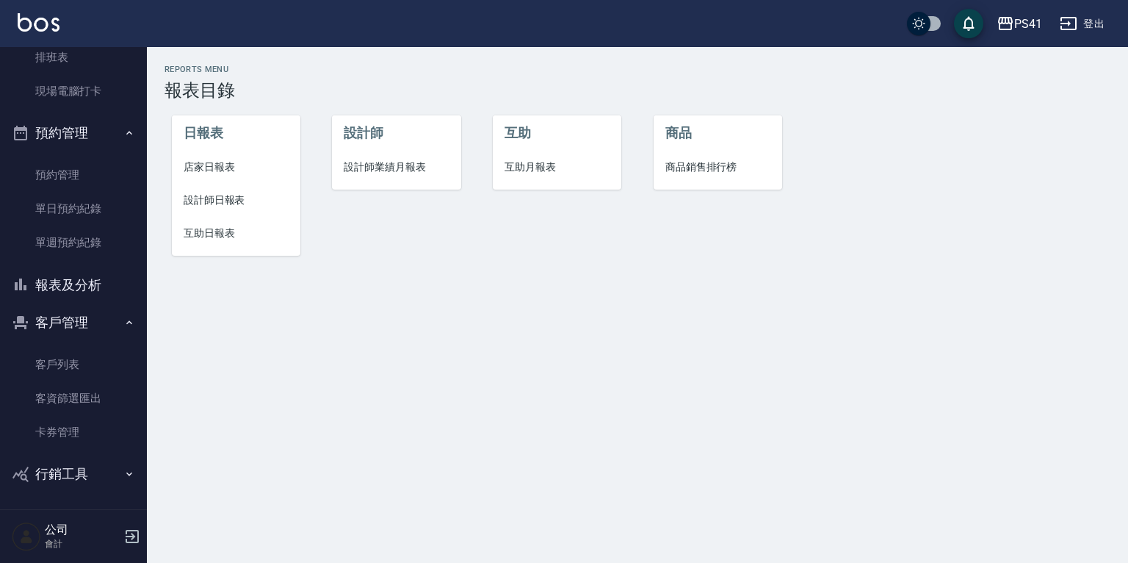
click at [539, 172] on span "互助月報表" at bounding box center [557, 166] width 105 height 15
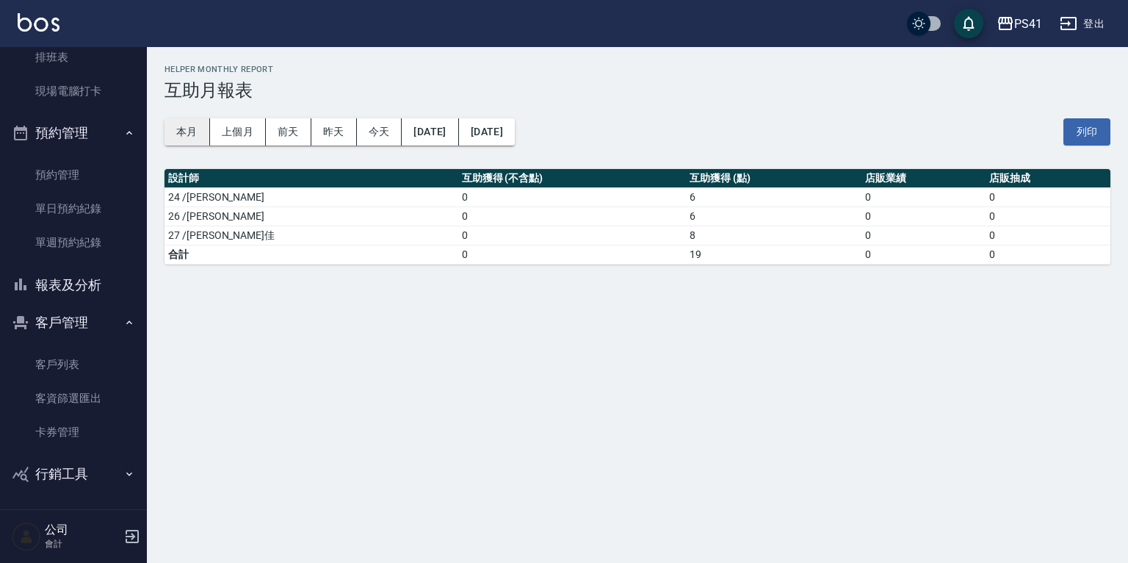
click at [204, 133] on button "本月" at bounding box center [188, 131] width 46 height 27
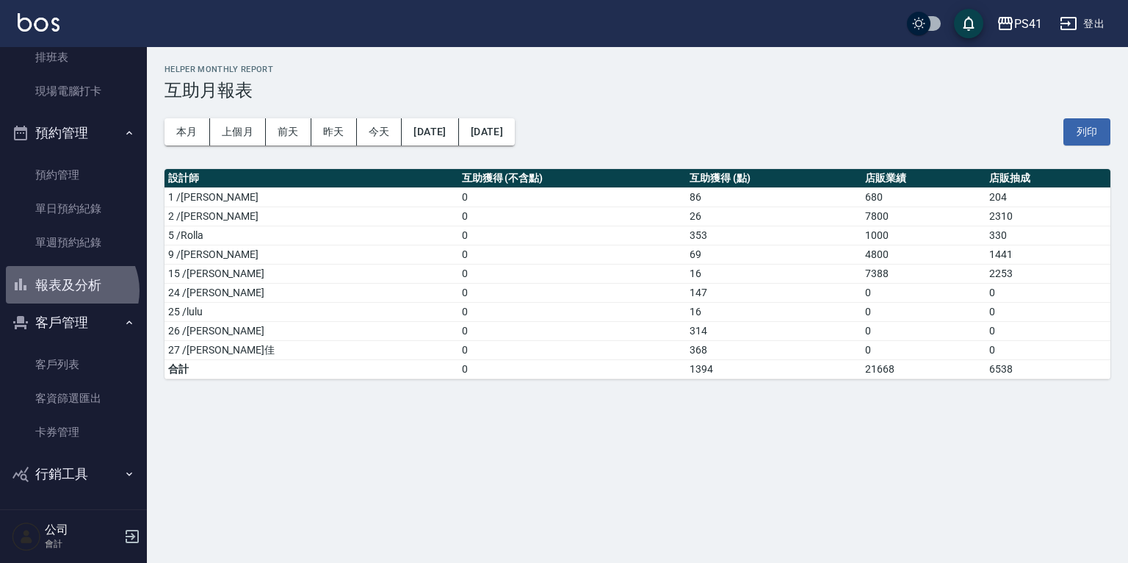
click at [68, 290] on button "報表及分析" at bounding box center [73, 285] width 135 height 38
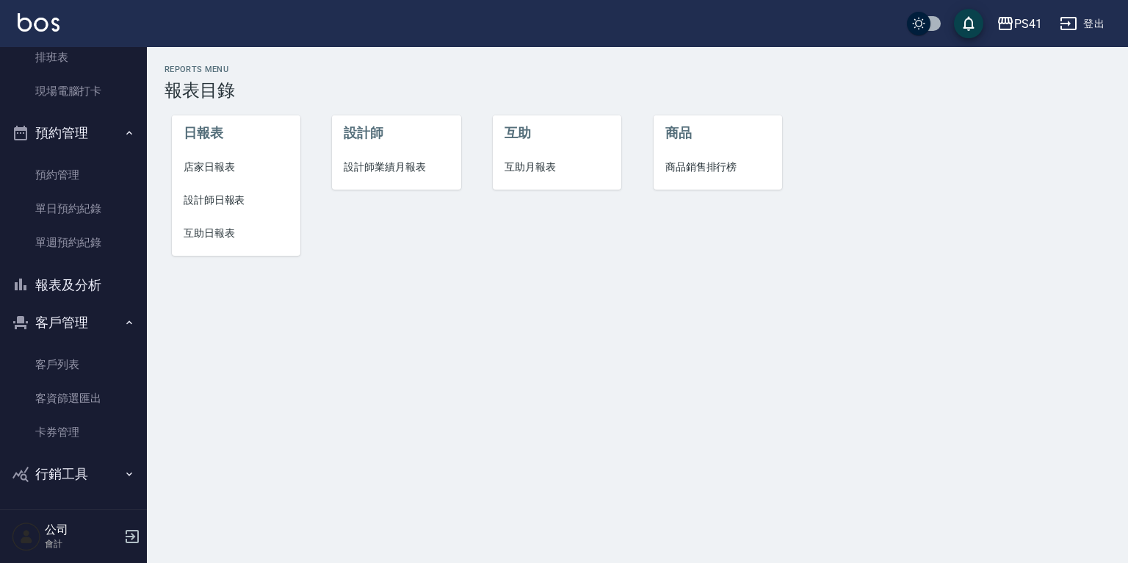
click at [206, 230] on span "互助日報表" at bounding box center [236, 232] width 105 height 15
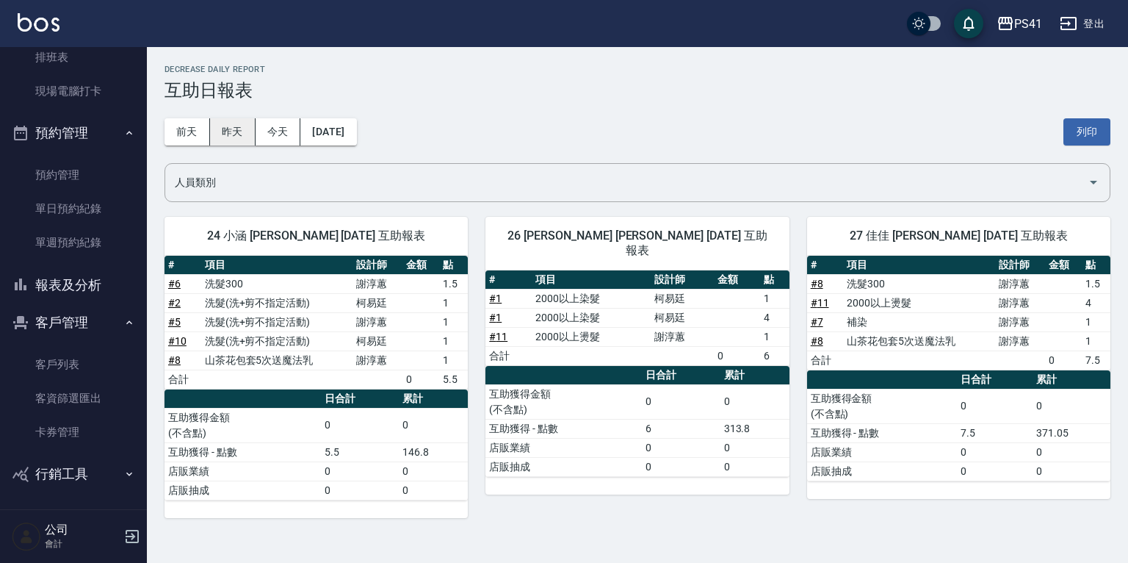
click at [240, 140] on button "昨天" at bounding box center [233, 131] width 46 height 27
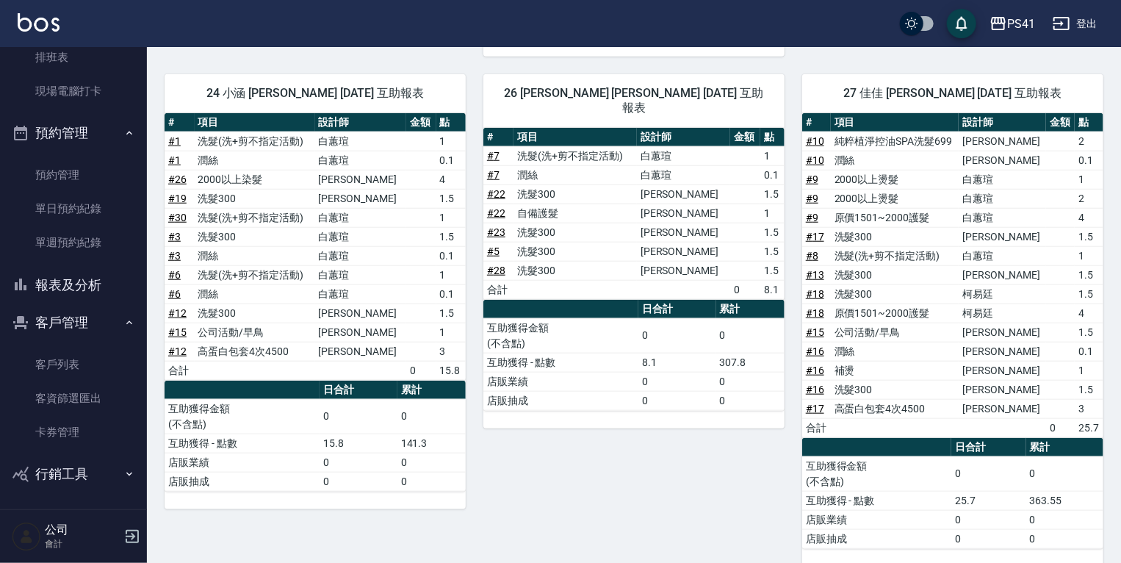
scroll to position [590, 0]
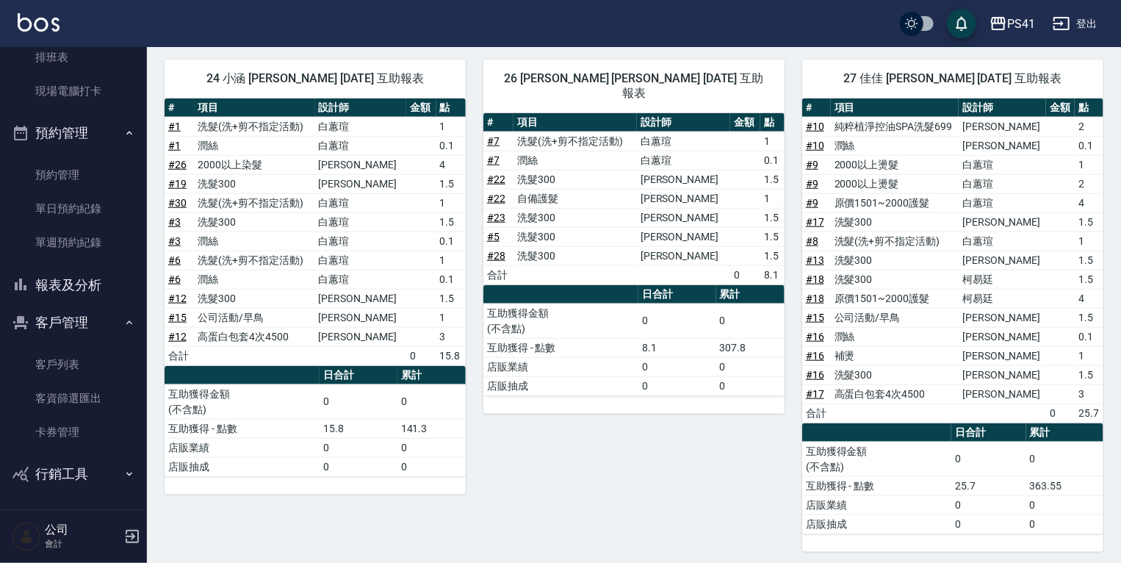
click at [419, 195] on td "a dense table" at bounding box center [421, 202] width 30 height 19
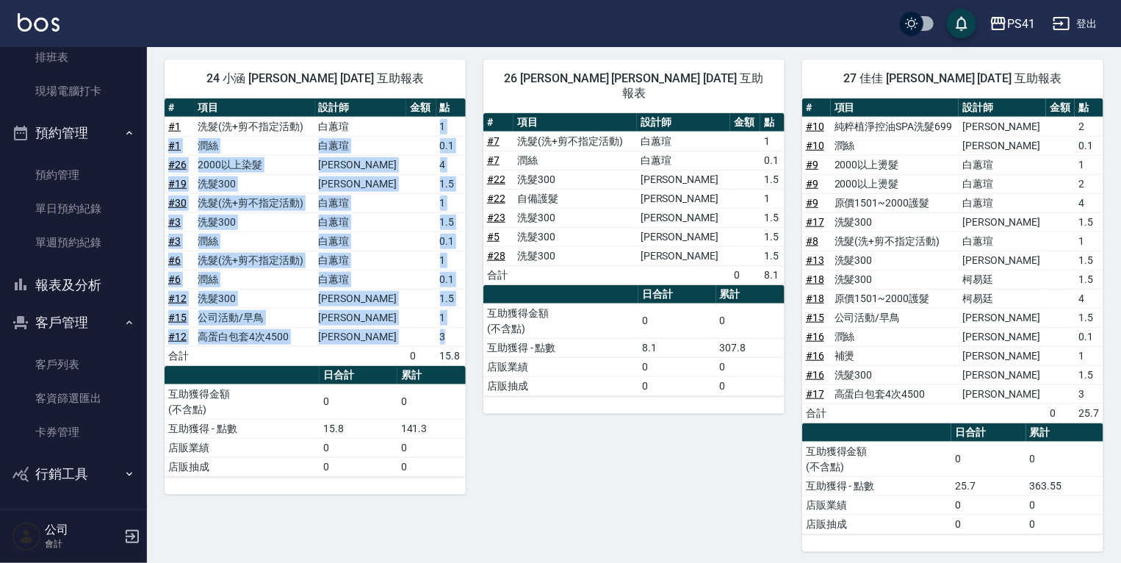
drag, startPoint x: 434, startPoint y: 123, endPoint x: 438, endPoint y: 335, distance: 211.6
click at [438, 335] on tbody "# 1 洗髮(洗+剪不指定活動) [PERSON_NAME]1 # 1 潤絲 [PERSON_NAME] 0.1 # 26 2000以上染髮 [PERSON_…" at bounding box center [315, 241] width 301 height 248
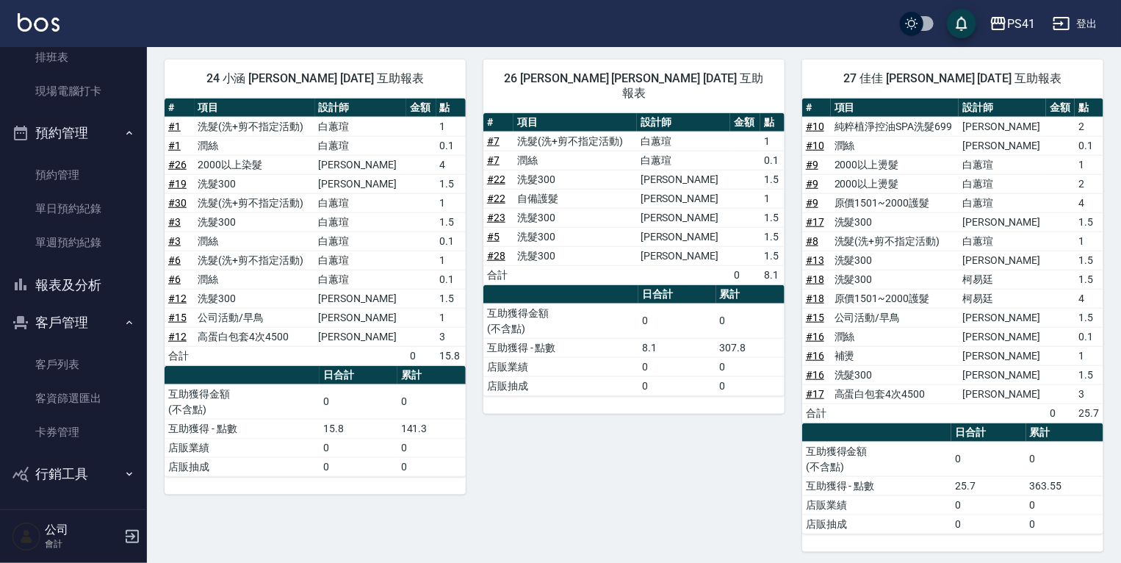
drag, startPoint x: 438, startPoint y: 335, endPoint x: 495, endPoint y: 441, distance: 120.6
click at [495, 441] on div "26 [PERSON_NAME] [PERSON_NAME] [DATE] 互助報表 # 項目 設計師 金額 點 # 7 洗髮(洗+剪不指定活動) [PERS…" at bounding box center [625, 297] width 319 height 510
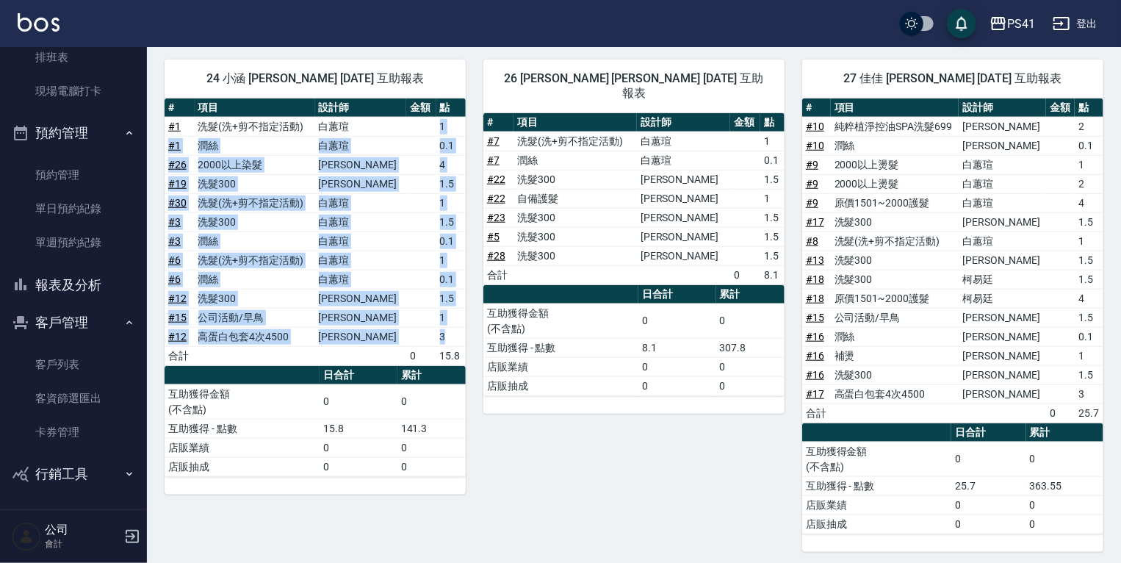
drag, startPoint x: 435, startPoint y: 124, endPoint x: 441, endPoint y: 335, distance: 210.9
click at [441, 335] on tbody "# 1 洗髮(洗+剪不指定活動) [PERSON_NAME]1 # 1 潤絲 [PERSON_NAME] 0.1 # 26 2000以上染髮 [PERSON_…" at bounding box center [315, 241] width 301 height 248
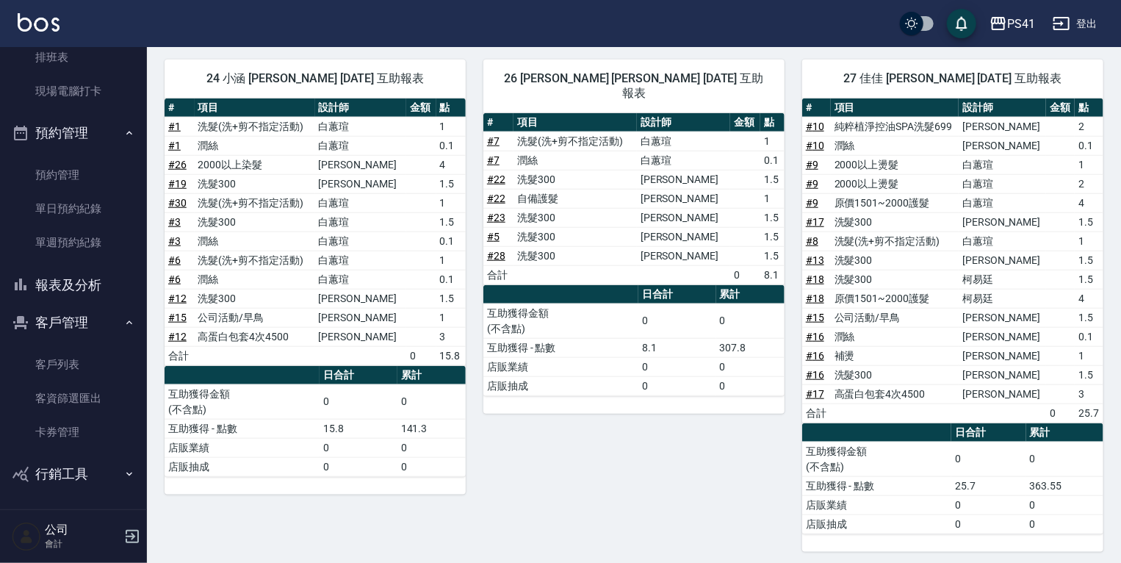
click at [508, 437] on div "26 [PERSON_NAME] [PERSON_NAME] [DATE] 互助報表 # 項目 設計師 金額 點 # 7 洗髮(洗+剪不指定活動) [PERS…" at bounding box center [625, 297] width 319 height 510
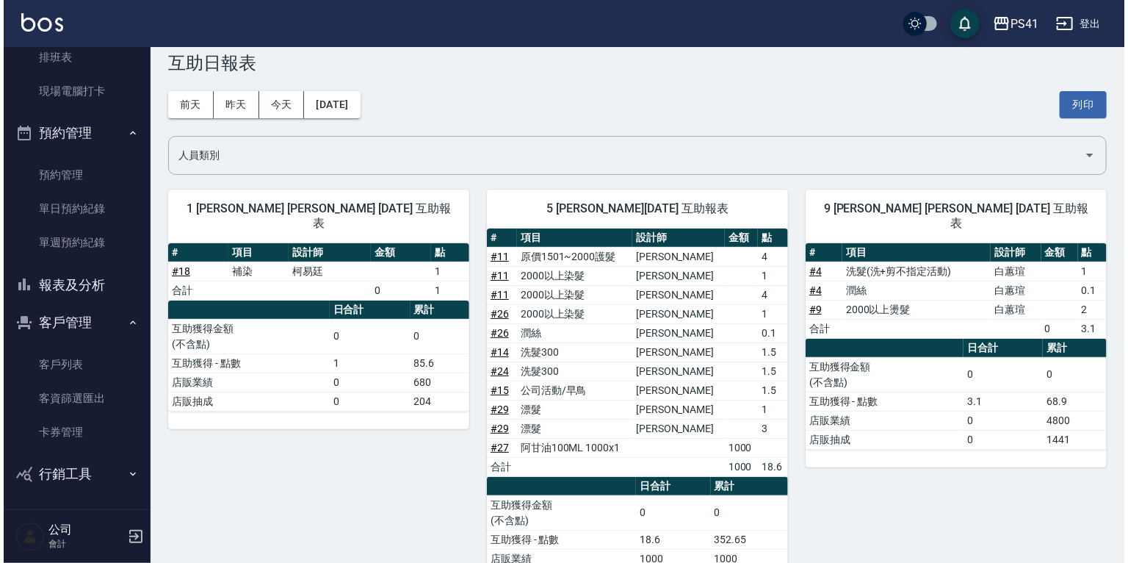
scroll to position [0, 0]
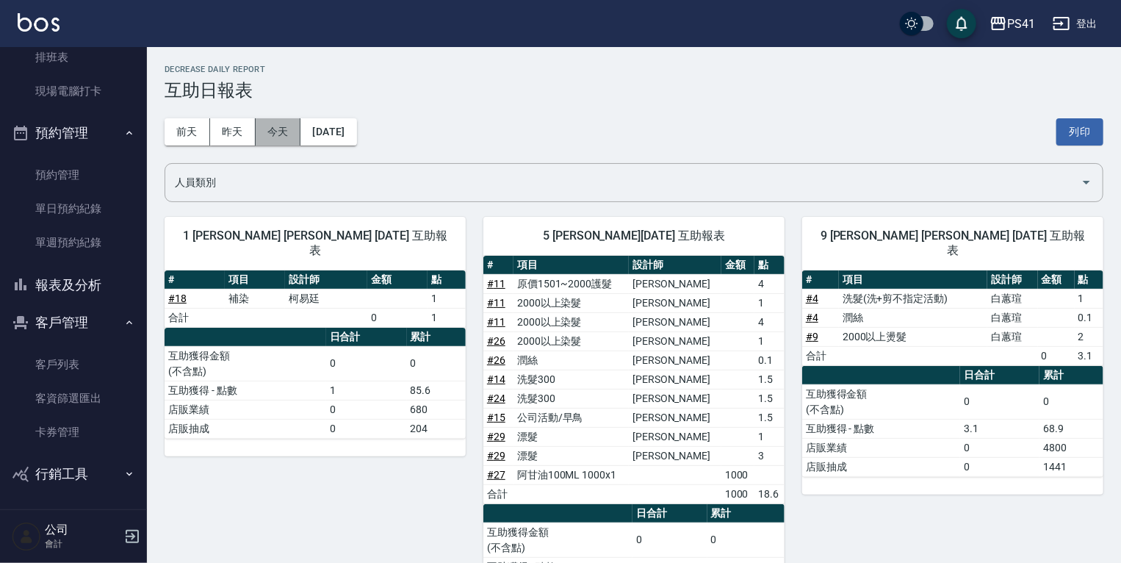
click at [264, 129] on button "今天" at bounding box center [279, 131] width 46 height 27
